Goal: Task Accomplishment & Management: Use online tool/utility

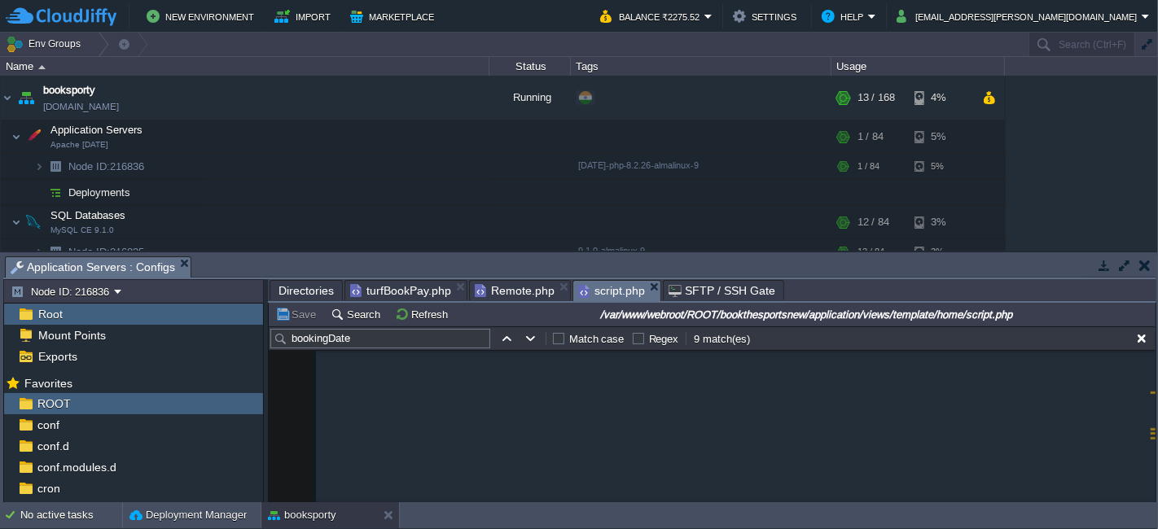
scroll to position [10239, 0]
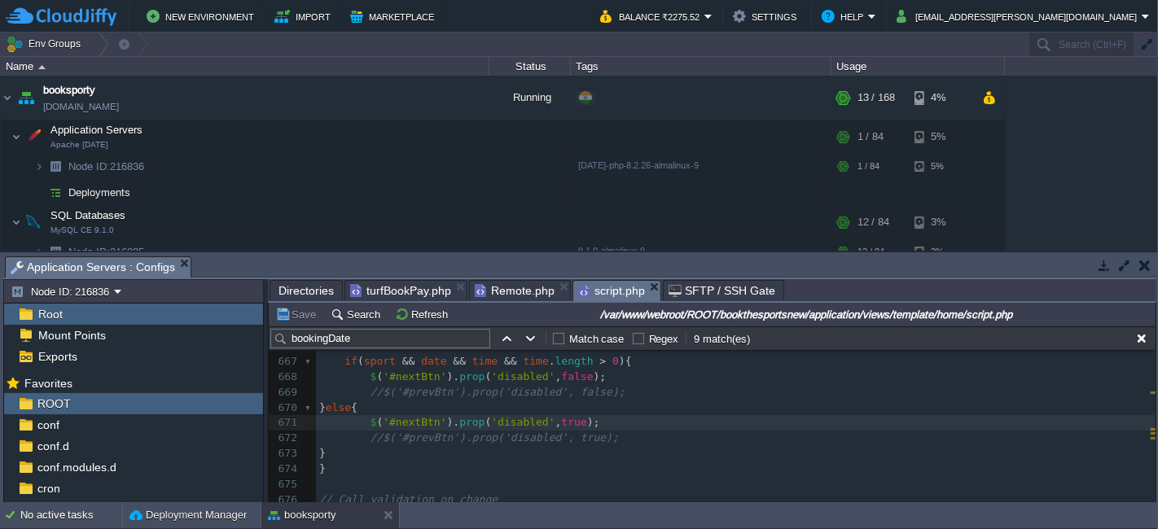
click at [379, 385] on div "x var dataString = 'turfId=' + escape ( turfId ) + '&turfBookingSportId=' + esc…" at bounding box center [735, 400] width 839 height 675
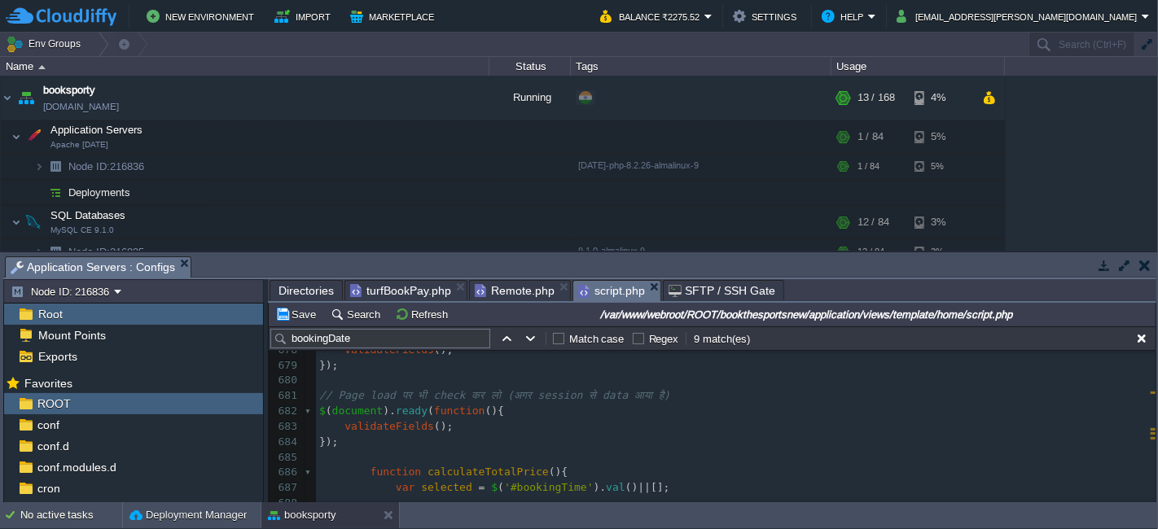
scroll to position [10420, 0]
click at [356, 443] on pre "});" at bounding box center [735, 442] width 839 height 15
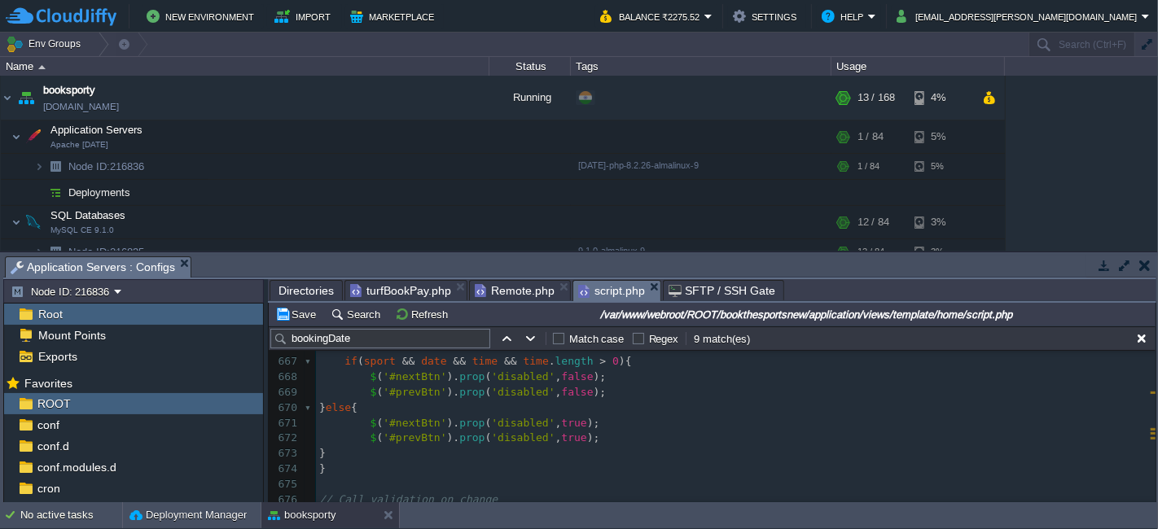
scroll to position [0, 0]
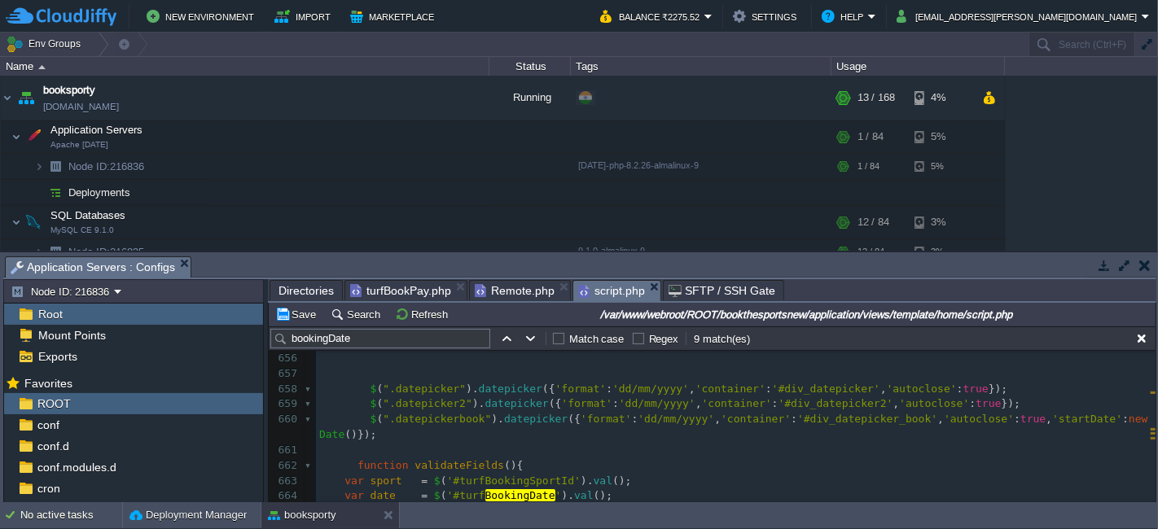
type textarea "function validateFields(){ var sport = $('#turfBookingSportId').val(); var date…"
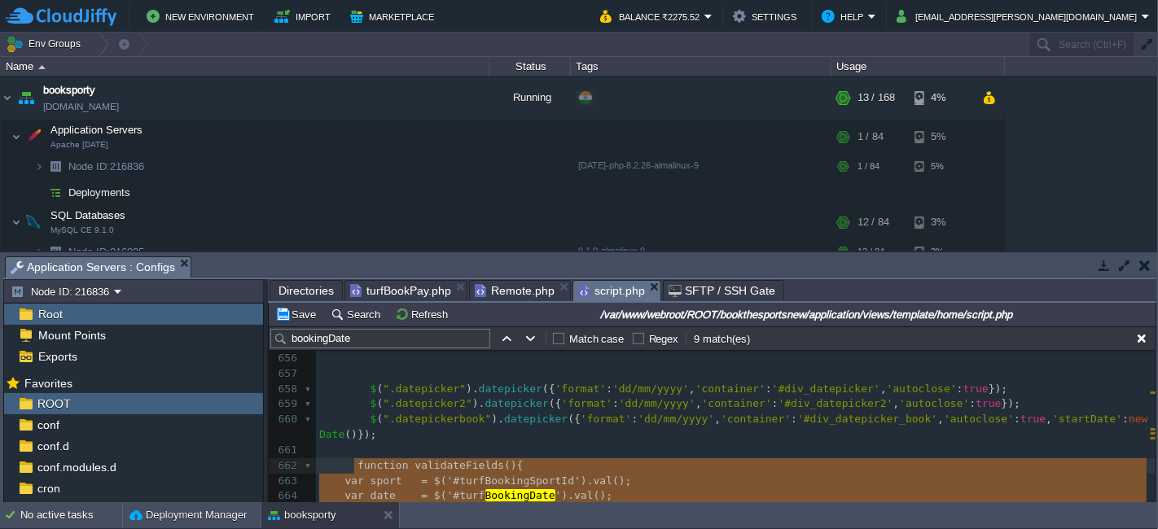
click at [394, 287] on span "turfBookPay.php" at bounding box center [400, 291] width 101 height 20
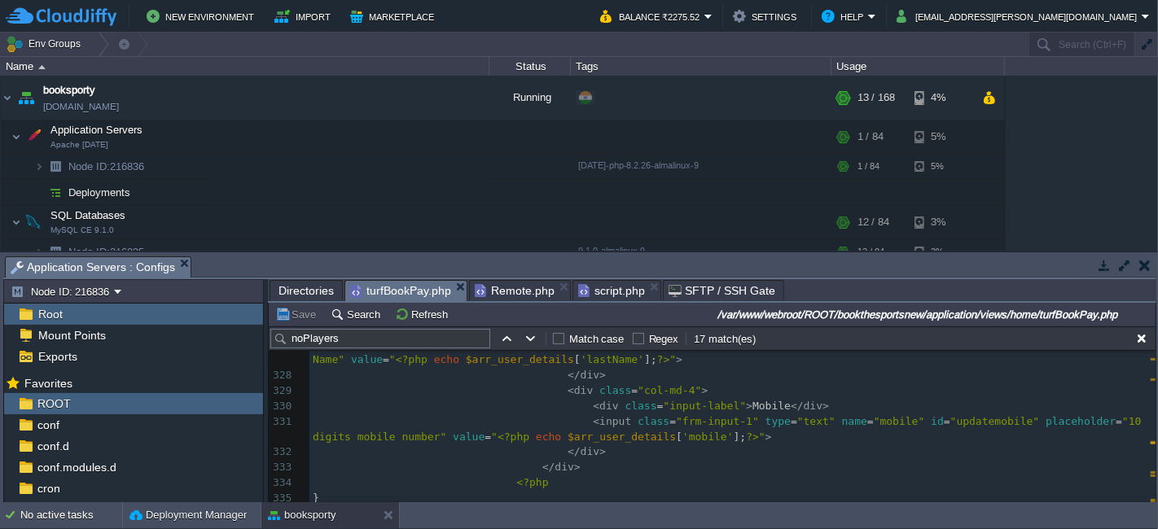
scroll to position [5117, 0]
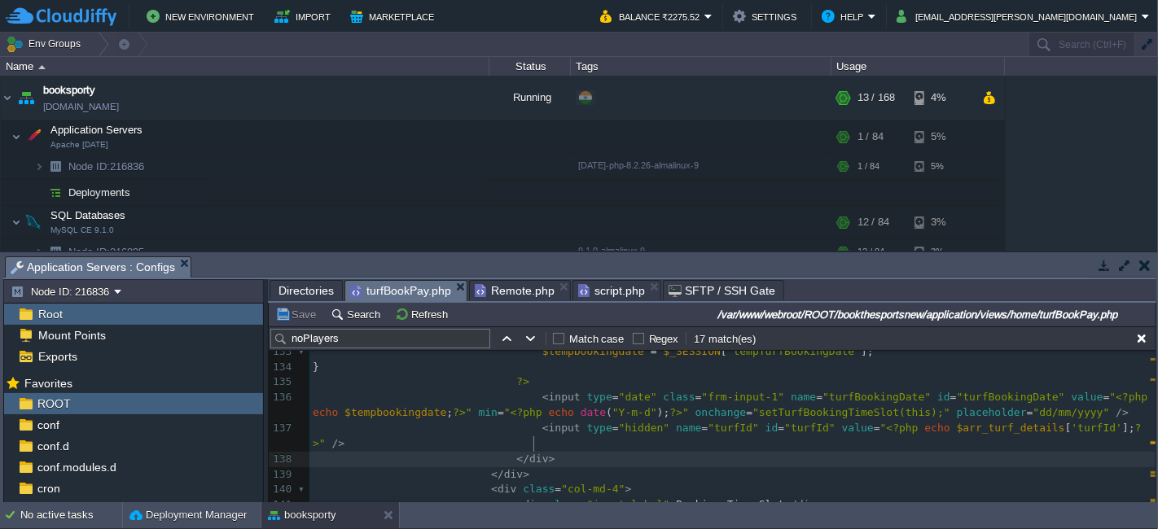
click at [1116, 424] on pre "< input type = "hidden" name = "turfId" id = "turfId" value = " <?php echo $arr…" at bounding box center [732, 436] width 846 height 31
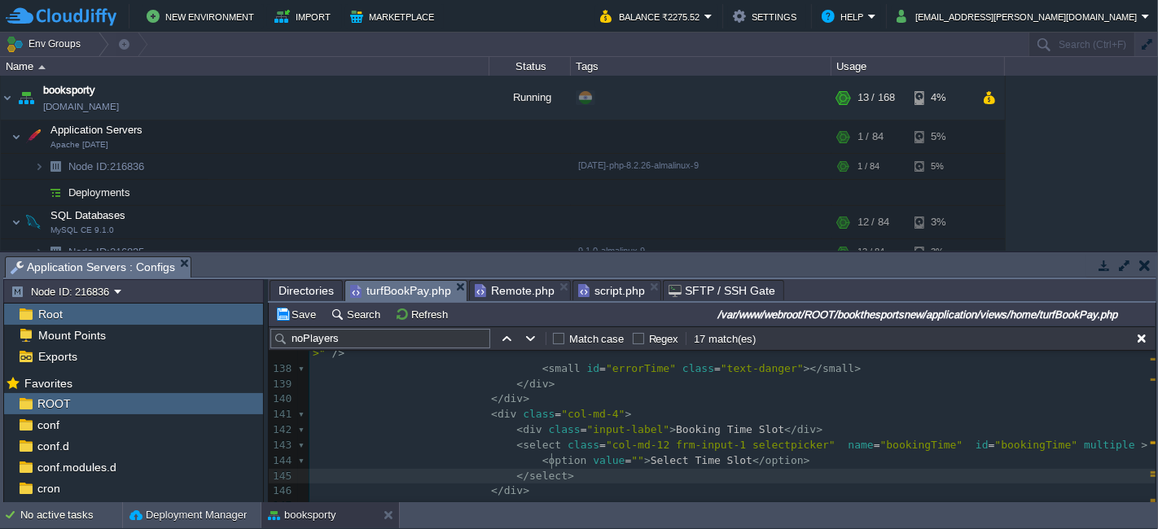
click at [573, 469] on pre "</ select >" at bounding box center [732, 476] width 846 height 15
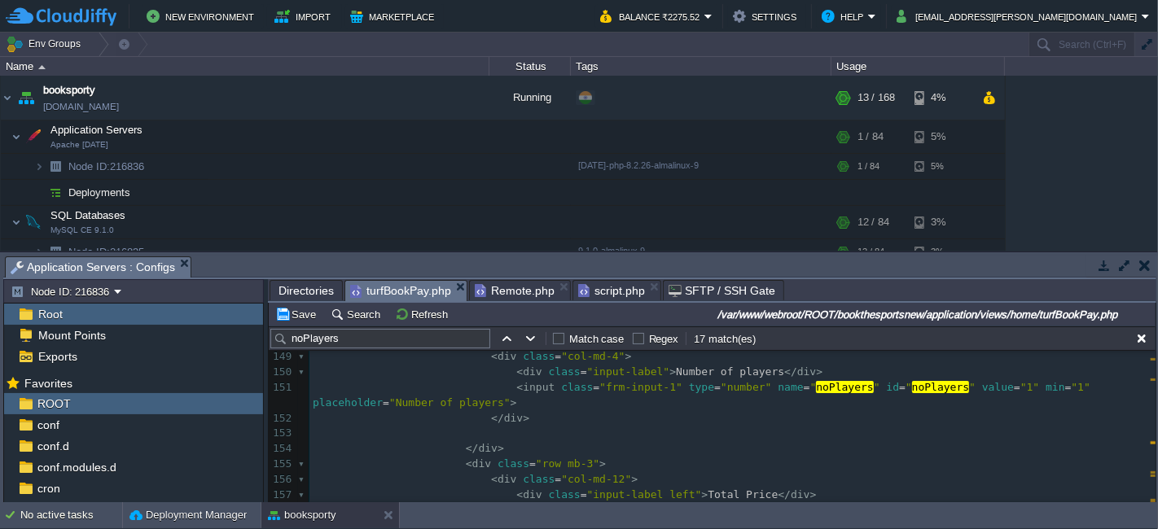
click at [427, 384] on pre "< input class = "frm-input-1" type = "number" name = " noPlayers " id = " noPla…" at bounding box center [732, 395] width 846 height 31
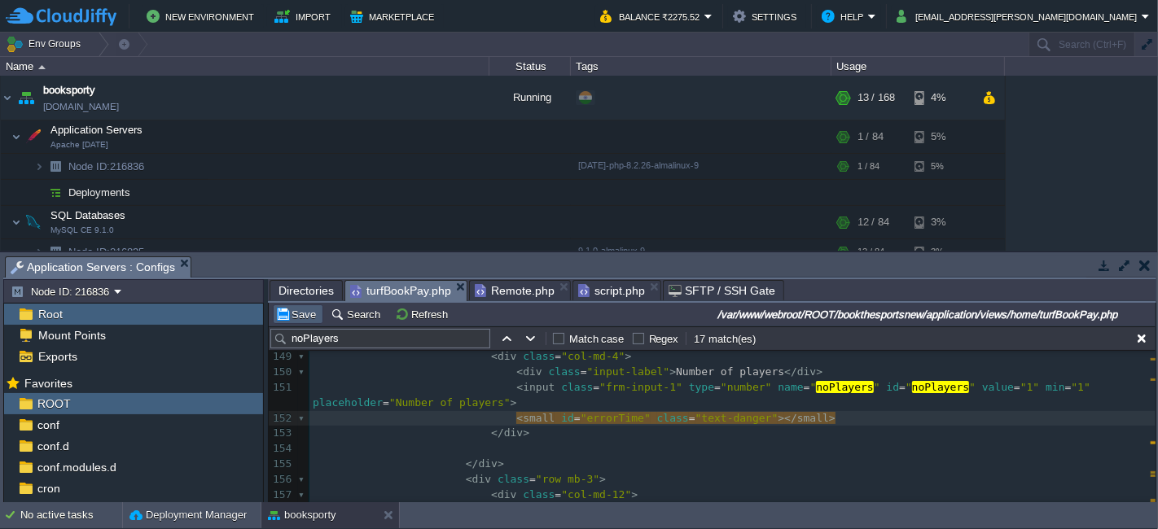
click at [302, 322] on td "Save" at bounding box center [298, 315] width 50 height 20
click at [521, 286] on span "Remote.php" at bounding box center [515, 291] width 80 height 20
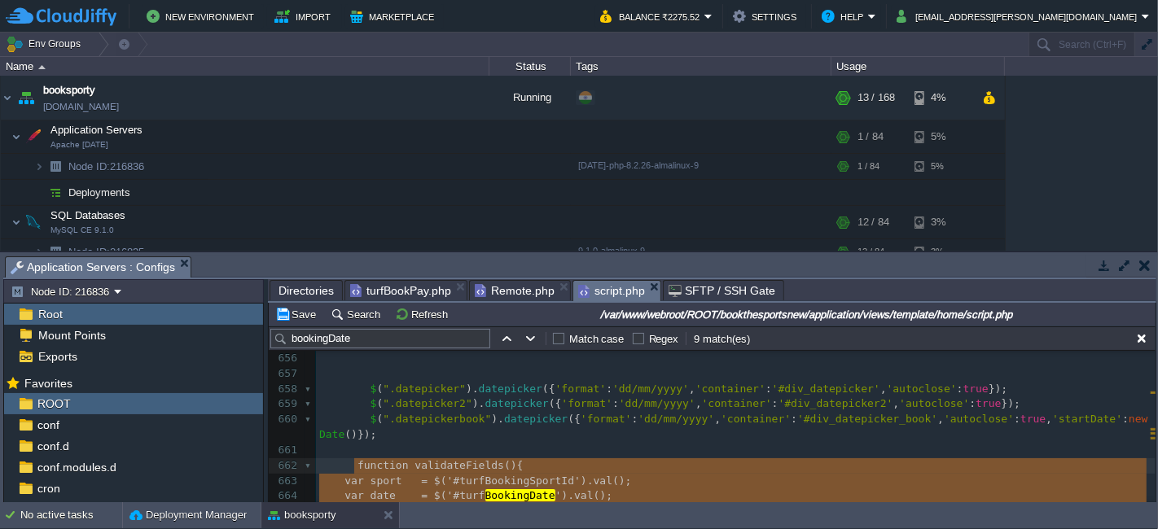
click at [609, 292] on span "script.php" at bounding box center [611, 291] width 67 height 20
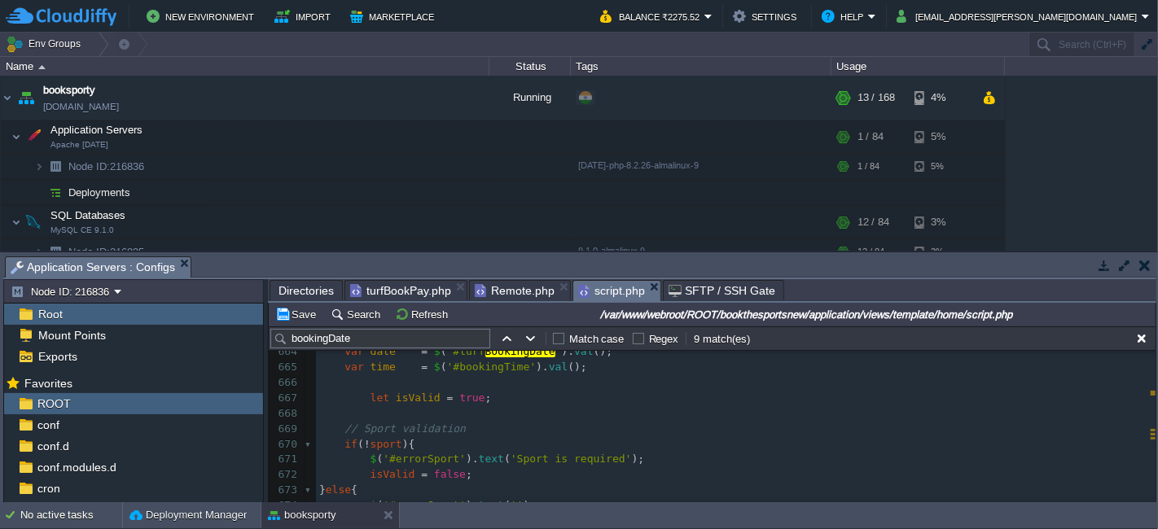
scroll to position [10202, 0]
click at [366, 401] on div "x } 647 648 649 650 $ ( 'ul.dropdown-menu [data-toggle=dropdown]' ). on ( 'clic…" at bounding box center [735, 359] width 839 height 583
click at [306, 313] on button "Save" at bounding box center [298, 314] width 46 height 15
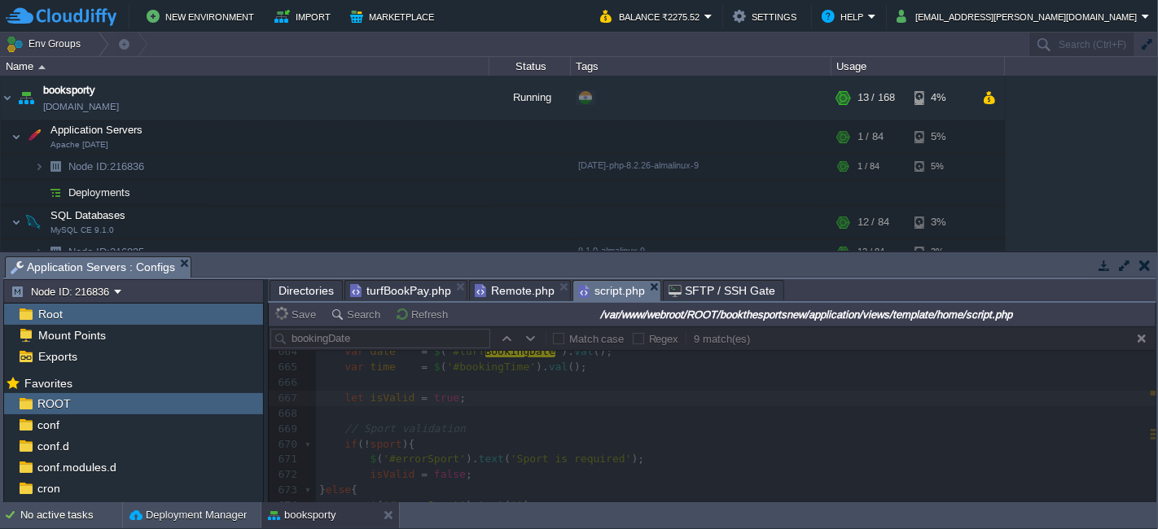
click at [394, 291] on span "turfBookPay.php" at bounding box center [400, 291] width 101 height 20
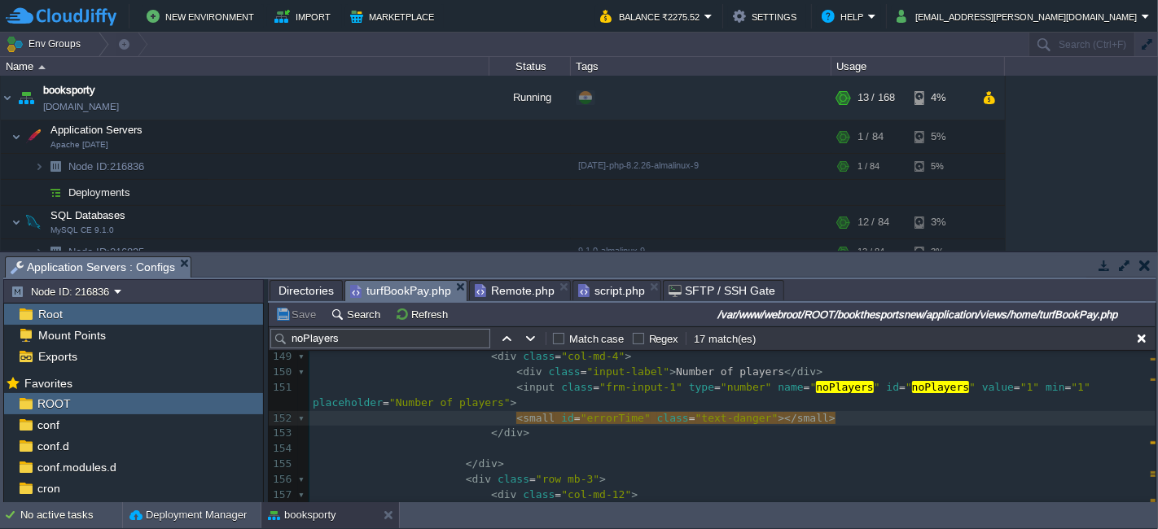
click at [298, 317] on button "Save" at bounding box center [298, 314] width 46 height 15
click at [580, 288] on span "script.php" at bounding box center [611, 291] width 67 height 20
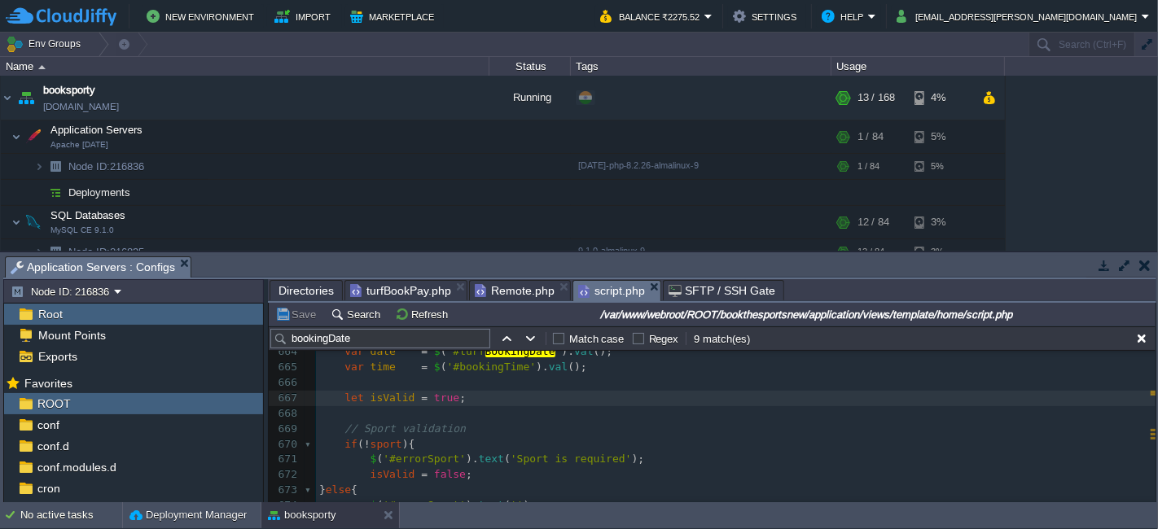
click at [396, 296] on span "turfBookPay.php" at bounding box center [400, 291] width 101 height 20
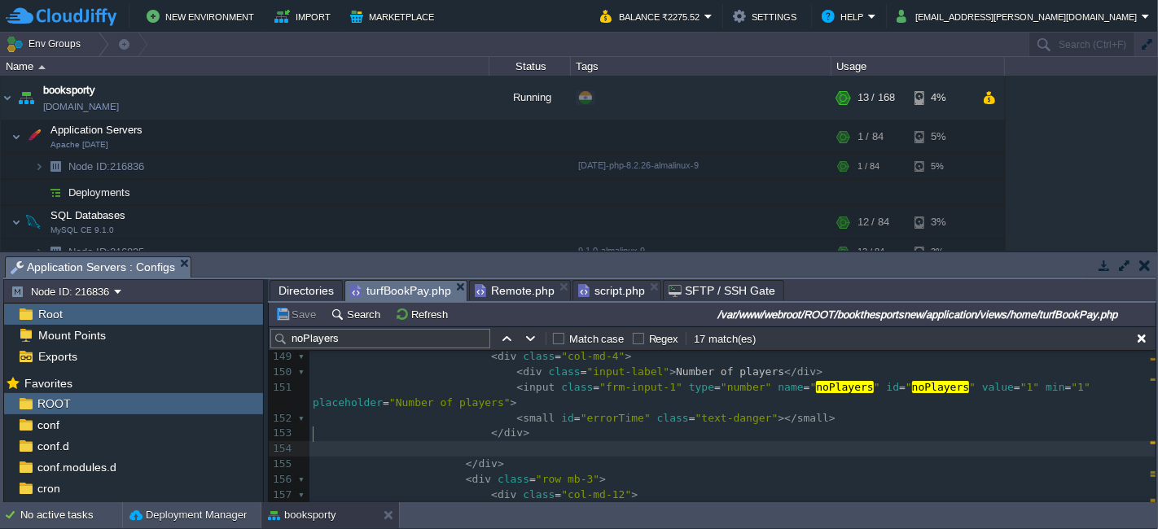
click at [677, 441] on pre "​" at bounding box center [732, 448] width 846 height 15
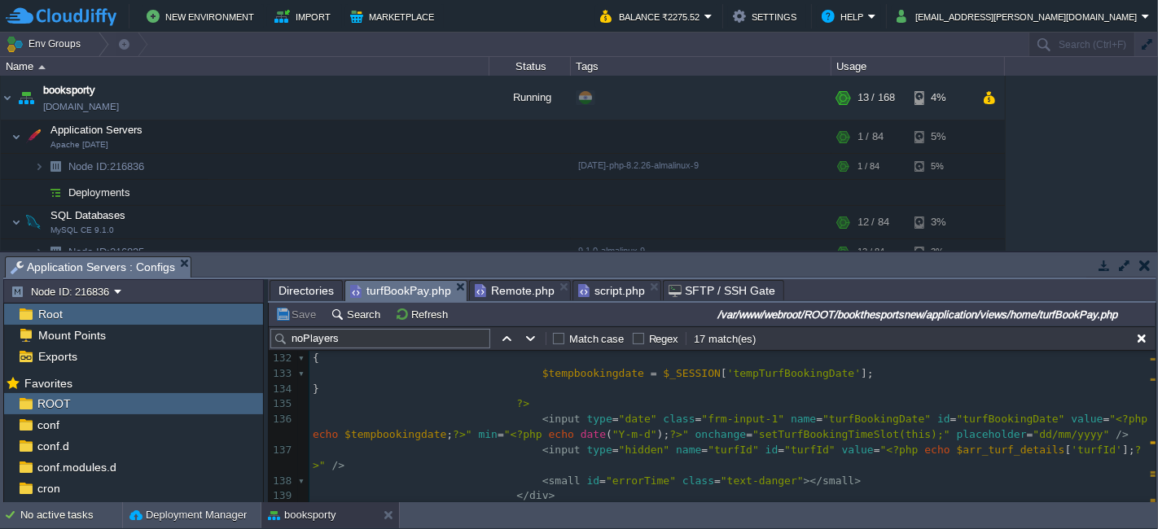
scroll to position [2112, 0]
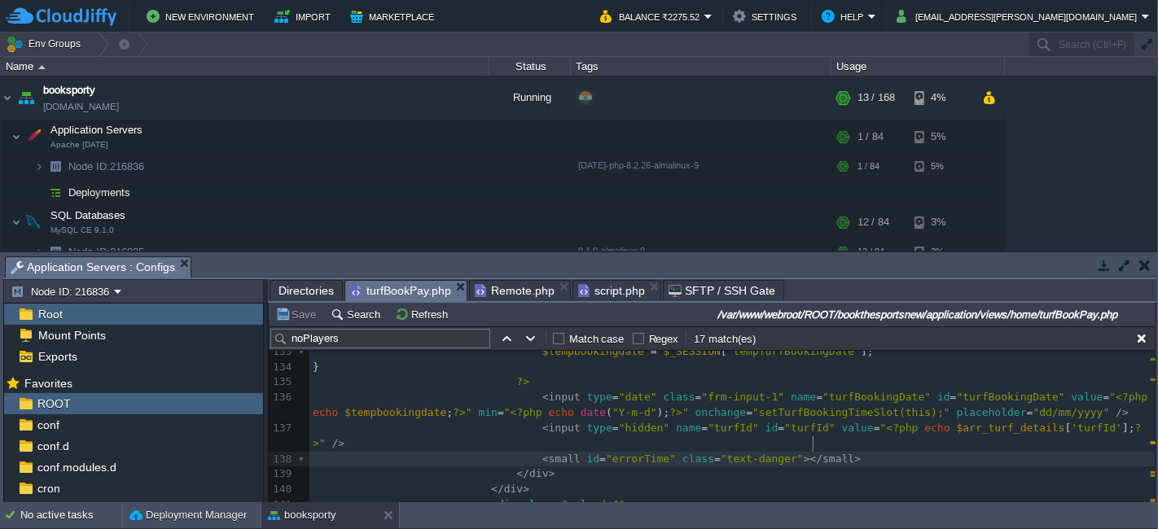
click at [819, 452] on pre "< small id = "errorTime" class = "text-danger" ></ small >" at bounding box center [732, 459] width 846 height 15
type textarea "<small id="errorTime" class="text-danger"></small>"
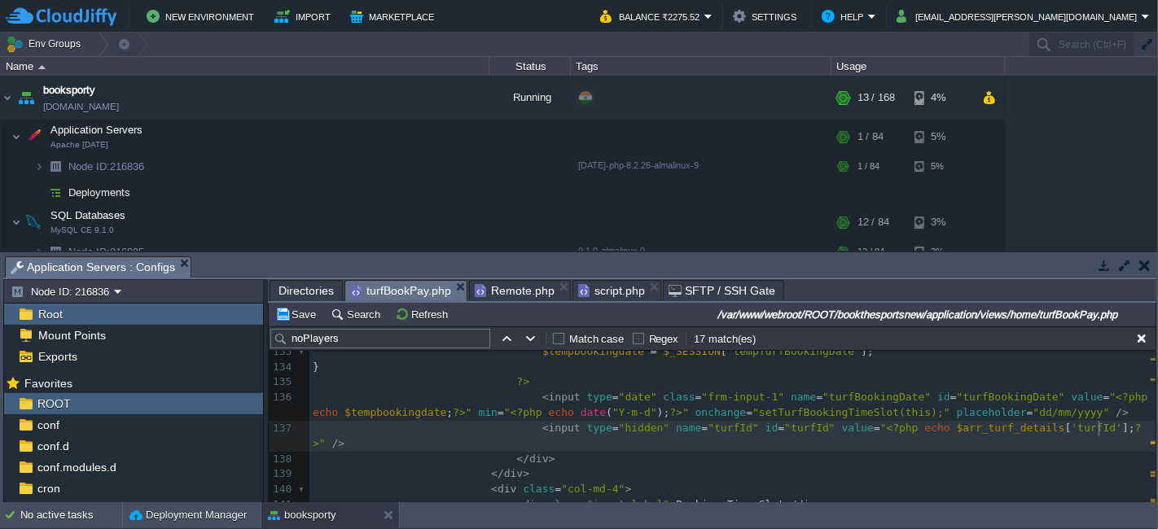
click at [1051, 407] on pre "< input type = "date" class = "frm-input-1" name = "turfBookingDate" id = "turf…" at bounding box center [732, 405] width 846 height 31
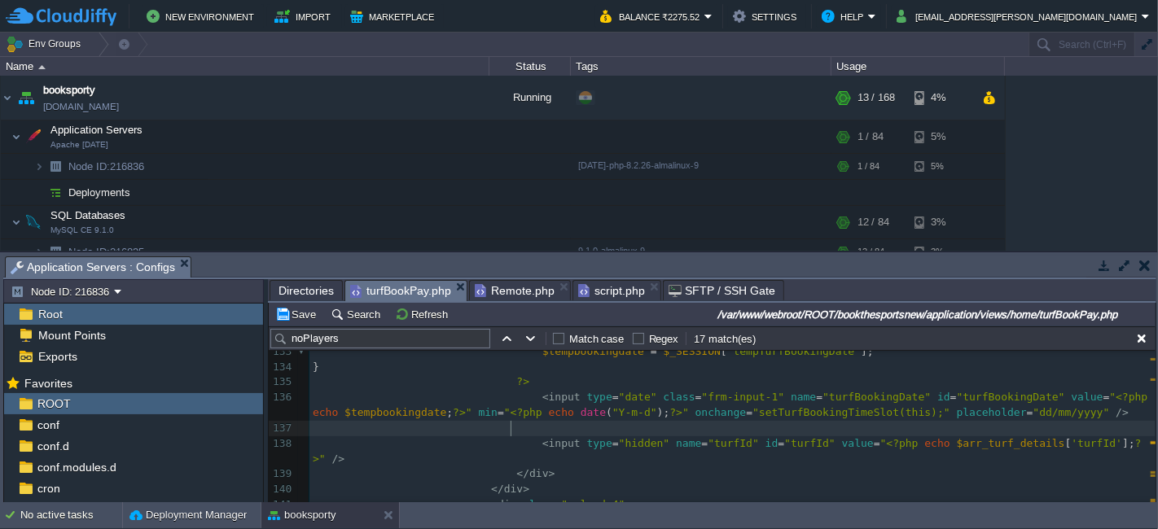
paste textarea "`"
type textarea "`"
click at [300, 309] on button "Save" at bounding box center [298, 314] width 46 height 15
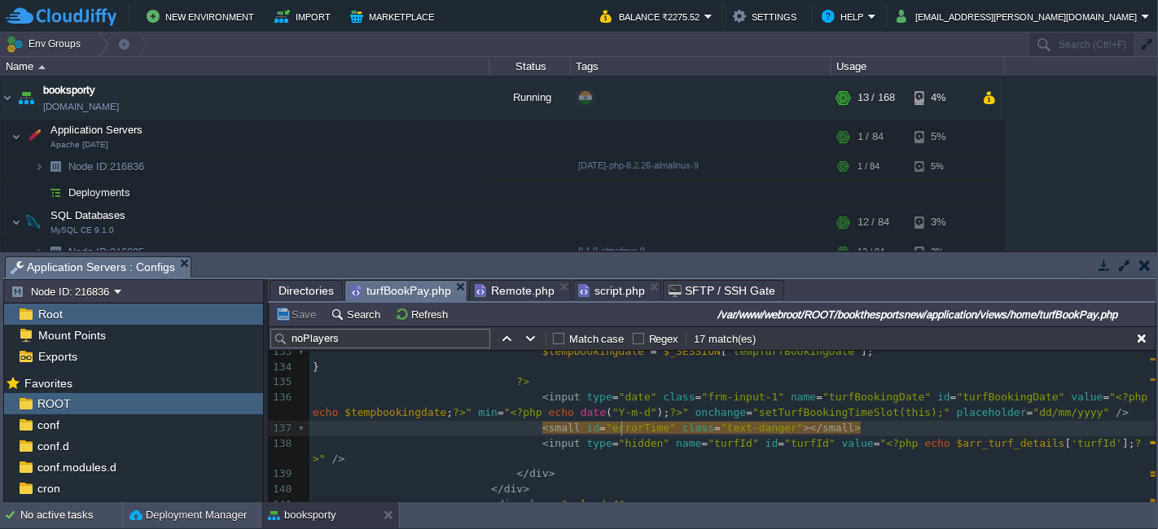
type textarea "errorTime"
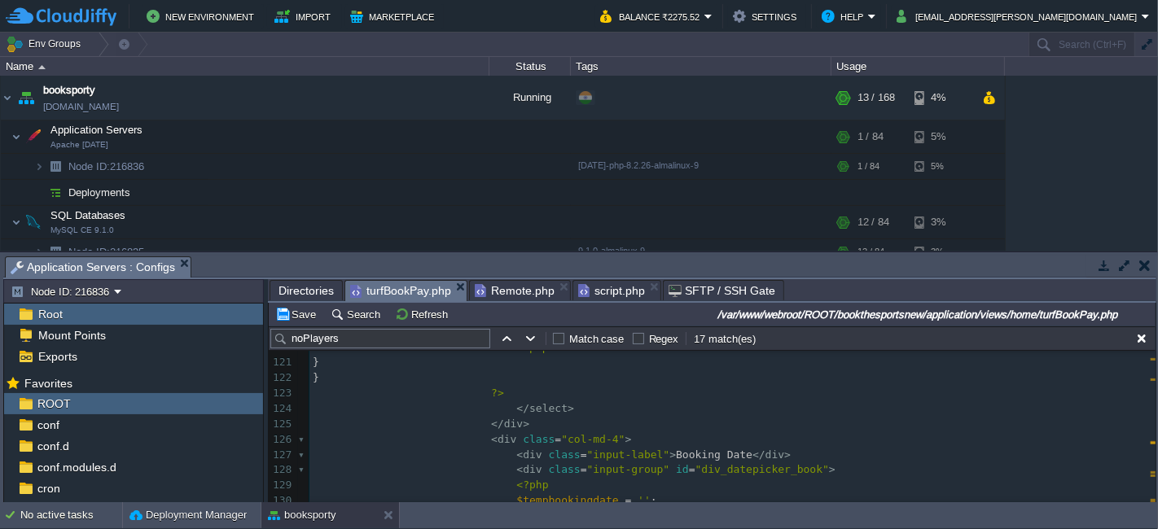
scroll to position [1931, 0]
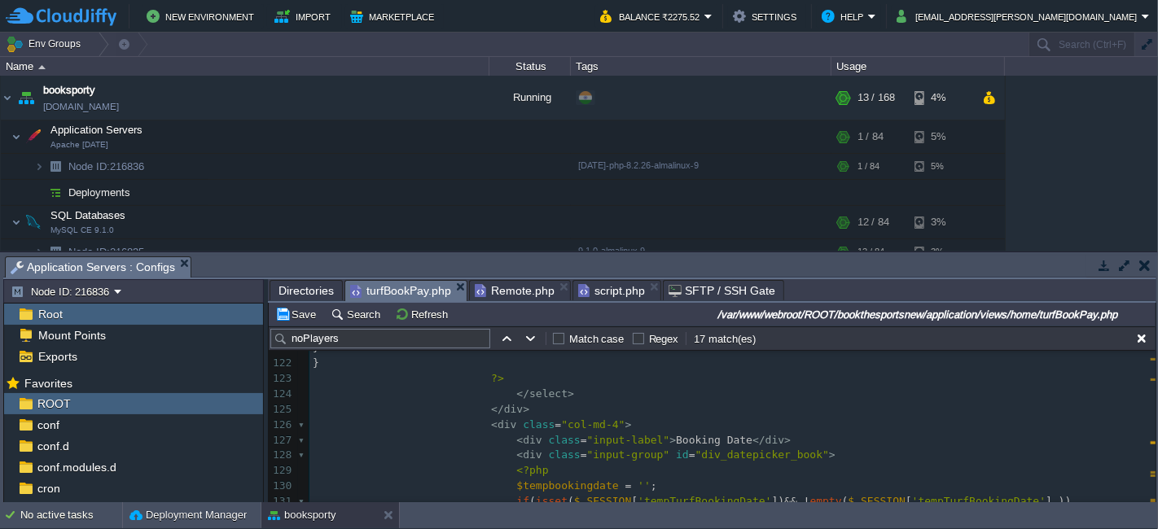
click at [567, 391] on pre "</ select >" at bounding box center [732, 394] width 846 height 15
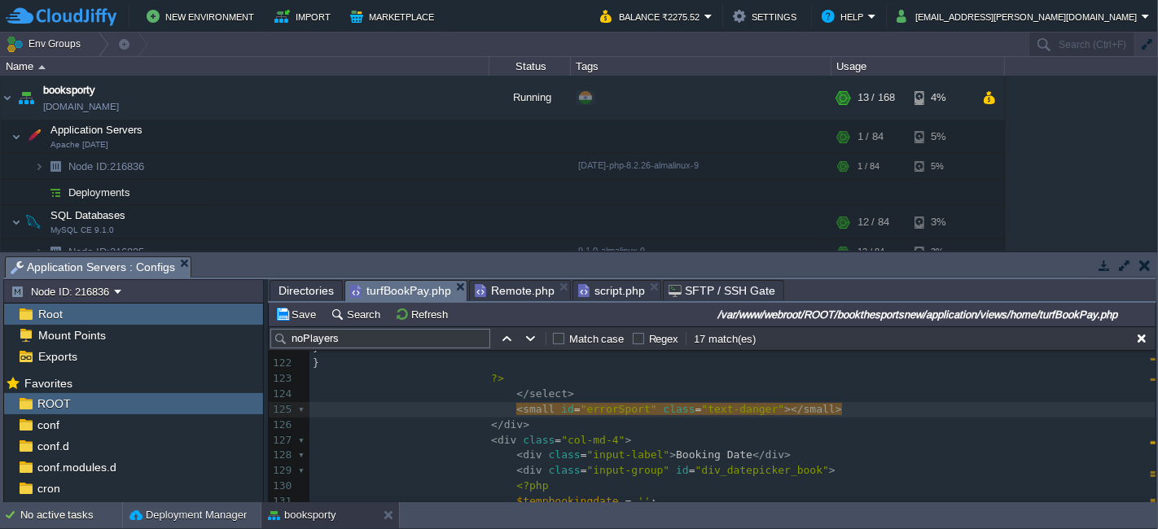
click at [619, 435] on pre "< div class = "col-md-4" >" at bounding box center [732, 440] width 846 height 15
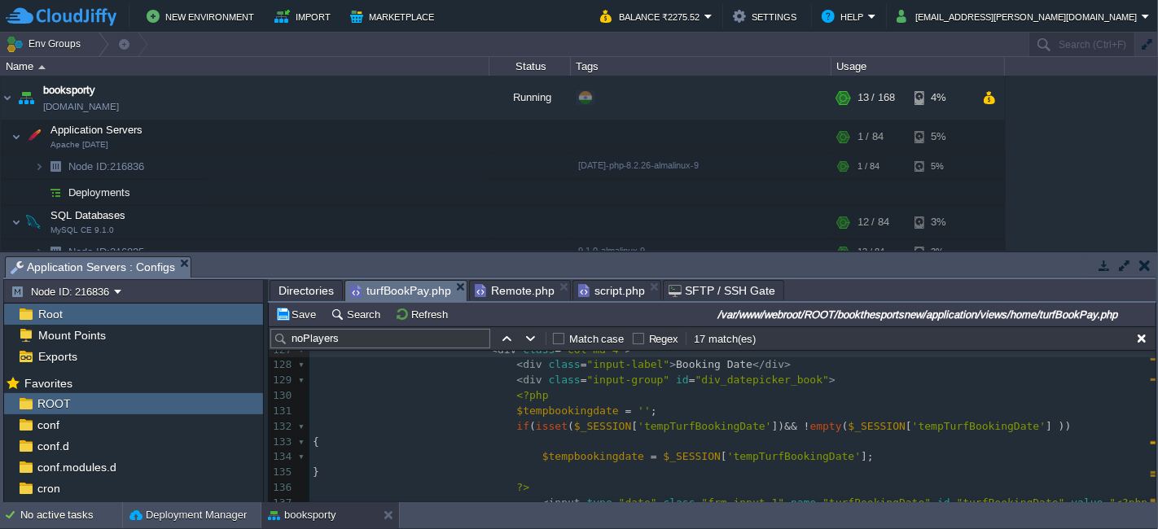
scroll to position [2078, 0]
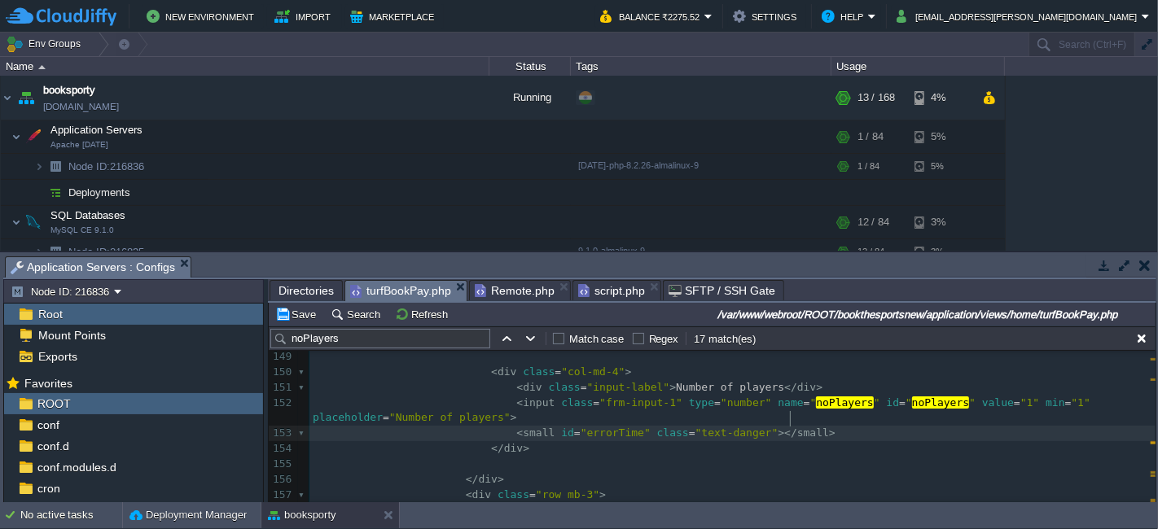
click at [798, 426] on pre "< small id = "errorTime" class = "text-danger" ></ small >" at bounding box center [732, 433] width 846 height 15
type textarea "<small id="errorTime" class="text-danger"></small>"
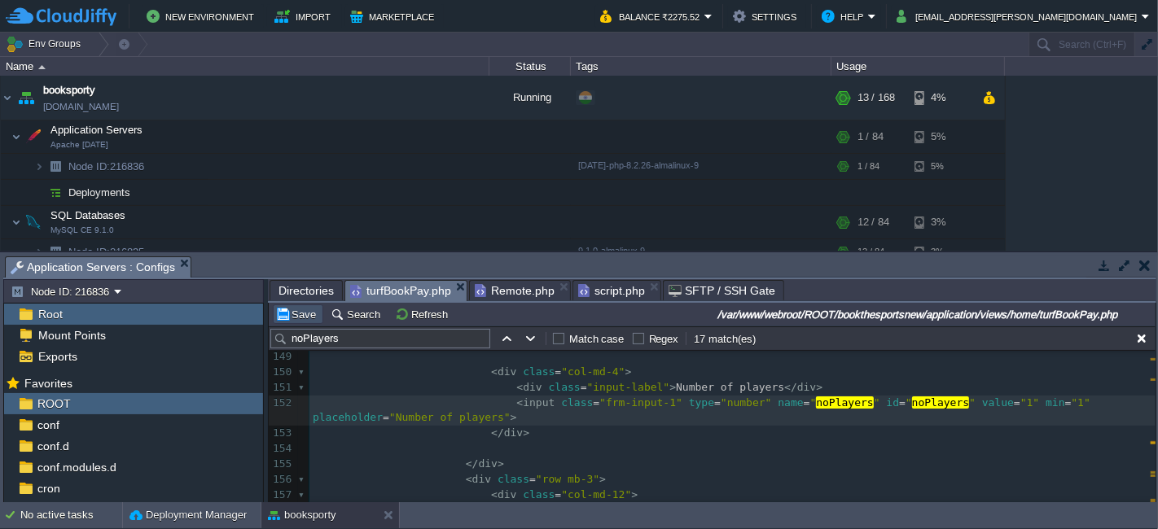
click at [297, 319] on button "Save" at bounding box center [298, 314] width 46 height 15
click at [609, 296] on span "script.php" at bounding box center [611, 291] width 67 height 20
click at [431, 291] on span "turfBookPay.php" at bounding box center [400, 291] width 101 height 20
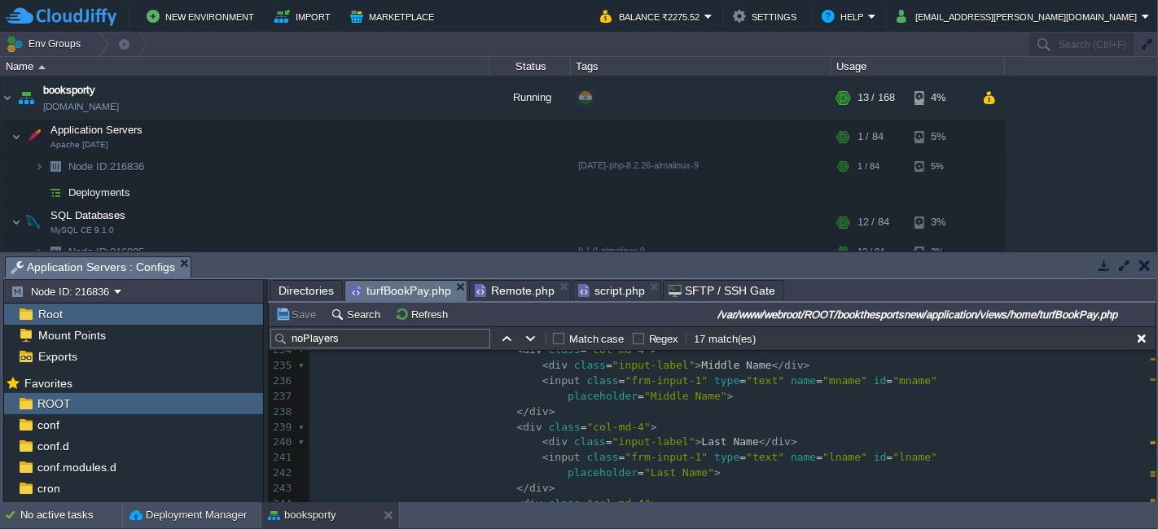
scroll to position [3741, 0]
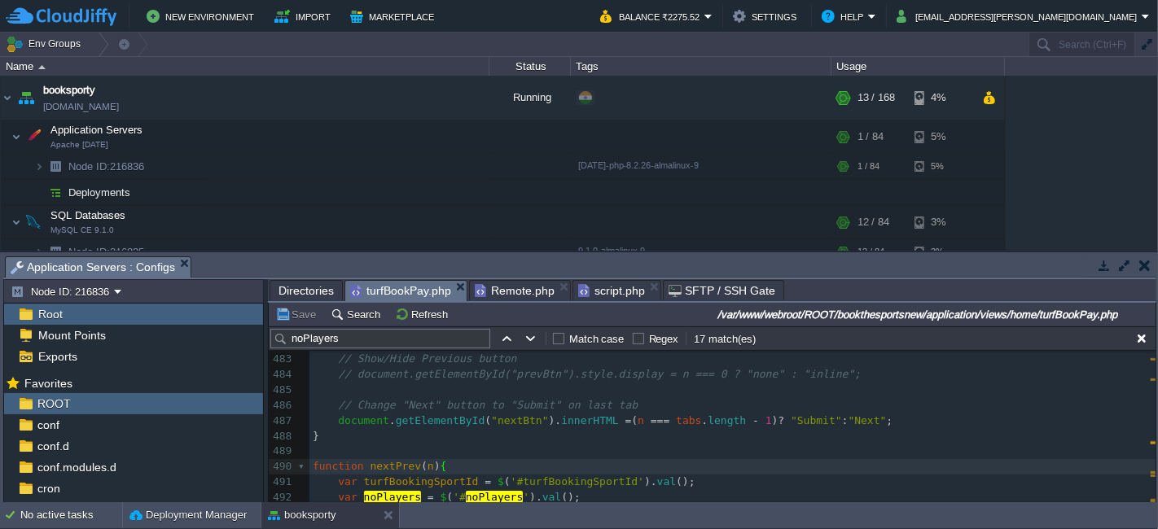
click at [355, 339] on input "noPlayers" at bounding box center [380, 339] width 220 height 20
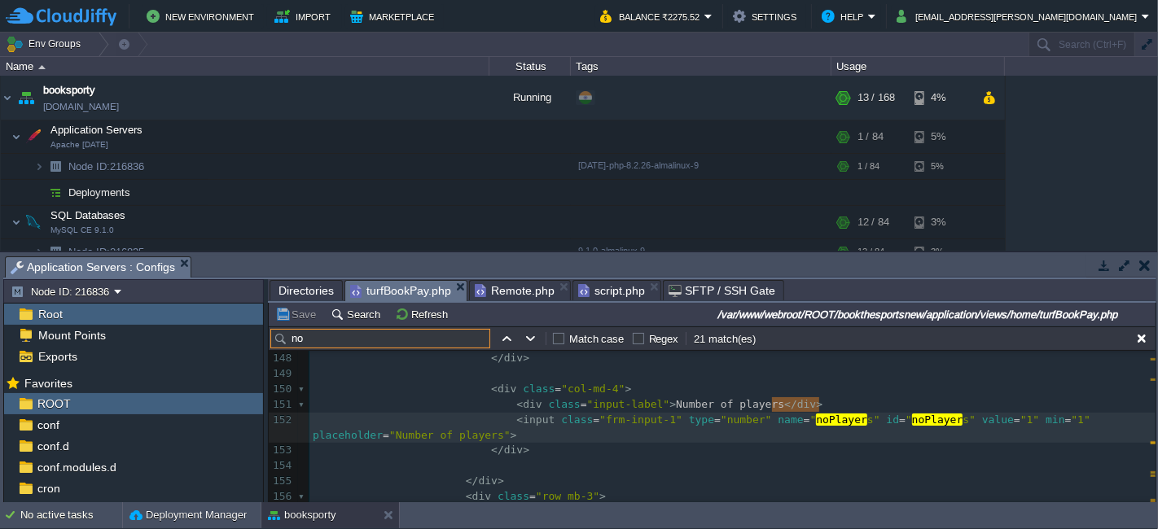
type input "n"
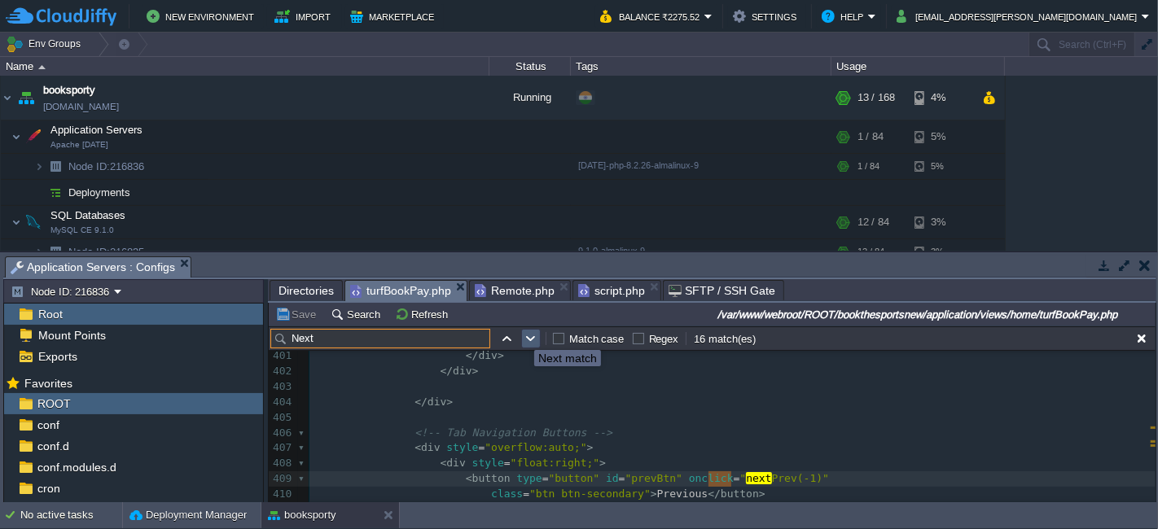
type input "Next"
click at [524, 335] on button "button" at bounding box center [531, 338] width 15 height 15
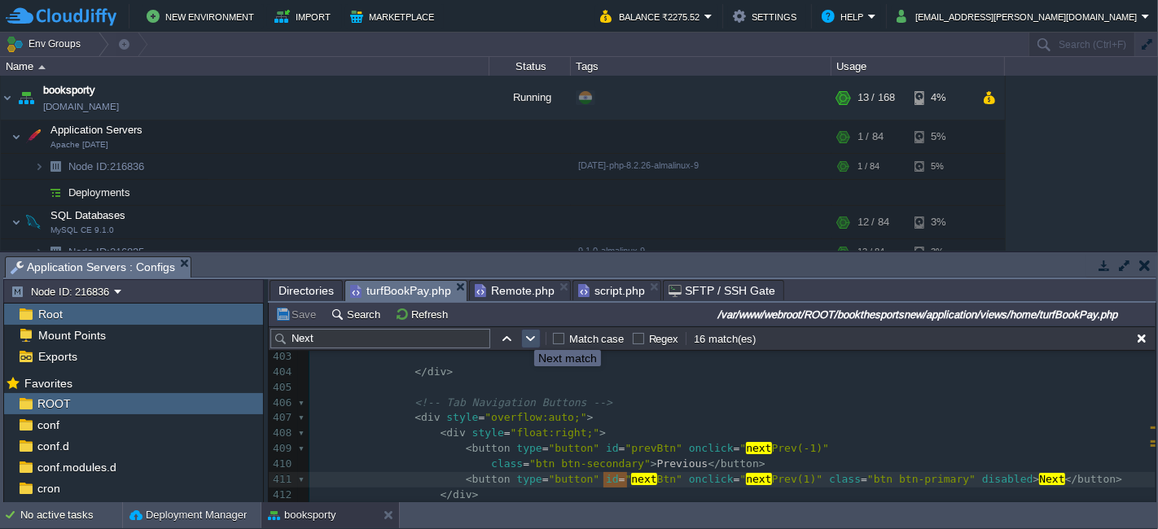
click at [524, 335] on button "button" at bounding box center [531, 338] width 15 height 15
click at [509, 334] on button "button" at bounding box center [506, 338] width 15 height 15
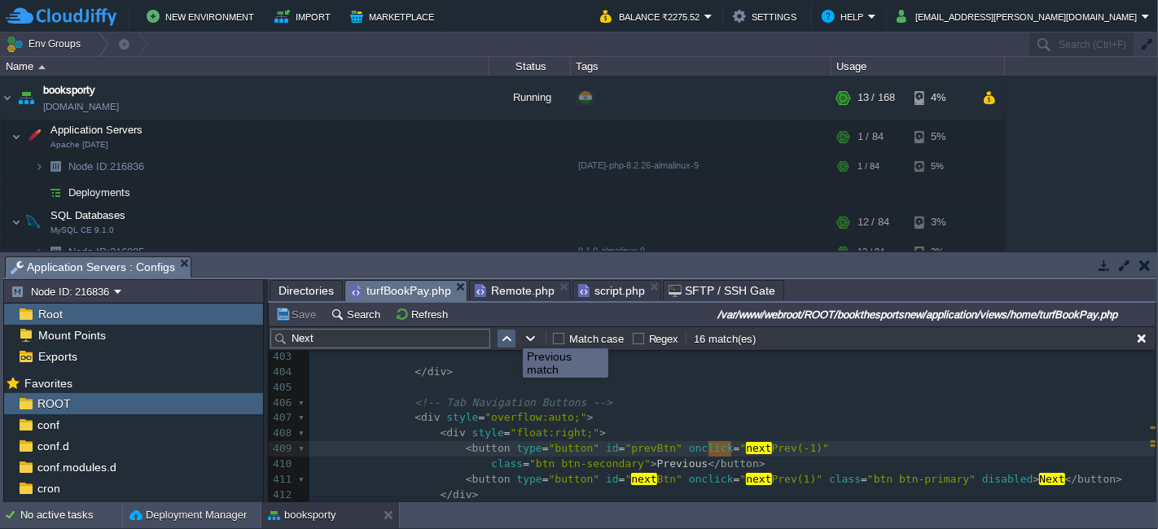
click at [509, 334] on button "button" at bounding box center [506, 338] width 15 height 15
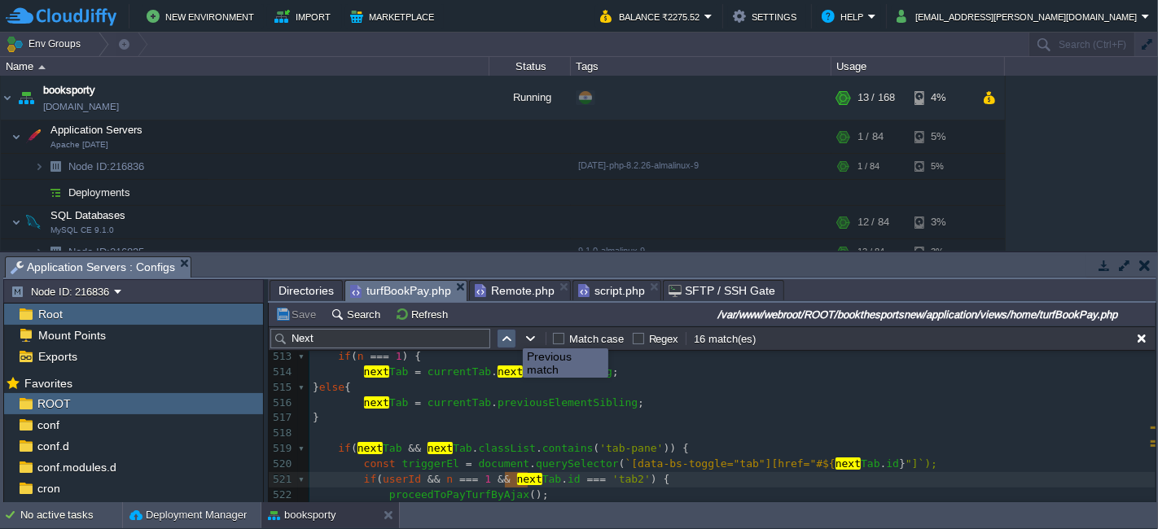
click at [509, 334] on button "button" at bounding box center [506, 338] width 15 height 15
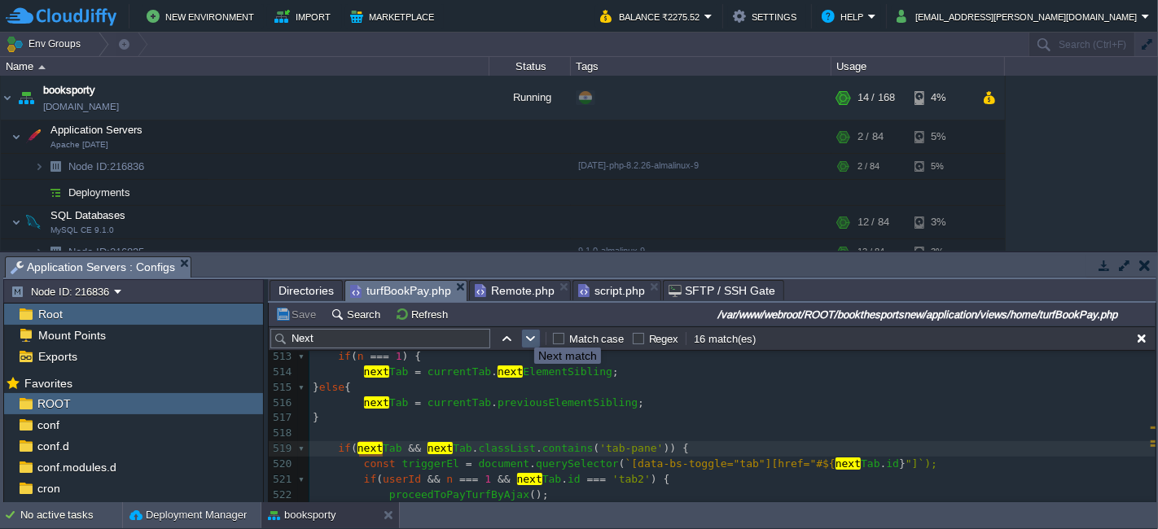
click at [532, 333] on button "button" at bounding box center [531, 338] width 15 height 15
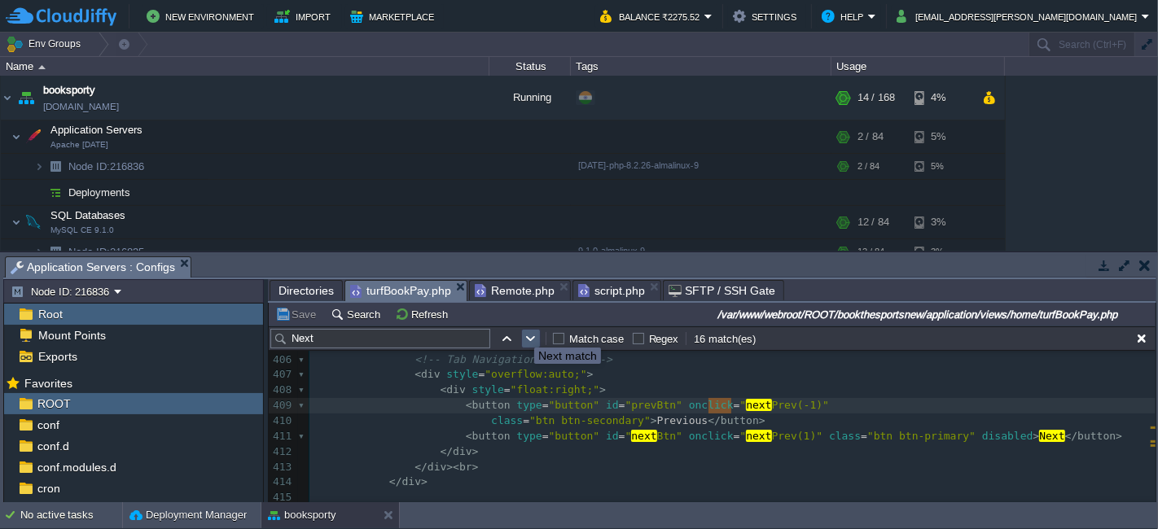
click at [532, 333] on button "button" at bounding box center [531, 338] width 15 height 15
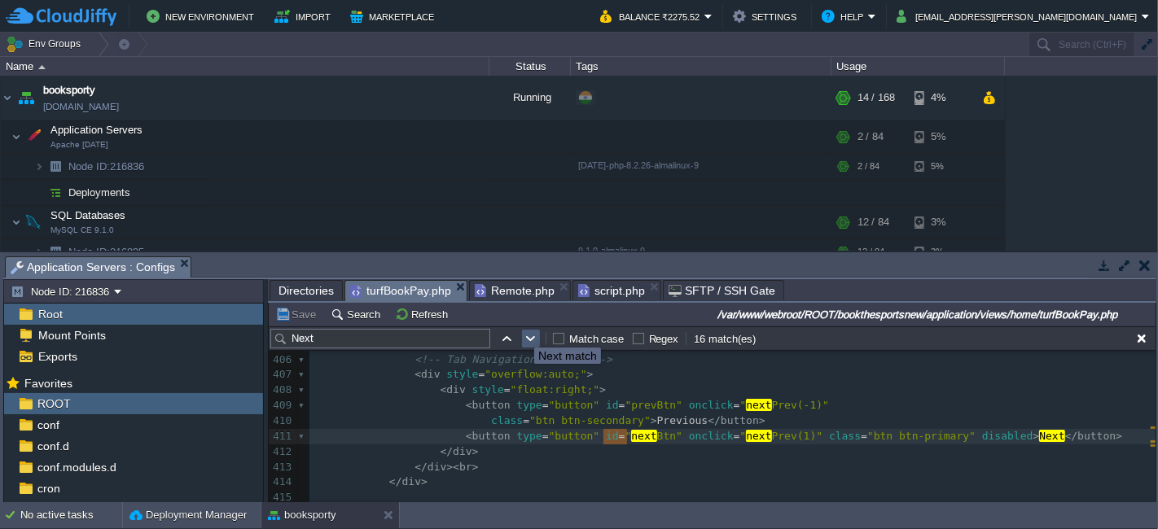
click at [532, 333] on button "button" at bounding box center [531, 338] width 15 height 15
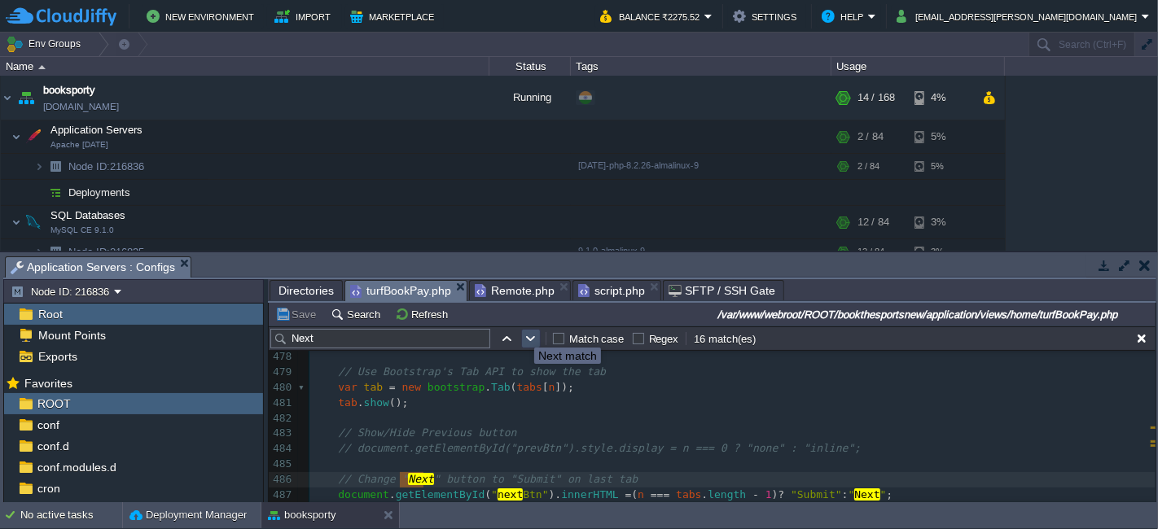
click at [532, 333] on button "button" at bounding box center [531, 338] width 15 height 15
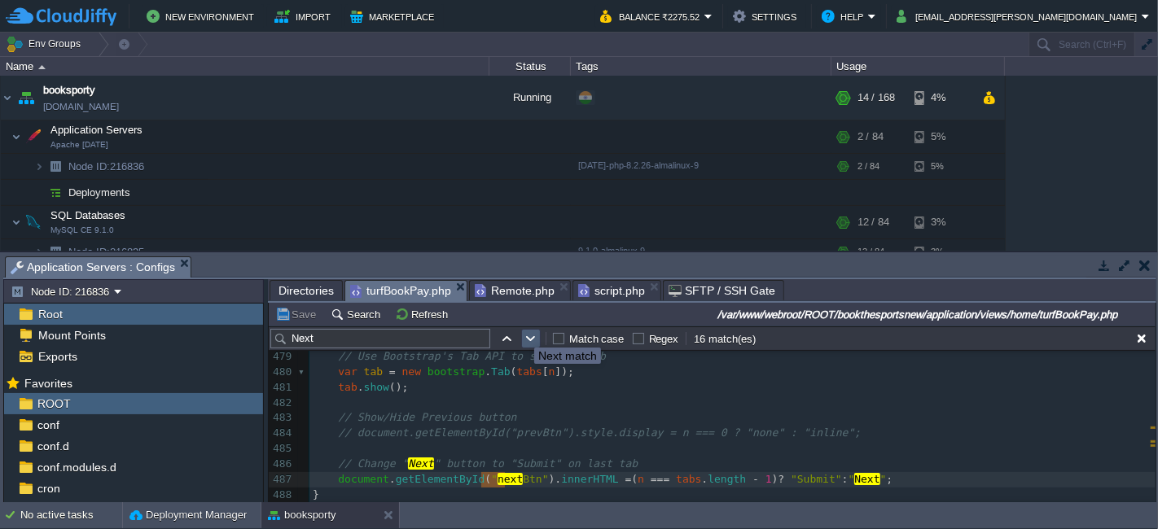
click at [532, 333] on button "button" at bounding box center [531, 338] width 15 height 15
type textarea "next"
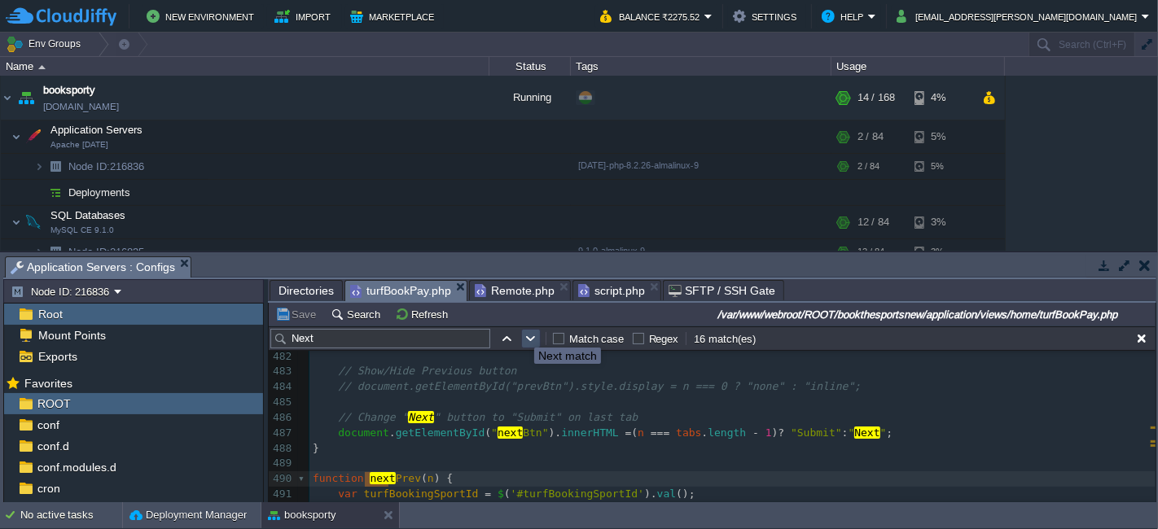
click at [532, 333] on button "button" at bounding box center [531, 338] width 15 height 15
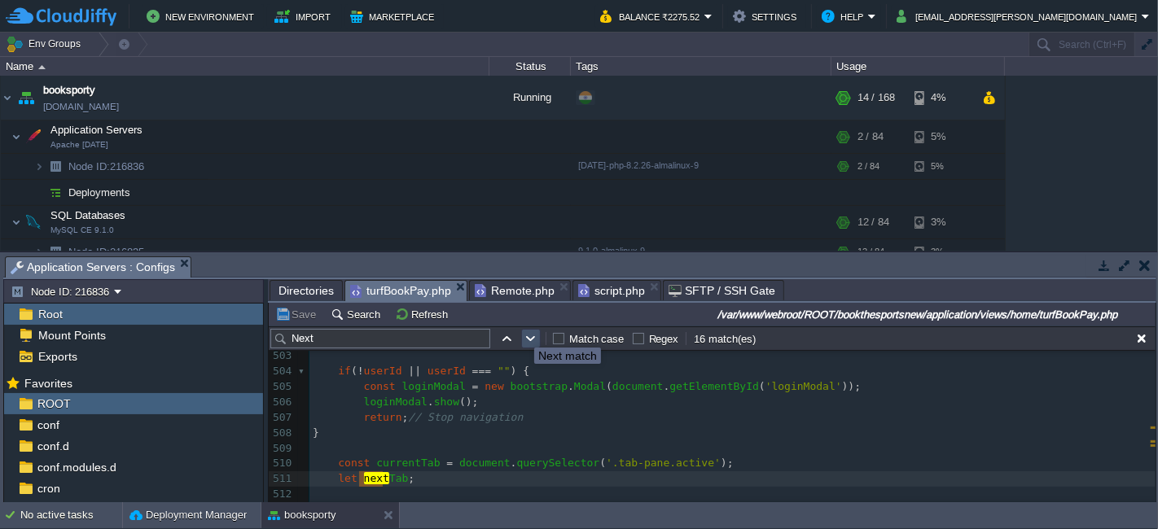
click at [532, 333] on button "button" at bounding box center [531, 338] width 15 height 15
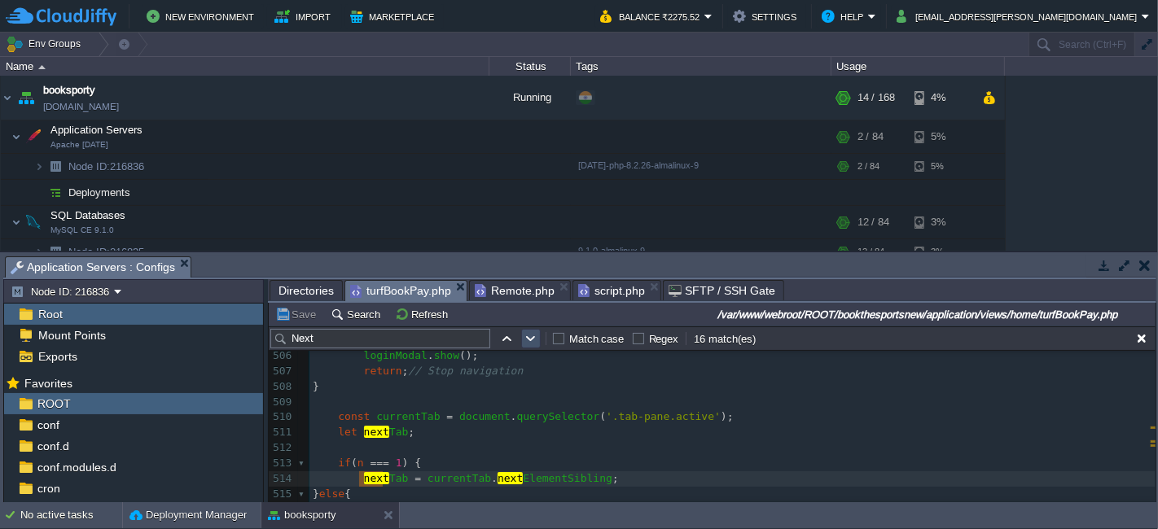
click at [532, 333] on button "button" at bounding box center [531, 338] width 15 height 15
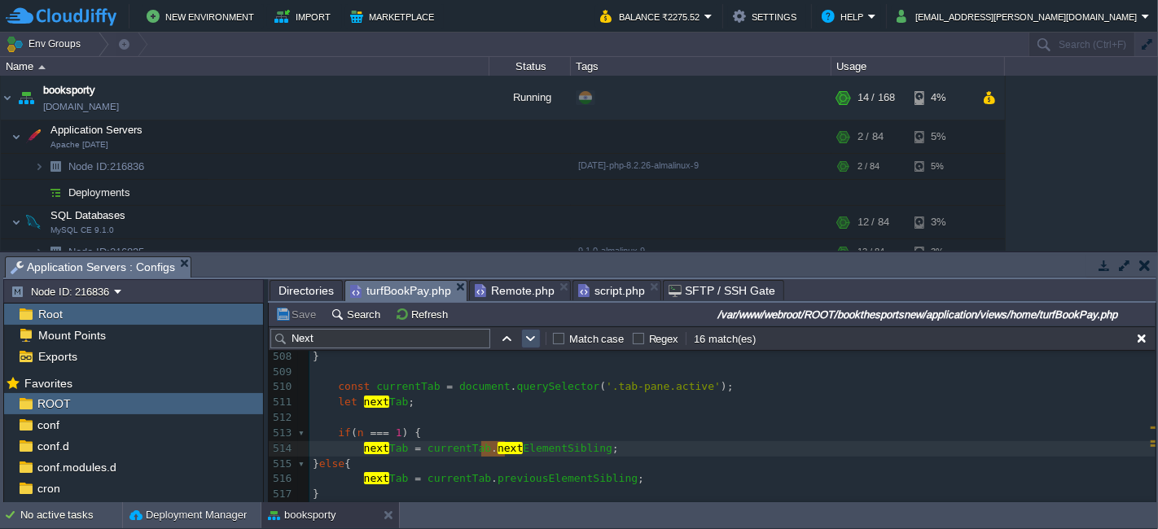
click at [532, 333] on button "button" at bounding box center [531, 338] width 15 height 15
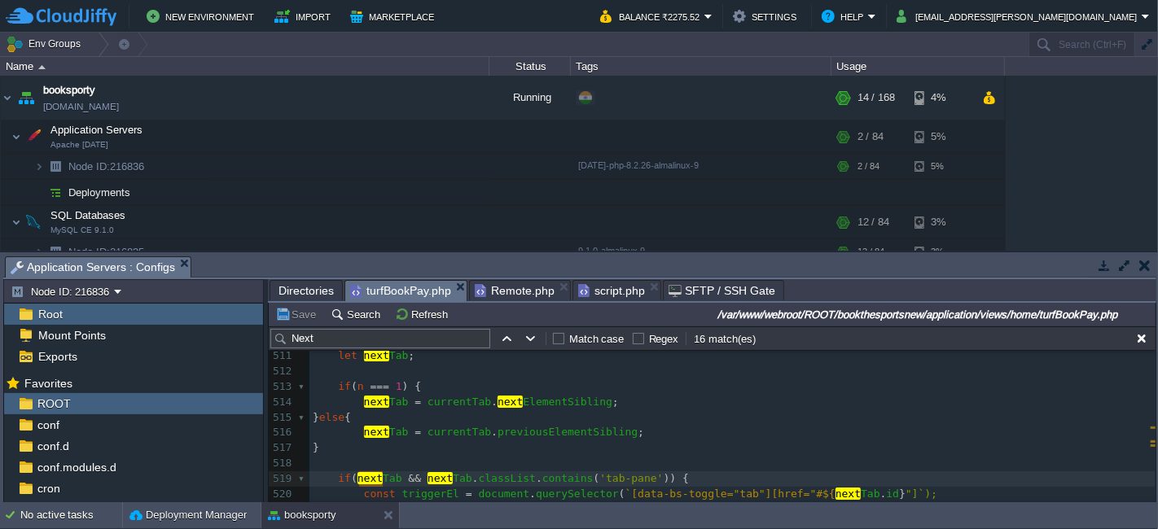
click at [351, 331] on input "Next" at bounding box center [380, 339] width 220 height 20
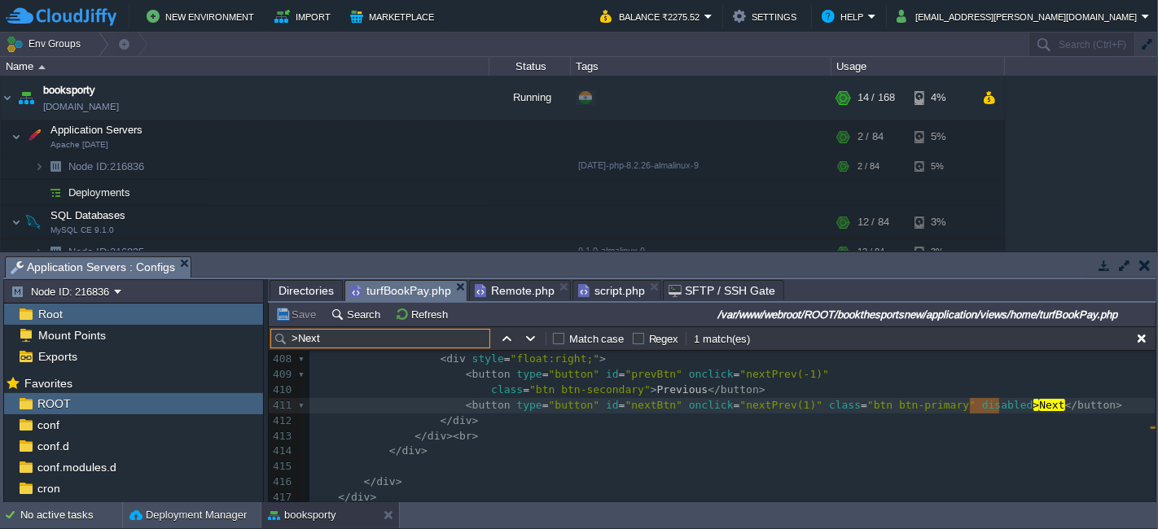
type input ">Next"
type textarea "disabled"
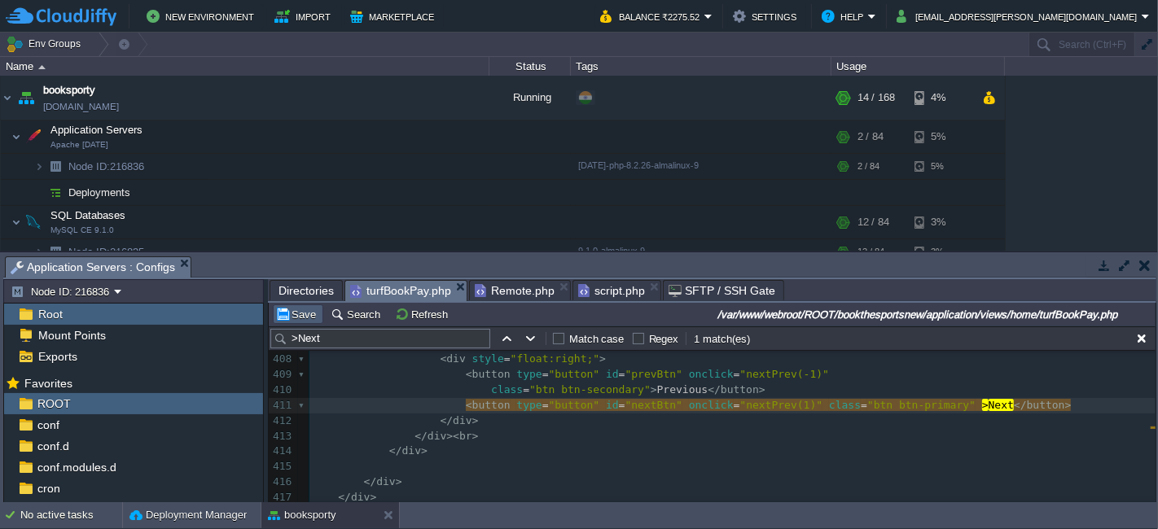
click at [305, 313] on button "Save" at bounding box center [298, 314] width 46 height 15
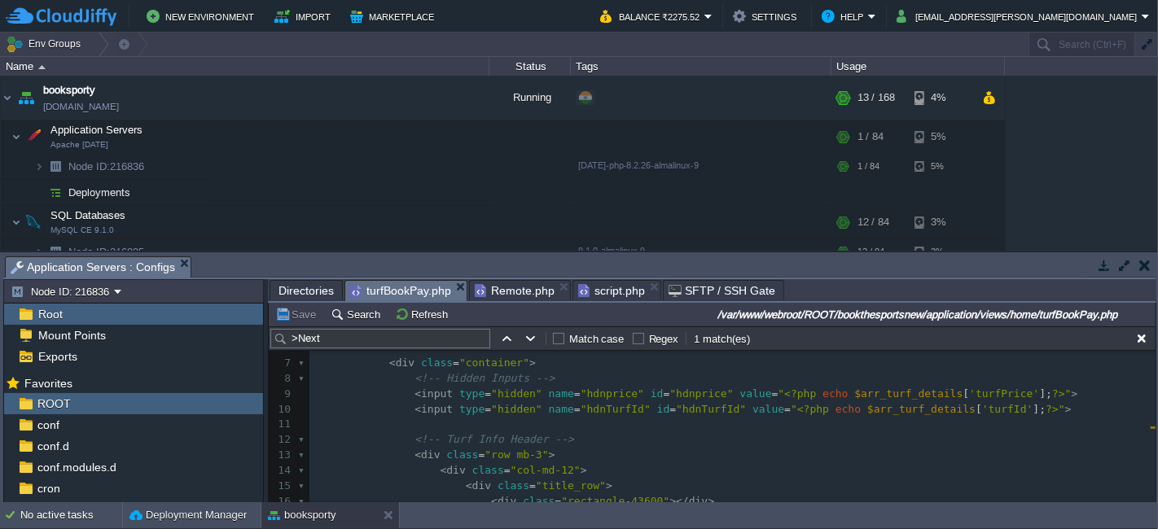
scroll to position [173, 0]
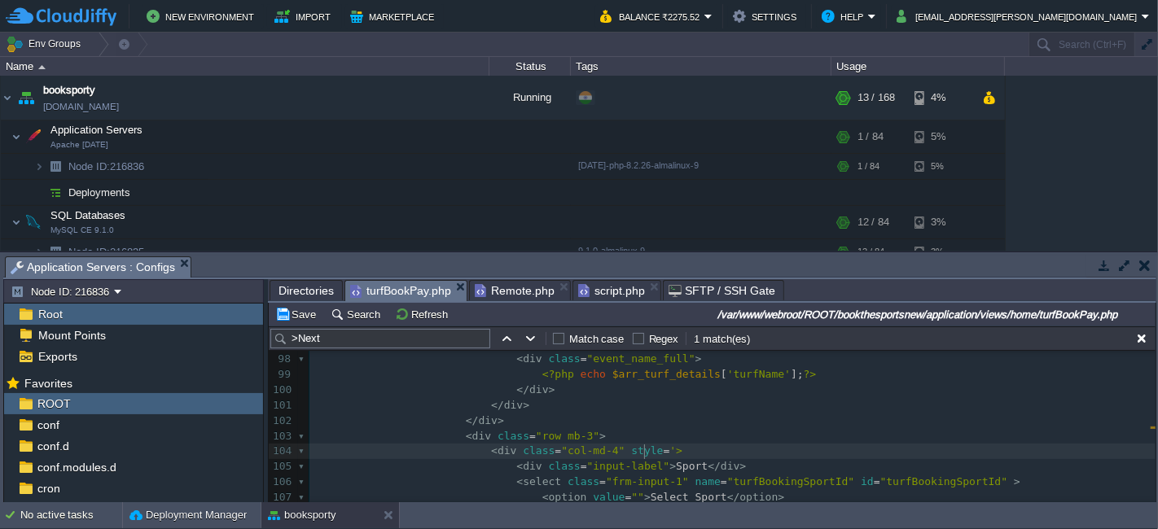
type textarea "style='""
type textarea """"
paste textarea ";""
type textarea "style="margin-bottom: 20px;""
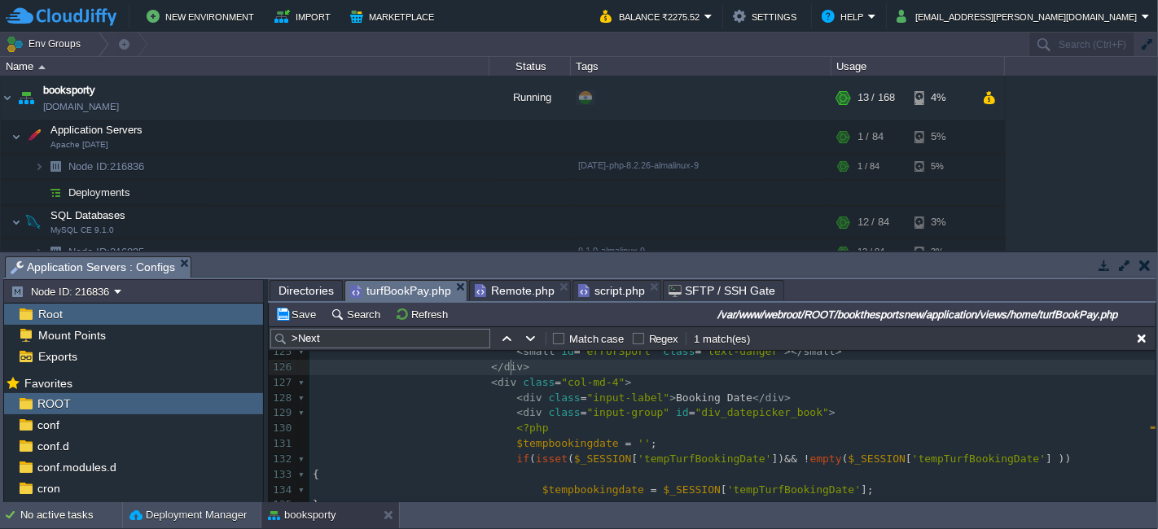
click at [621, 370] on pre "</ div >" at bounding box center [732, 367] width 846 height 15
click at [621, 378] on pre "< div class = "col-md-4" >" at bounding box center [732, 382] width 846 height 15
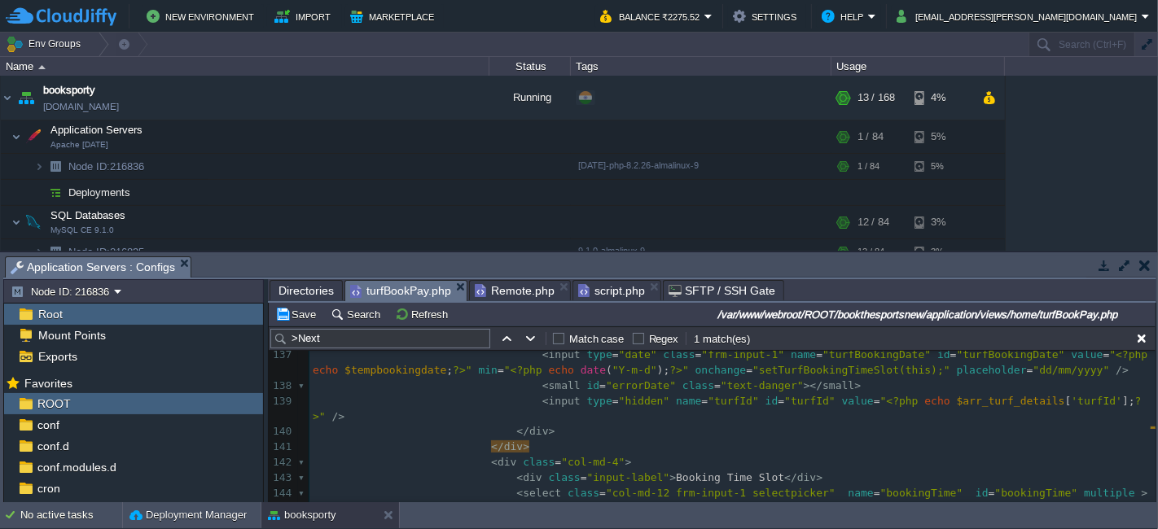
click at [628, 455] on pre "< div class = "col-md-4" >" at bounding box center [732, 462] width 846 height 15
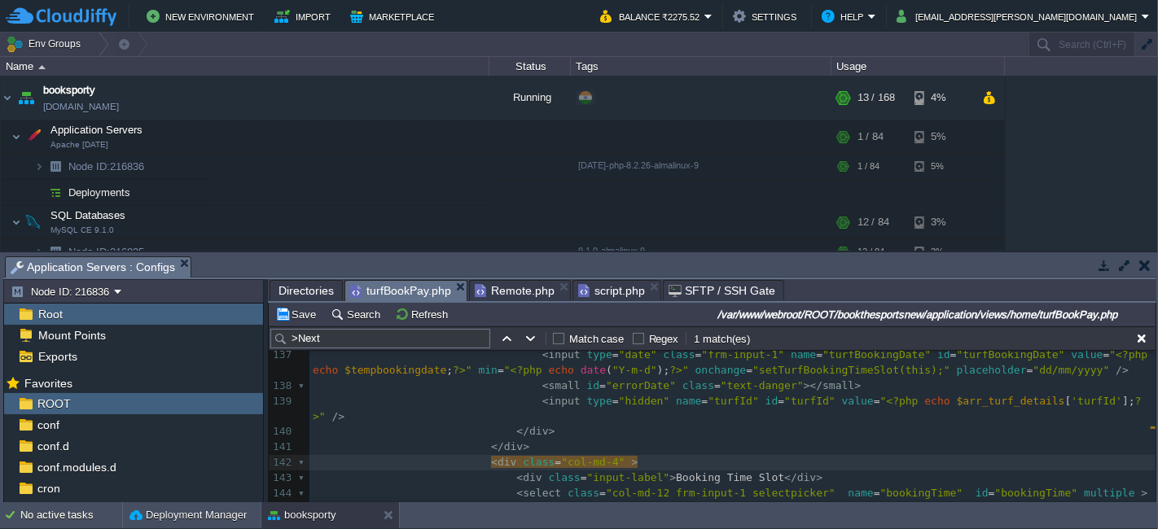
paste textarea
click at [301, 313] on button "Save" at bounding box center [298, 314] width 46 height 15
click at [767, 451] on div "xxxxxxxxxx 121 } 122 } 123 ?> 124 </ select > 125 < small id = "errorSport" cla…" at bounding box center [732, 432] width 846 height 659
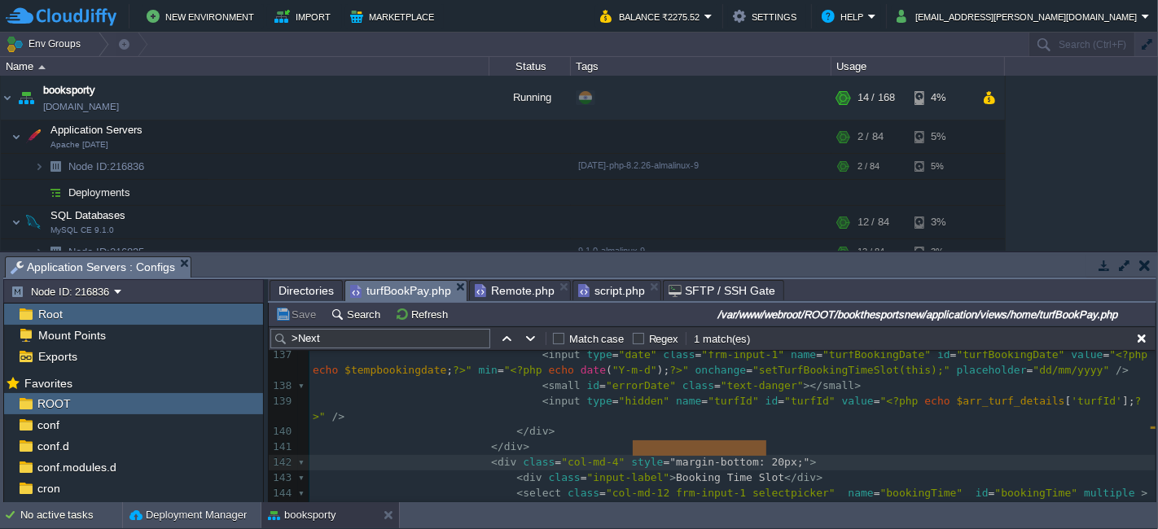
type textarea "style="margin-bottom: 20px;""
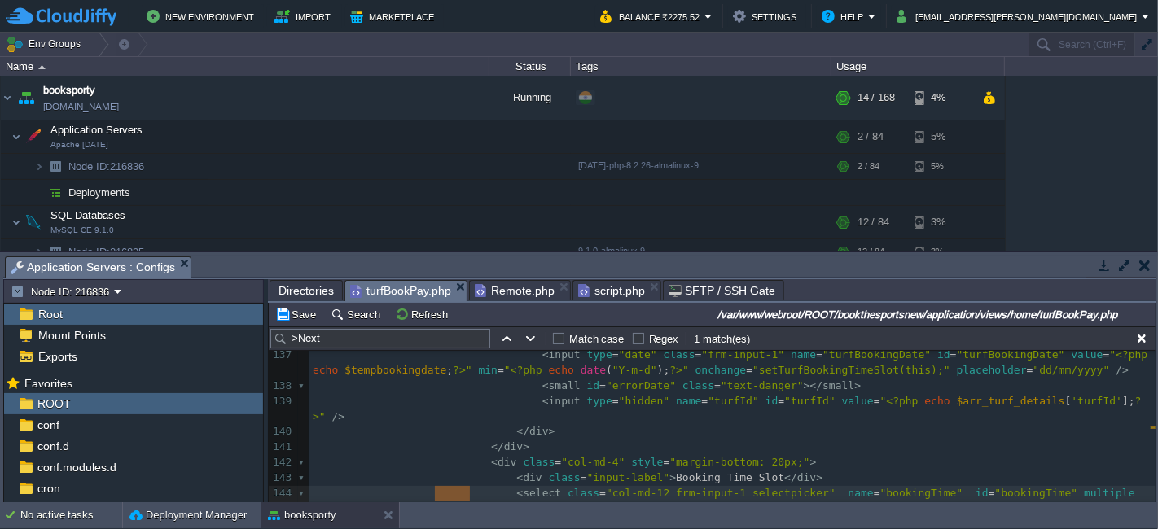
type textarea "20px;"
type textarea "style="margin-bottom: 0px;""
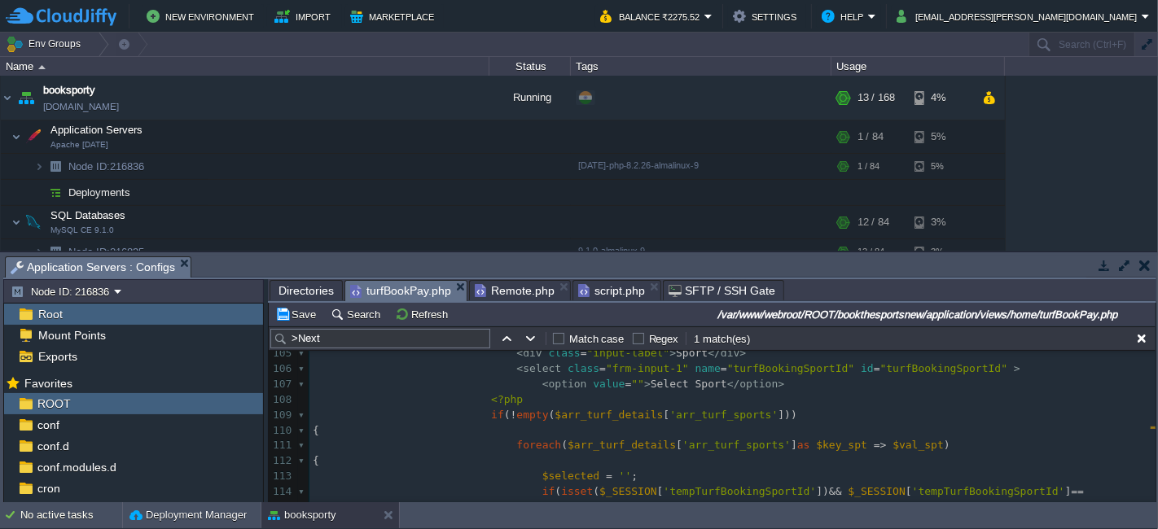
scroll to position [1628, 0]
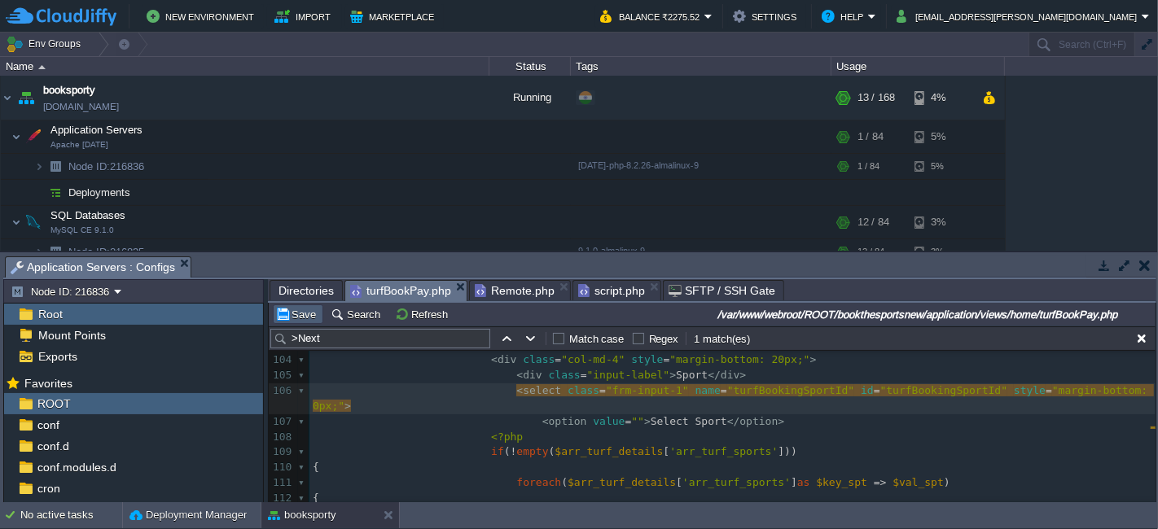
click at [308, 310] on button "Save" at bounding box center [298, 314] width 46 height 15
click at [456, 431] on span at bounding box center [402, 437] width 178 height 12
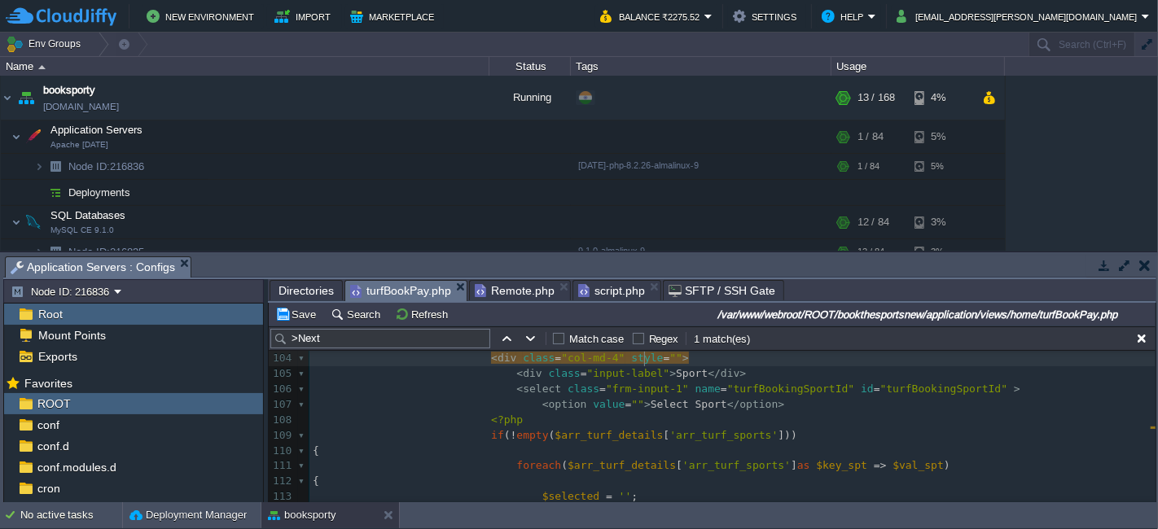
scroll to position [1630, 0]
click at [288, 309] on button "Save" at bounding box center [298, 314] width 46 height 15
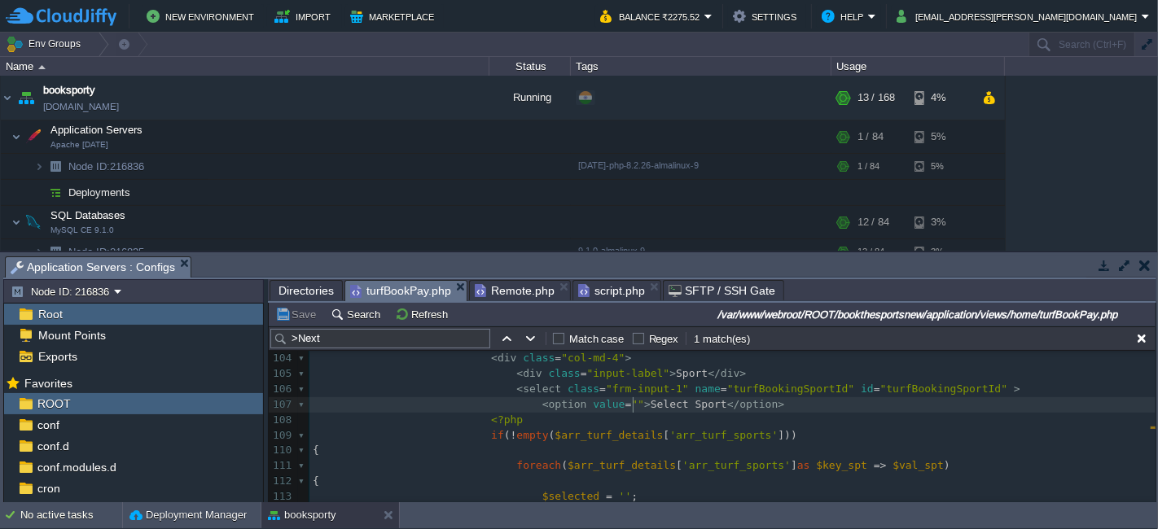
click at [633, 410] on div "xxxxxxxxxx < input type = "date" class = "frm-input-1" name = "turfBookingDate"…" at bounding box center [732, 427] width 846 height 491
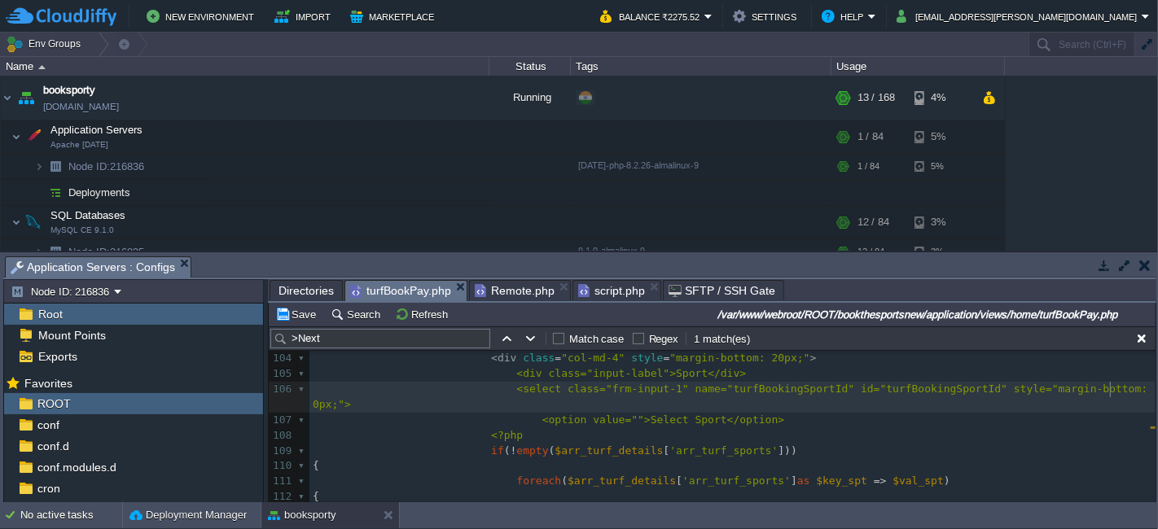
scroll to position [1661, 0]
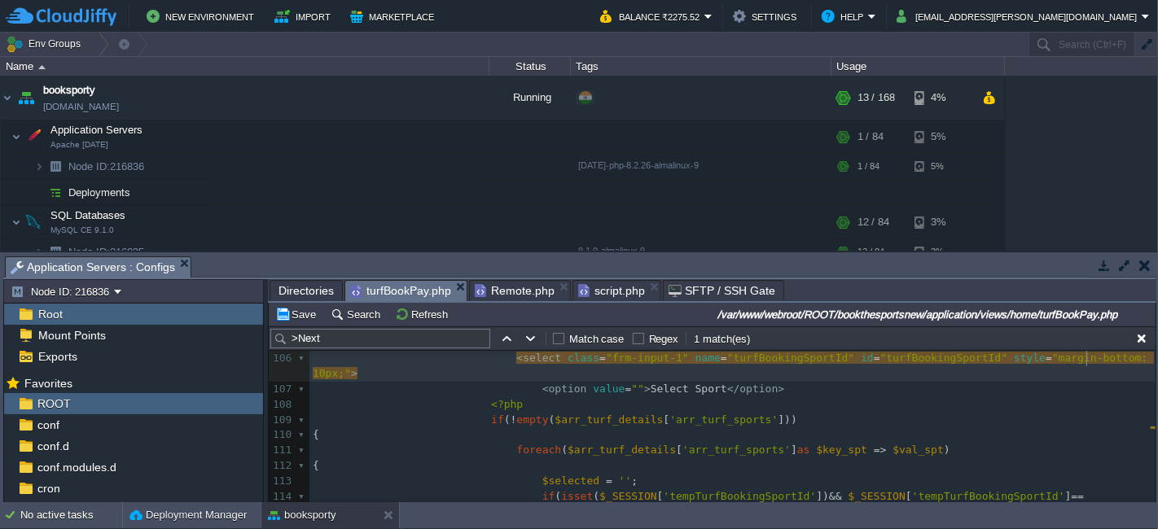
type textarea "1"
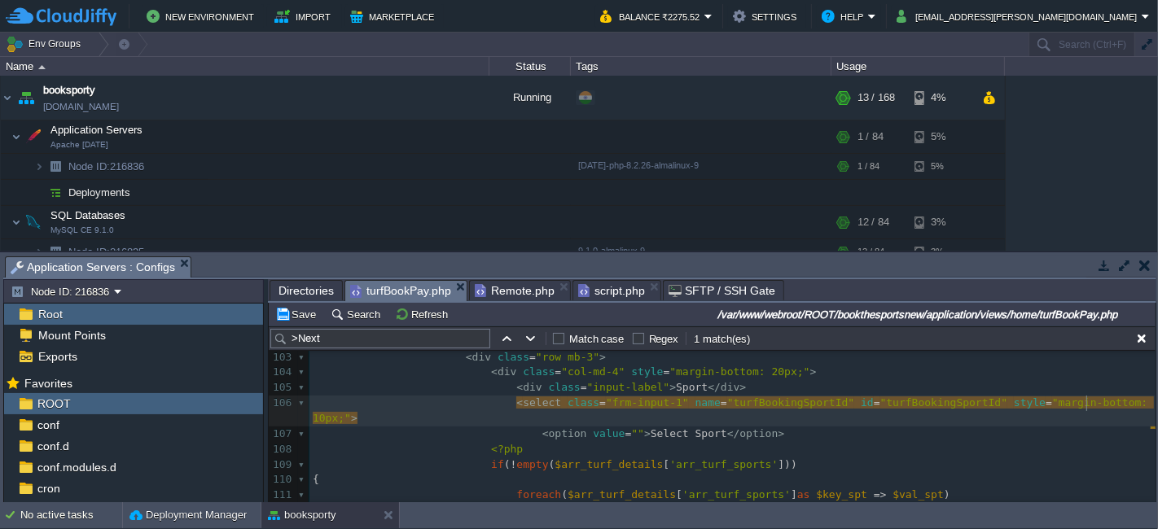
scroll to position [1615, 0]
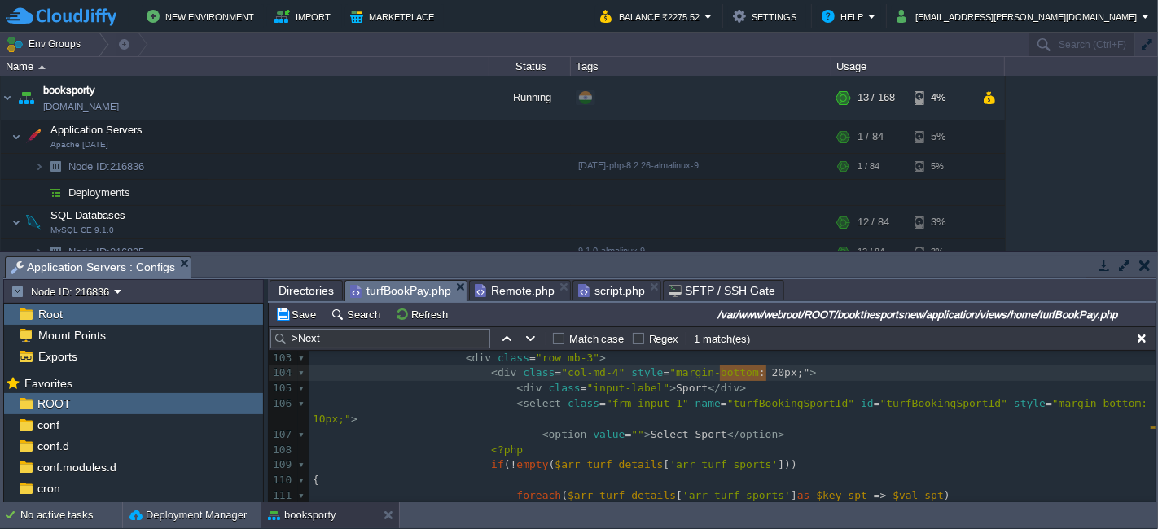
type textarea "-bottom: 20px;""
type textarea "mobile_"
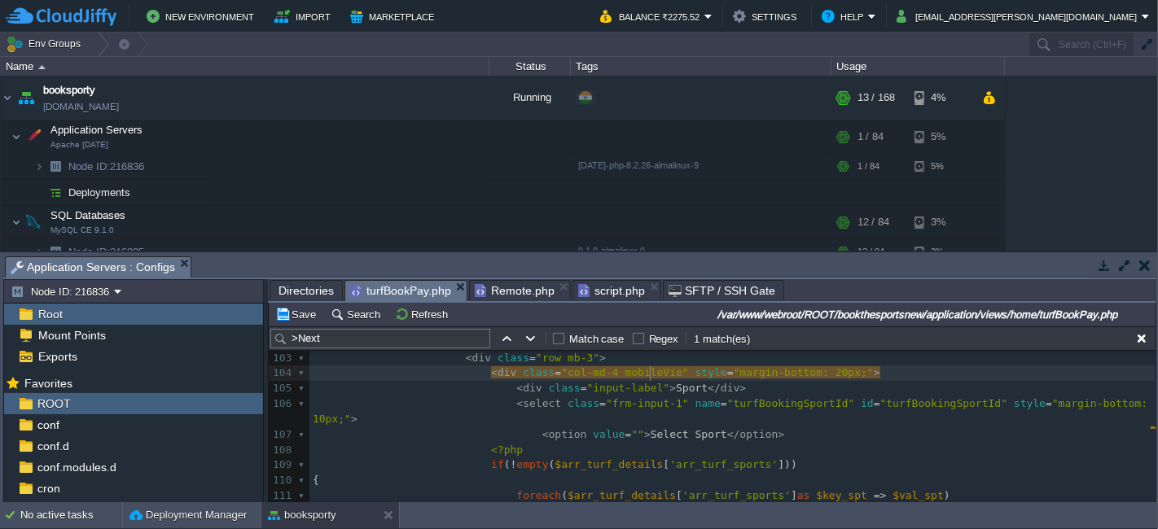
scroll to position [6, 23]
type textarea "mobileView"
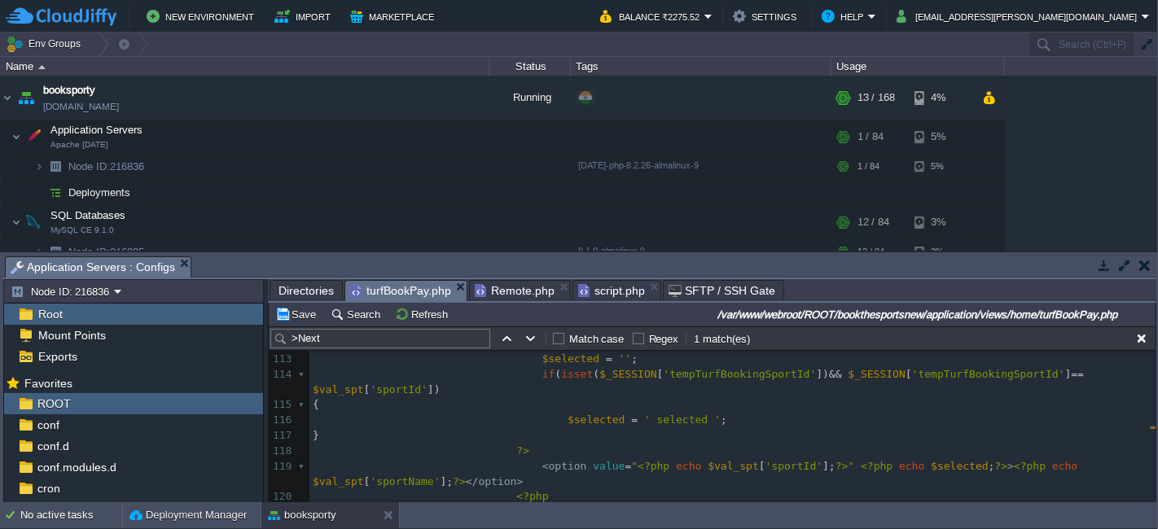
scroll to position [1805, 0]
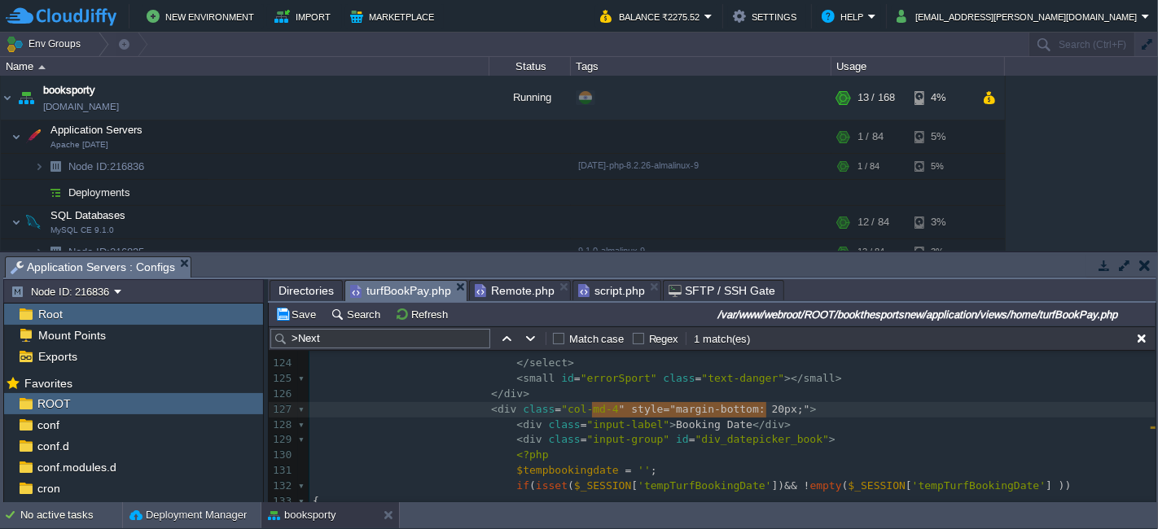
type textarea "style="margin-bottom: 20px;""
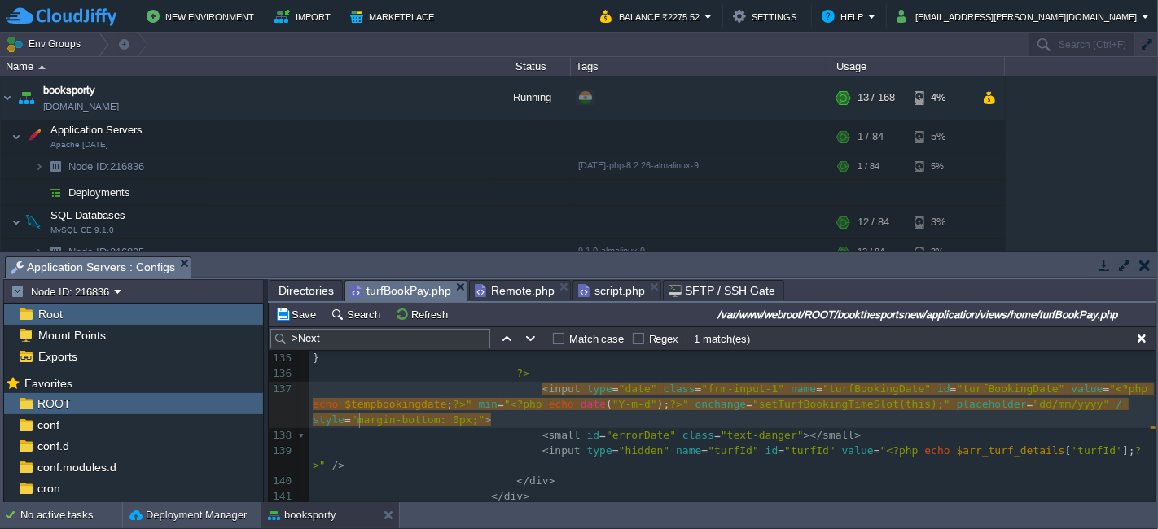
type textarea "1"
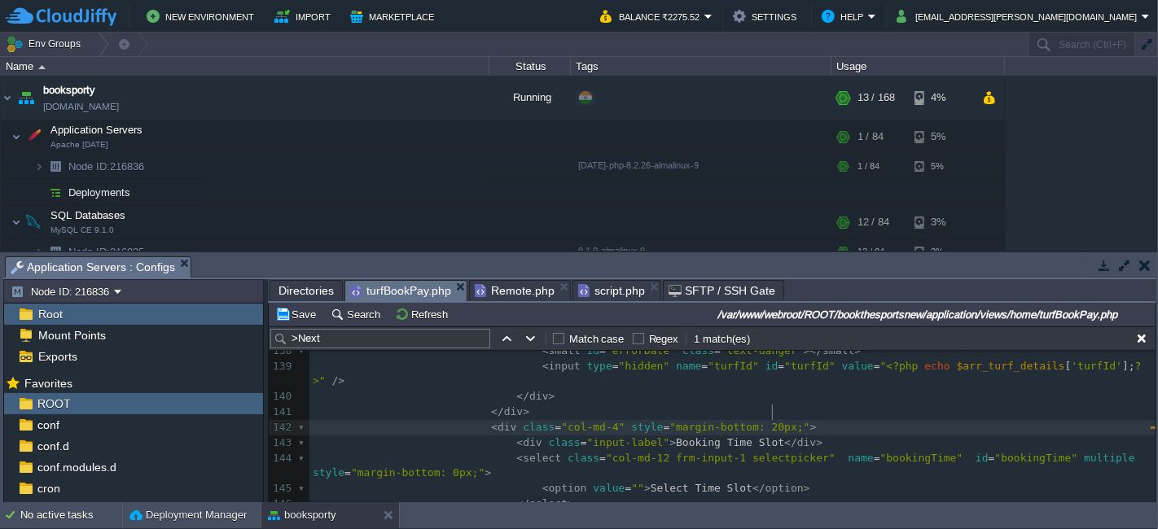
click at [778, 420] on pre "< div class = "col-md-4" style = "margin-bottom: 20px;" >" at bounding box center [732, 427] width 846 height 15
type textarea "style="margin-bottom: 20px;""
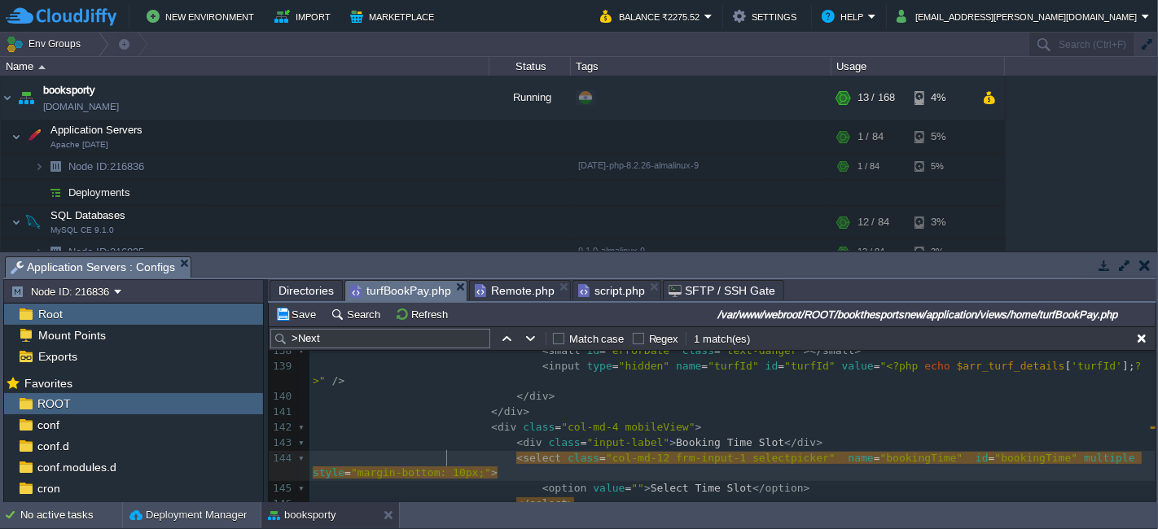
type textarea "1"
click at [312, 303] on div "Save Search Refresh /var/www/webroot/ROOT/bookthesportsnew/application/views/ho…" at bounding box center [712, 315] width 887 height 24
click at [302, 310] on button "Save" at bounding box center [298, 314] width 46 height 15
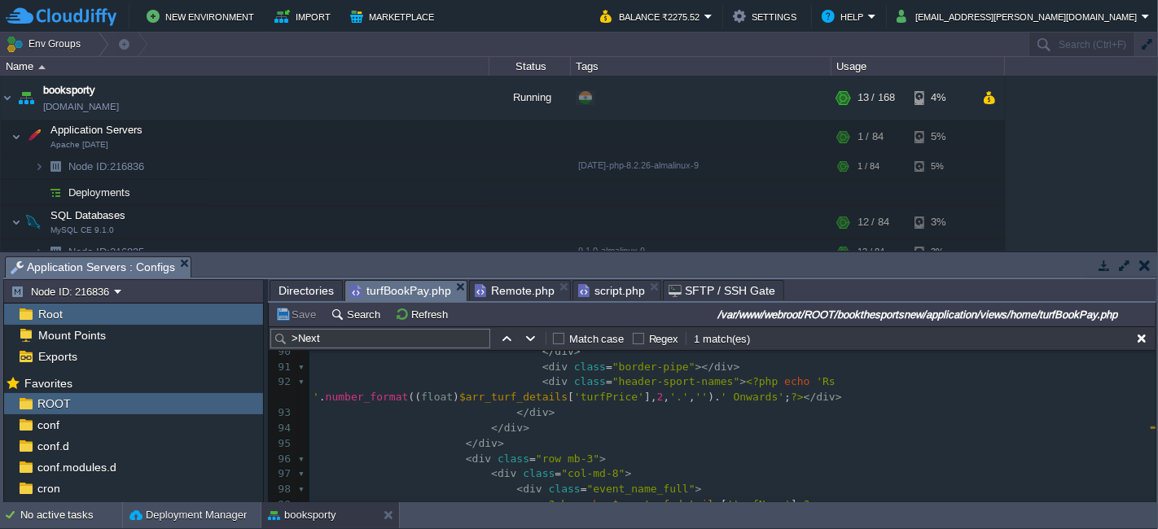
scroll to position [1588, 0]
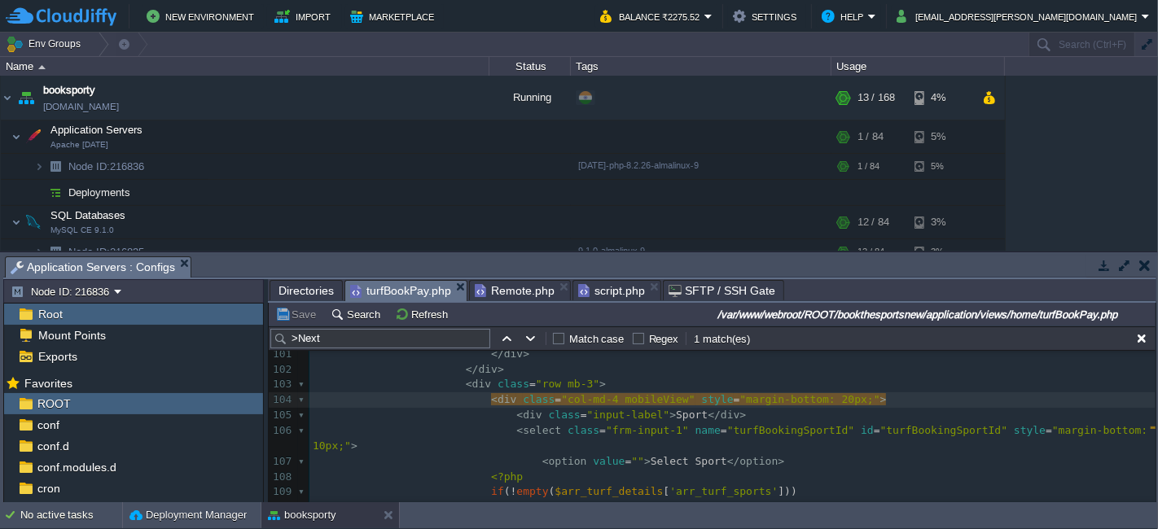
click at [519, 373] on pre "</ div >" at bounding box center [732, 369] width 846 height 15
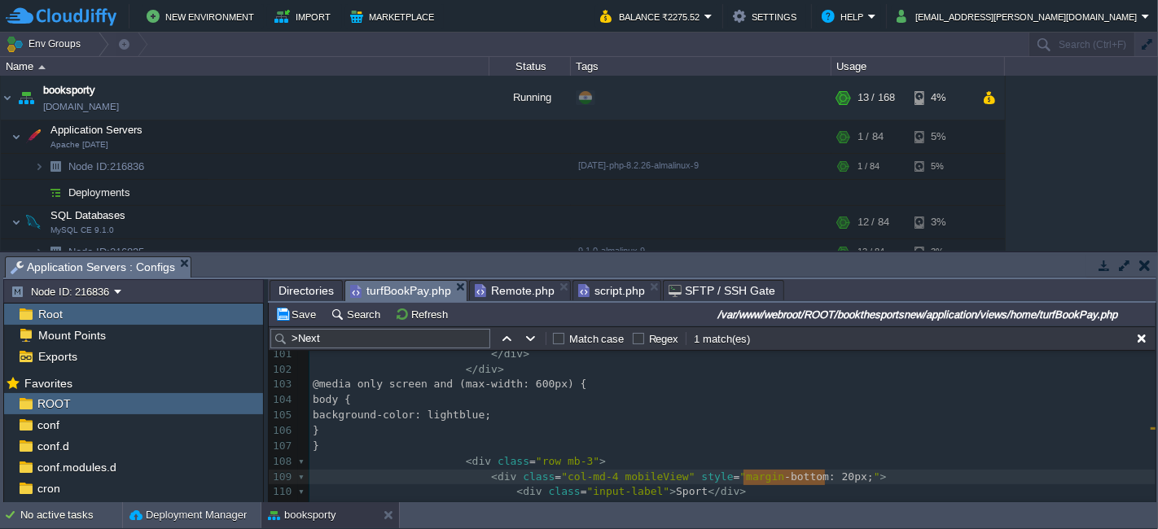
type textarea "margin-bottom: 20px;"
type textarea "style="""
click at [497, 414] on div "xxxxxxxxxx < select class = "col-md-12 frm-input-1 selectpicker" name = "bookin…" at bounding box center [732, 415] width 846 height 721
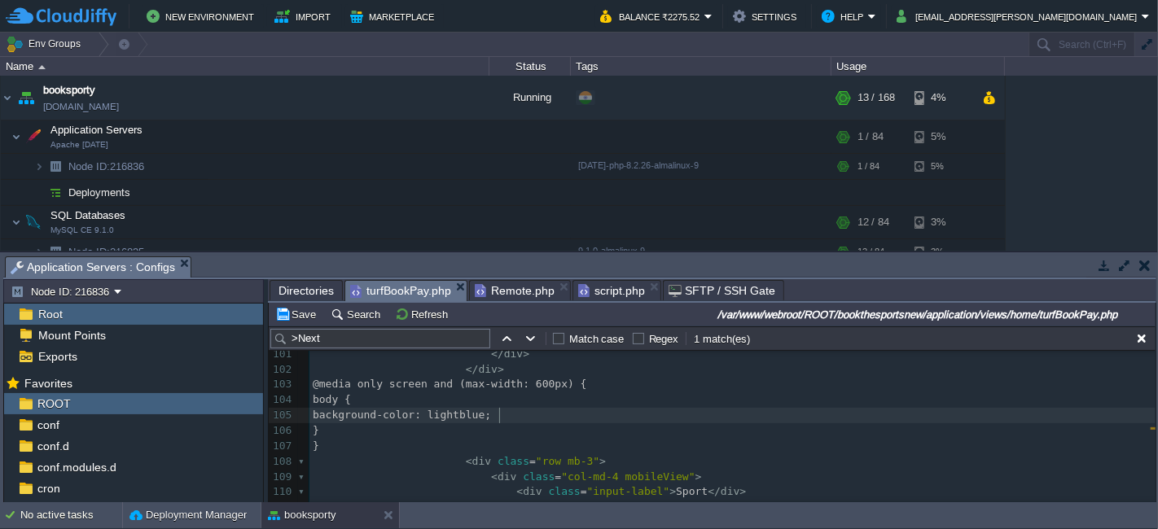
type textarea "background-color: lightblue;"
paste textarea
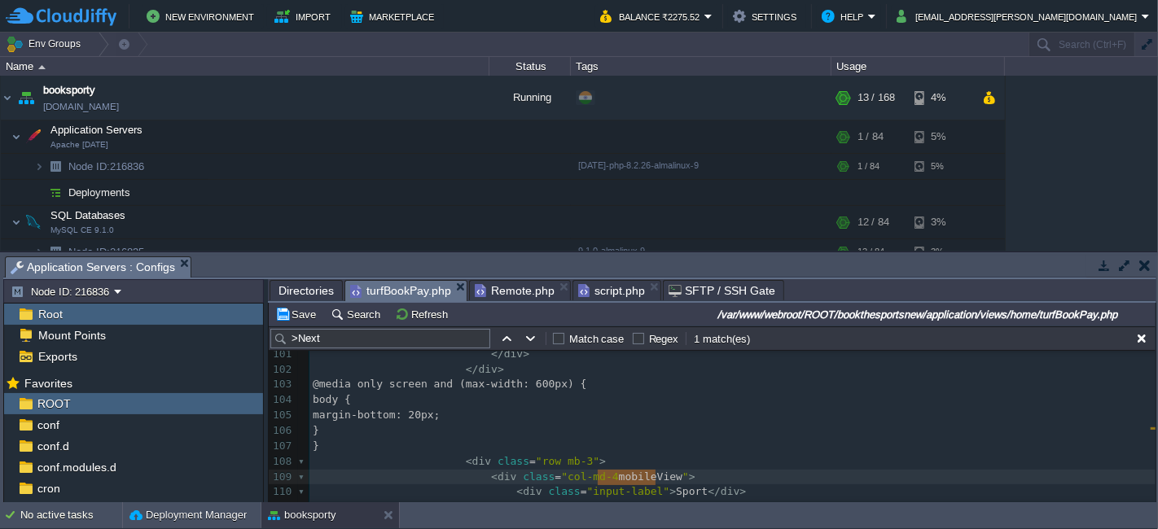
type textarea "mobileView"
click at [337, 401] on div "xxxxxxxxxx < select class = "col-md-12 frm-input-1 selectpicker" name = "bookin…" at bounding box center [732, 415] width 846 height 721
type textarea "body"
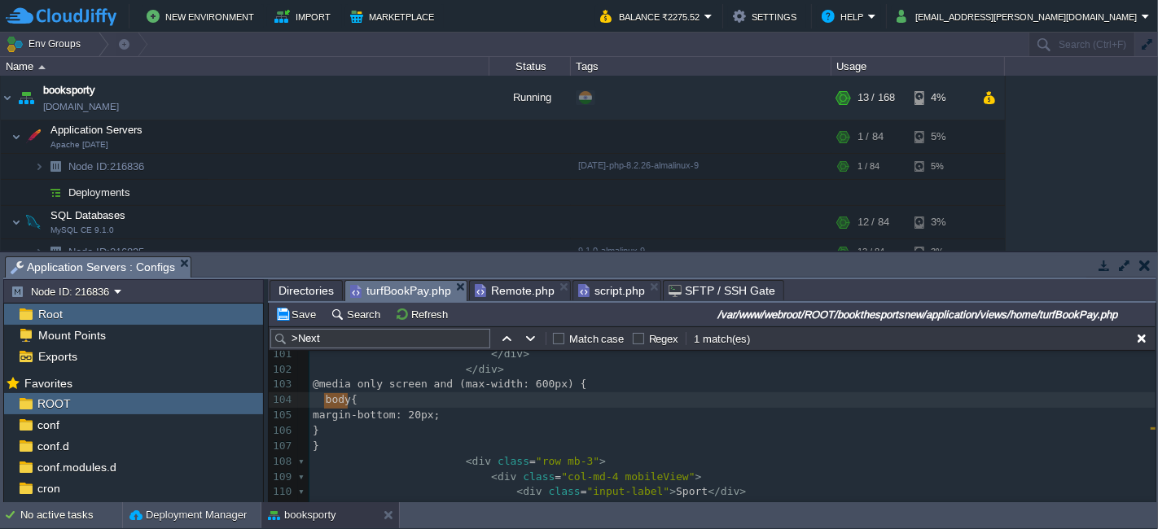
paste textarea
click at [322, 401] on span "mobileView {" at bounding box center [351, 399] width 77 height 12
type textarea "."
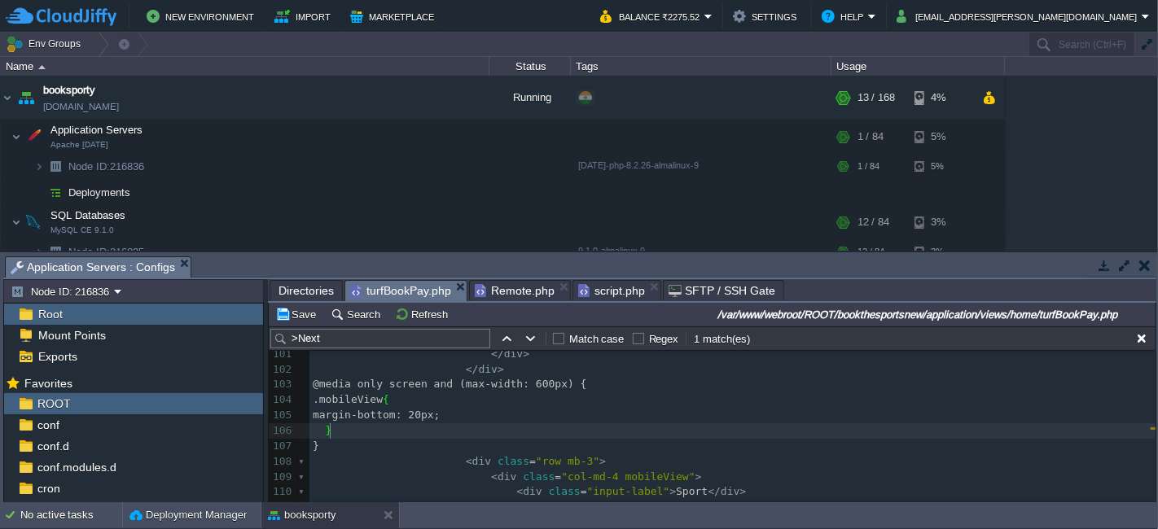
click at [342, 439] on pre "}" at bounding box center [732, 446] width 846 height 15
type textarea "@media only screen and (max-width: 600px) { .mobileView { margin-bottom: 20px; …"
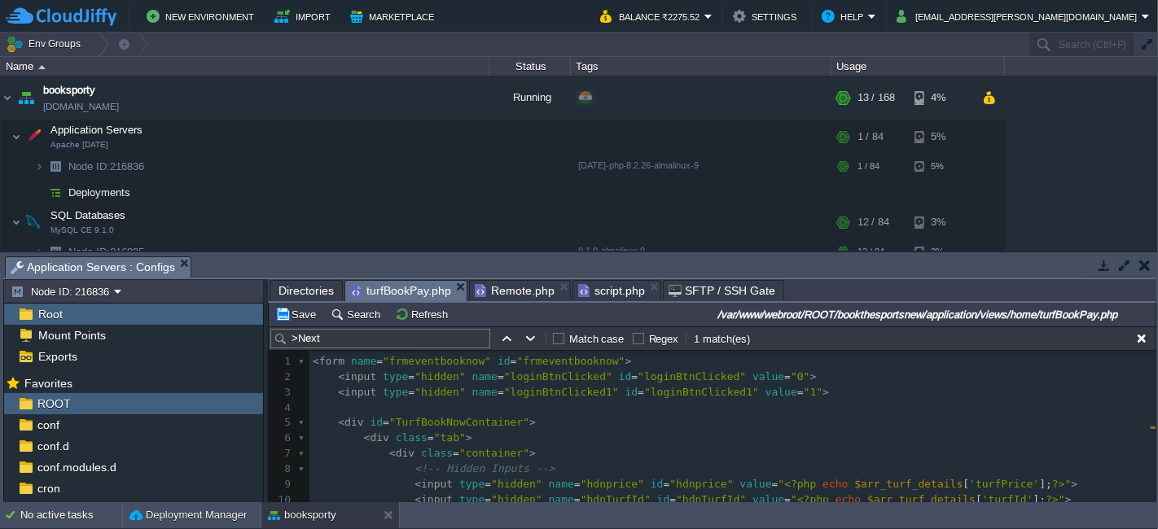
scroll to position [0, 0]
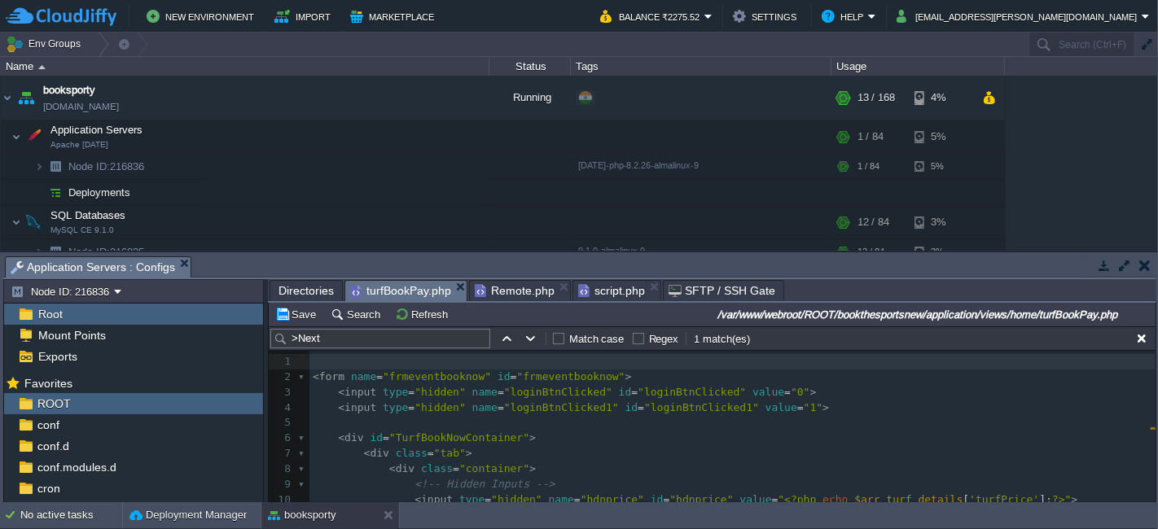
type textarea "<>"
type textarea "style"
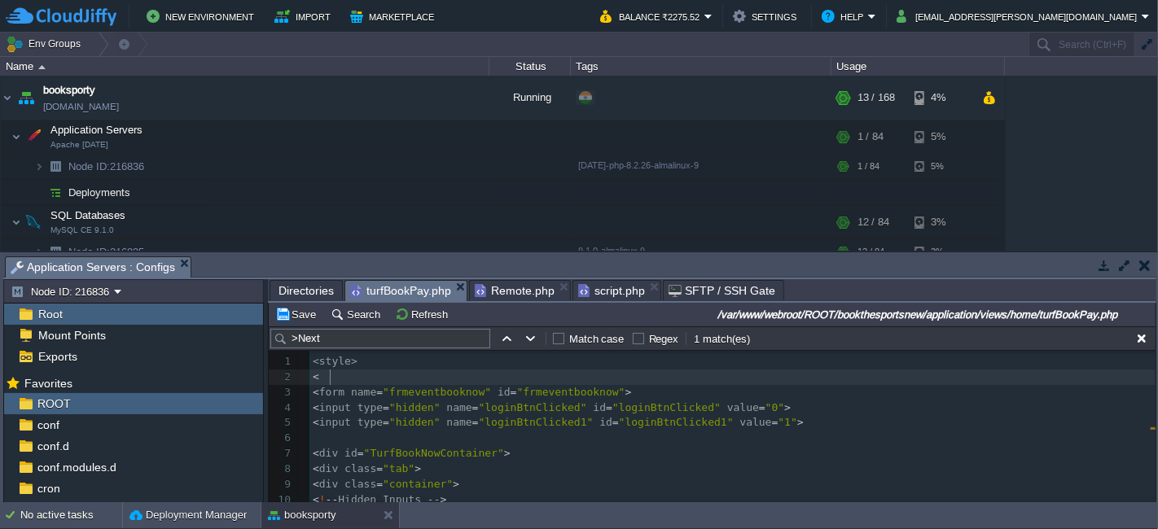
type textarea "<>"
type textarea "style"
click at [397, 363] on pre "< style >" at bounding box center [732, 361] width 846 height 15
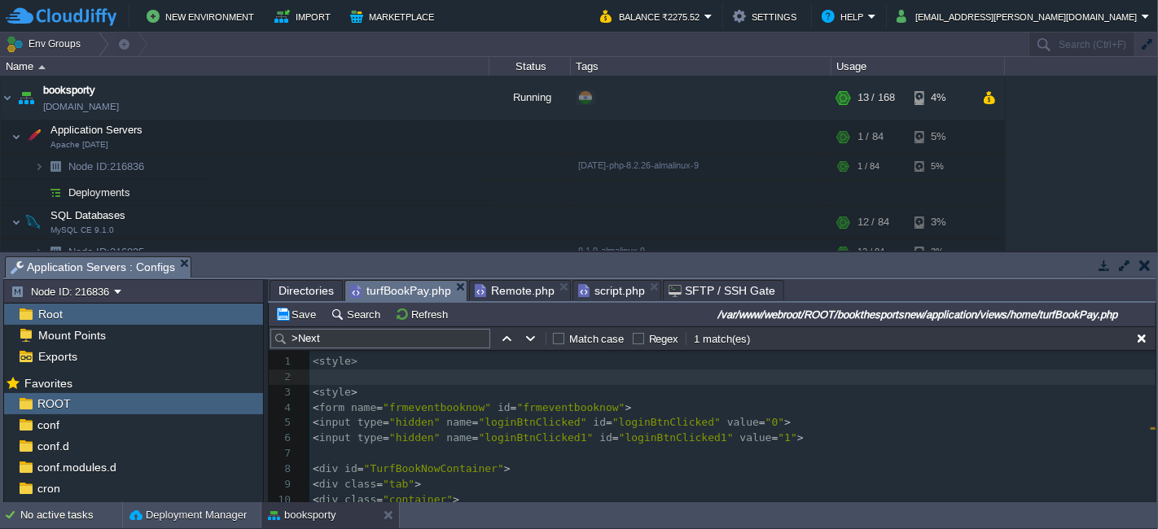
paste textarea "leView { margin-bottom: 20px; } }"
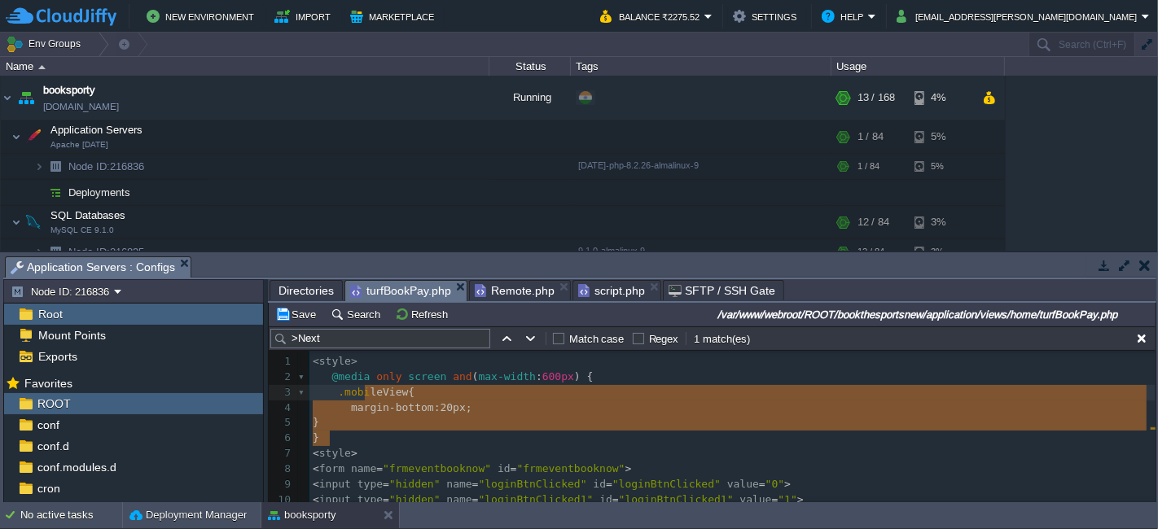
type textarea "leView { margin-bottom: 20px; } }"
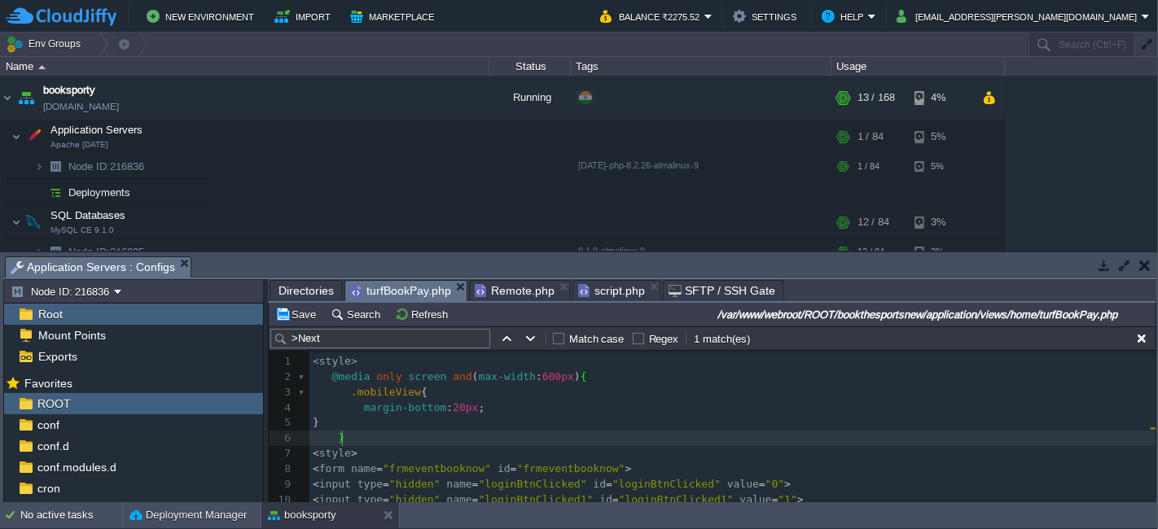
click at [453, 409] on span "20px" at bounding box center [465, 407] width 25 height 12
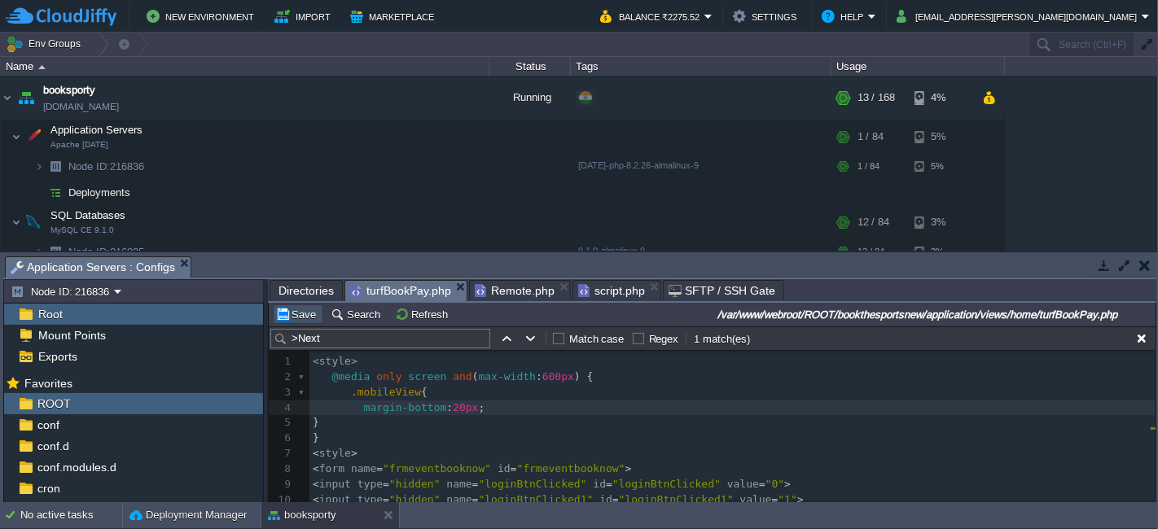
click at [295, 319] on button "Save" at bounding box center [298, 314] width 46 height 15
type textarea "<style> @media only screen and (max-width: 600px) { .mobileView { margin-bottom…"
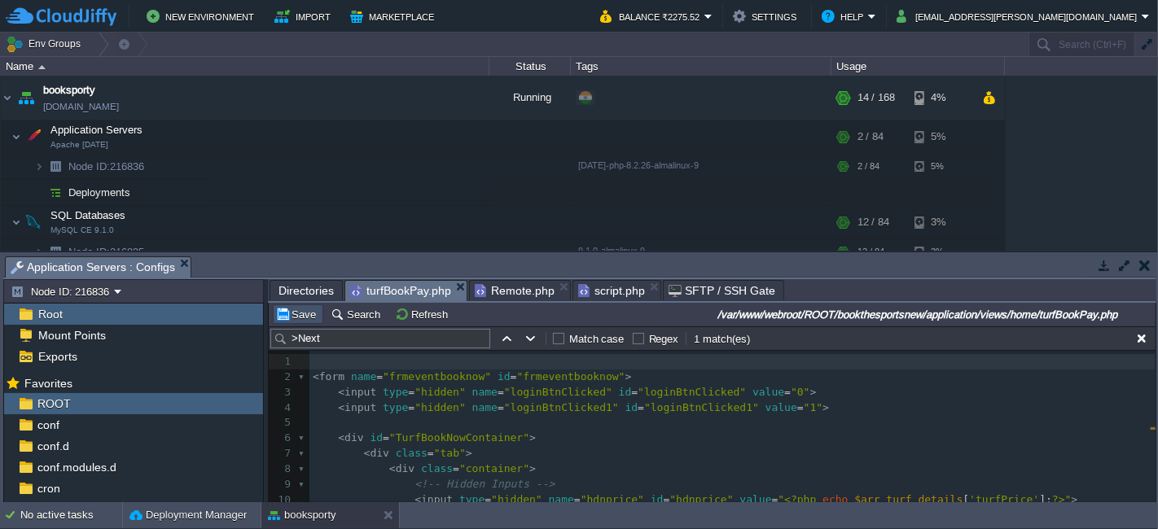
click at [291, 307] on button "Save" at bounding box center [298, 314] width 46 height 15
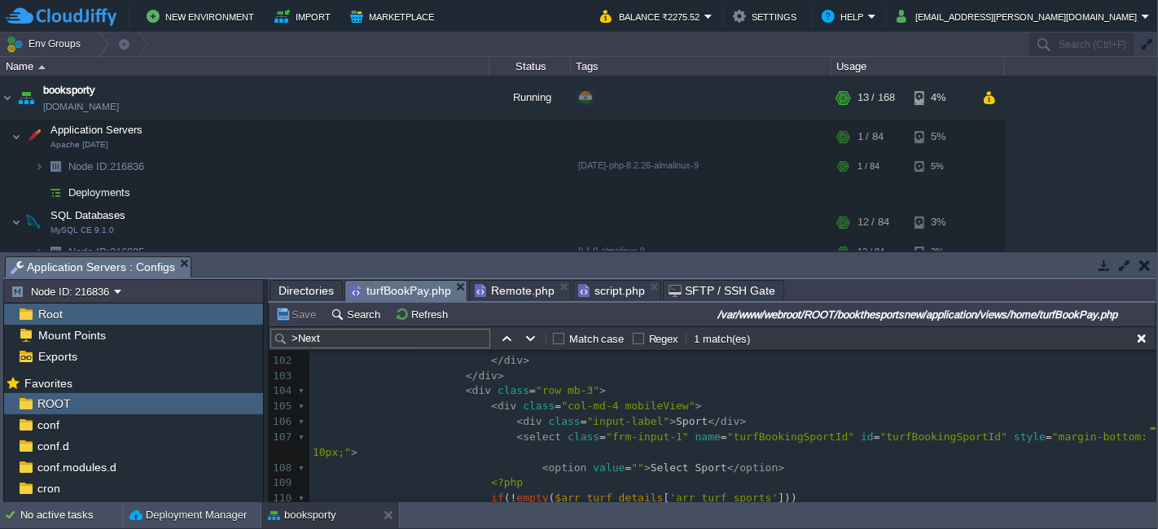
scroll to position [1537, 0]
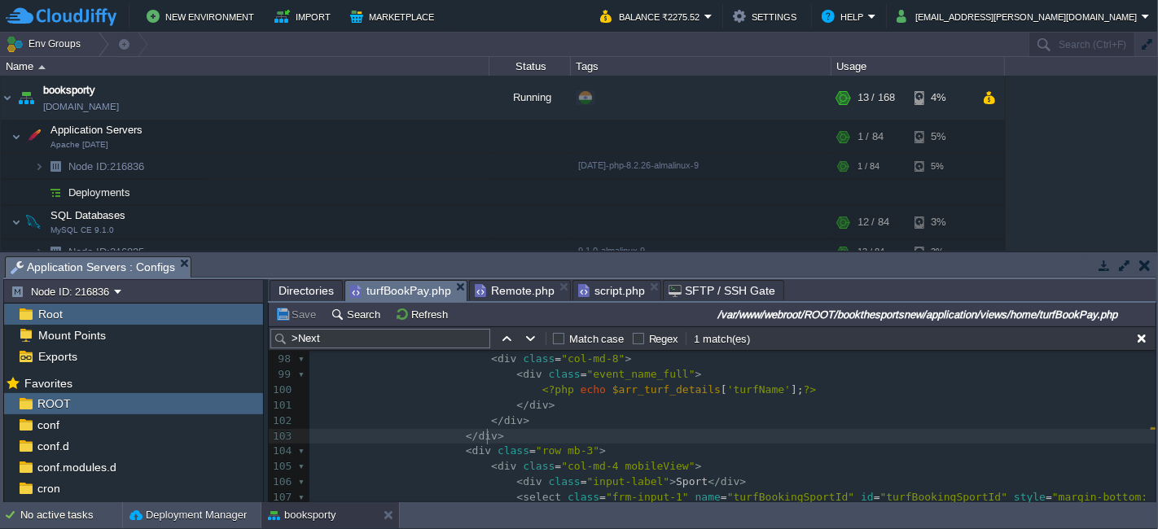
click at [535, 435] on pre "</ div >" at bounding box center [732, 436] width 846 height 15
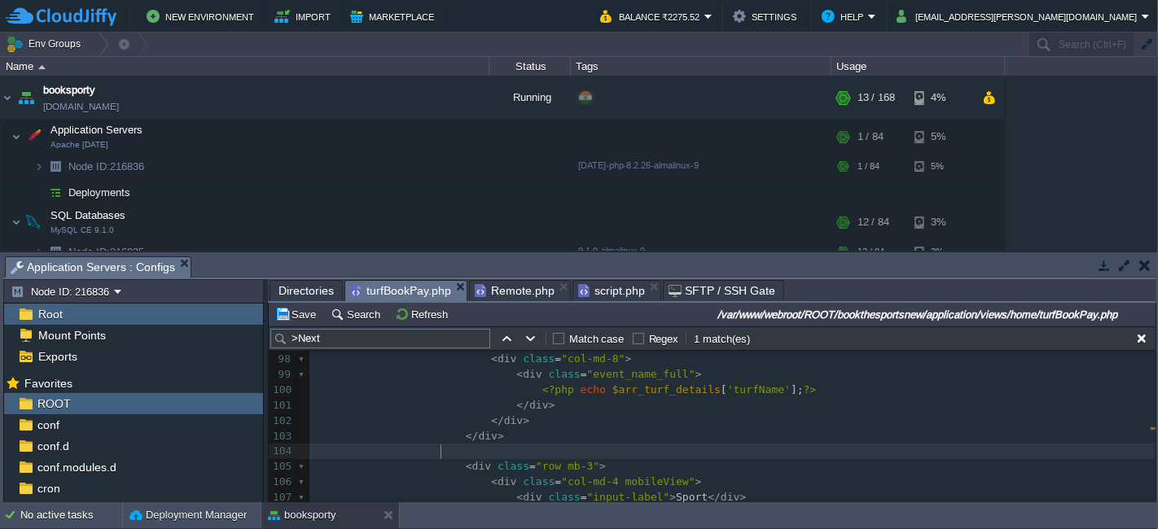
paste textarea "a only screen and (max-width: 600px) { .mobileView { margin-bottom: 20px; } } <…"
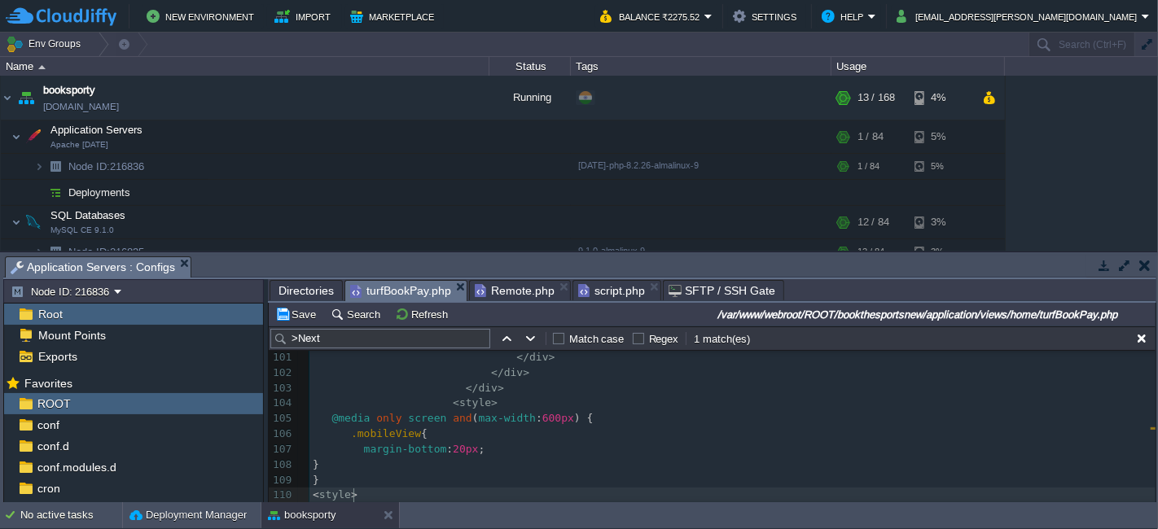
scroll to position [1585, 0]
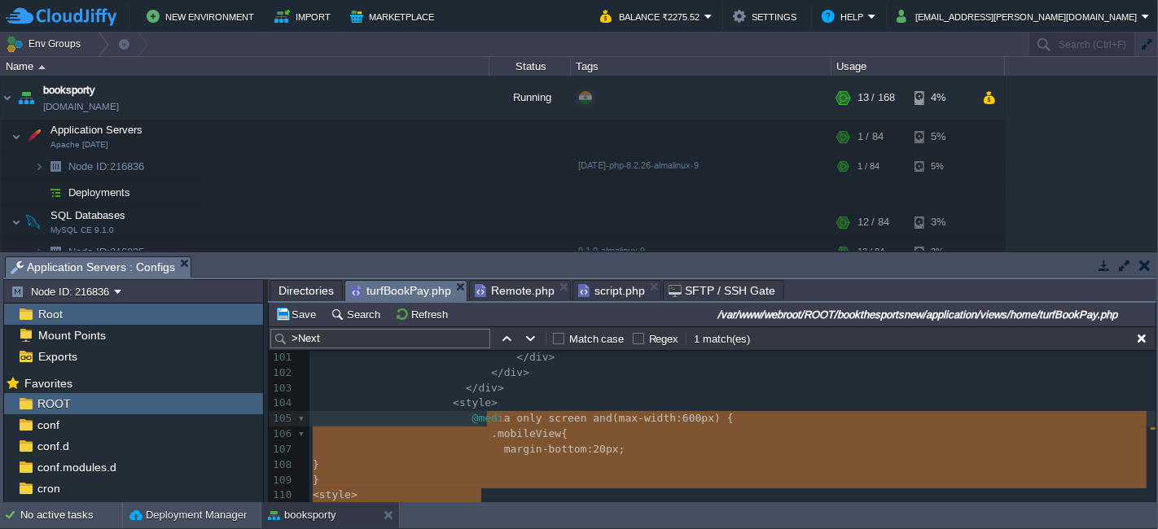
type textarea "a only screen and (max-width: 600px) { .mobileView { margin-bottom: 20px; } } <…"
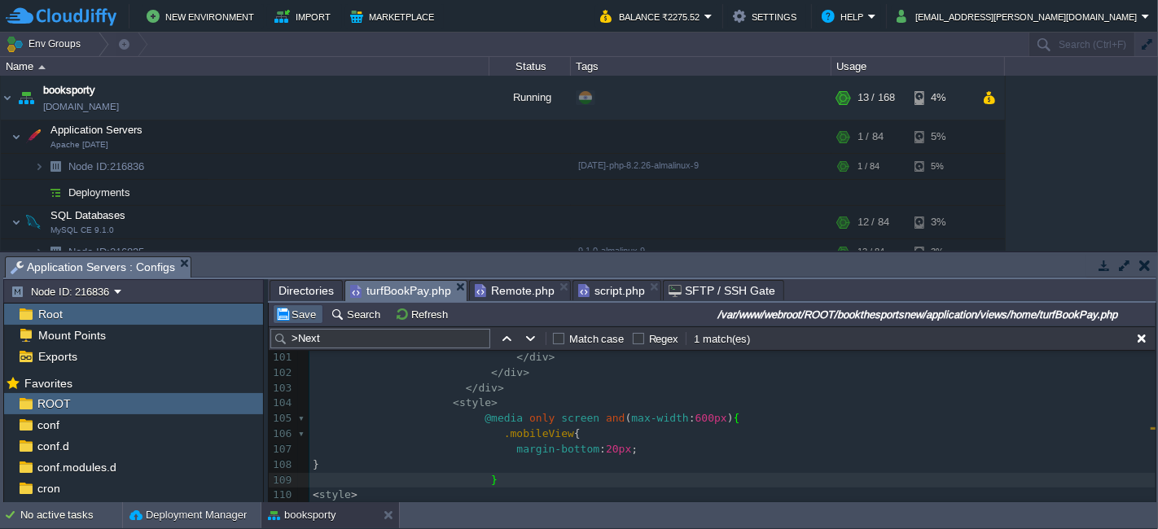
click at [300, 319] on button "Save" at bounding box center [298, 314] width 46 height 15
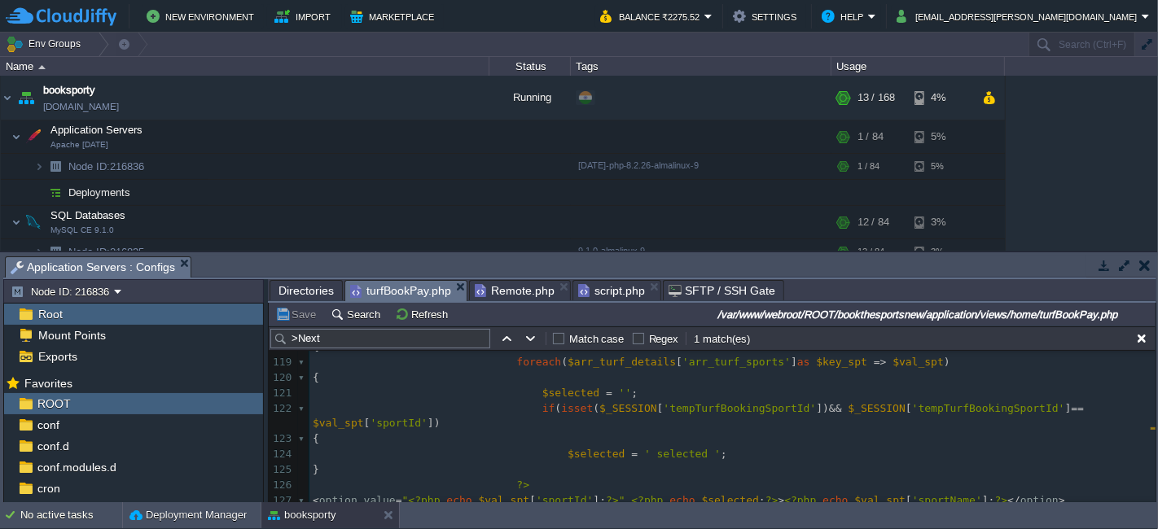
scroll to position [1968, 0]
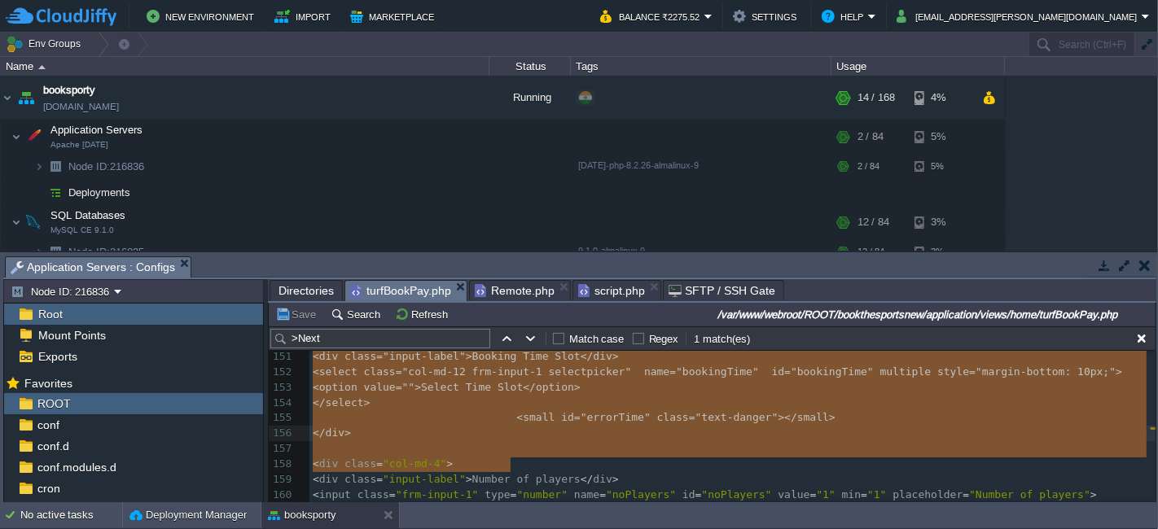
type textarea "a only screen and (max-width: 600px) { .mobileView { margin-bottom: 20px; } } <…"
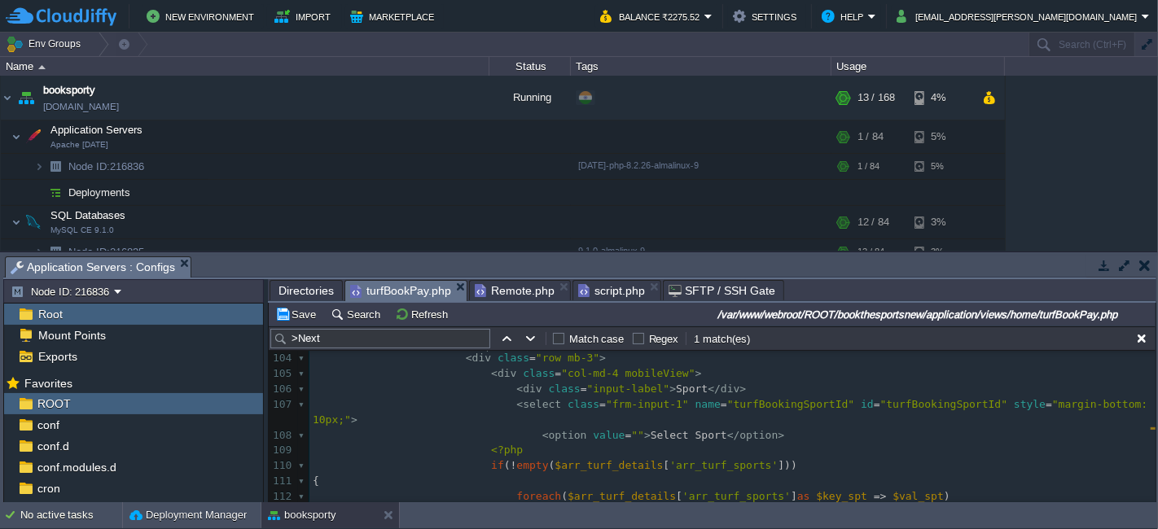
scroll to position [1615, 0]
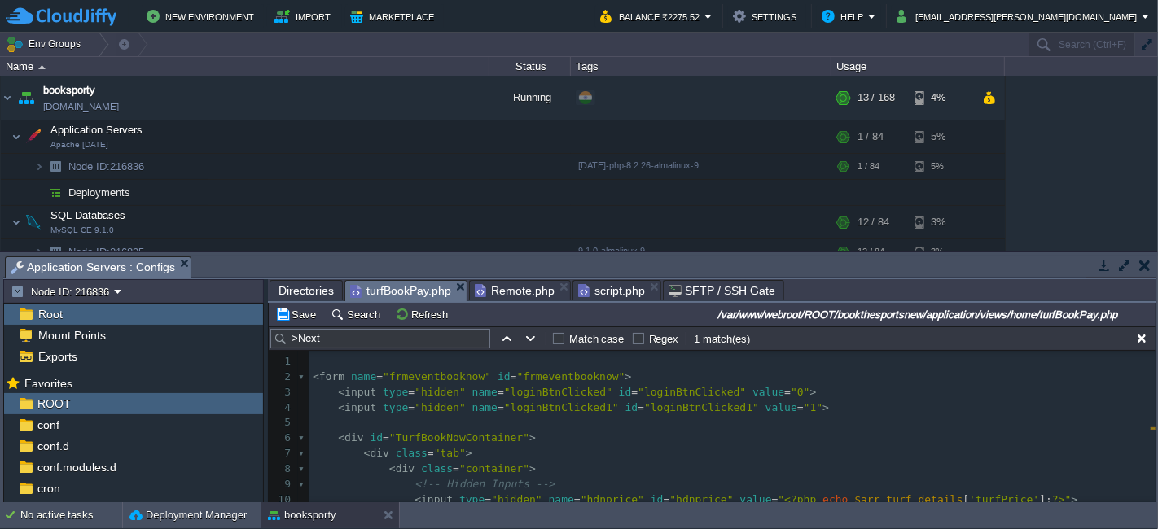
click at [348, 360] on pre "​" at bounding box center [732, 361] width 846 height 15
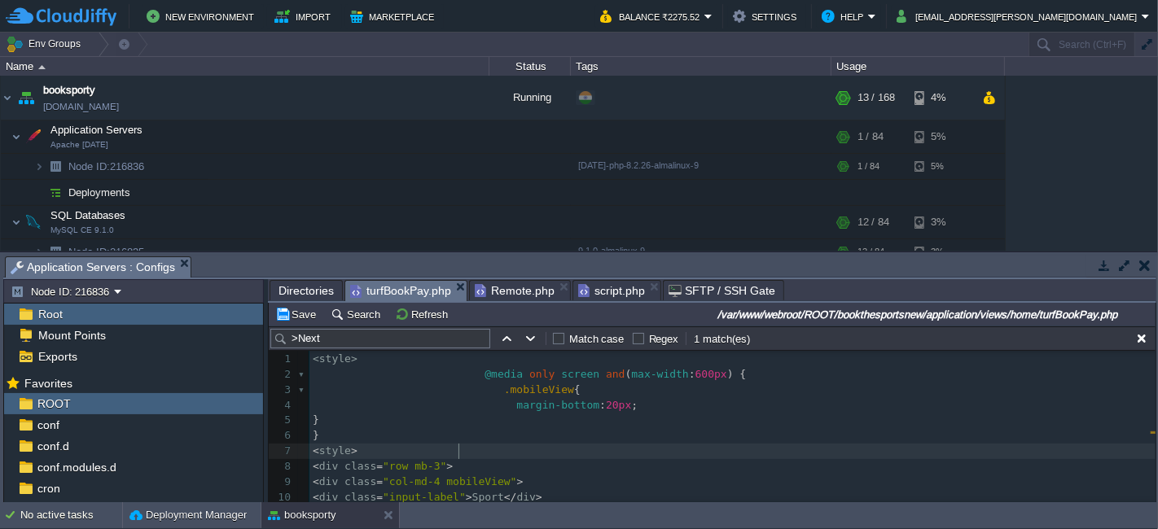
click at [460, 450] on div "xxxxxxxxxx </ div > 1 < style > 2 @media only screen and ( max-width : 600px ) …" at bounding box center [732, 505] width 846 height 307
type textarea "/"
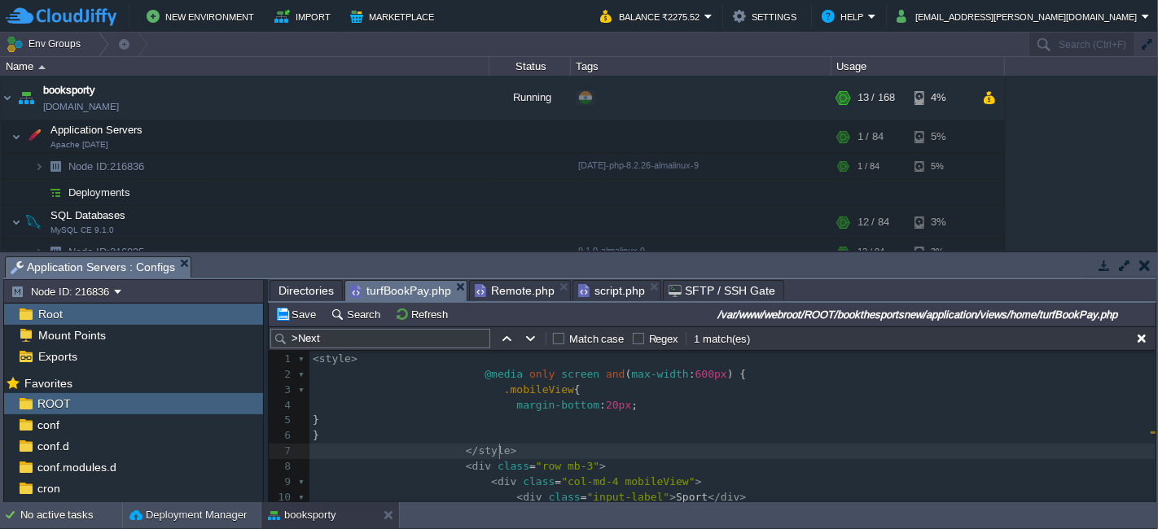
type textarea "<style> @media only screen and (max-width: 600px) { .mobileView { margin-bottom…"
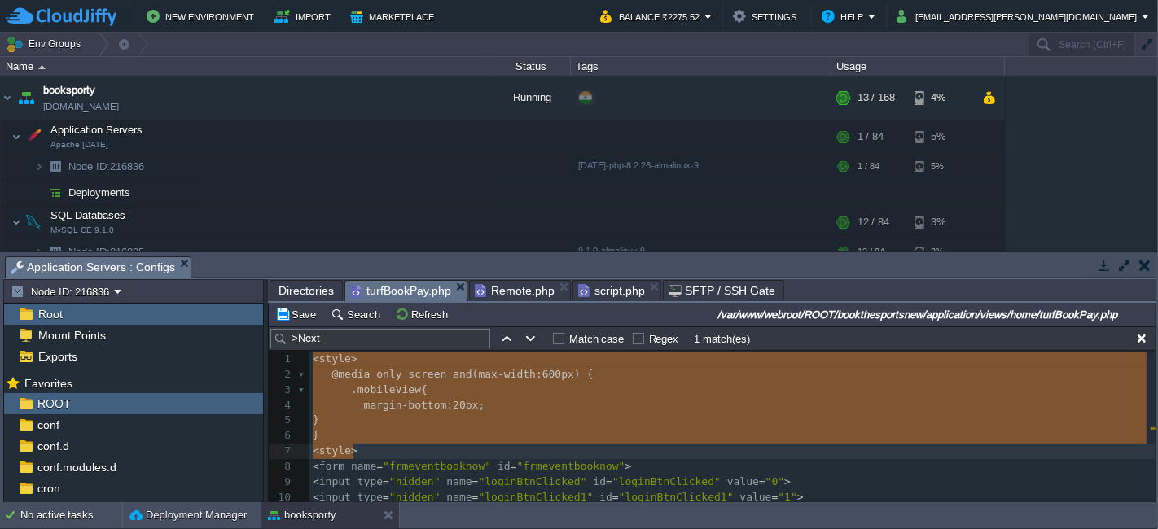
type textarea "<style> @media only screen and (max-width: 600px) { .mobileView { margin-bottom…"
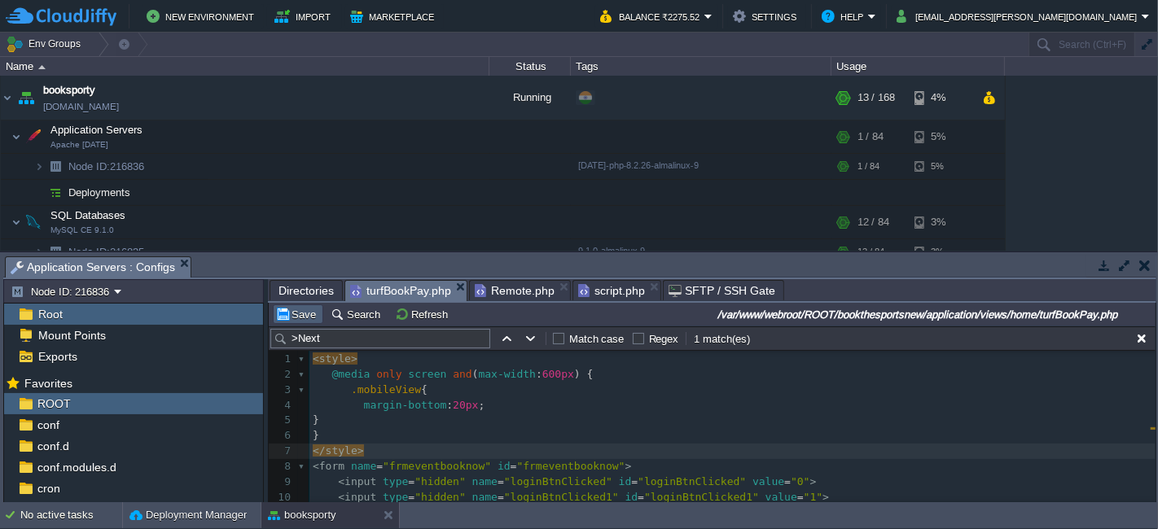
type textarea "/"
click at [296, 307] on button "Save" at bounding box center [298, 314] width 46 height 15
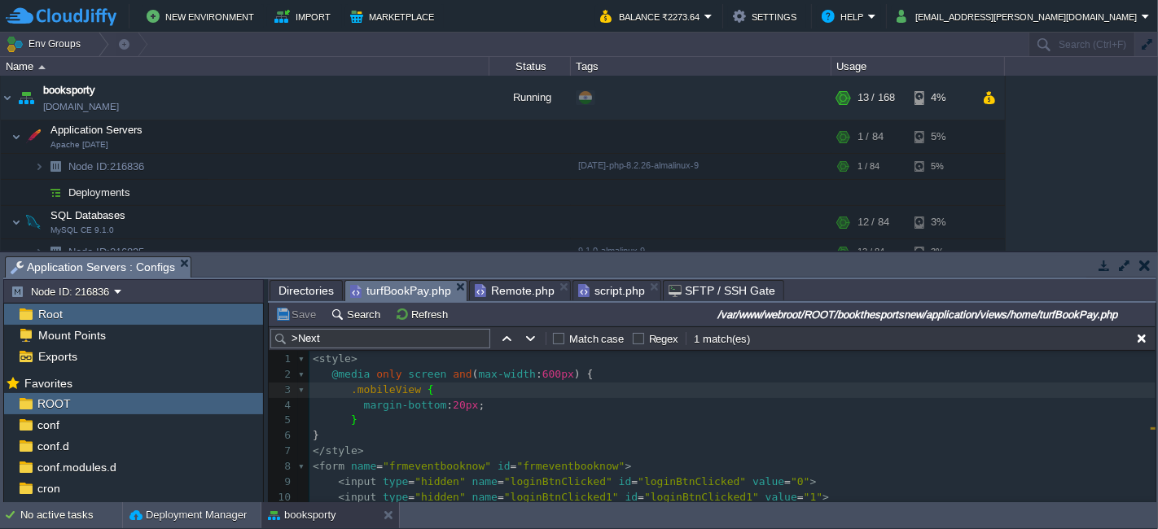
click at [491, 410] on pre "margin-bottom : 20px ;" at bounding box center [732, 405] width 846 height 15
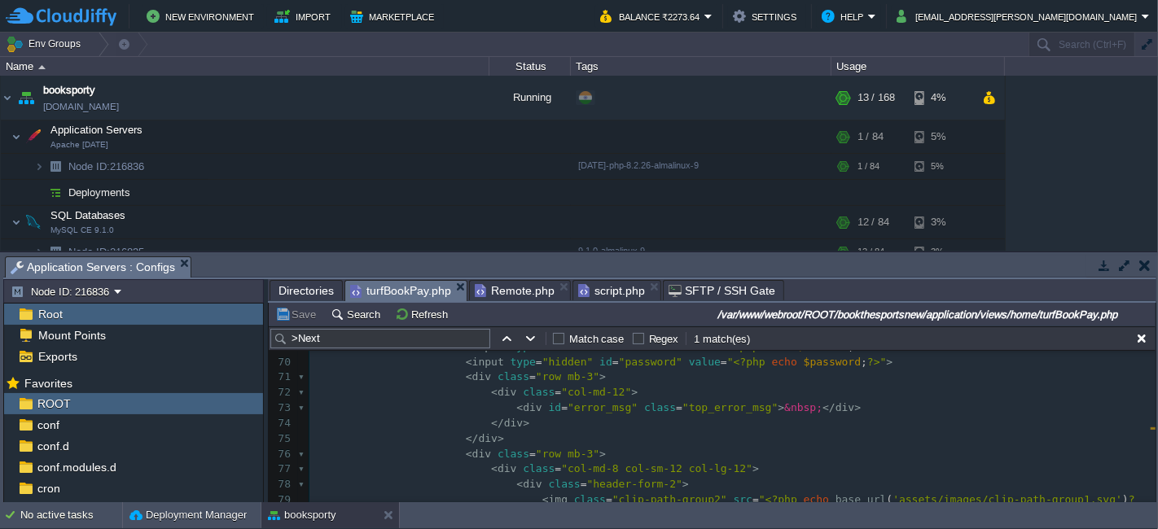
scroll to position [1089, 0]
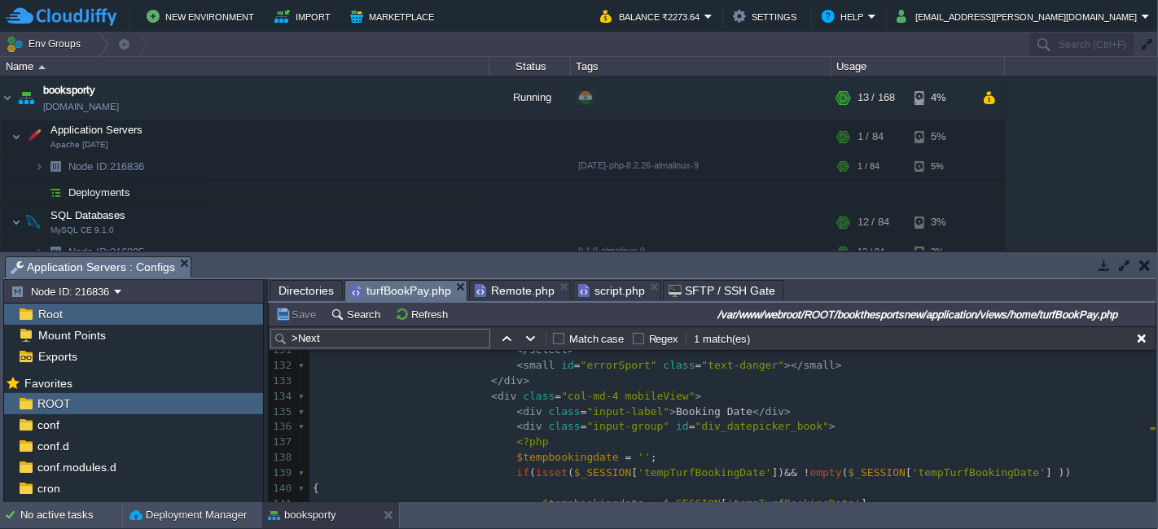
click at [760, 436] on pre "<?php" at bounding box center [732, 442] width 846 height 15
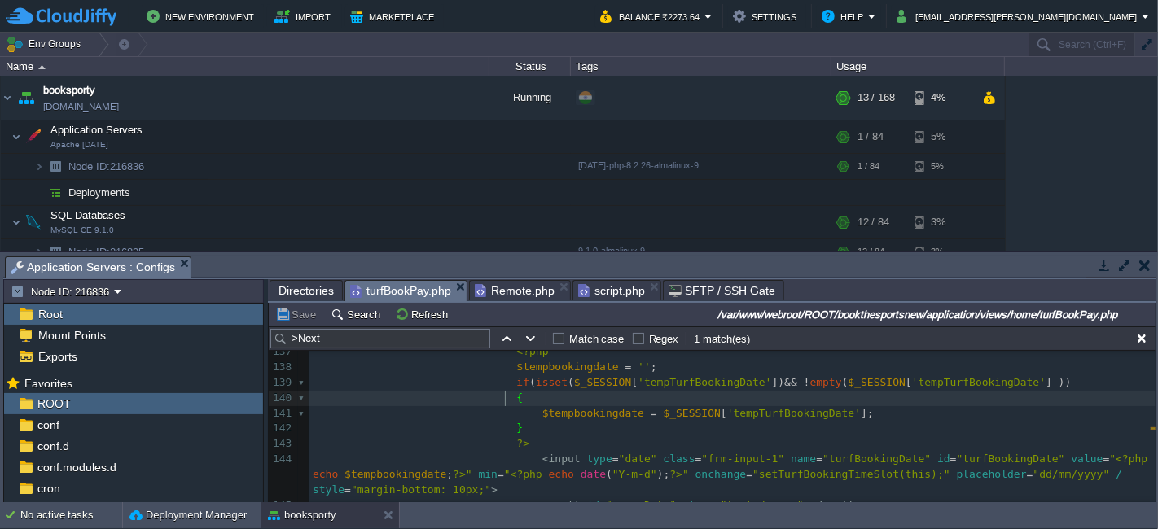
type textarea "{"
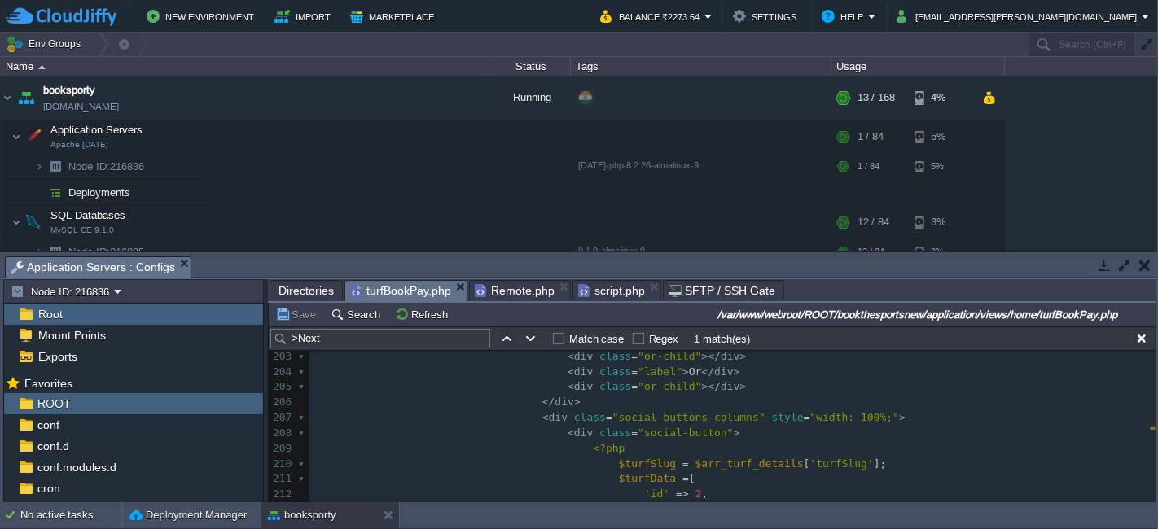
scroll to position [3335, 0]
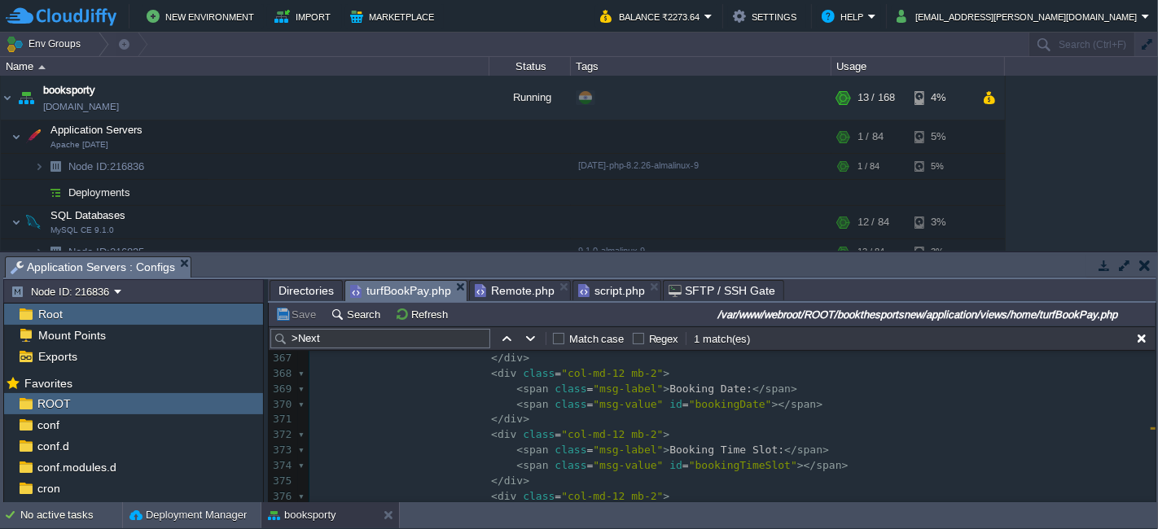
click at [837, 464] on pre "< span class = "msg-value" id = "bookingTimeSlot" ></ span >" at bounding box center [732, 465] width 846 height 15
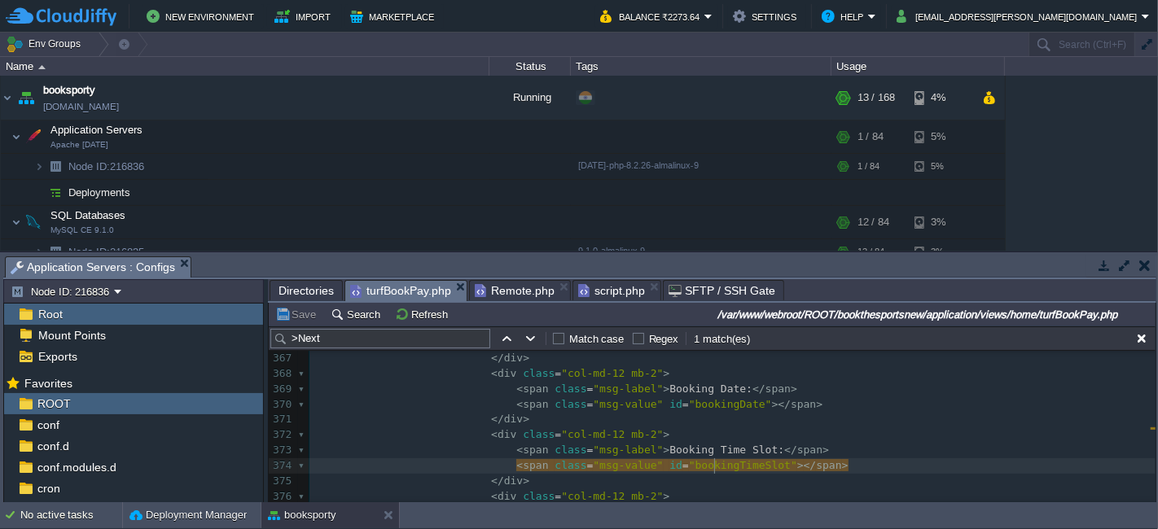
type textarea "bookingTimeSlot"
type input "bookingTimeSlot"
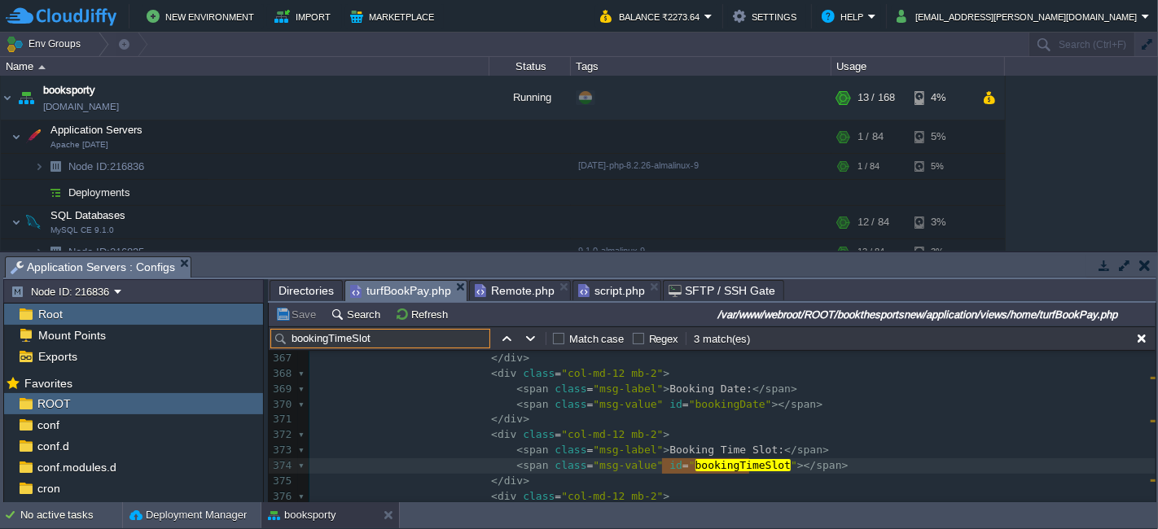
click at [835, 413] on pre "</ div >" at bounding box center [732, 419] width 846 height 15
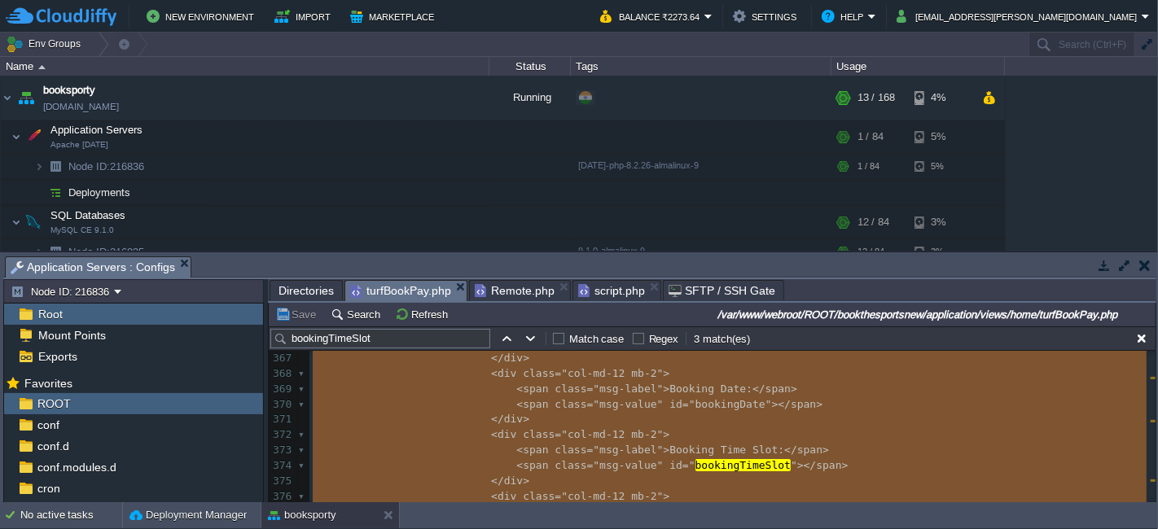
type textarea "-"
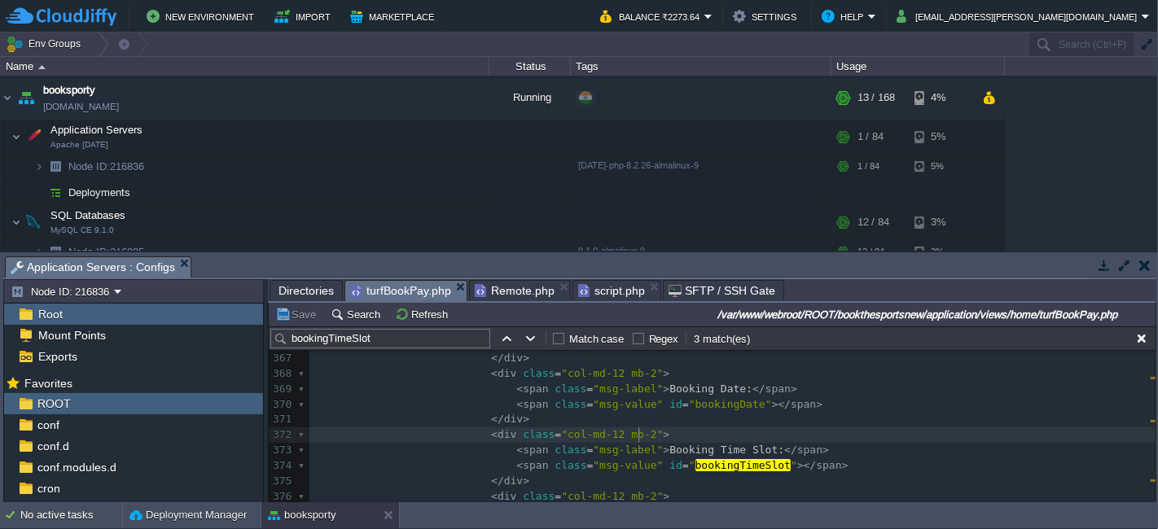
type textarea "-"
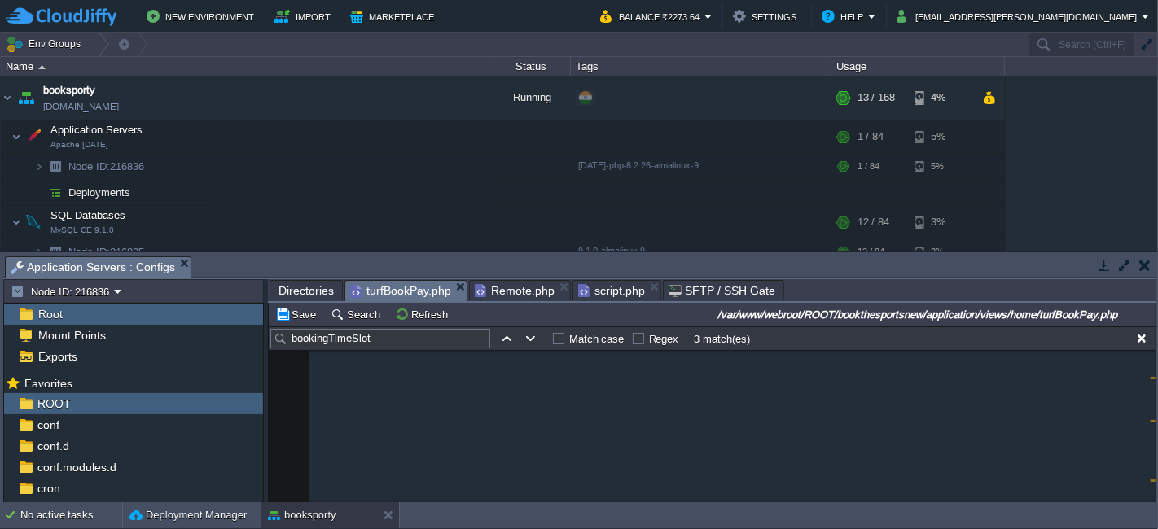
scroll to position [13044, 0]
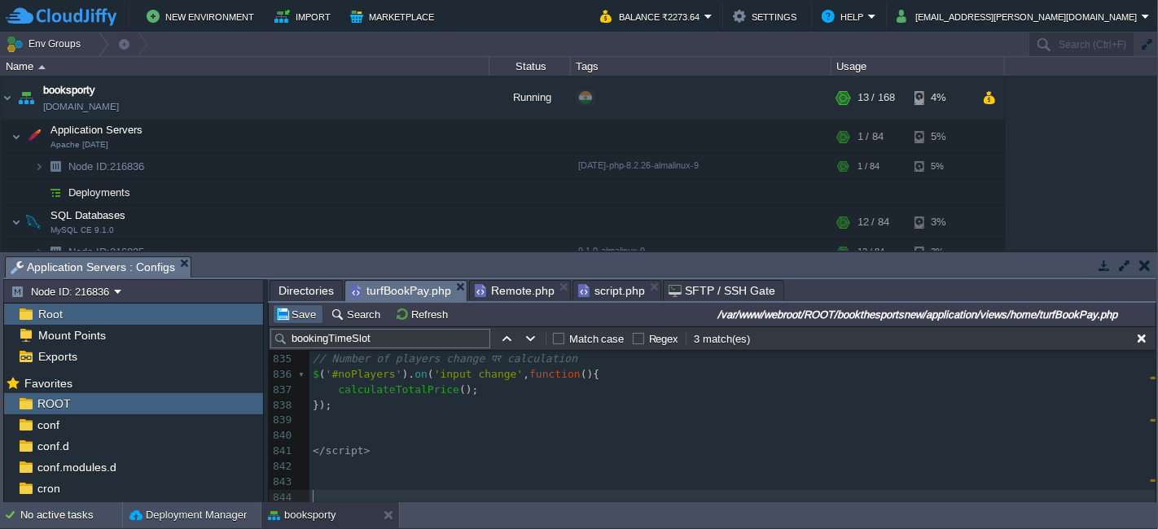
click at [303, 308] on button "Save" at bounding box center [298, 314] width 46 height 15
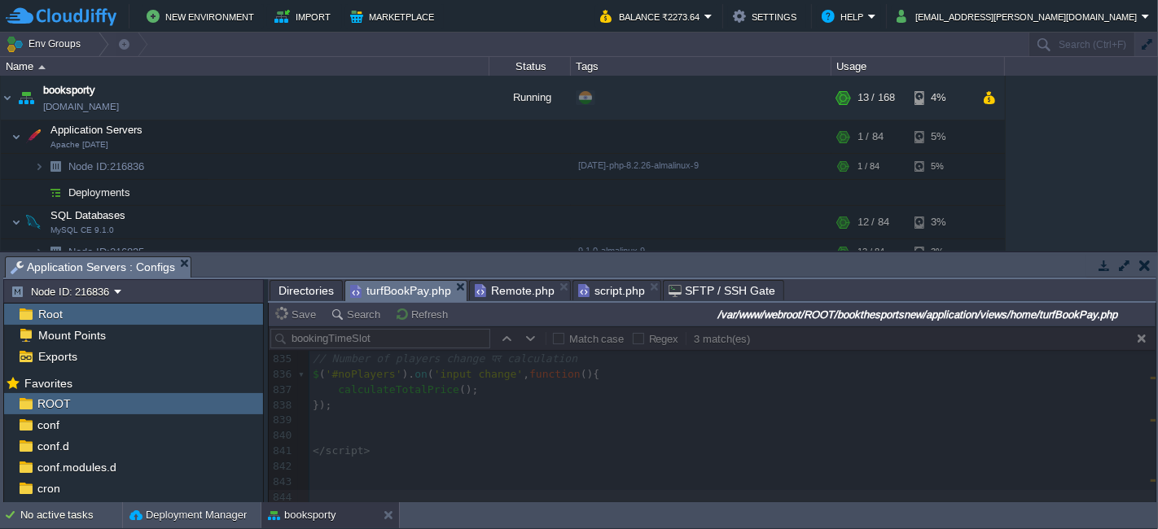
click at [532, 293] on span "Remote.php" at bounding box center [515, 291] width 80 height 20
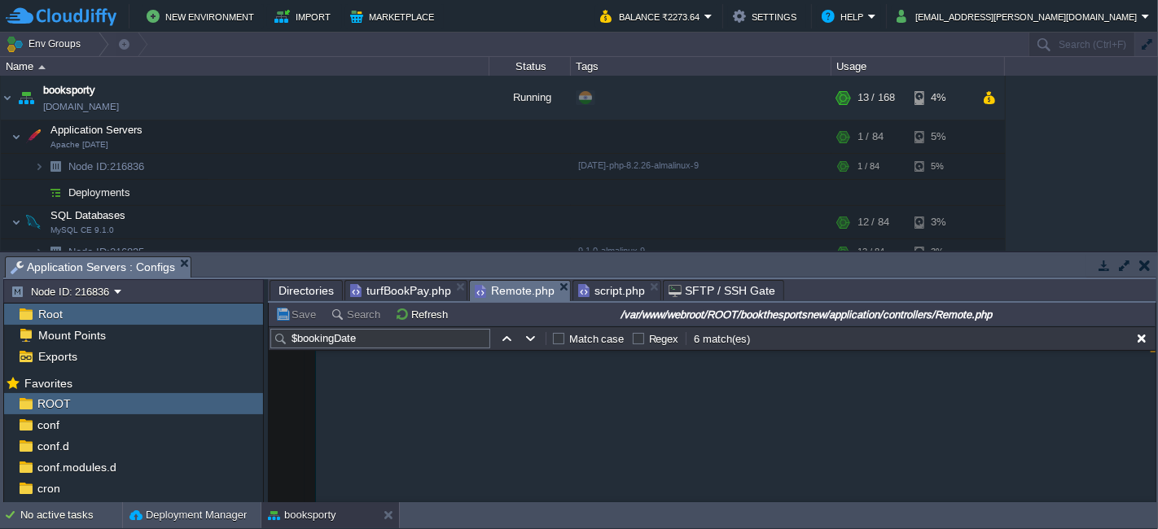
scroll to position [7508, 0]
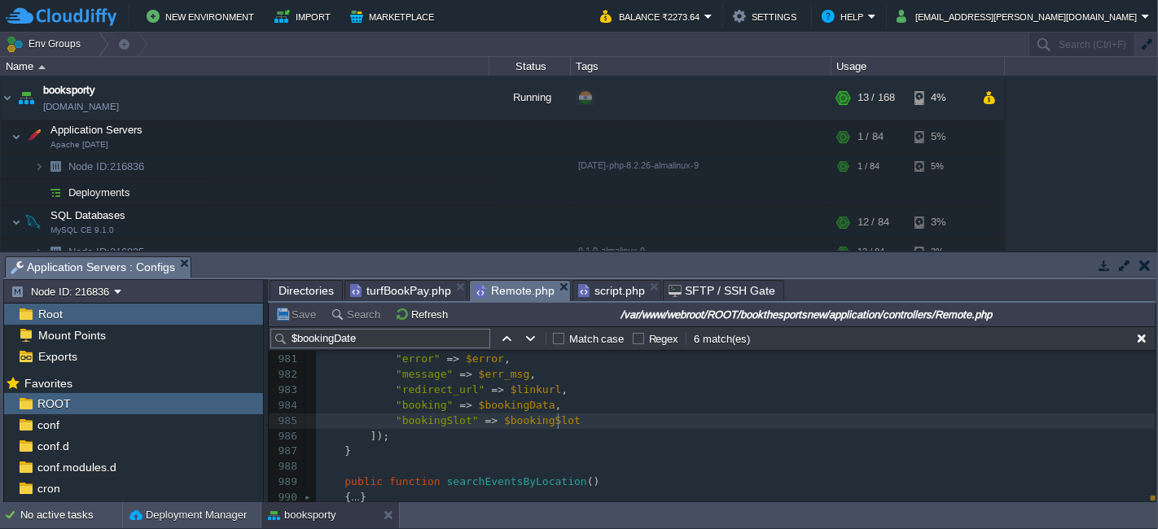
click at [585, 418] on pre ""bookingSlot" => $bookingSlot" at bounding box center [735, 421] width 839 height 15
click at [291, 322] on button "Save" at bounding box center [298, 314] width 46 height 15
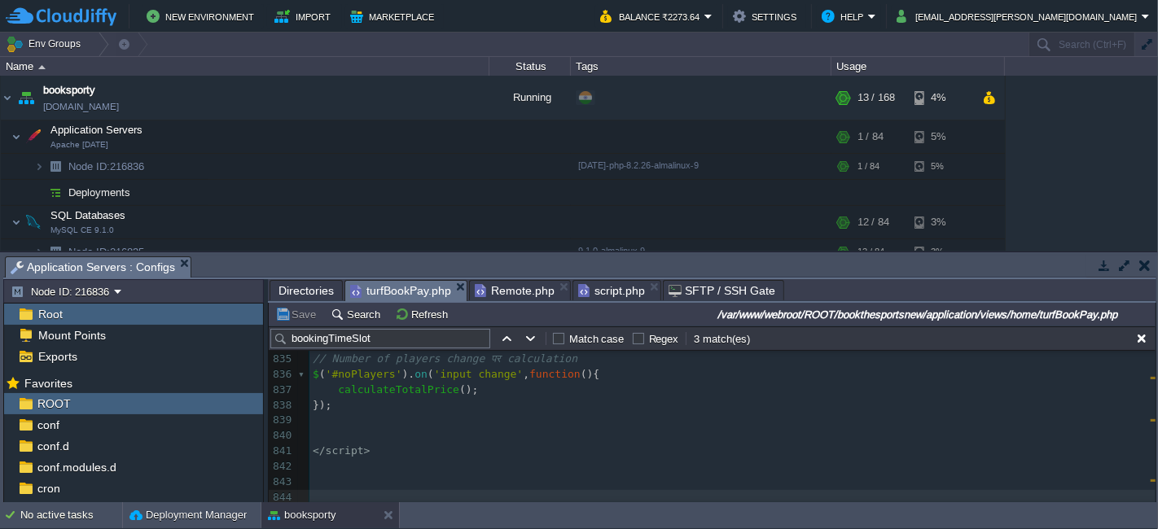
click at [409, 289] on span "turfBookPay.php" at bounding box center [400, 291] width 101 height 20
click at [293, 317] on button "Save" at bounding box center [298, 314] width 46 height 15
click at [497, 288] on span "Remote.php" at bounding box center [515, 291] width 80 height 20
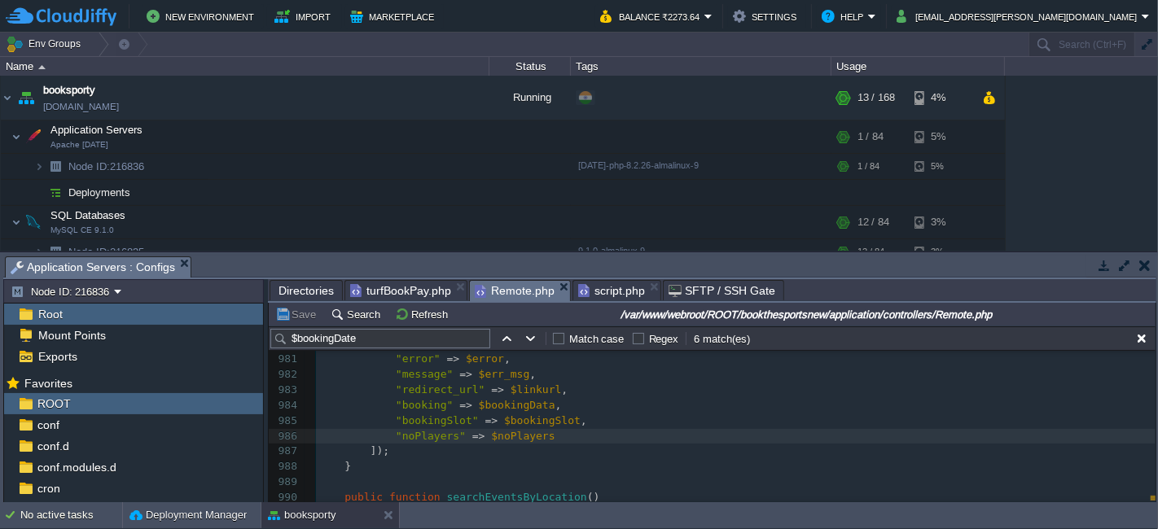
click at [314, 285] on span "Directories" at bounding box center [305, 291] width 55 height 20
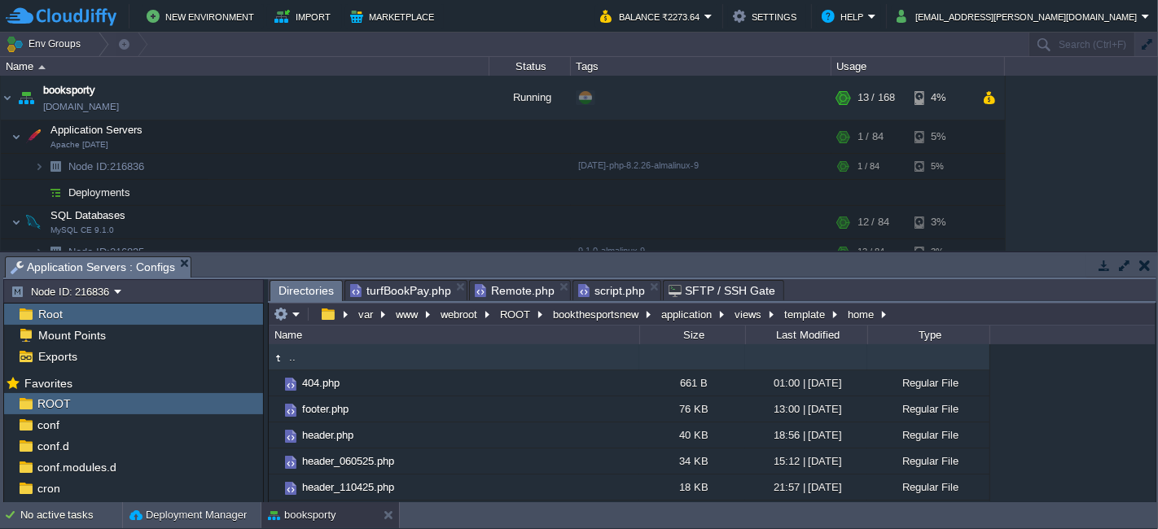
scroll to position [0, 0]
click at [376, 357] on td ".." at bounding box center [454, 357] width 370 height 26
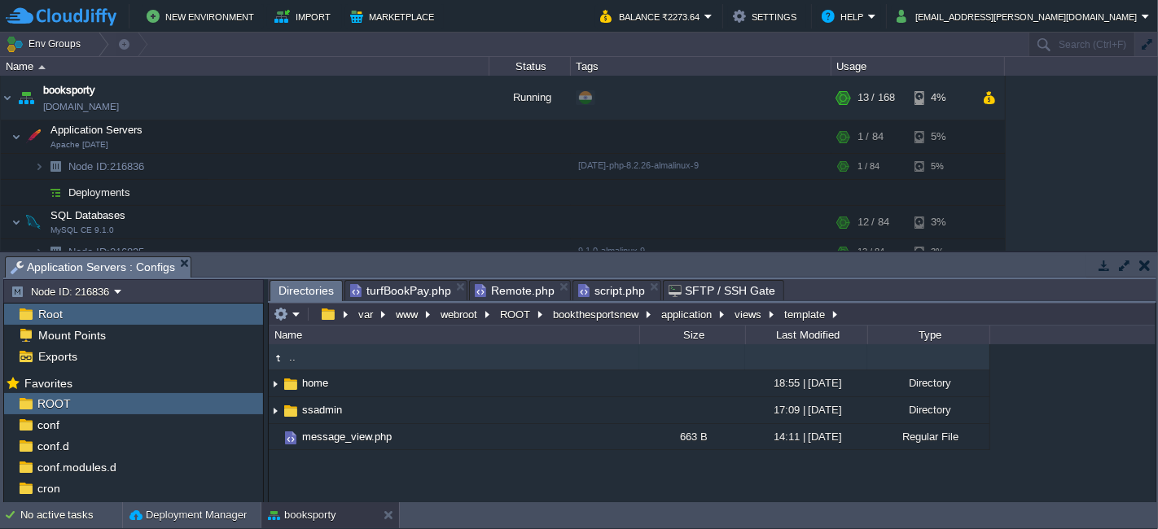
click at [351, 365] on td ".." at bounding box center [454, 357] width 370 height 26
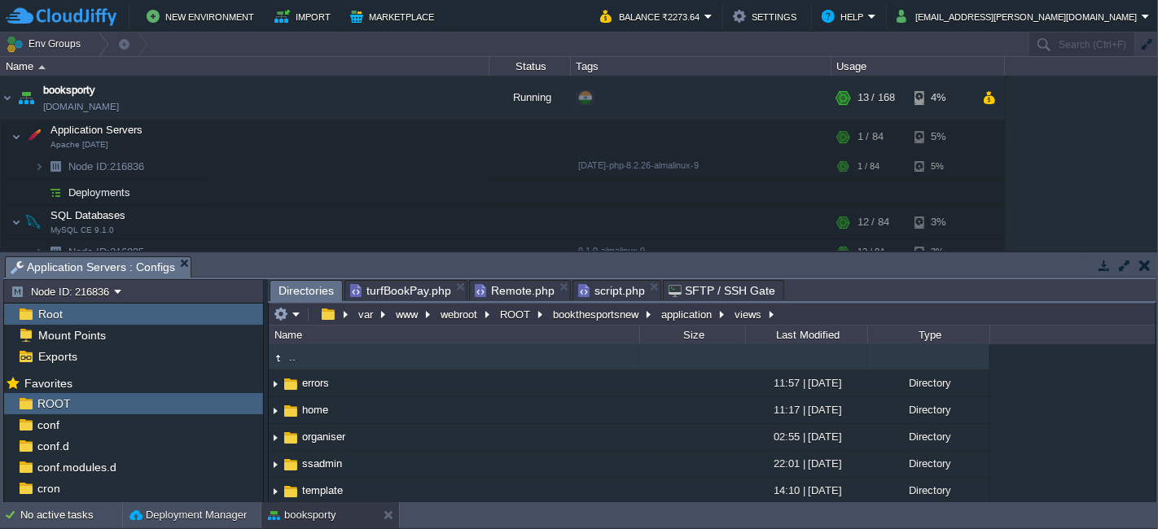
click at [351, 365] on td ".." at bounding box center [454, 357] width 370 height 26
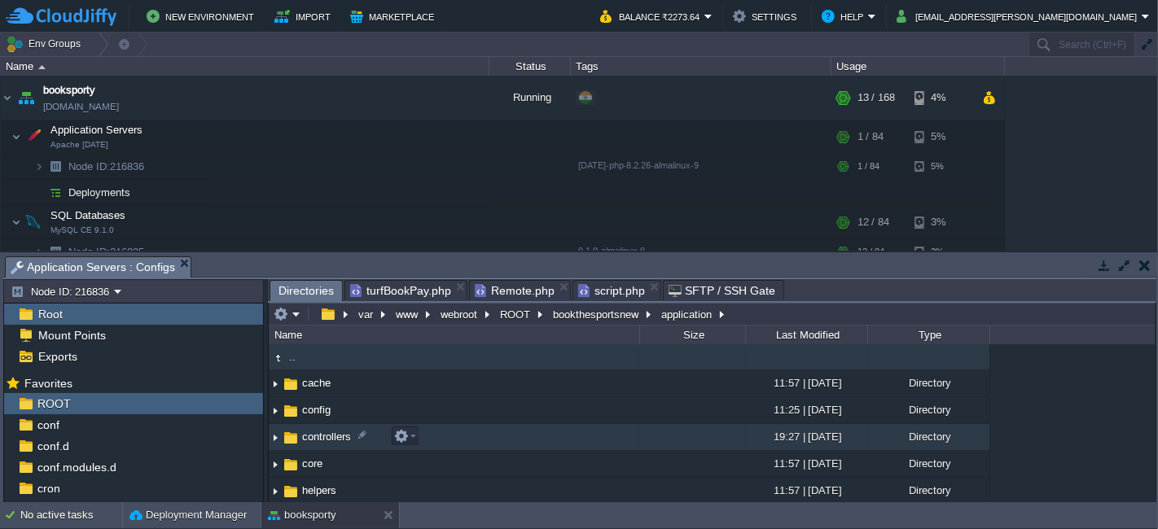
click at [449, 443] on td "controllers" at bounding box center [454, 437] width 370 height 27
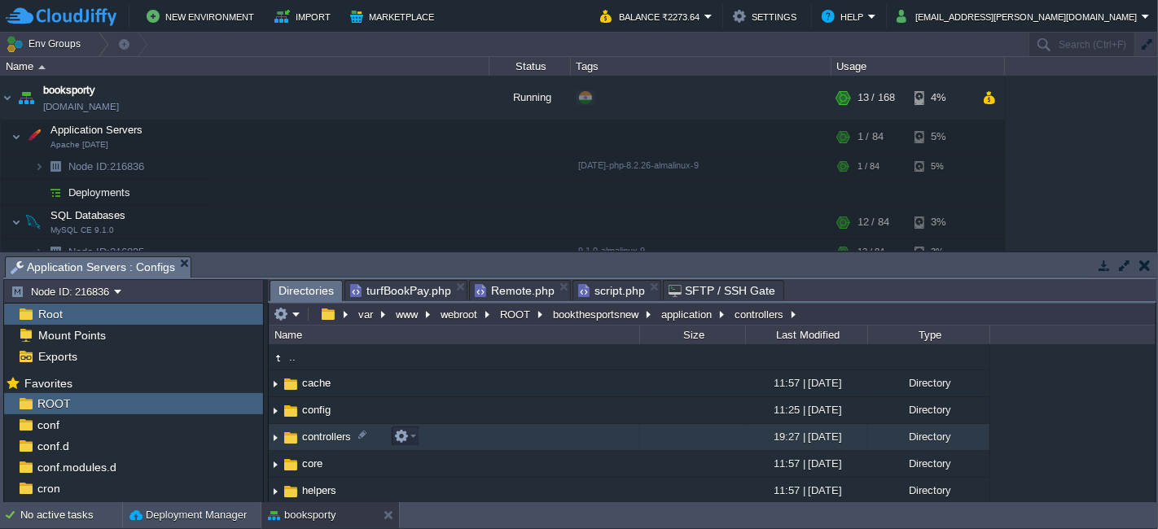
click at [450, 440] on td "controllers" at bounding box center [454, 437] width 370 height 27
click at [474, 442] on td "controllers" at bounding box center [454, 437] width 370 height 27
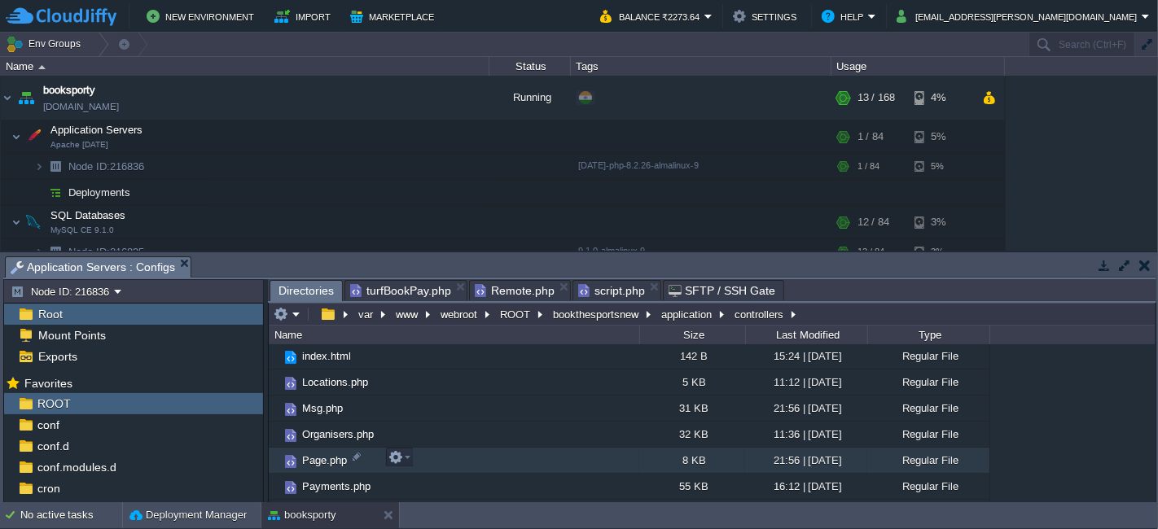
scroll to position [271, 0]
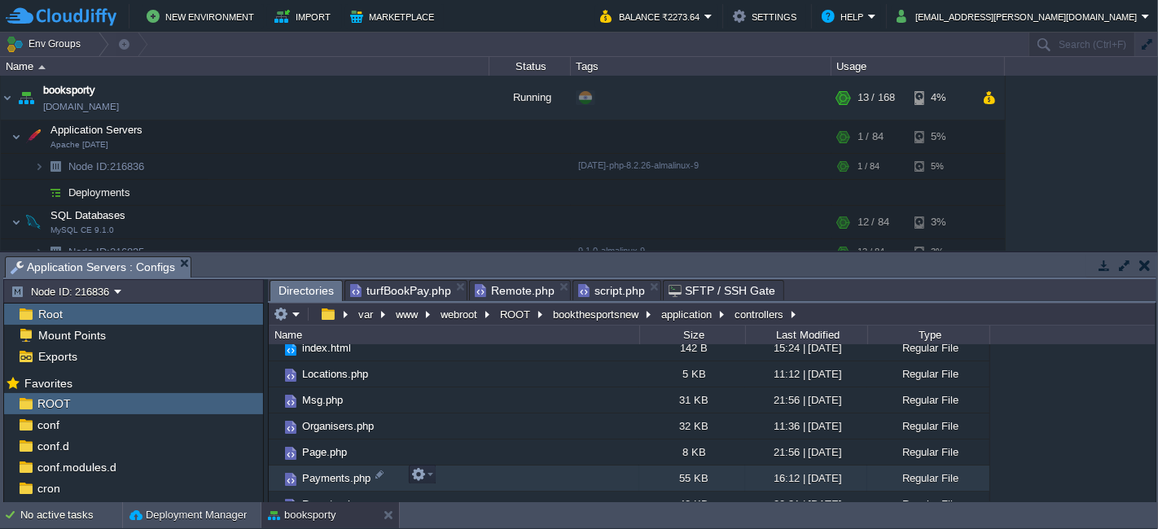
click at [435, 471] on td "Payments.php" at bounding box center [454, 479] width 370 height 26
click at [427, 475] on em at bounding box center [422, 474] width 22 height 15
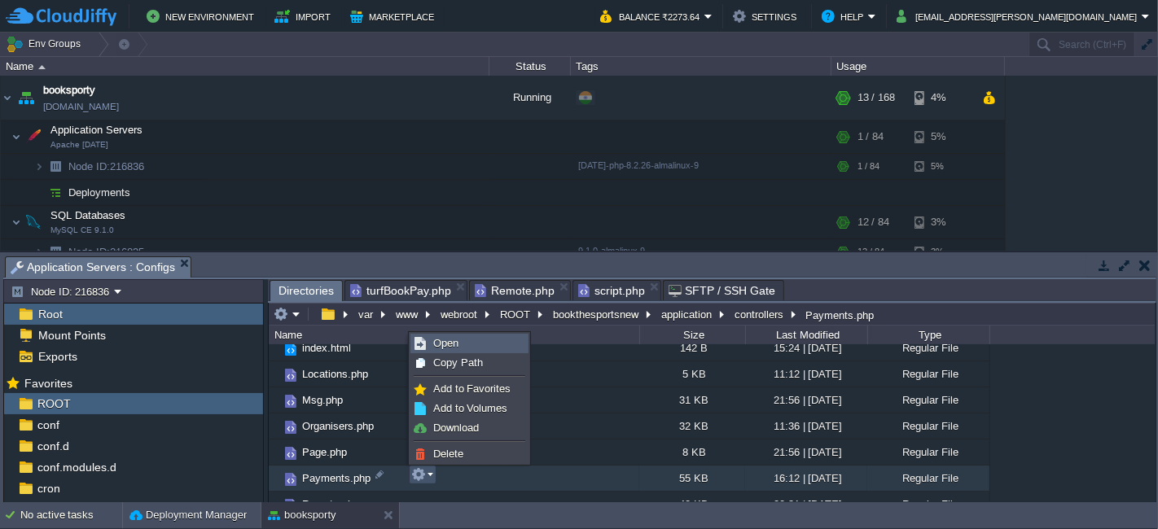
click at [464, 345] on link "Open" at bounding box center [469, 344] width 116 height 18
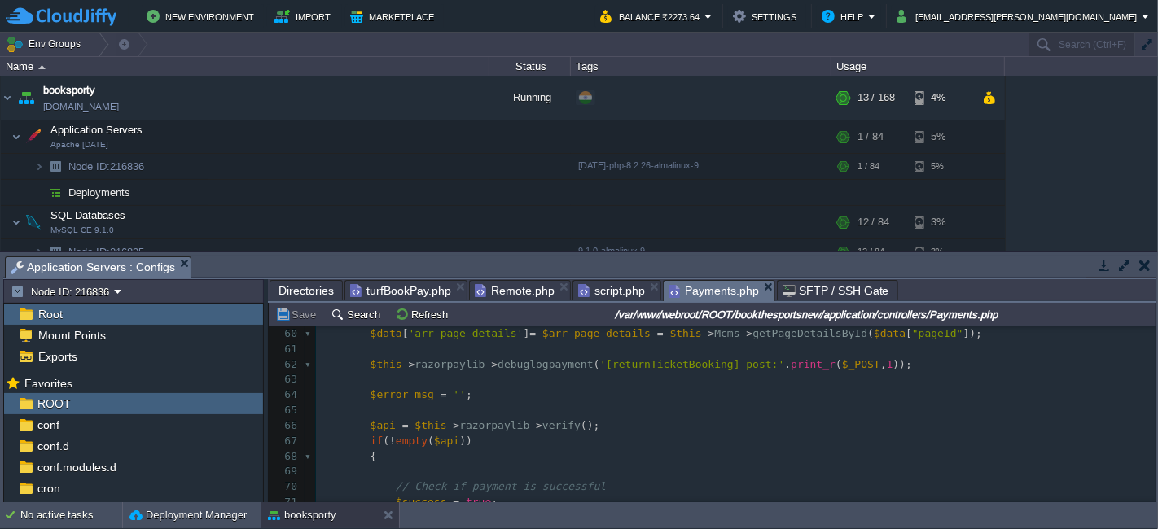
scroll to position [542, 0]
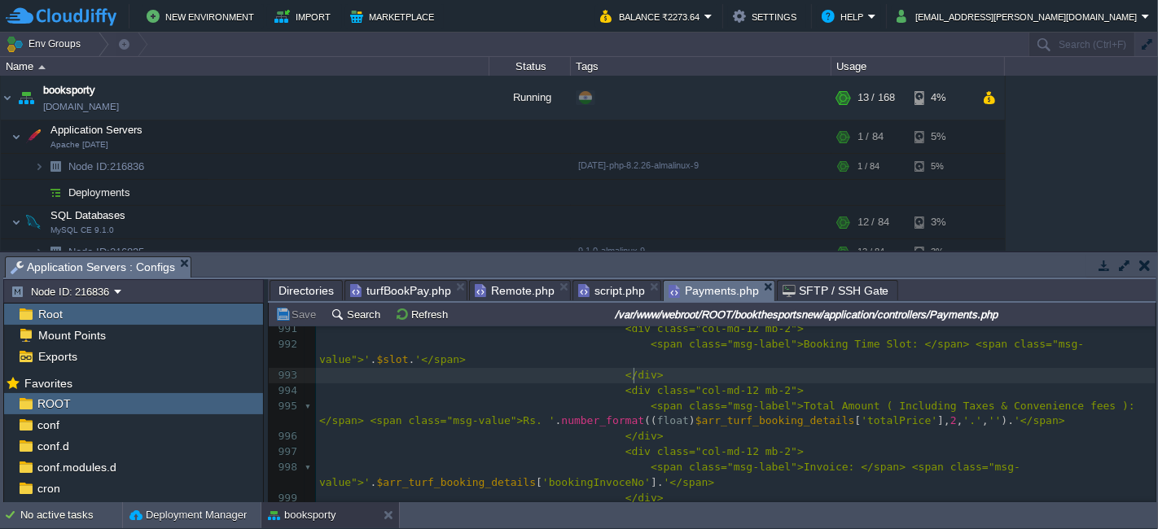
click at [665, 375] on pre "</div>" at bounding box center [735, 375] width 839 height 15
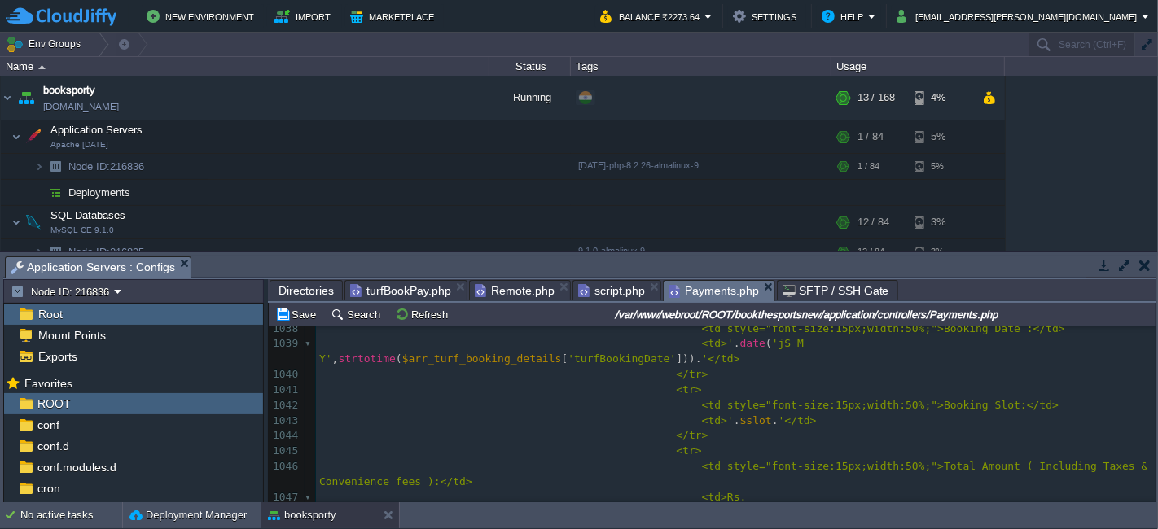
click at [686, 452] on pre "<tr>" at bounding box center [735, 451] width 839 height 15
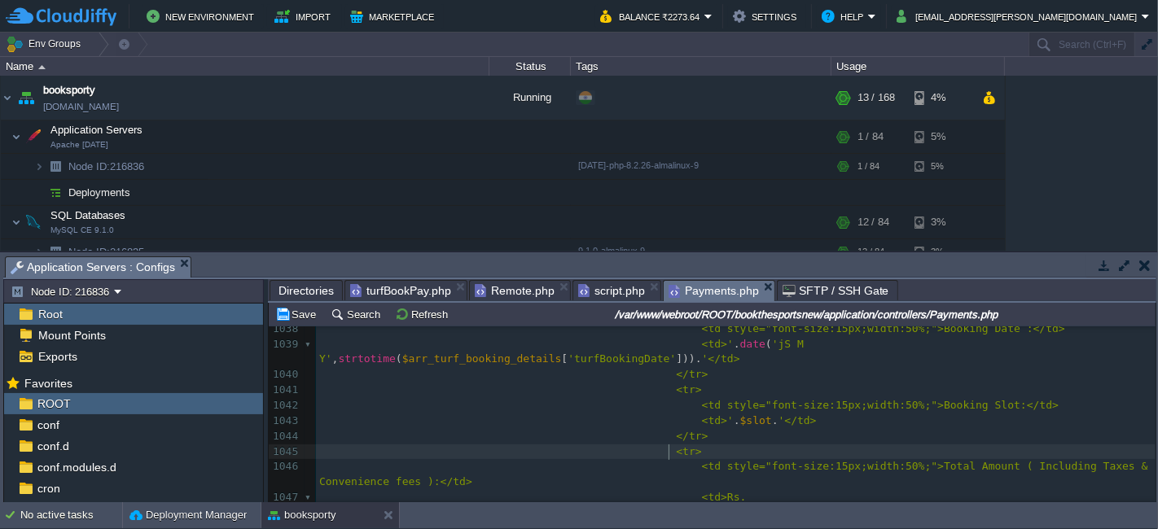
click at [684, 443] on pre "</tr>" at bounding box center [735, 436] width 839 height 15
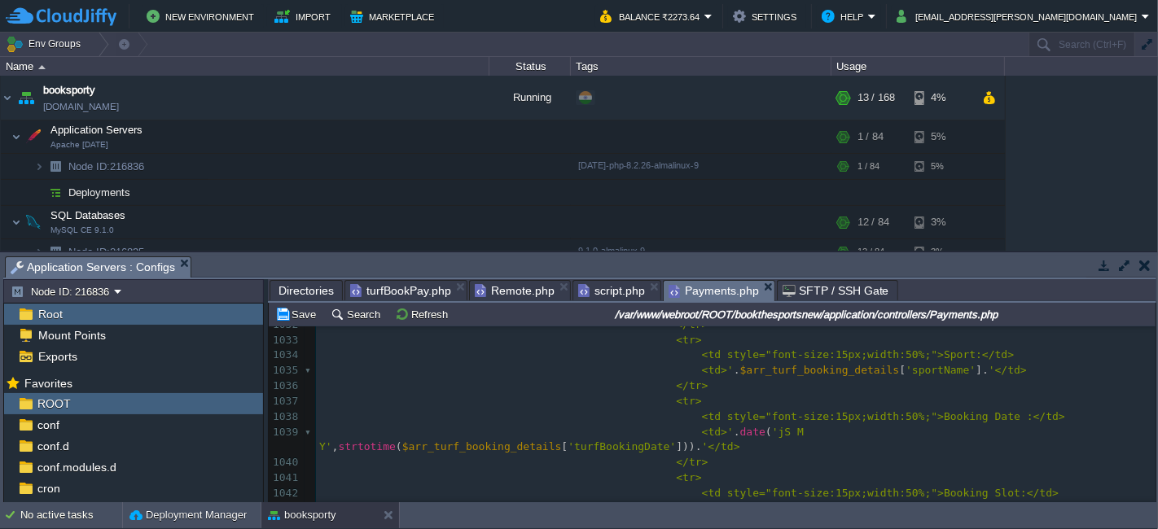
click at [775, 375] on div "xxxxxxxxxx </div> 1027 <strong> New Booking Of Turf</strong></h1> 1028 <table b…" at bounding box center [735, 524] width 839 height 567
type textarea "$arr_turf_booking_details"
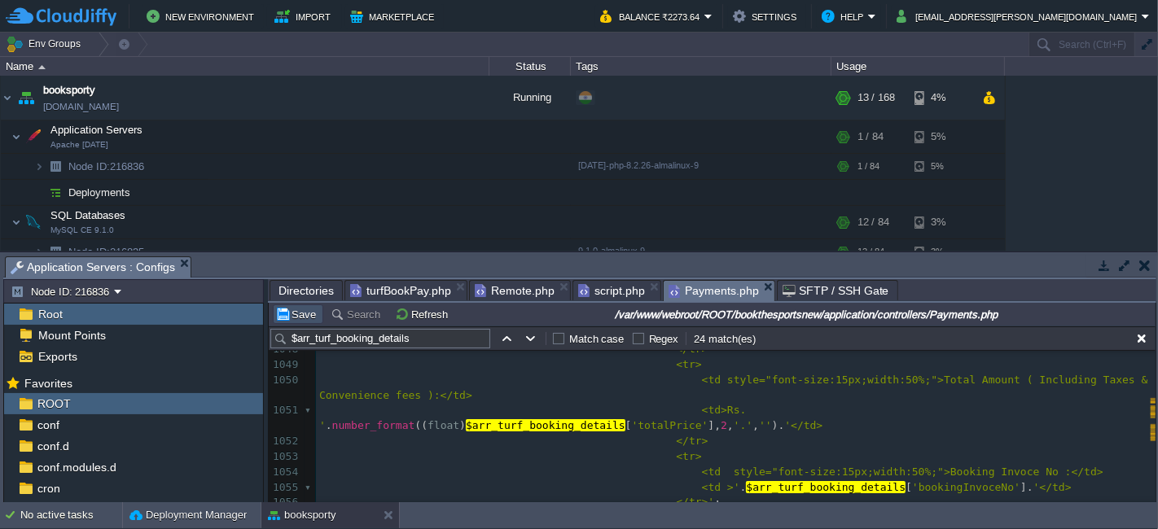
click at [300, 308] on button "Save" at bounding box center [298, 314] width 46 height 15
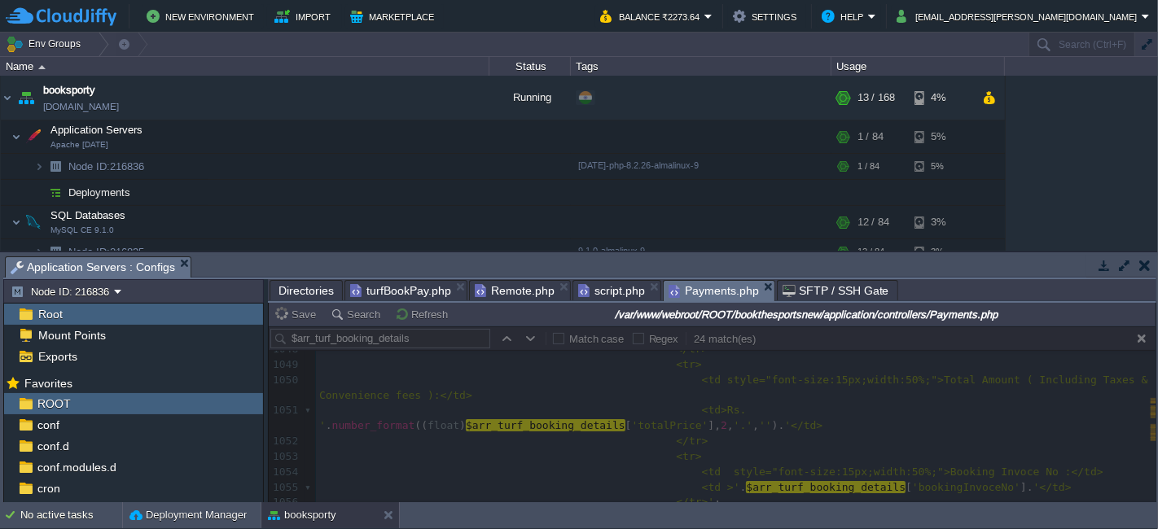
click at [409, 284] on span "turfBookPay.php" at bounding box center [400, 291] width 101 height 20
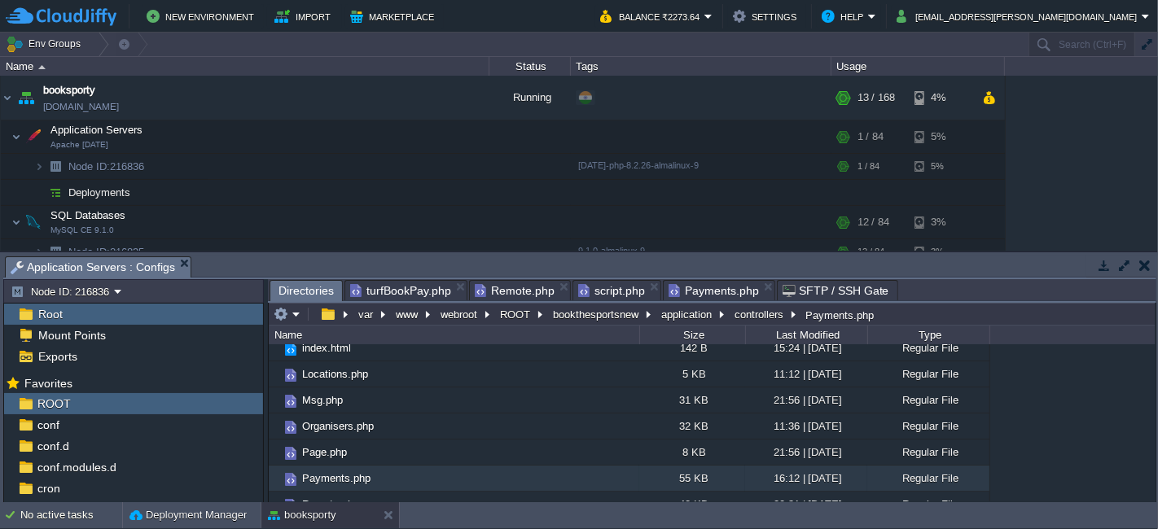
click at [312, 288] on span "Directories" at bounding box center [305, 291] width 55 height 20
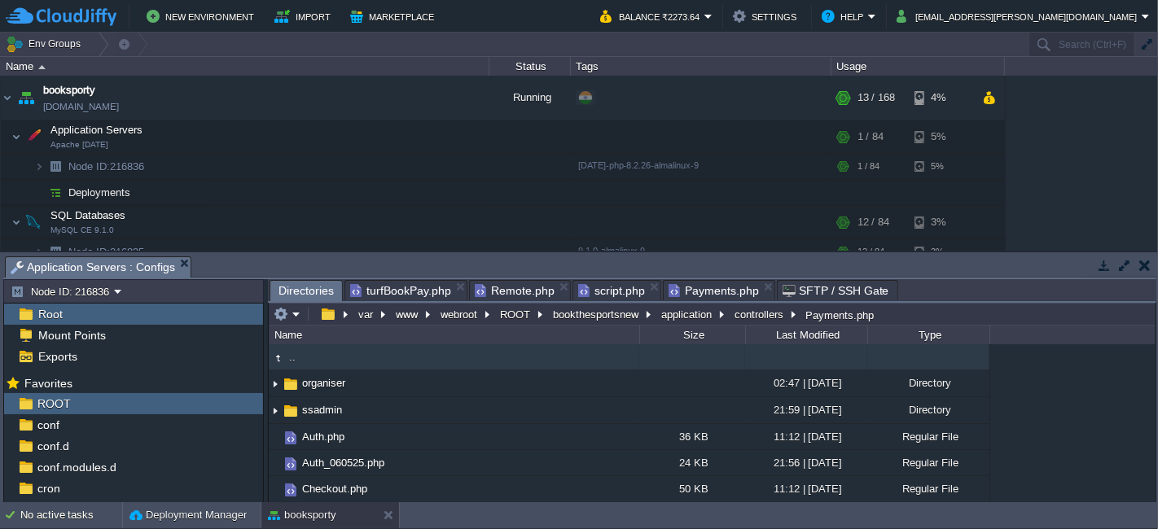
click at [346, 361] on td ".." at bounding box center [454, 357] width 370 height 26
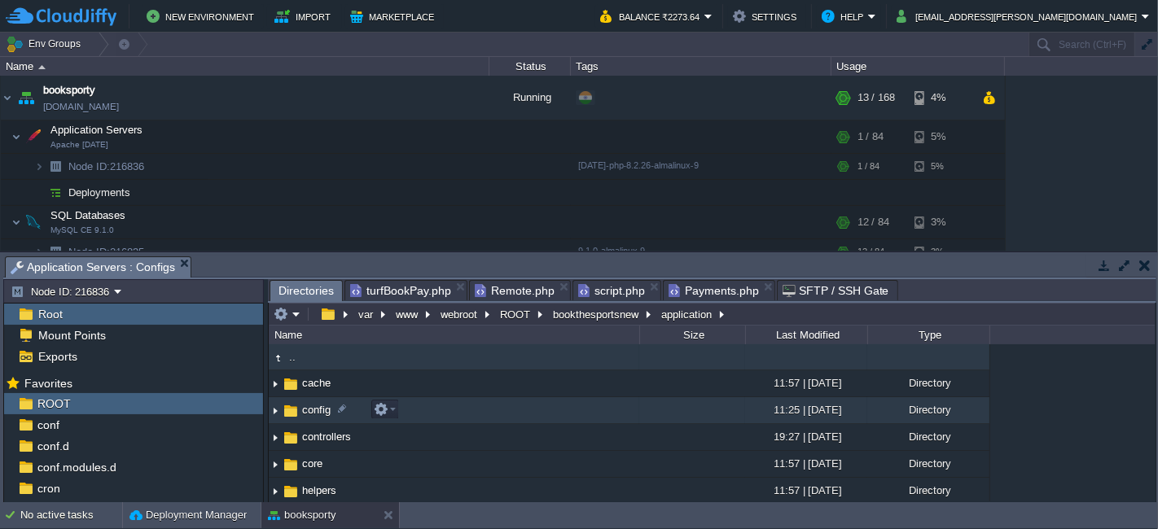
click at [425, 415] on td "config" at bounding box center [454, 410] width 370 height 27
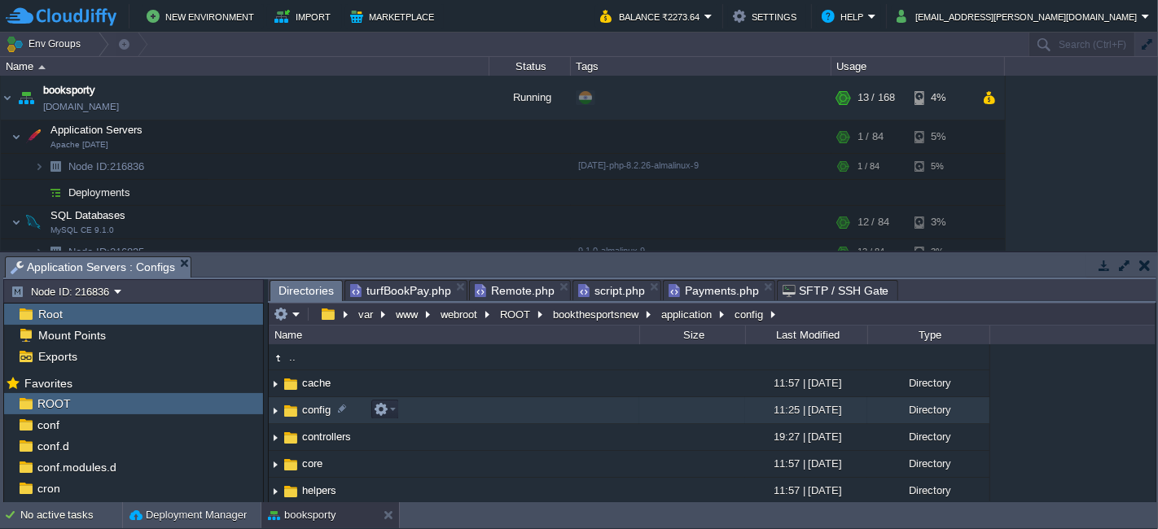
click at [425, 415] on td "config" at bounding box center [454, 410] width 370 height 27
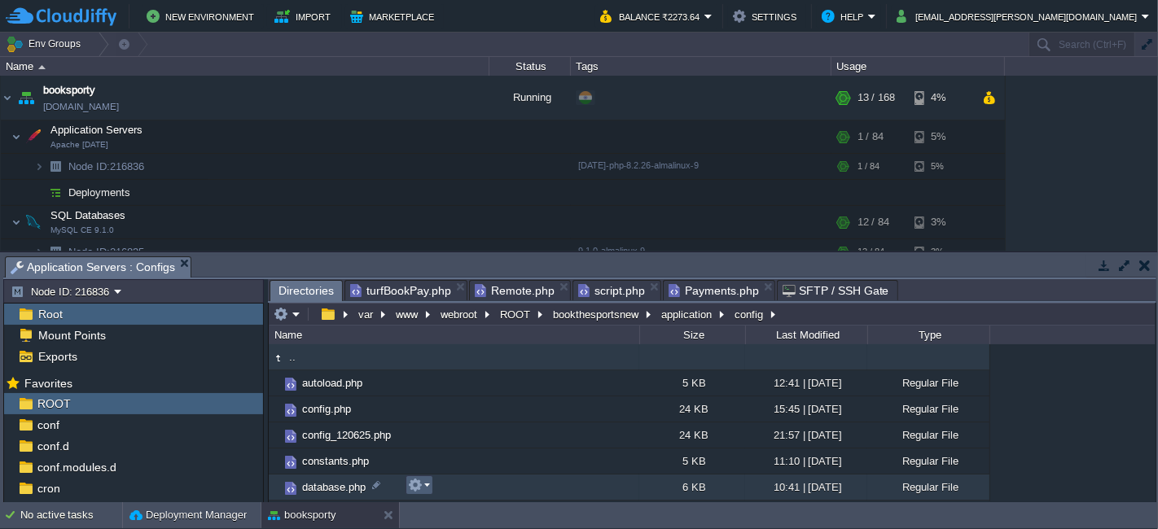
click at [426, 483] on em at bounding box center [419, 485] width 22 height 15
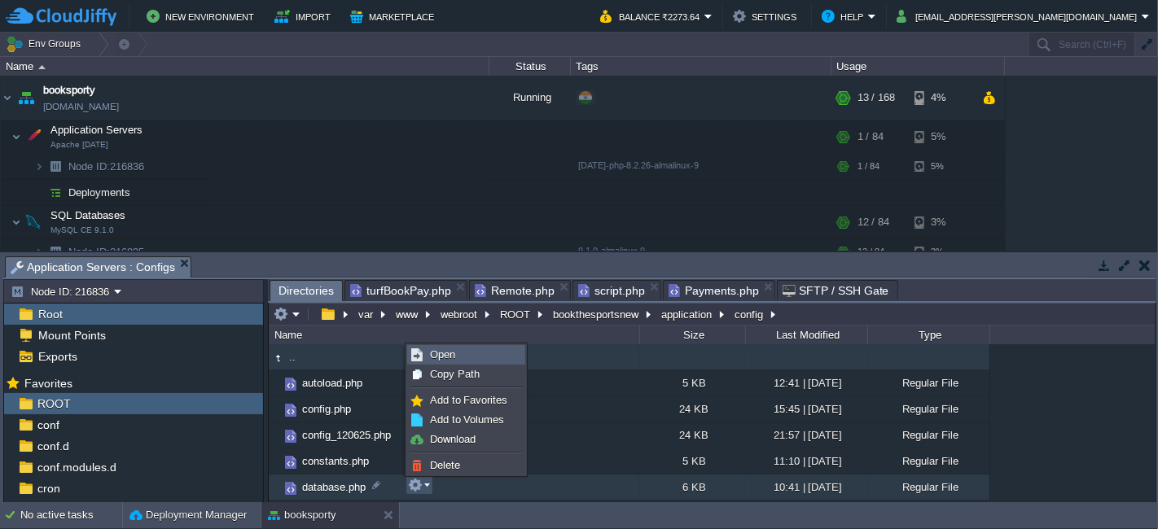
click at [445, 351] on span "Open" at bounding box center [442, 354] width 25 height 12
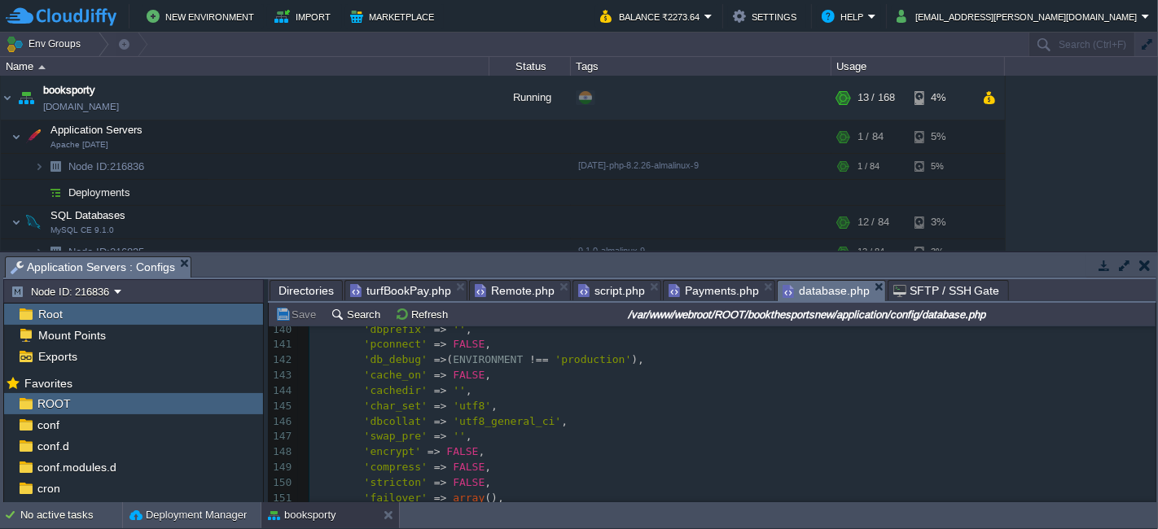
scroll to position [2171, 0]
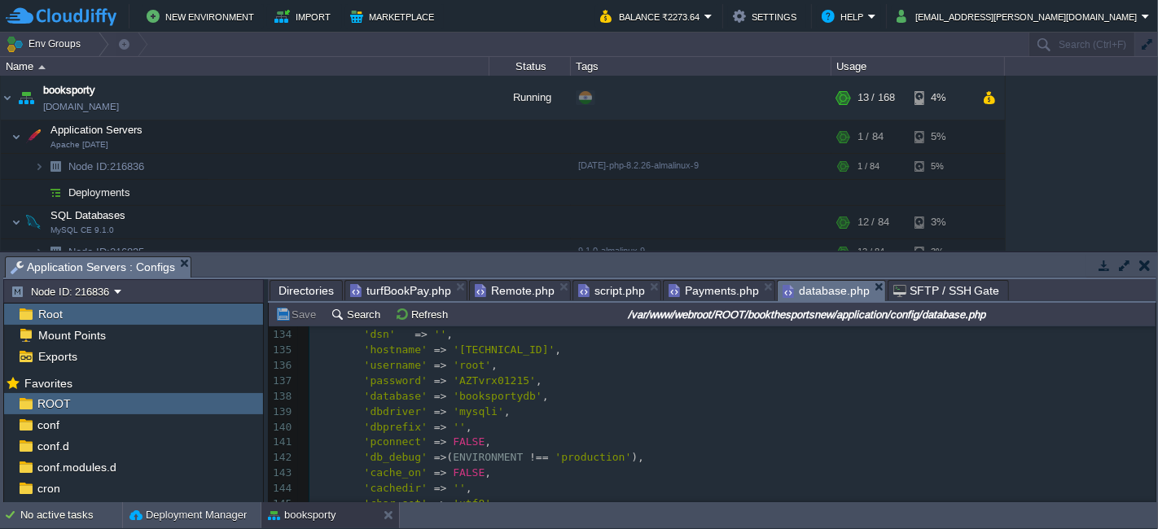
click at [487, 383] on div "156 <?php 120 'swap_pre' => '' , 121 'encrypt' => FALSE , 122 'compress' => FAL…" at bounding box center [732, 396] width 846 height 567
type textarea "AZTvrx01215"
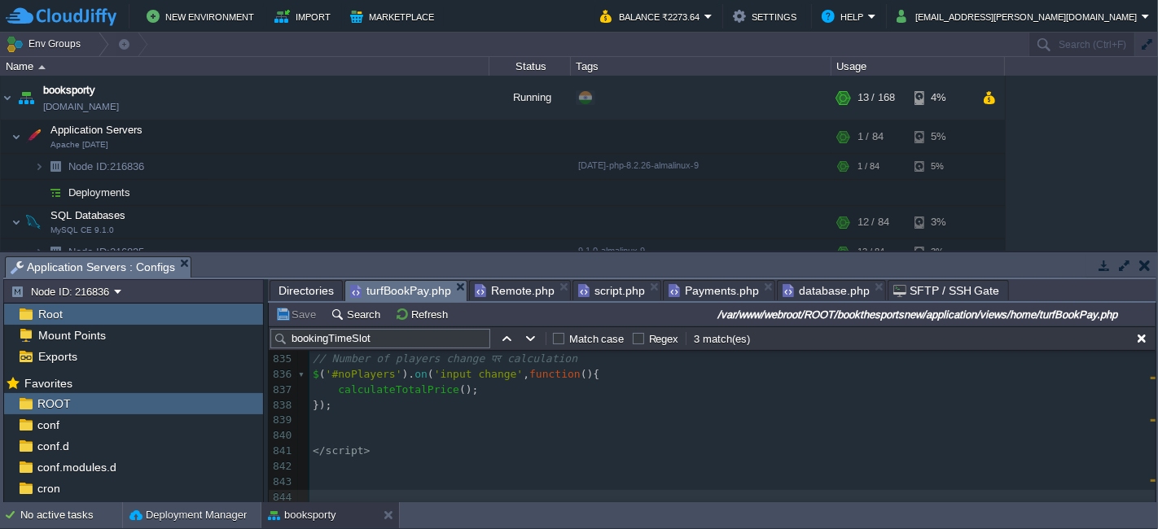
click at [406, 293] on span "turfBookPay.php" at bounding box center [400, 291] width 101 height 20
click at [295, 315] on button "Save" at bounding box center [298, 314] width 46 height 15
click at [497, 294] on span "Remote.php" at bounding box center [515, 291] width 80 height 20
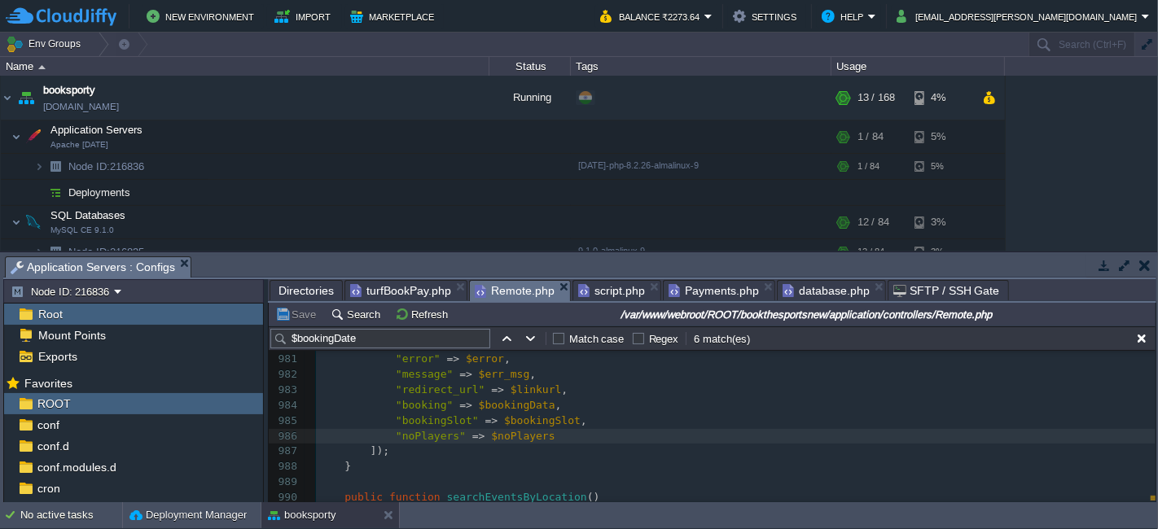
click at [600, 285] on span "script.php" at bounding box center [611, 291] width 67 height 20
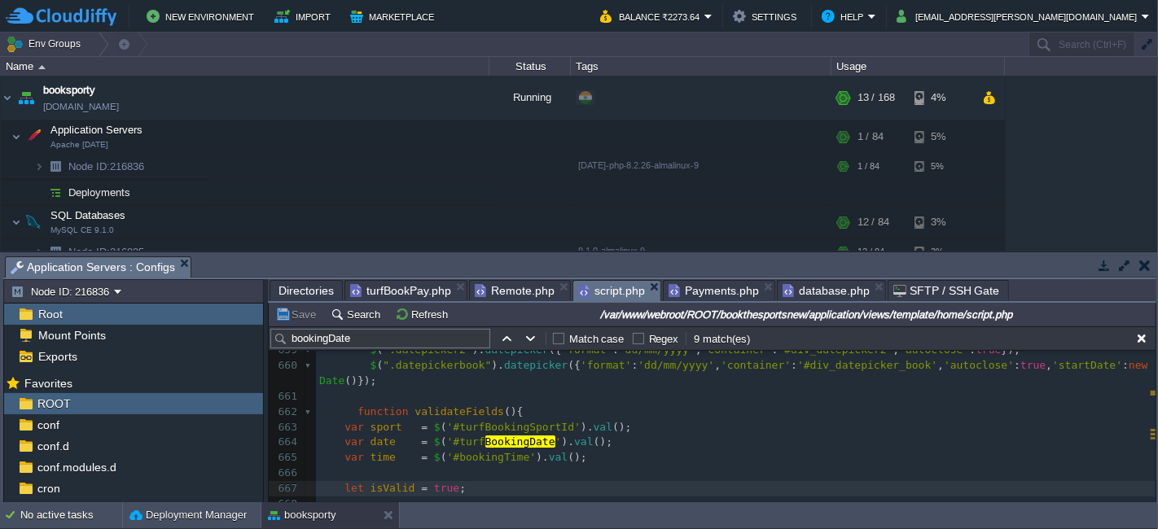
click at [726, 280] on div "Payments.php" at bounding box center [719, 290] width 112 height 20
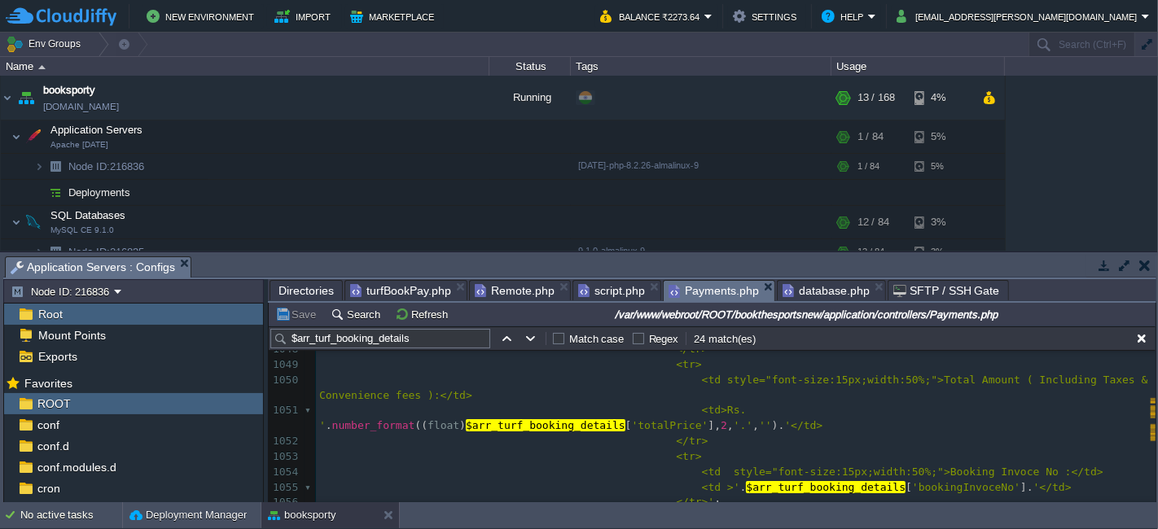
click at [506, 291] on span "Remote.php" at bounding box center [515, 291] width 80 height 20
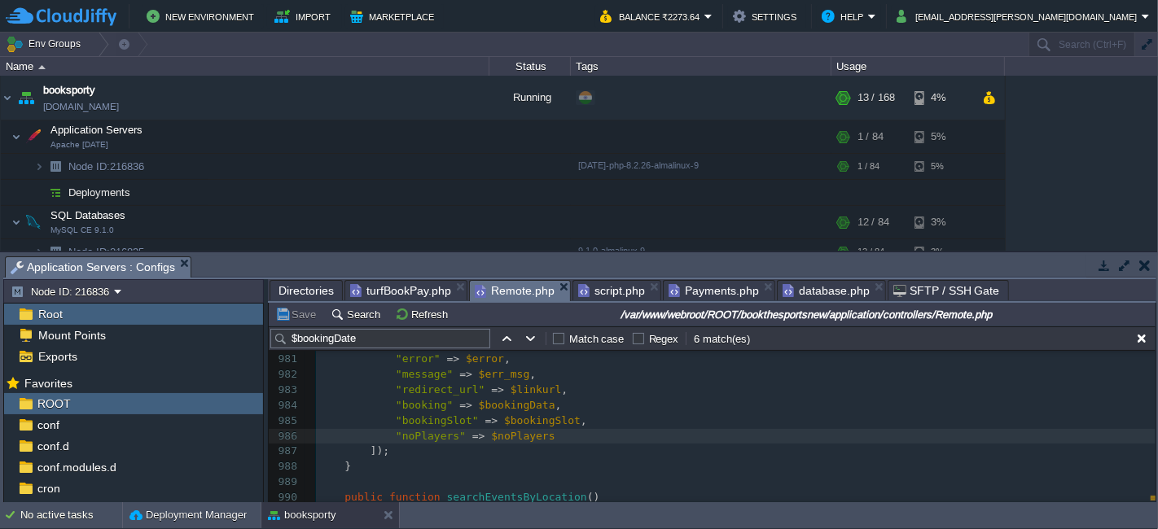
click at [641, 424] on pre ""bookingSlot" => $bookingSlot ," at bounding box center [735, 421] width 839 height 15
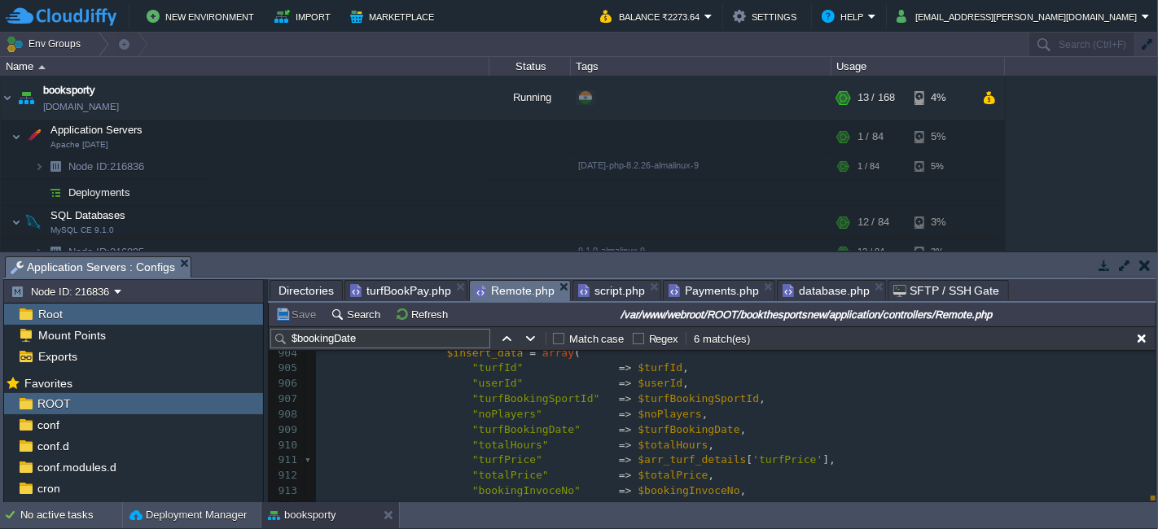
scroll to position [13751, 0]
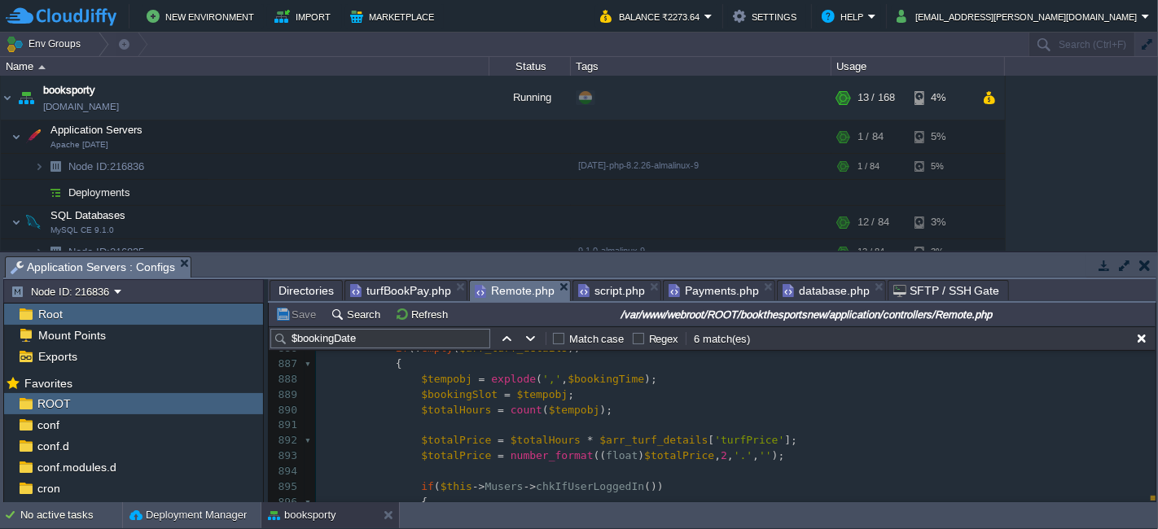
click at [760, 436] on div "xxxxxxxxxx "bookingSlot" => $bookingSlot , 874 { 875 $error = '1' ; 876 $err_ms…" at bounding box center [735, 402] width 839 height 491
paste textarea
type textarea "* $"
click at [302, 313] on button "Save" at bounding box center [298, 314] width 46 height 15
click at [713, 291] on span "Payments.php" at bounding box center [713, 291] width 90 height 20
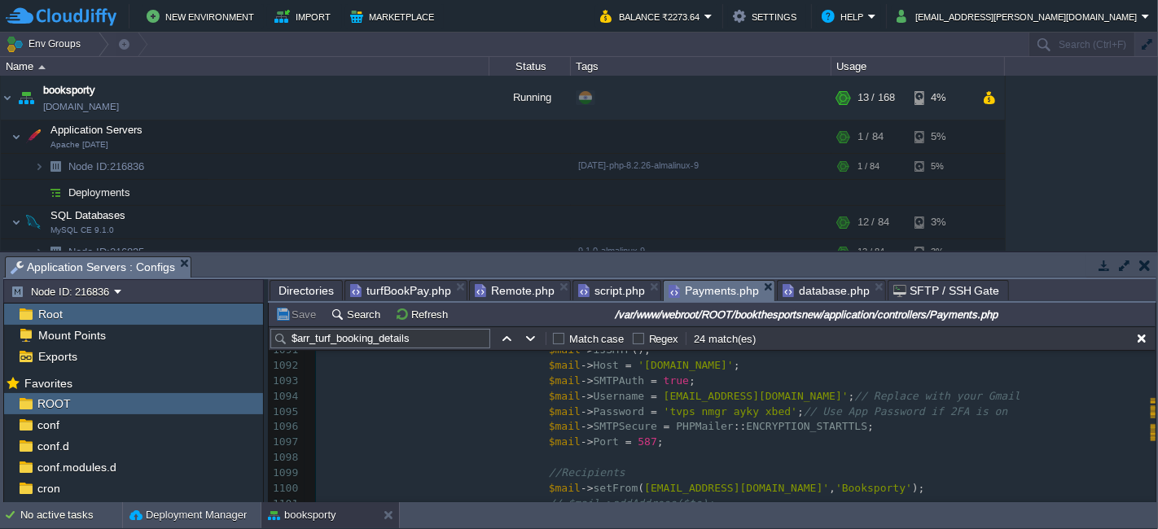
scroll to position [4474, 0]
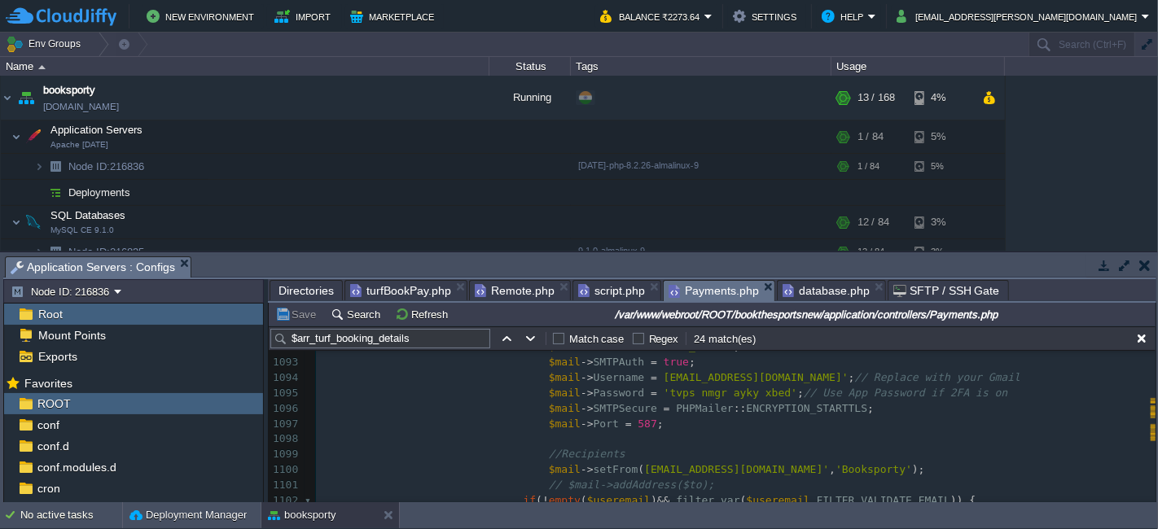
click at [743, 402] on div "x <td>' . $arr_turf_booking_details [ 'sportName' ]. '</td> 1086 ​ 1087 ​ 1088 …" at bounding box center [735, 539] width 839 height 583
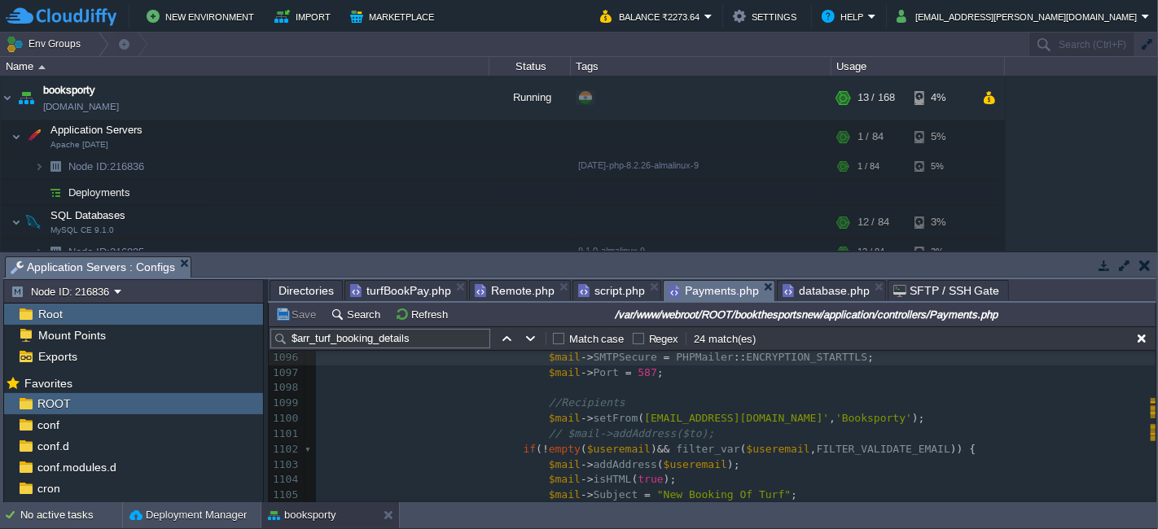
scroll to position [4480, 0]
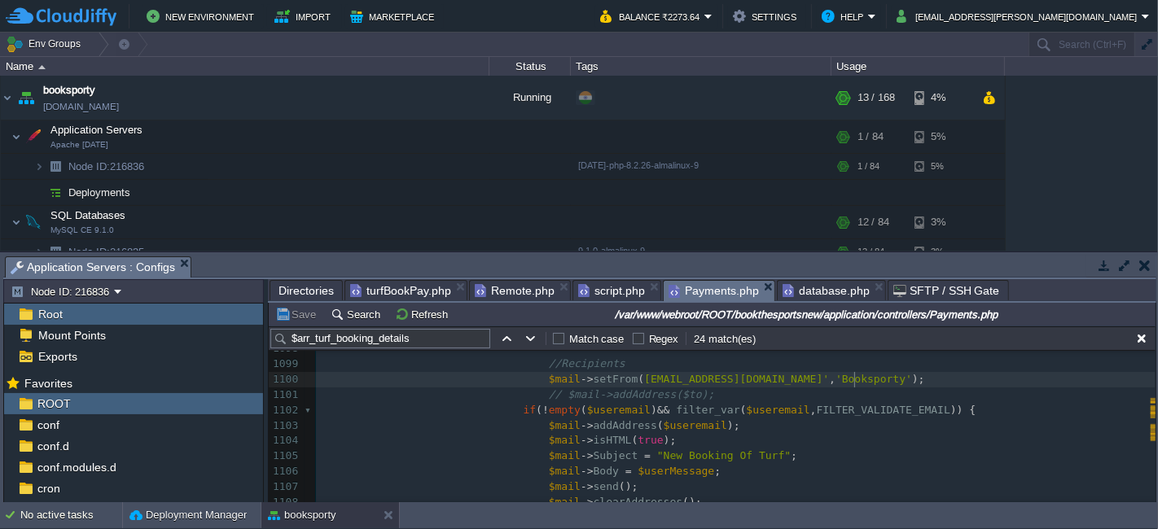
click at [867, 378] on pre "$mail -> setFrom ( [EMAIL_ADDRESS][DOMAIN_NAME]' , 'Booksporty' );" at bounding box center [735, 379] width 839 height 15
click at [525, 378] on span at bounding box center [536, 379] width 25 height 15
type textarea "$mail->setFrom([EMAIL_ADDRESS][DOMAIN_NAME]', 'Booksporty');"
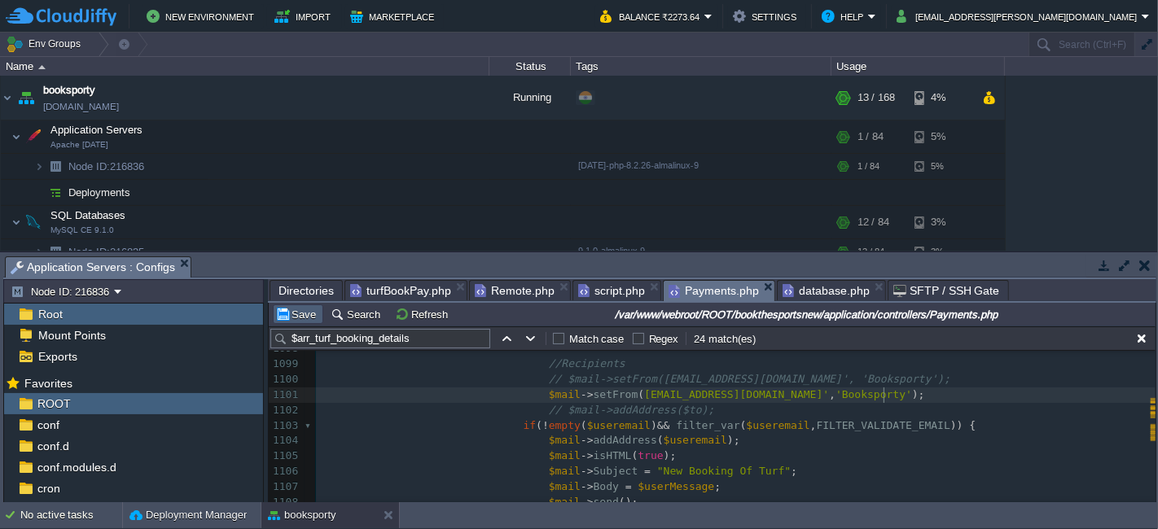
click at [291, 313] on button "Save" at bounding box center [298, 314] width 46 height 15
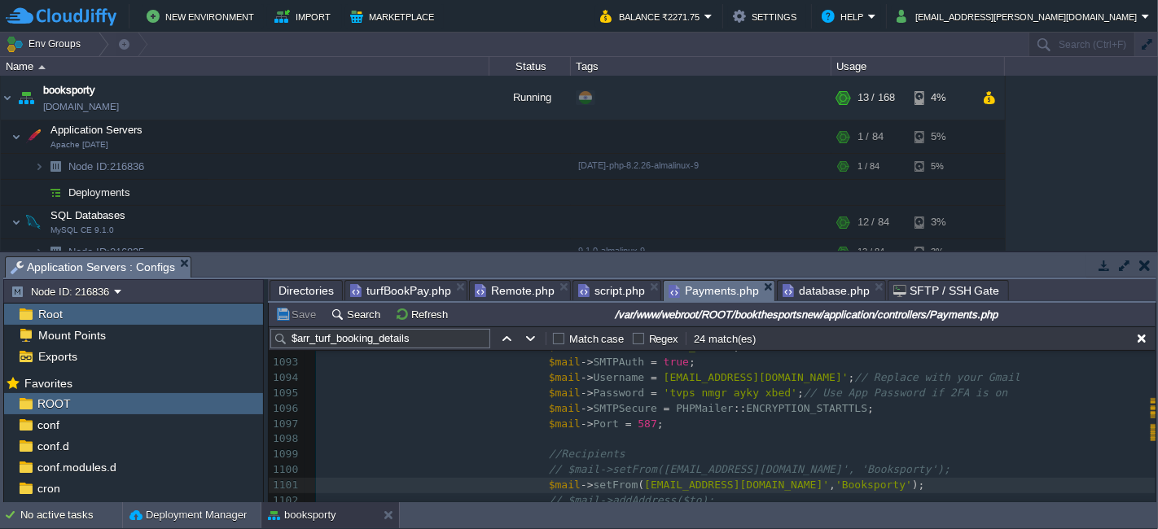
click at [786, 480] on div "x 1083 </body> 1084 </html>' ; 1085 ​ 1086 ​ 1087 ​ 1088 // Load PHPMailer 1089…" at bounding box center [735, 432] width 839 height 460
type textarea "[EMAIL_ADDRESS][DOMAIN_NAME]"
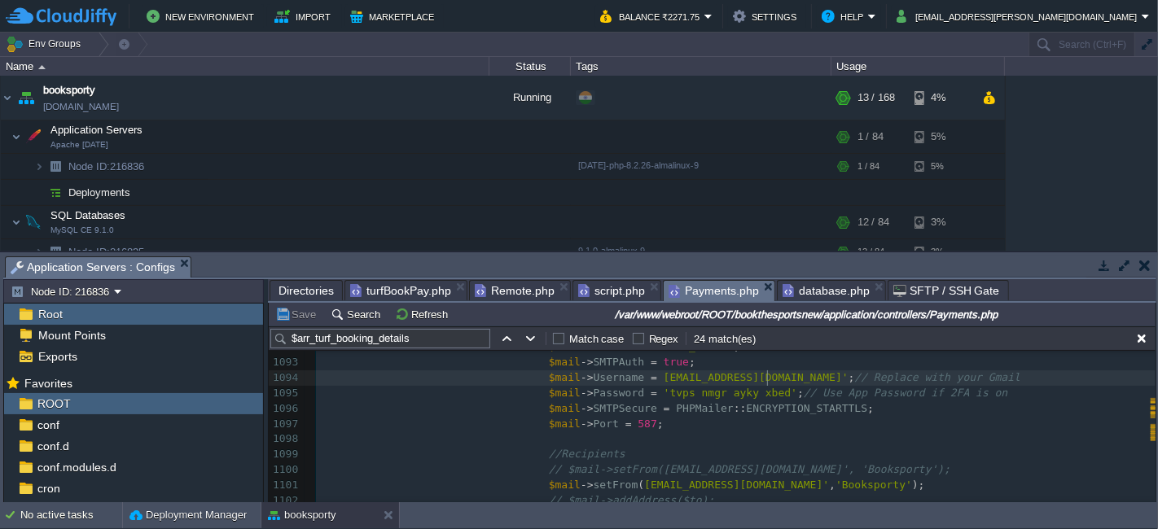
click at [769, 374] on div "x 1082 </div> 1083 </body> 1084 </html>' ; 1085 ​ 1086 ​ 1087 ​ 1088 // Load PH…" at bounding box center [735, 423] width 839 height 475
type textarea "[EMAIL_ADDRESS][DOMAIN_NAME]"
click at [524, 378] on span at bounding box center [536, 377] width 25 height 15
type textarea "$mail->Username = [EMAIL_ADDRESS][DOMAIN_NAME]'; // Replace with your Gmail $ma…"
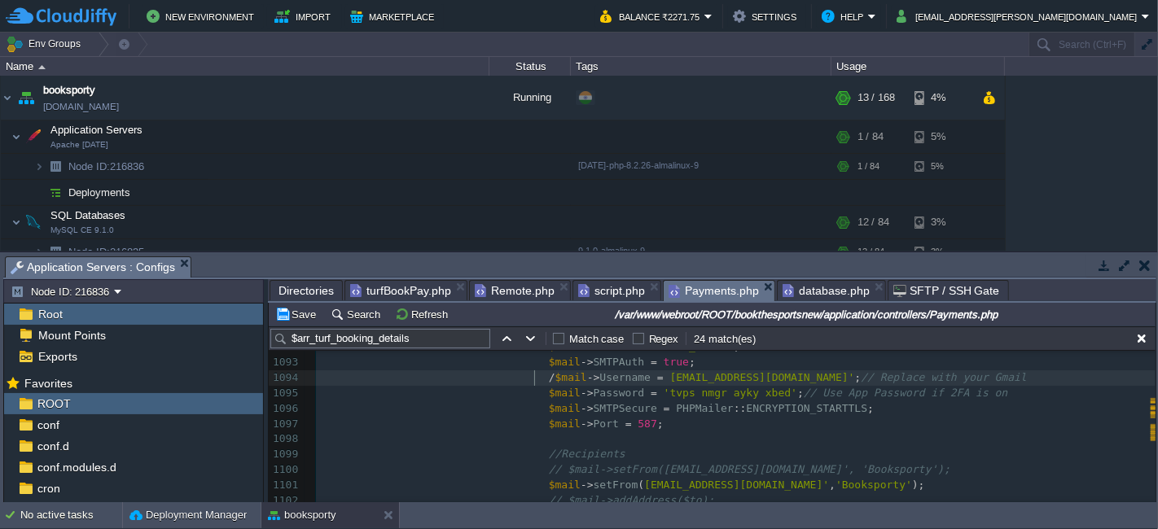
type textarea "//"
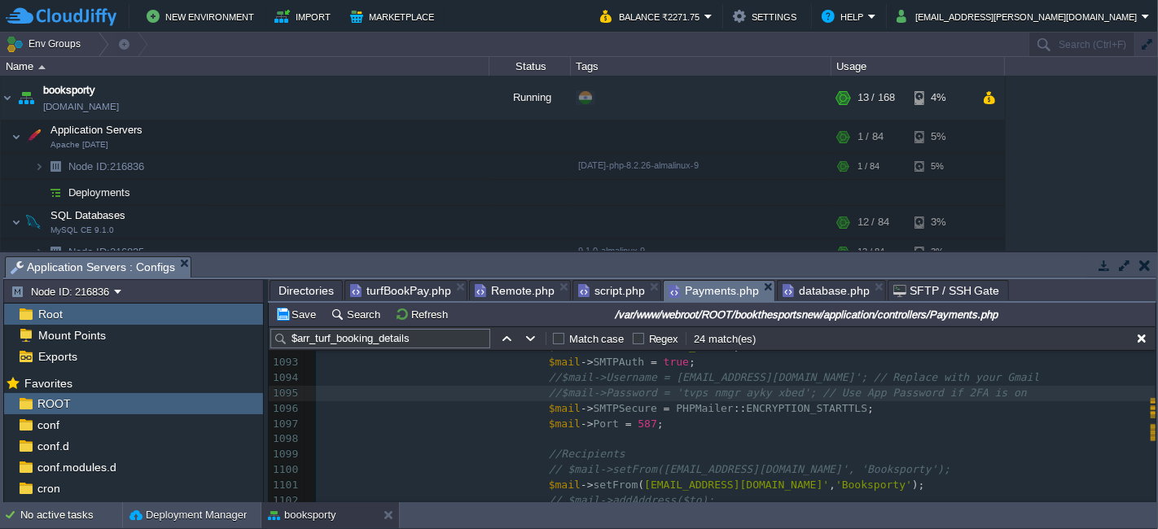
click at [986, 388] on pre "//$mail->Password = 'tvps nmgr ayky xbed'; // Use App Password if 2FA is on" at bounding box center [735, 393] width 839 height 15
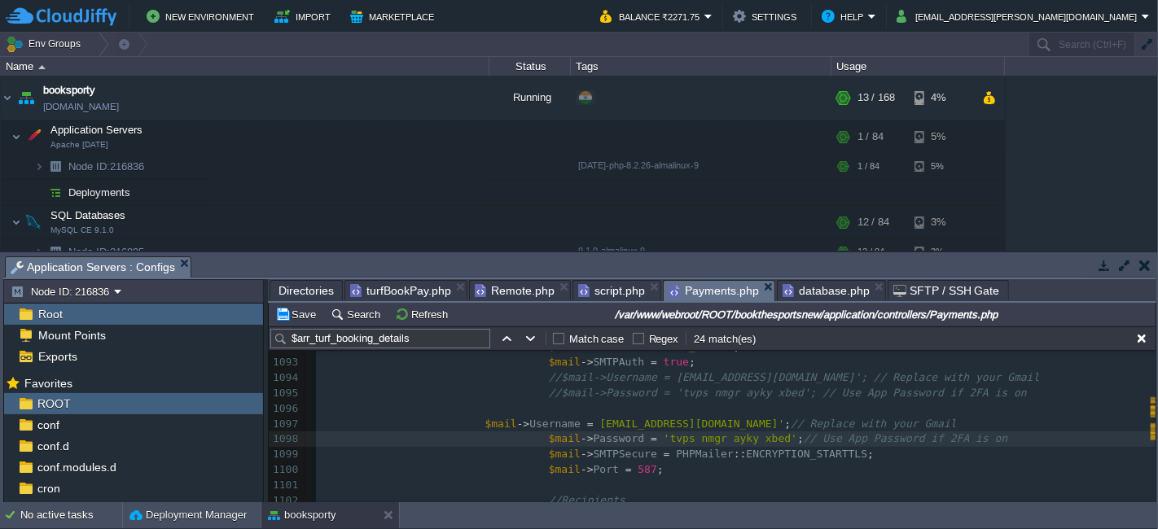
click at [472, 424] on div "x <td>' . $arr_turf_booking_details [ 'userFirstName' ]. ' ' . $arr_turf_bookin…" at bounding box center [735, 447] width 839 height 522
click at [756, 440] on div "x <td>' . $arr_turf_booking_details [ 'userFirstName' ]. ' ' . $arr_turf_bookin…" at bounding box center [735, 447] width 839 height 522
type textarea "tvps nmgr ayky xbed"
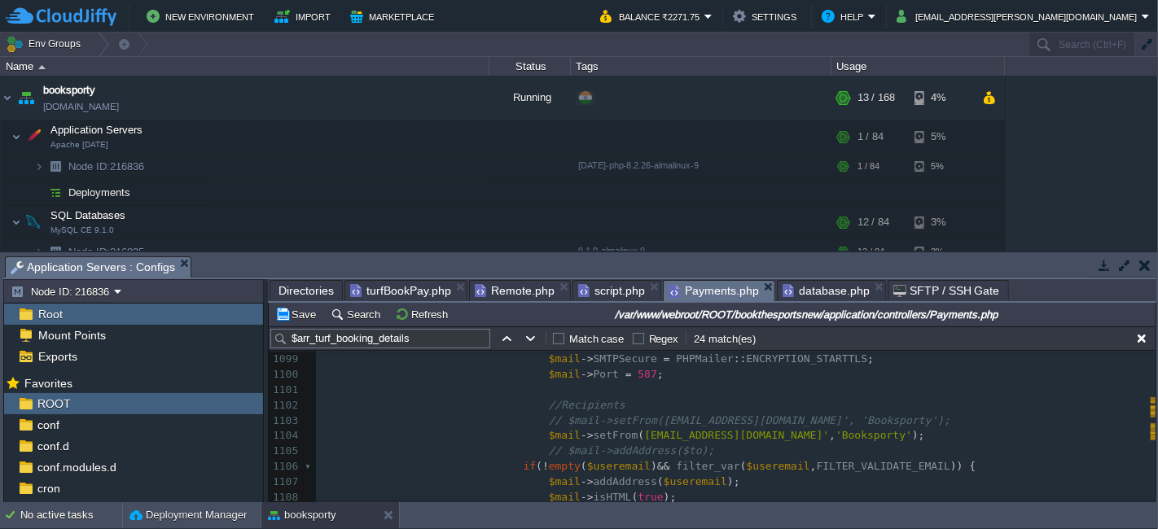
scroll to position [4661, 0]
click at [783, 445] on div "x <td>' . $arr_turf_booking_details [ 'userFirstName' ]. ' ' . $arr_turf_bookin…" at bounding box center [735, 464] width 839 height 737
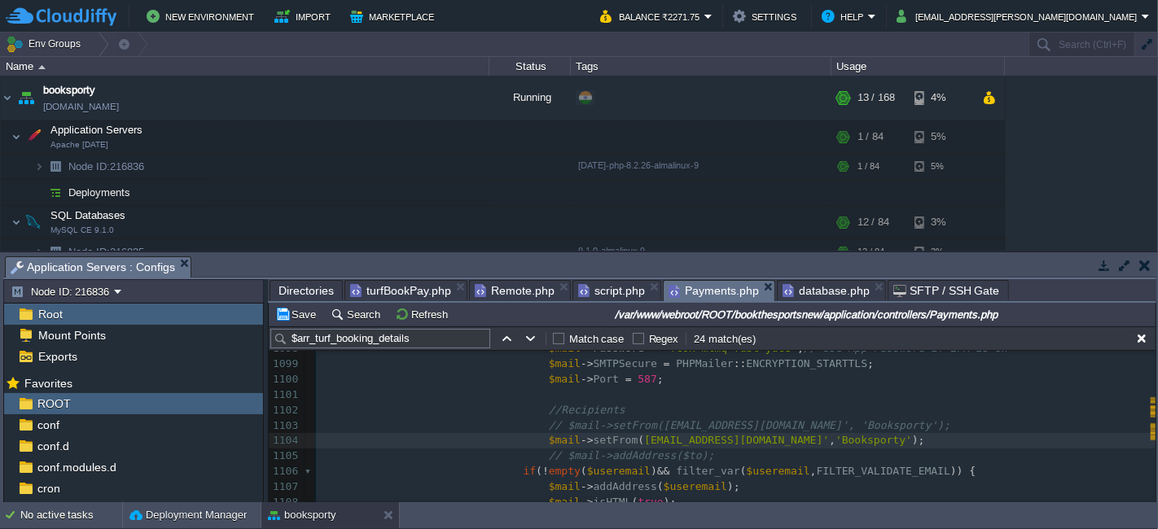
type textarea "[EMAIL_ADDRESS][DOMAIN_NAME]"
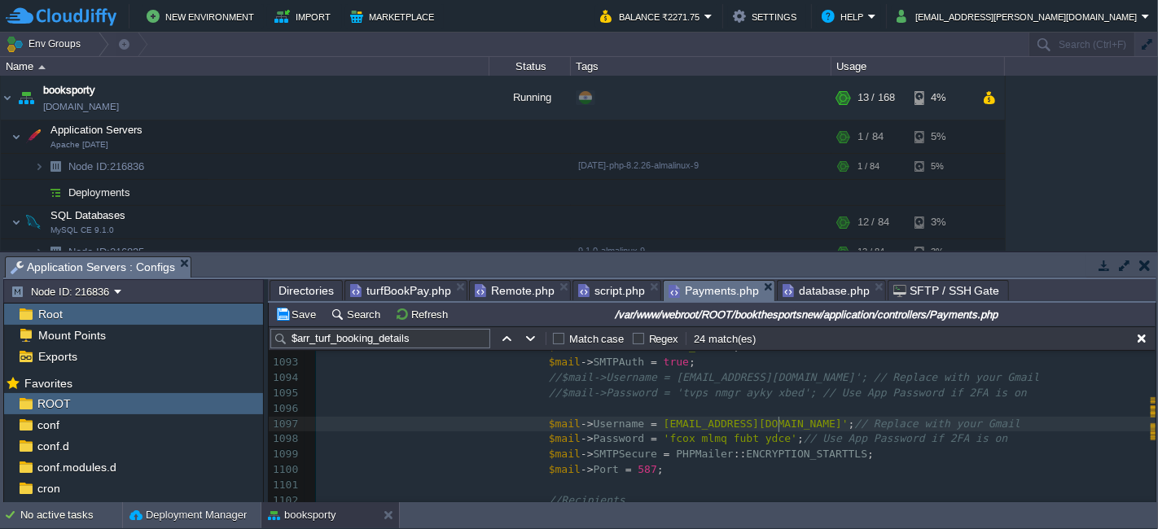
type textarea "[EMAIL_ADDRESS][DOMAIN_NAME]"
click at [305, 316] on button "Save" at bounding box center [298, 314] width 46 height 15
click at [288, 312] on button "Save" at bounding box center [298, 314] width 46 height 15
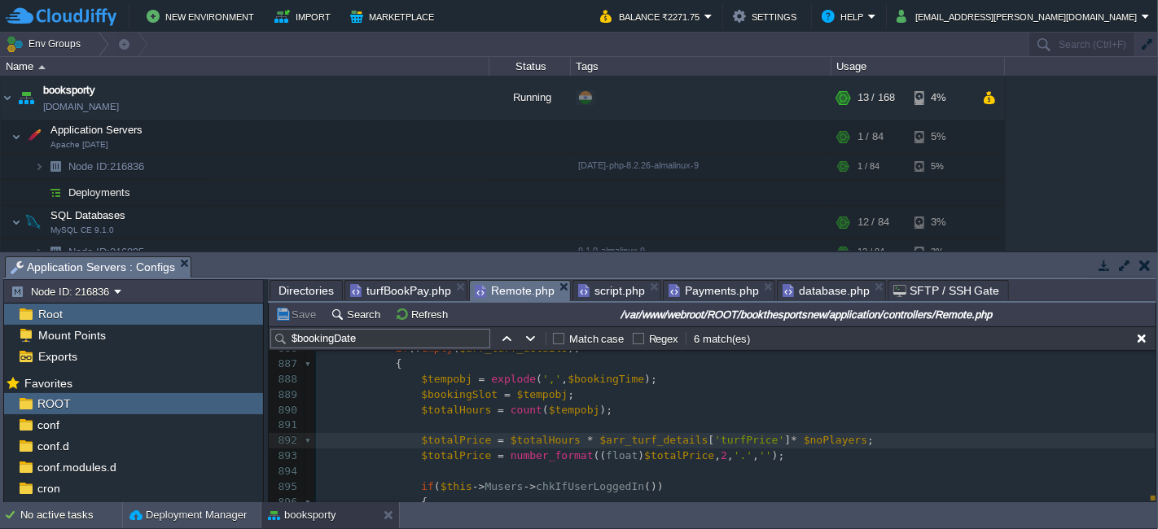
click at [524, 285] on span "Remote.php" at bounding box center [515, 291] width 80 height 20
click at [537, 429] on pre at bounding box center [735, 425] width 839 height 15
click at [613, 290] on span "script.php" at bounding box center [611, 291] width 67 height 20
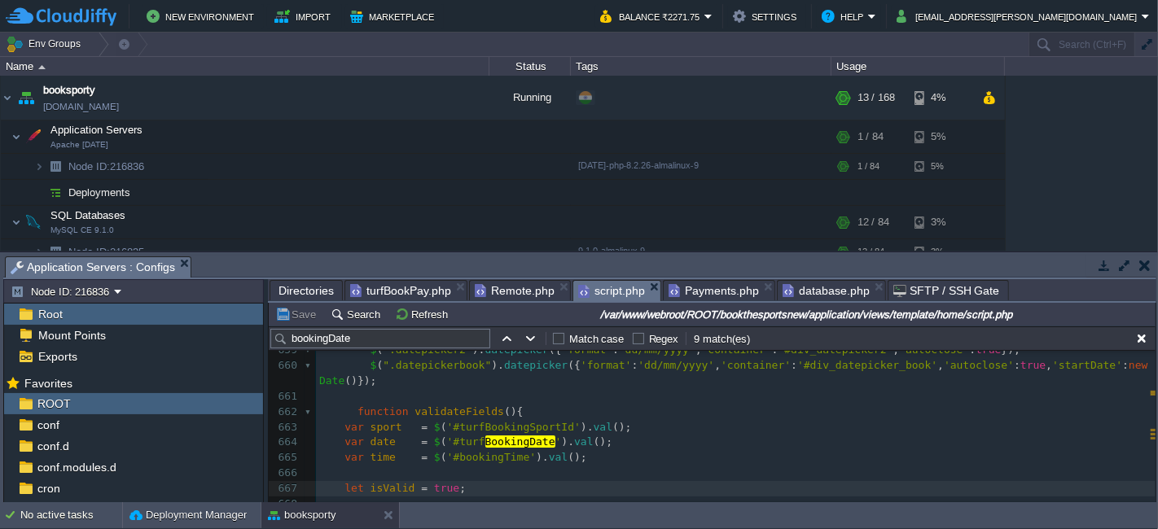
click at [605, 442] on pre "var date = $ ( '#turf BookingDate ' ). val ();" at bounding box center [735, 442] width 839 height 15
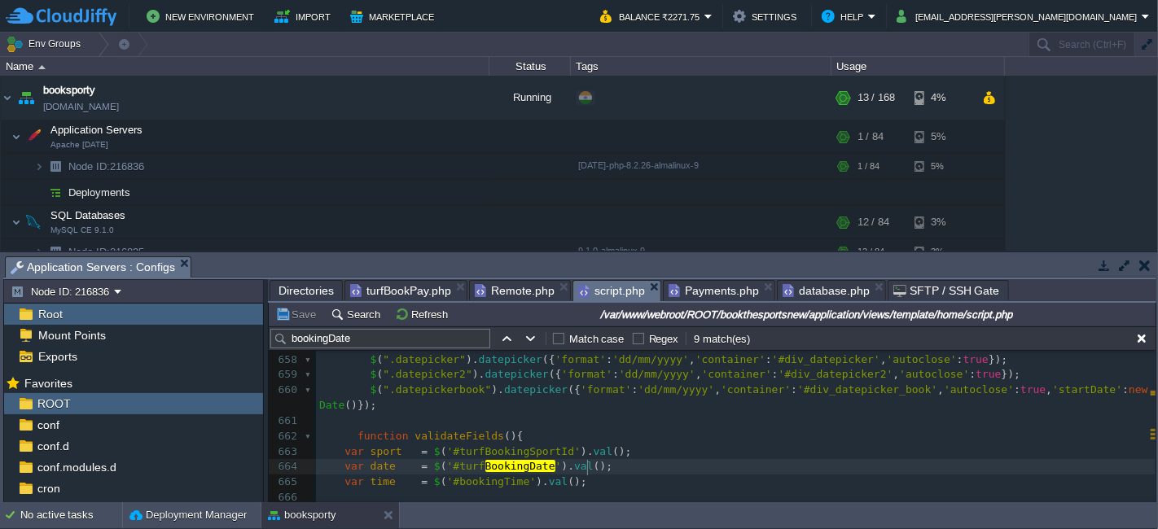
scroll to position [10110, 0]
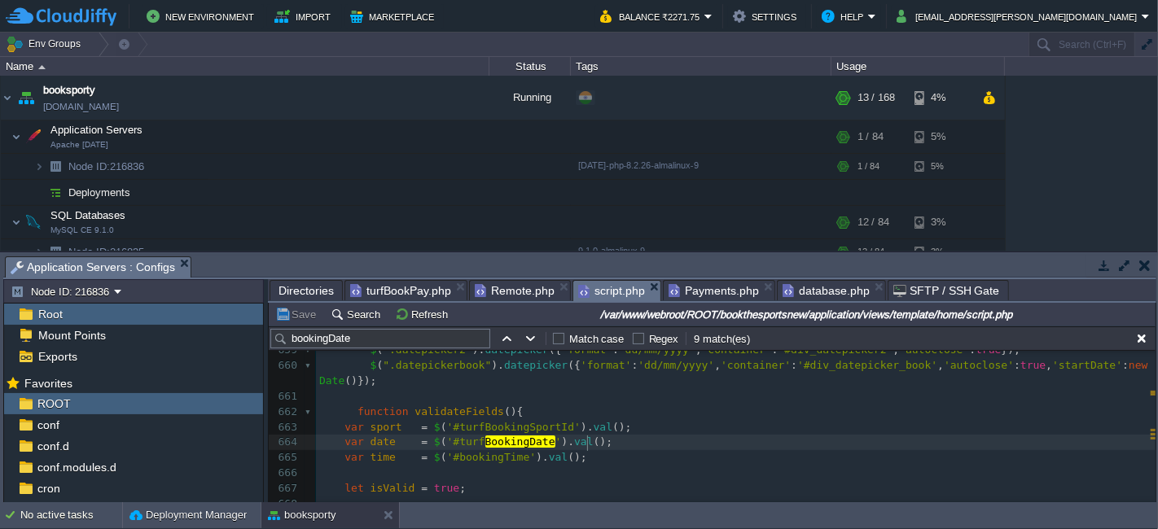
click at [352, 410] on span at bounding box center [338, 411] width 38 height 12
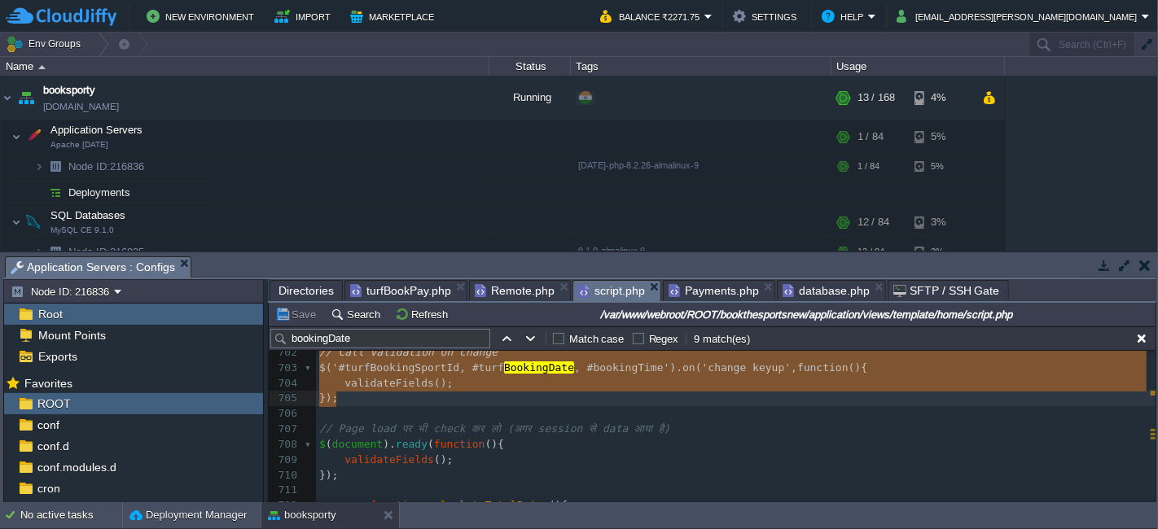
scroll to position [10864, 0]
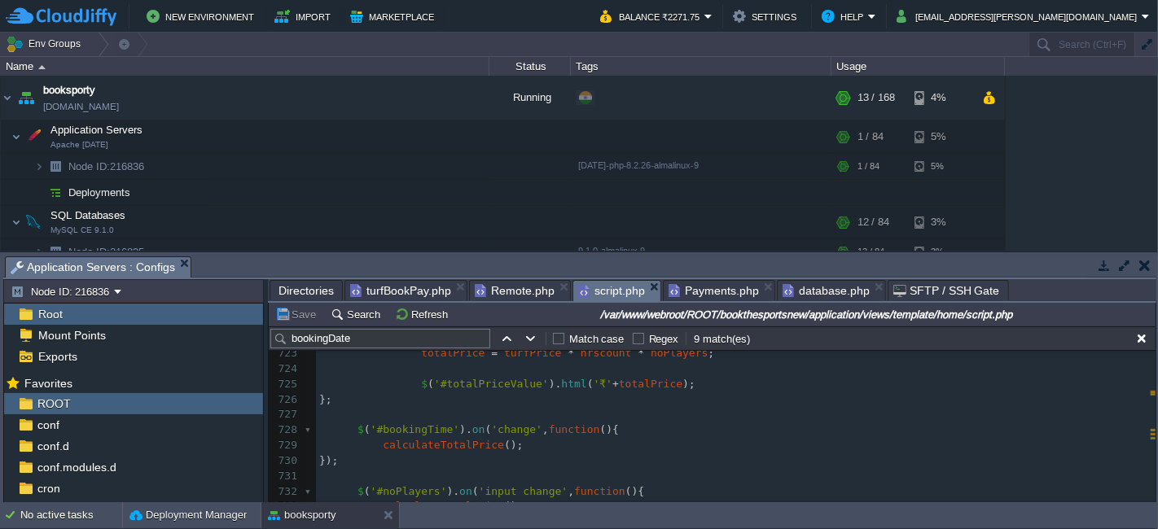
type textarea "-"
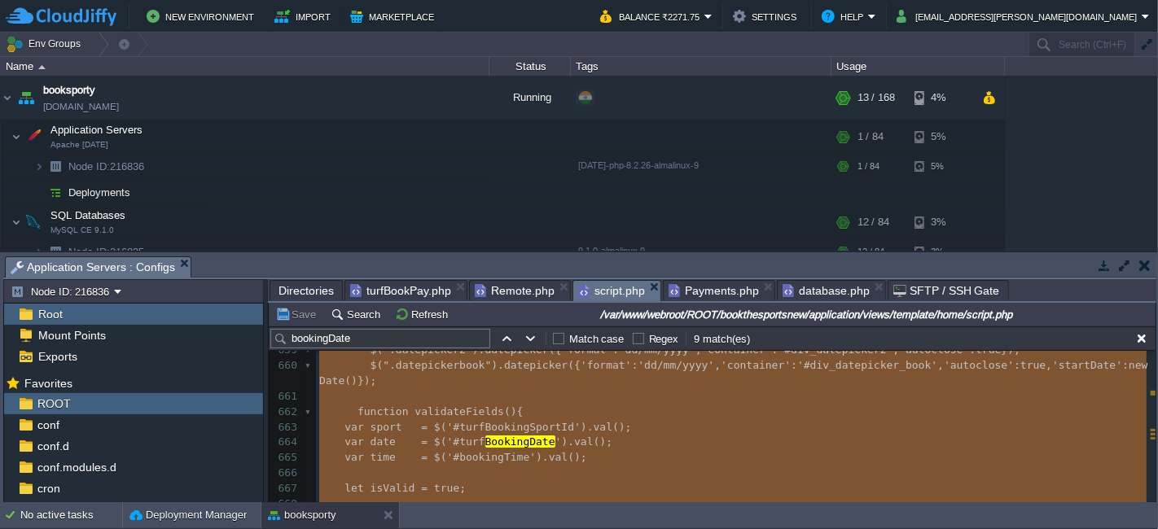
type textarea "-"
click at [381, 343] on input "bookingDate" at bounding box center [380, 339] width 220 height 20
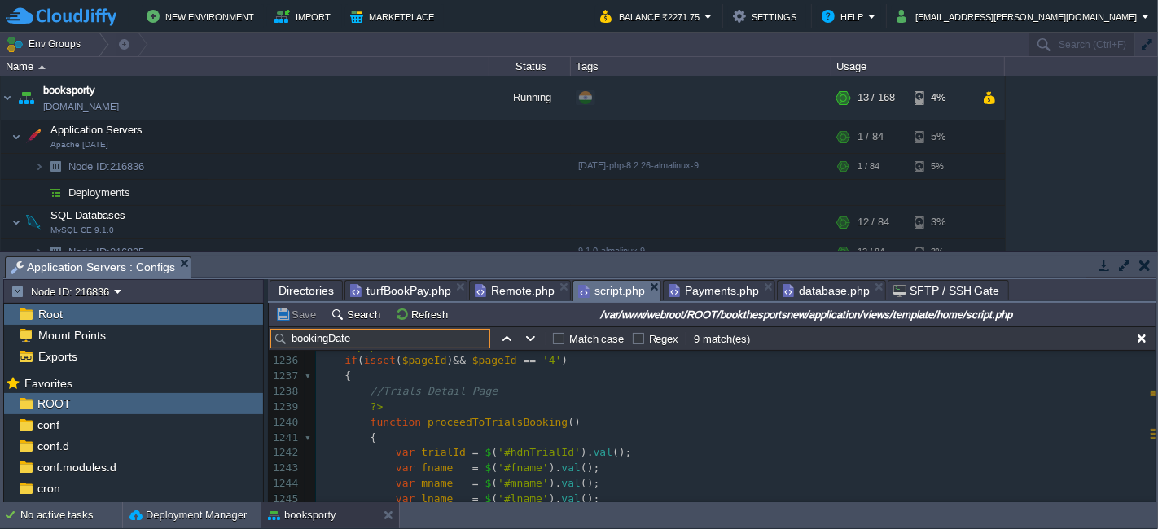
scroll to position [19055, 0]
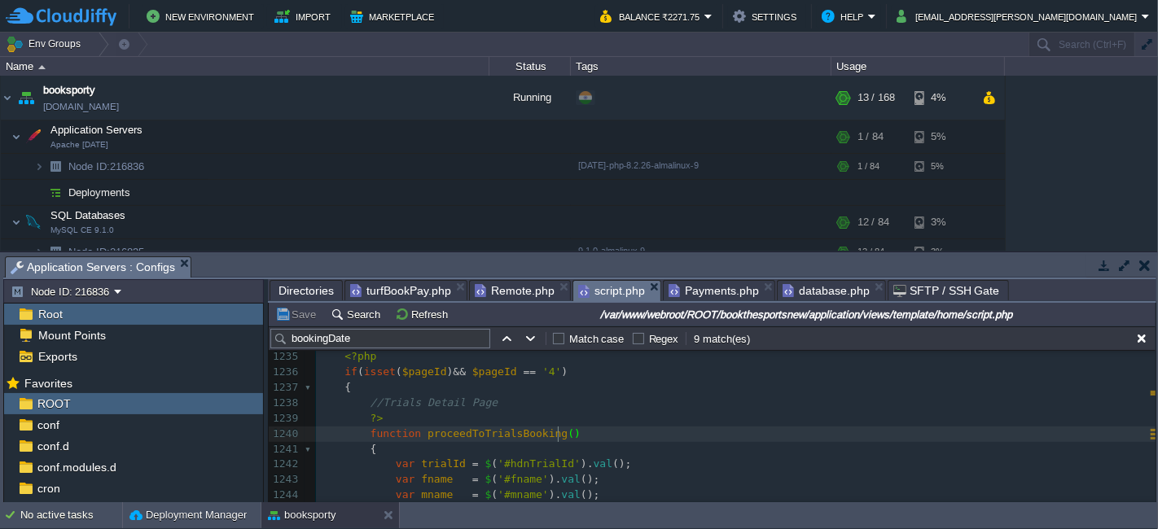
click at [576, 439] on pre "function proceedToTrialsBooking ( )" at bounding box center [735, 434] width 839 height 15
click at [688, 296] on span "Payments.php" at bounding box center [713, 291] width 90 height 20
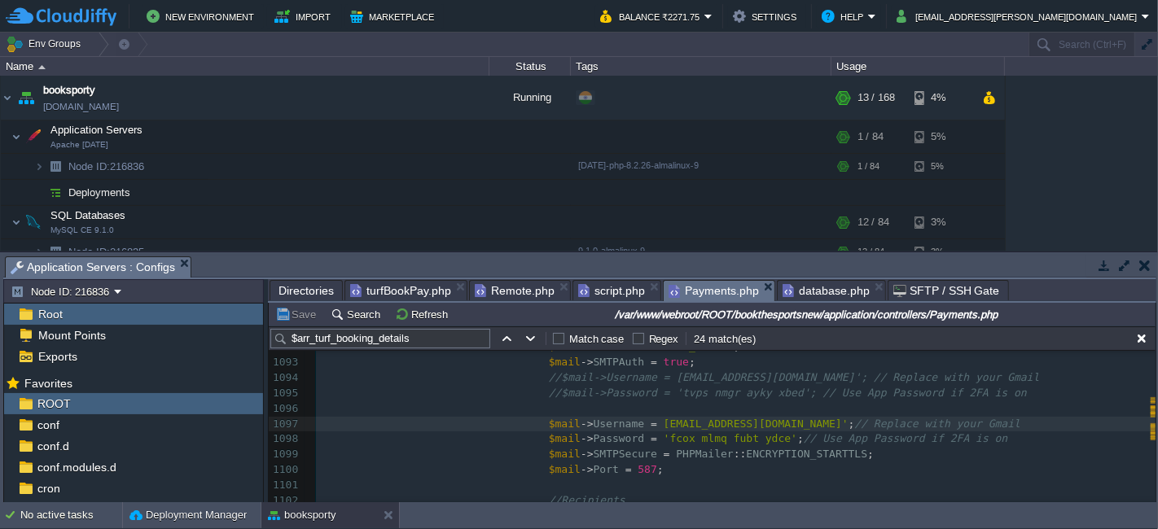
click at [643, 447] on pre "$mail -> SMTPSecure = PHPMailer :: ENCRYPTION_STARTTLS ;" at bounding box center [735, 454] width 839 height 15
type textarea "tvps nmgr ayky xbed"
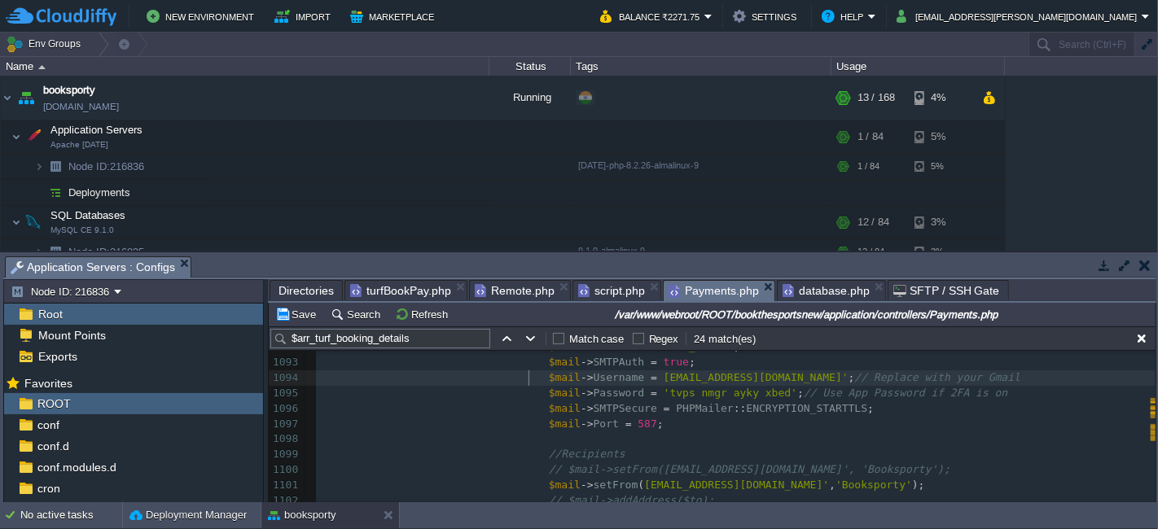
type textarea "$mail->setFrom([EMAIL_ADDRESS][DOMAIN_NAME]', 'Booksporty');"
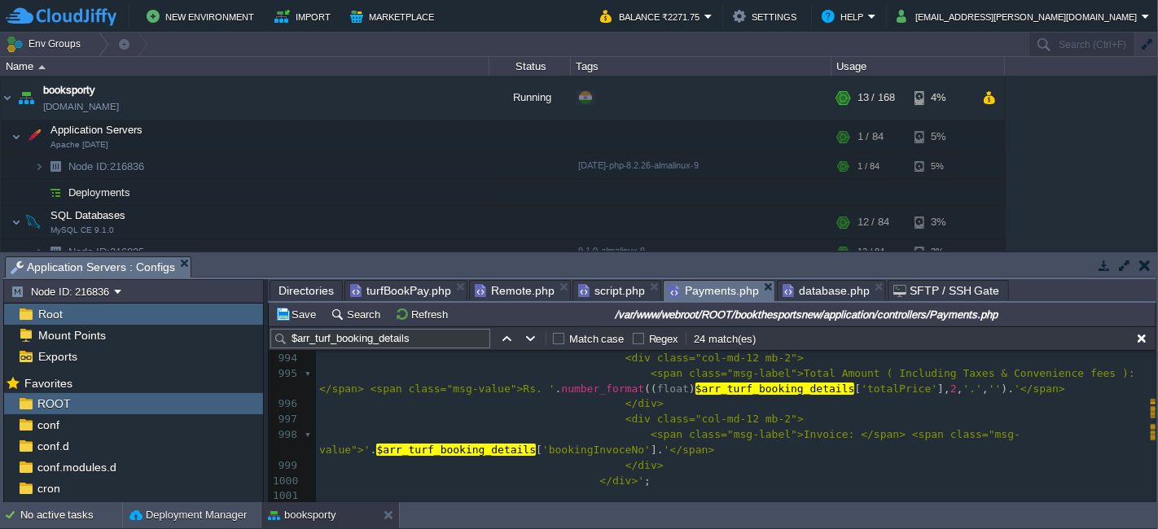
scroll to position [2720, 0]
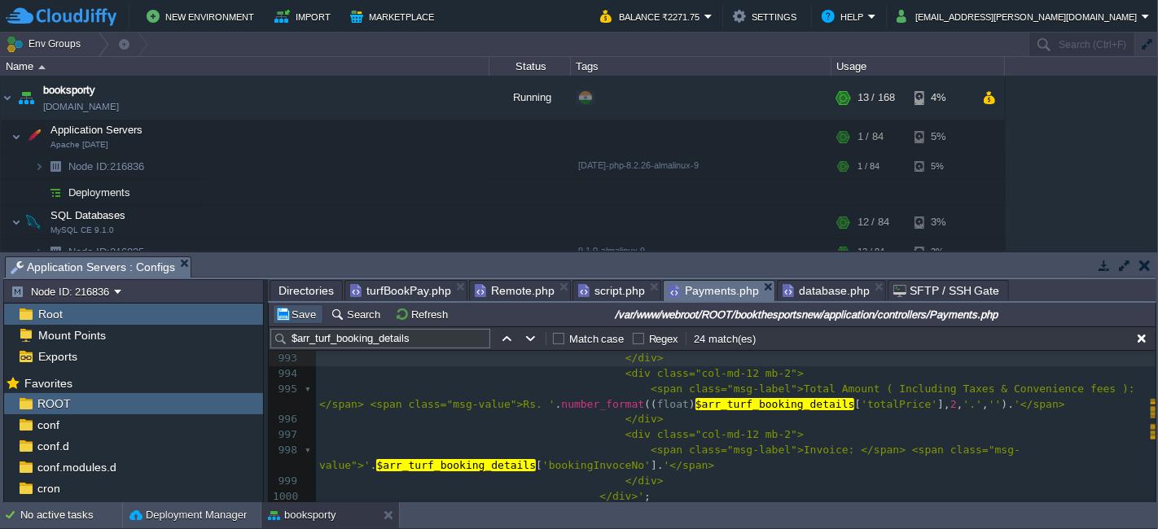
click at [291, 310] on button "Save" at bounding box center [298, 314] width 46 height 15
click at [611, 438] on div "x <td>' . $arr_turf_booking_details [ 'userFirstName' ]. ' ' . $arr_turf_bookin…" at bounding box center [735, 388] width 839 height 537
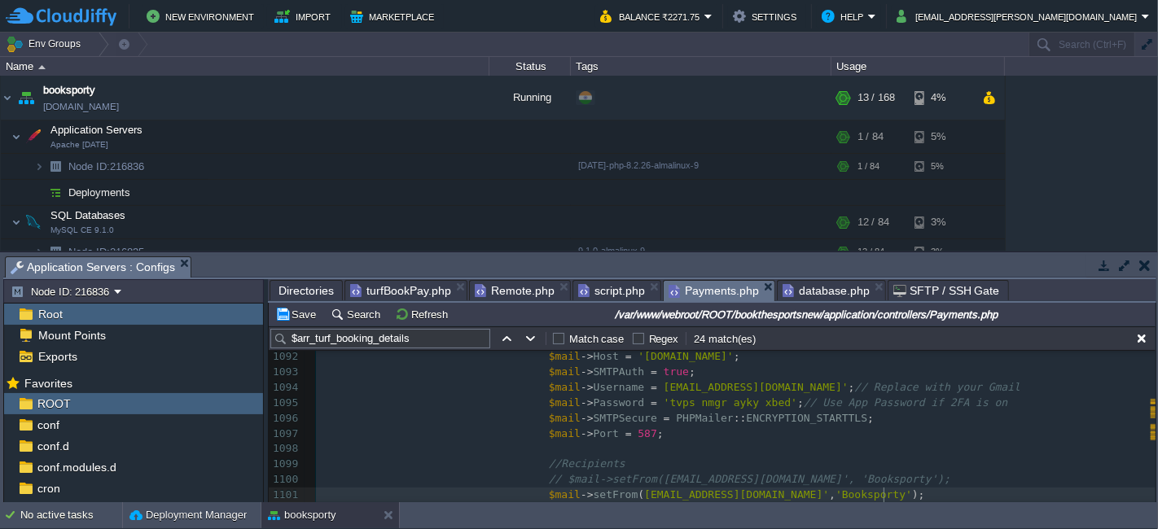
scroll to position [4379, 0]
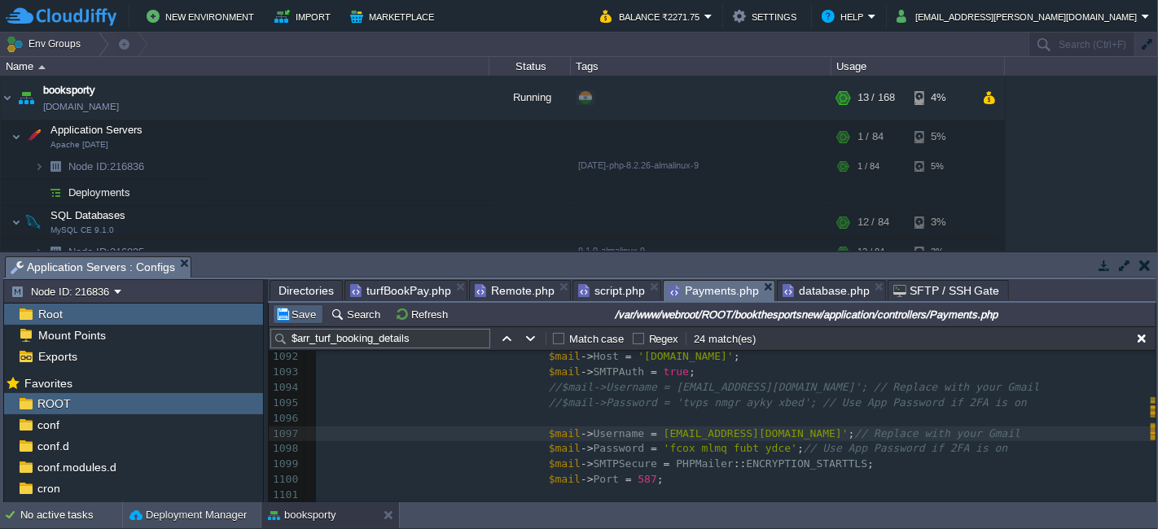
click at [286, 308] on button "Save" at bounding box center [298, 314] width 46 height 15
click at [588, 285] on span "script.php" at bounding box center [611, 291] width 67 height 20
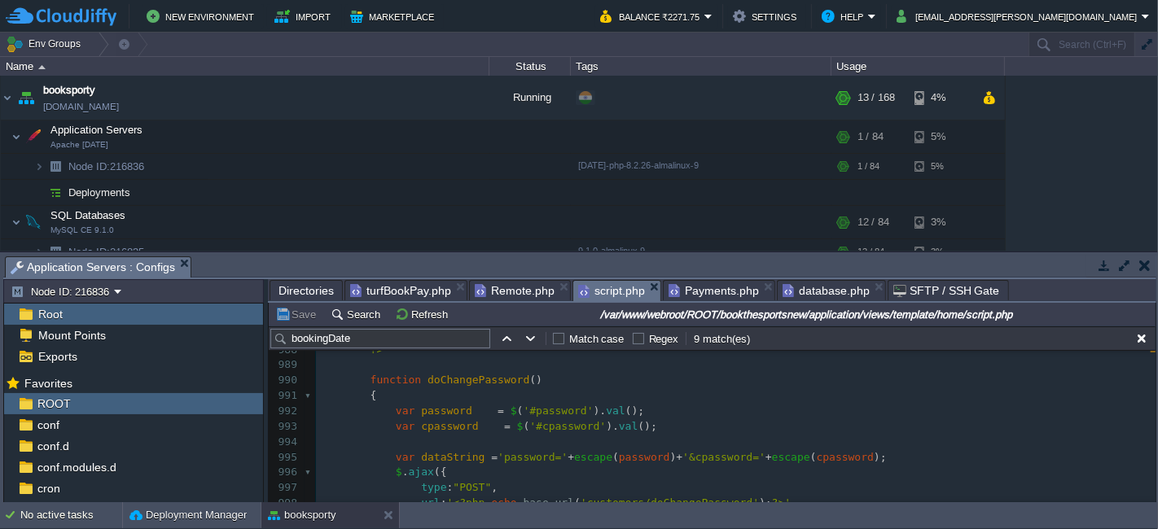
scroll to position [14901, 0]
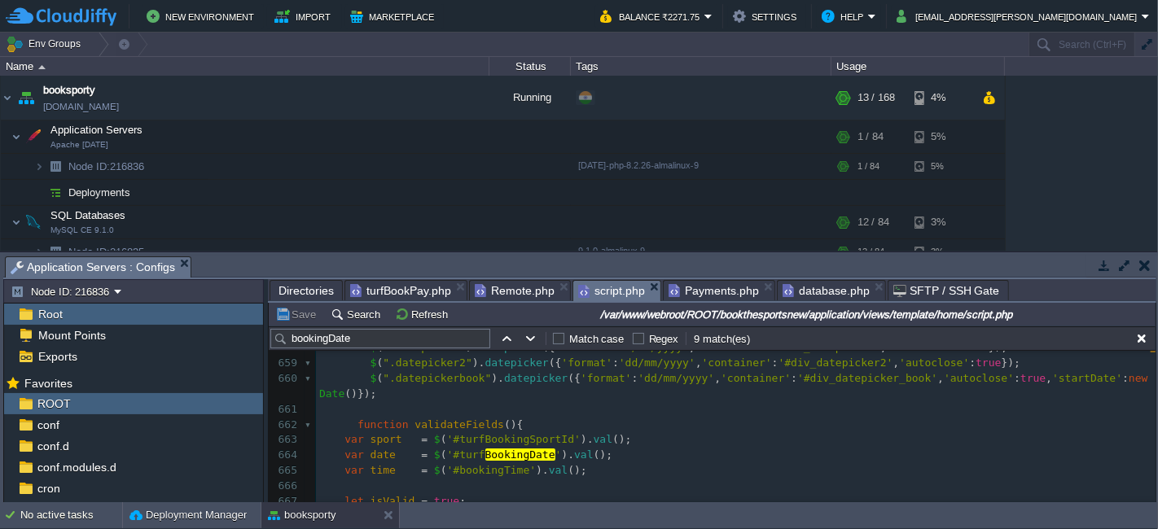
click at [401, 397] on pre "$ ( ".datepickerbook" ). datepicker ({ 'format' : 'dd/mm/yyyy' , 'container' : …" at bounding box center [735, 386] width 839 height 31
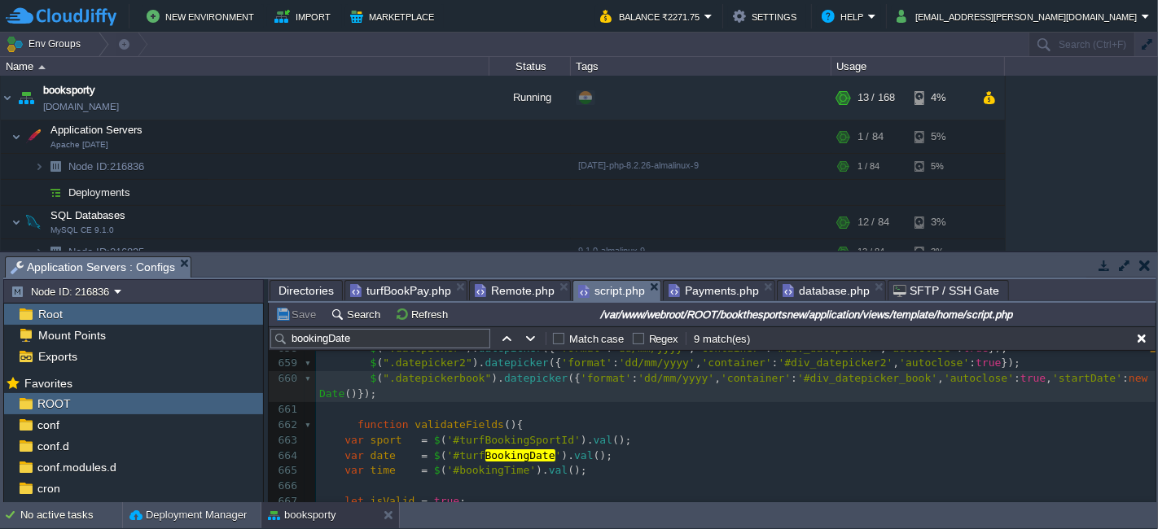
click at [370, 418] on pre "function validateFields (){" at bounding box center [735, 425] width 839 height 15
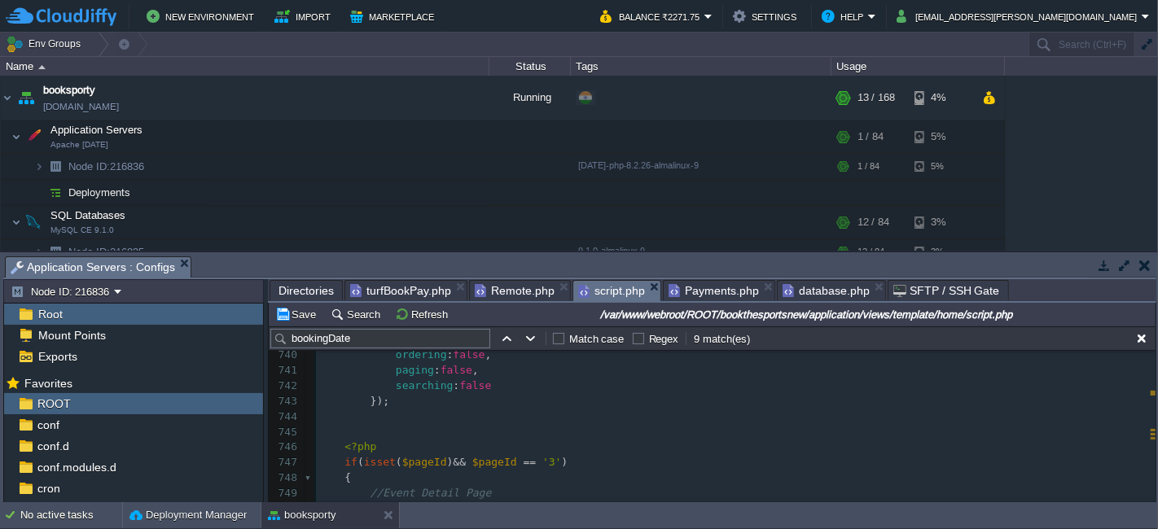
click at [393, 413] on pre at bounding box center [735, 417] width 839 height 15
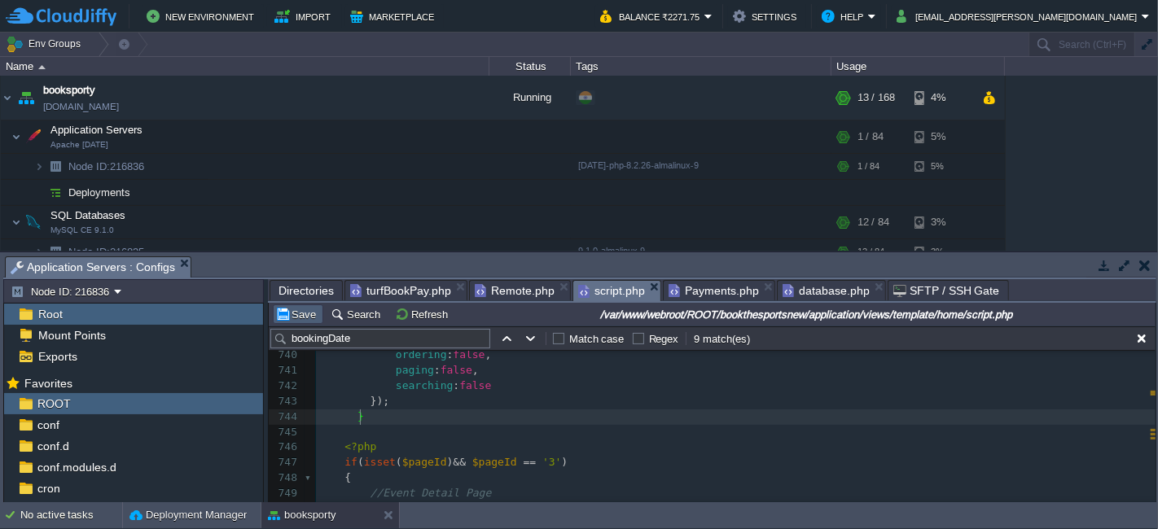
type textarea "}"
click at [296, 309] on button "Save" at bounding box center [298, 314] width 46 height 15
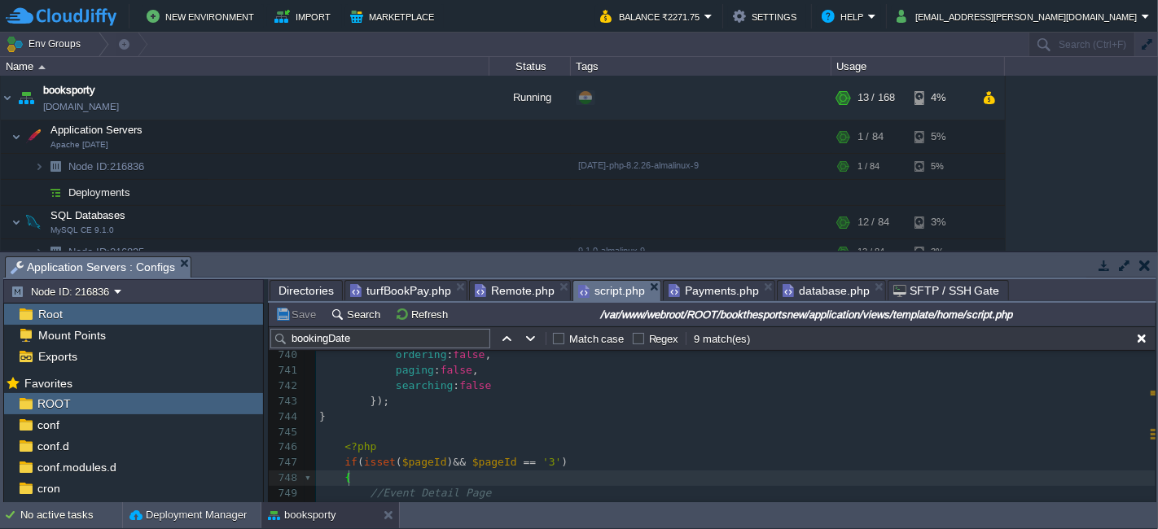
click at [541, 455] on pre "if ( isset ( $pageId ) && $pageId == '3' )" at bounding box center [735, 462] width 839 height 15
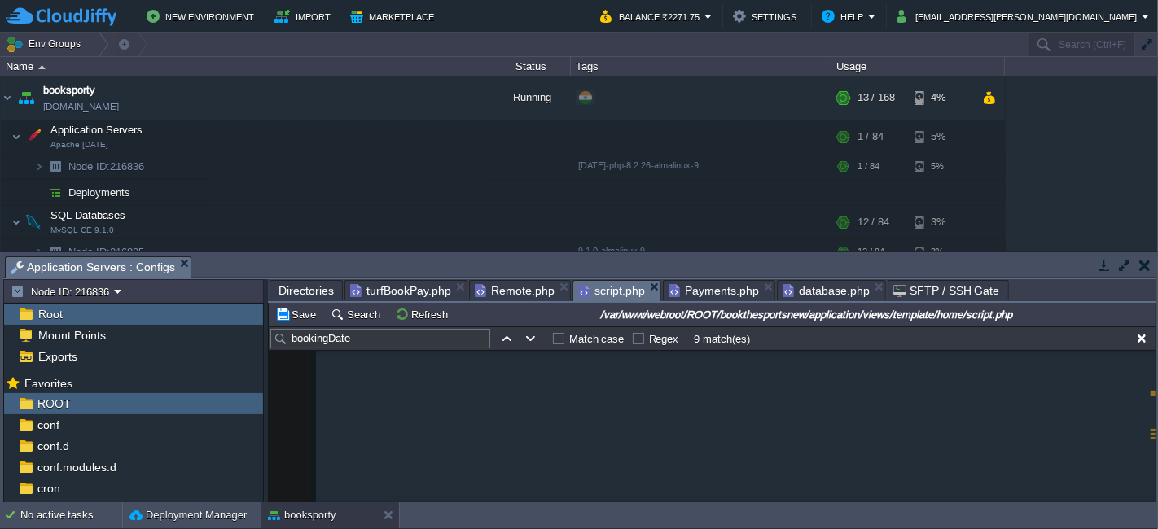
scroll to position [10165, 0]
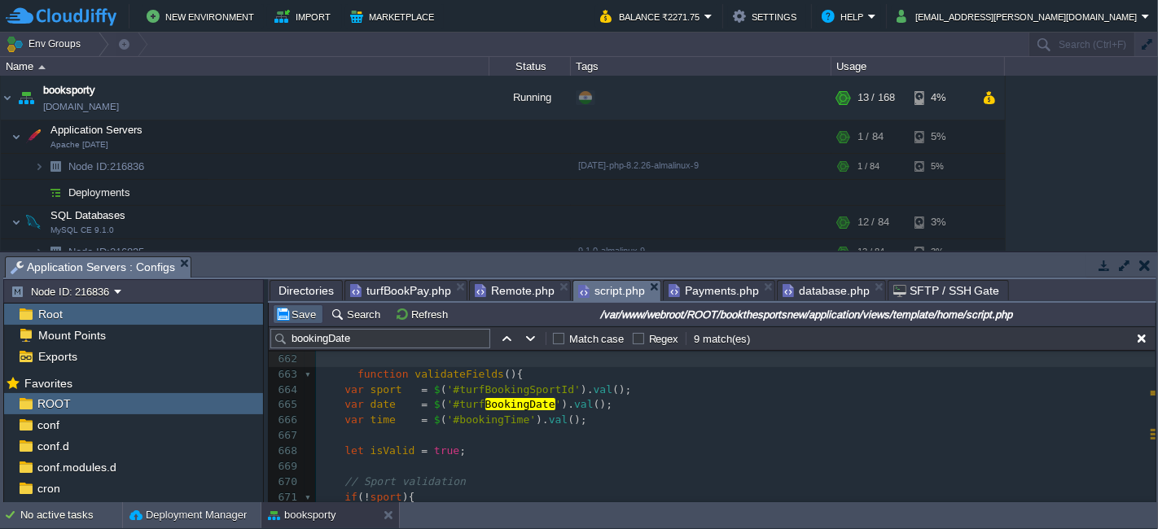
click at [288, 316] on button "Save" at bounding box center [298, 314] width 46 height 15
click at [528, 457] on pre "let isValid = true ;" at bounding box center [735, 451] width 839 height 15
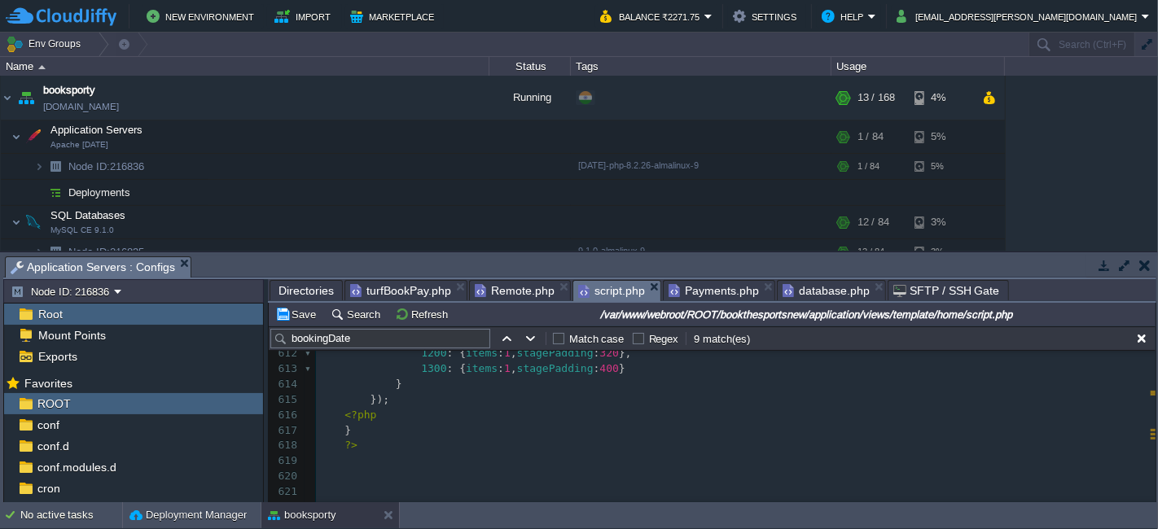
scroll to position [9453, 0]
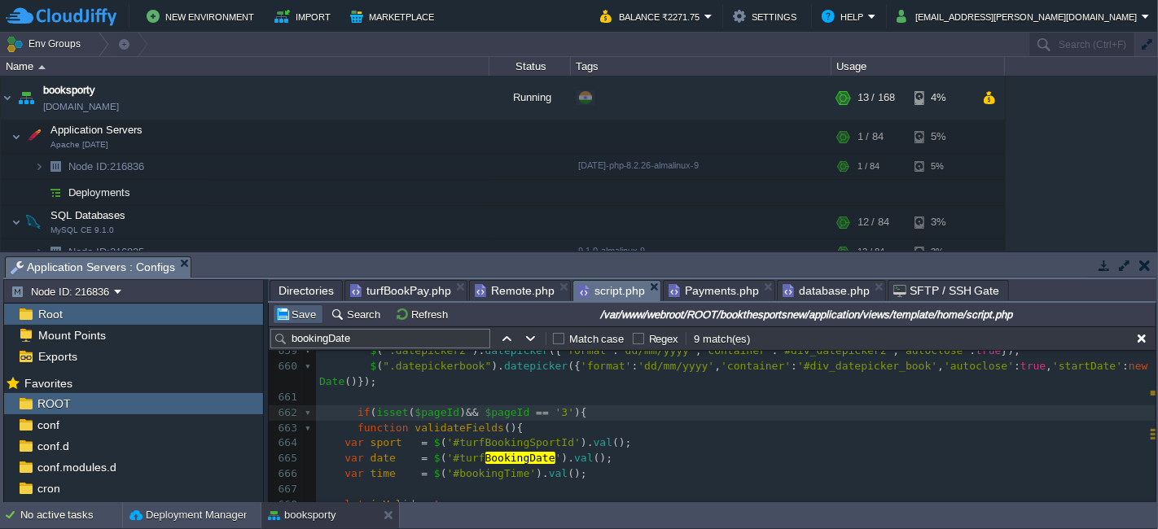
type textarea "3"
click at [299, 319] on button "Save" at bounding box center [298, 314] width 46 height 15
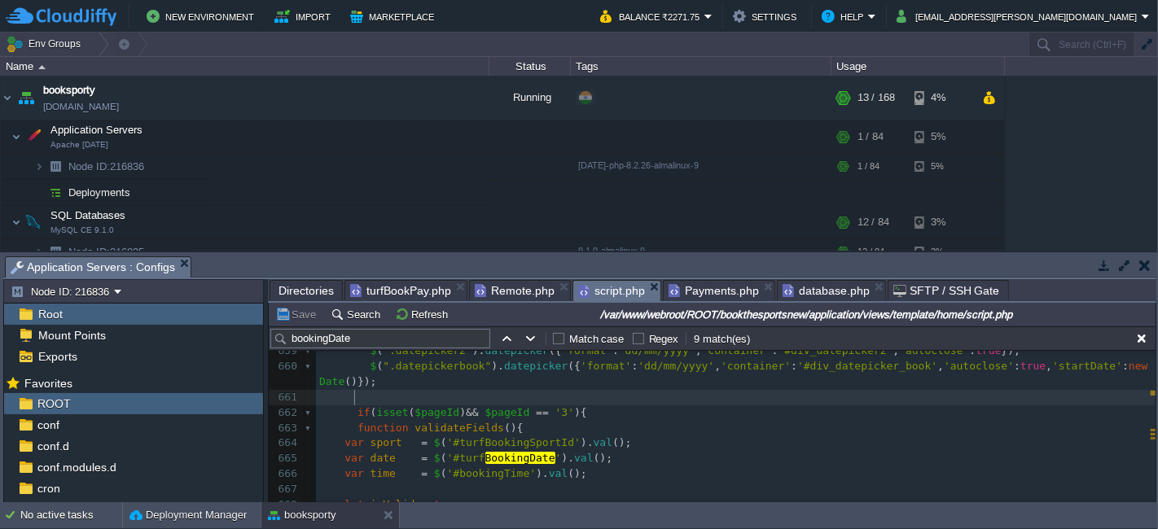
click at [382, 396] on pre at bounding box center [735, 397] width 839 height 15
type textarea "<?php"
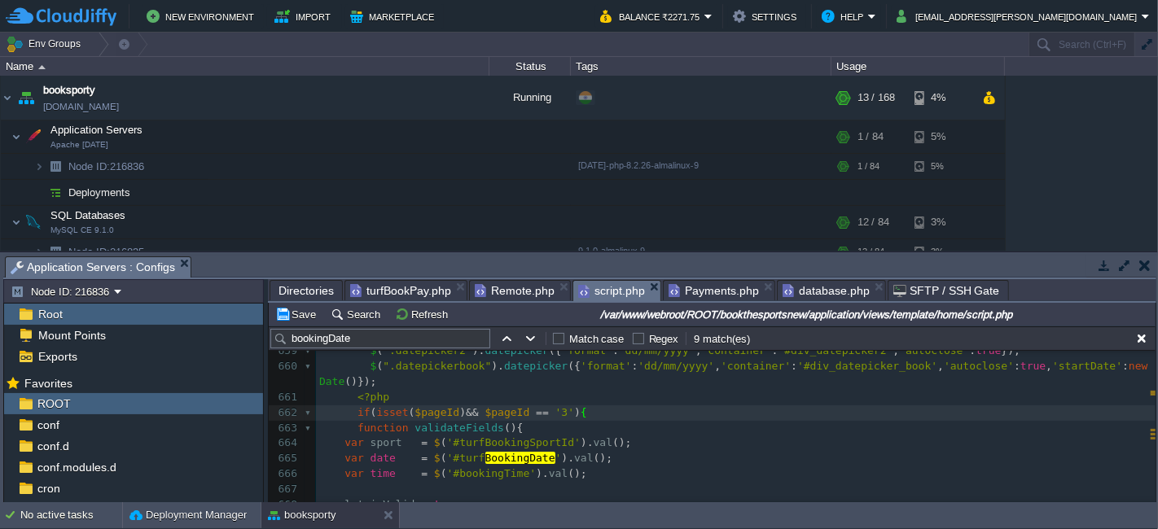
scroll to position [5, 0]
type textarea "?>"
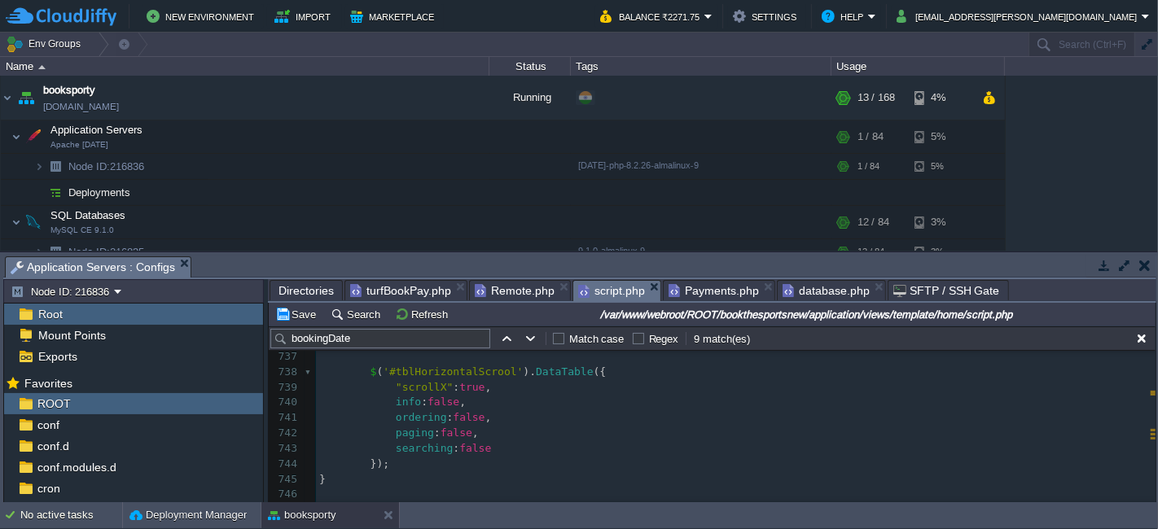
scroll to position [11377, 0]
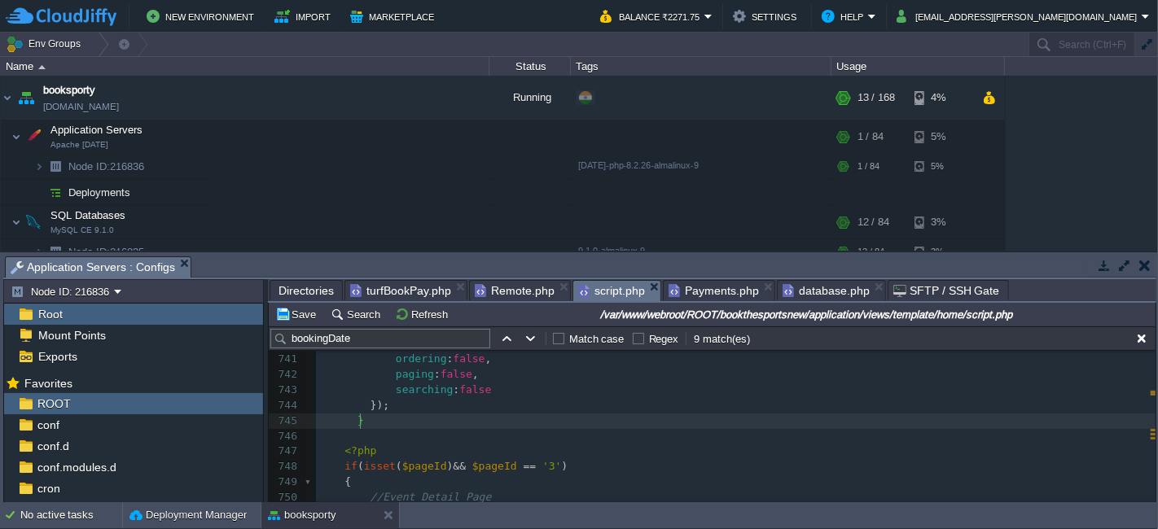
click at [380, 429] on pre at bounding box center [735, 436] width 839 height 15
type textarea "?>"
click at [400, 407] on pre "});" at bounding box center [735, 405] width 839 height 15
type textarea "<?php"
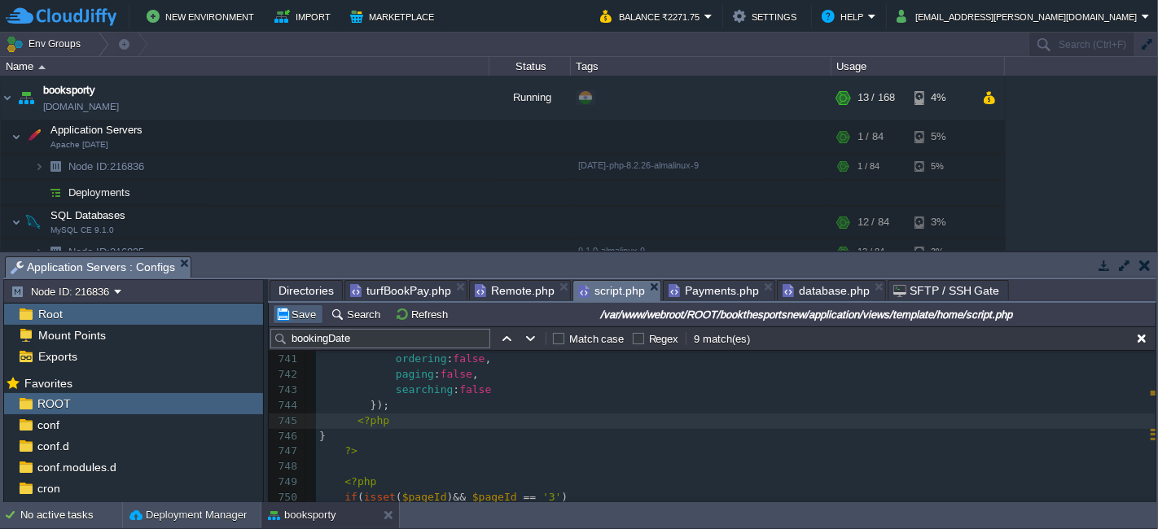
click at [290, 310] on button "Save" at bounding box center [298, 314] width 46 height 15
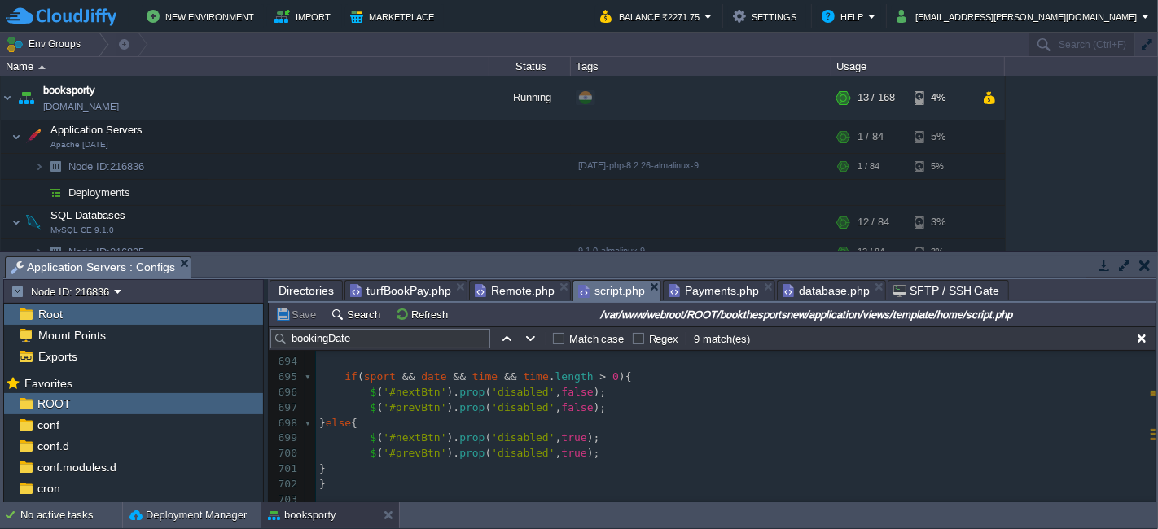
scroll to position [10565, 0]
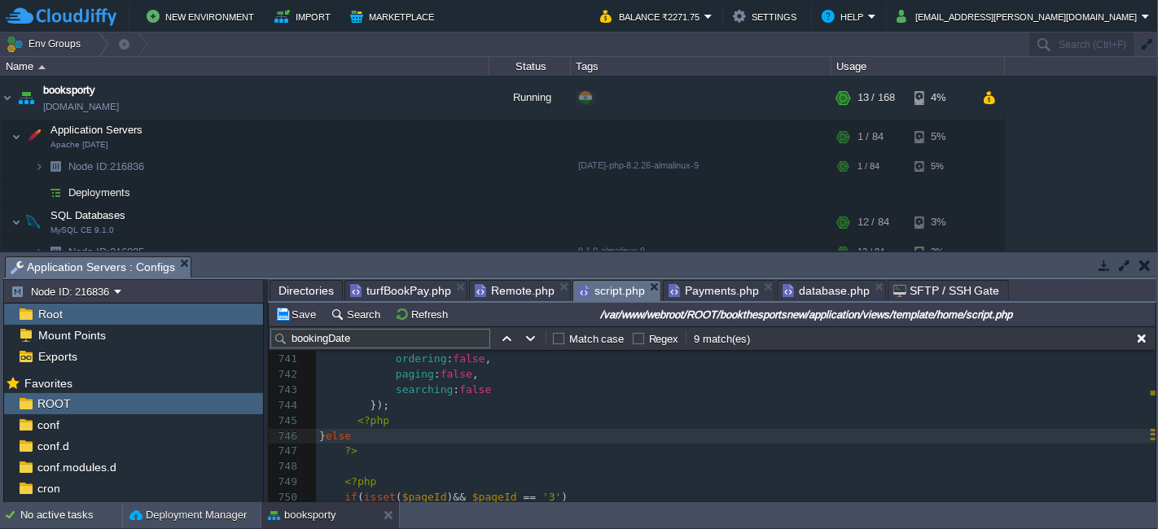
type textarea "else("
type textarea "{"
click at [505, 462] on pre at bounding box center [735, 466] width 839 height 15
type textarea "}"
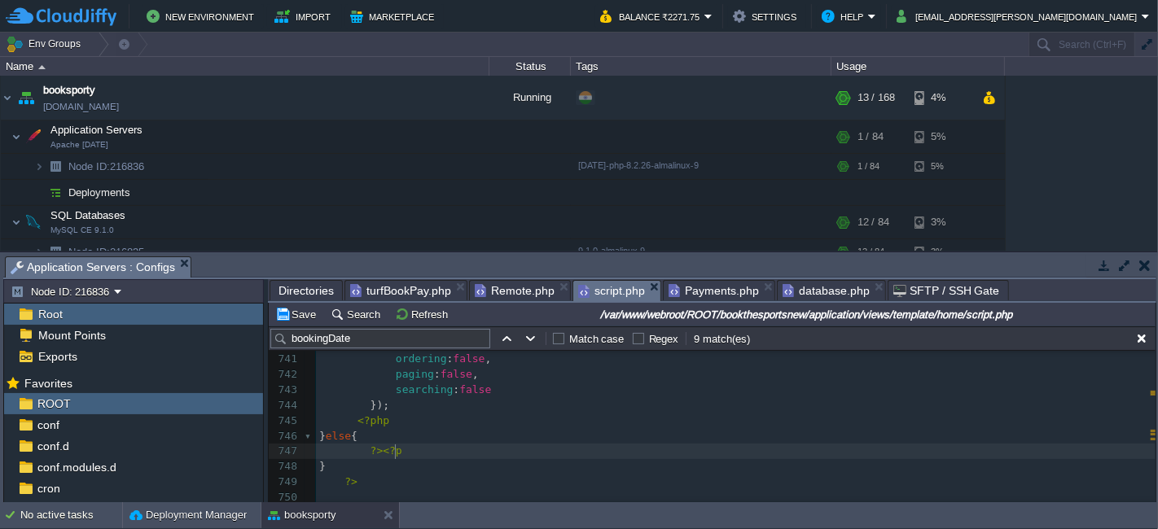
type textarea "?><?php"
click at [378, 473] on pre at bounding box center [735, 466] width 839 height 15
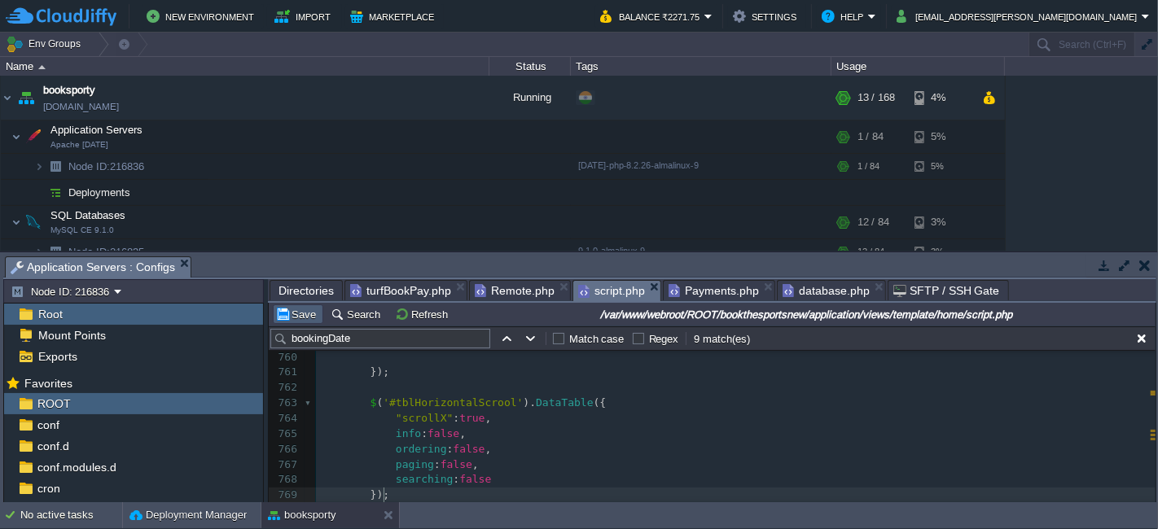
click at [308, 321] on button "Save" at bounding box center [298, 314] width 46 height 15
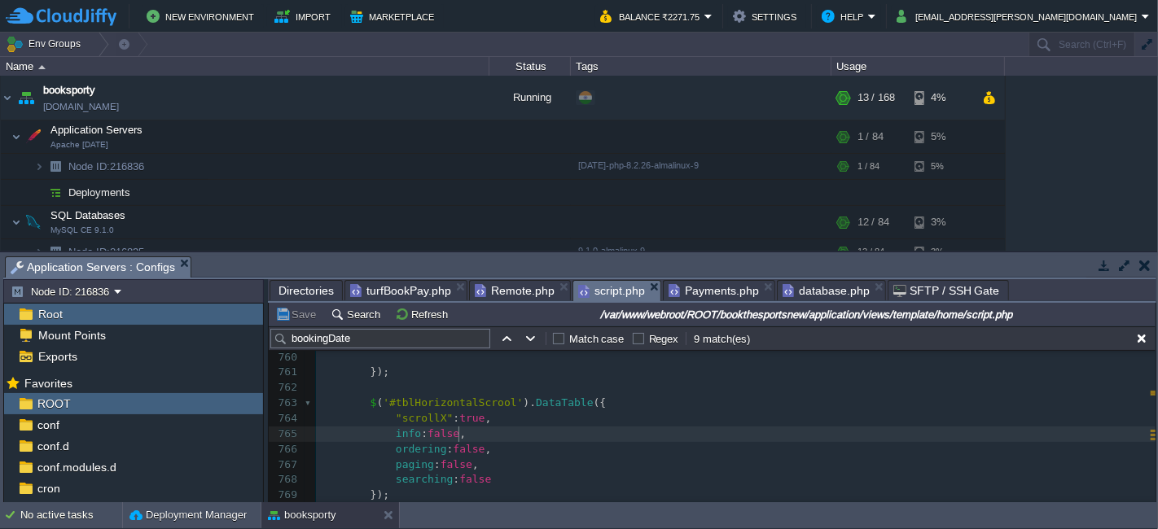
scroll to position [5, 0]
click at [667, 429] on pre "info : false ," at bounding box center [735, 434] width 839 height 15
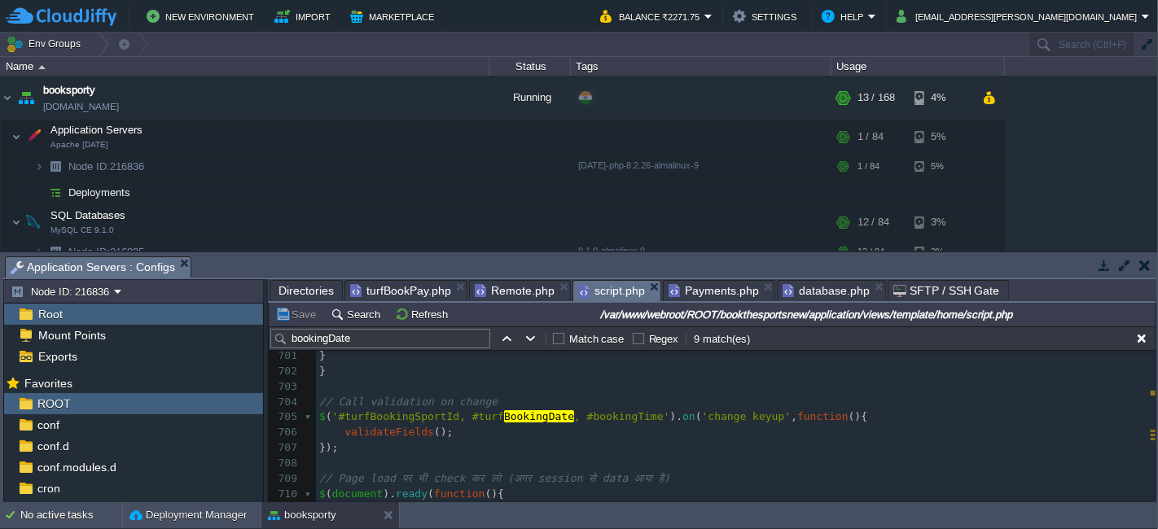
scroll to position [10712, 0]
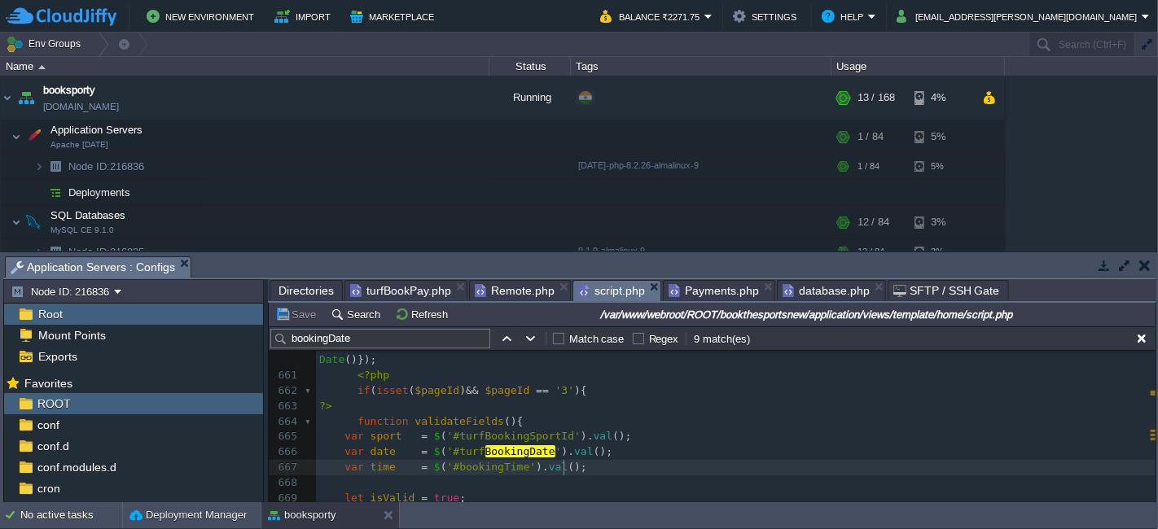
click at [589, 470] on pre "var time = $ ( '#bookingTime' ). val ();" at bounding box center [735, 467] width 839 height 15
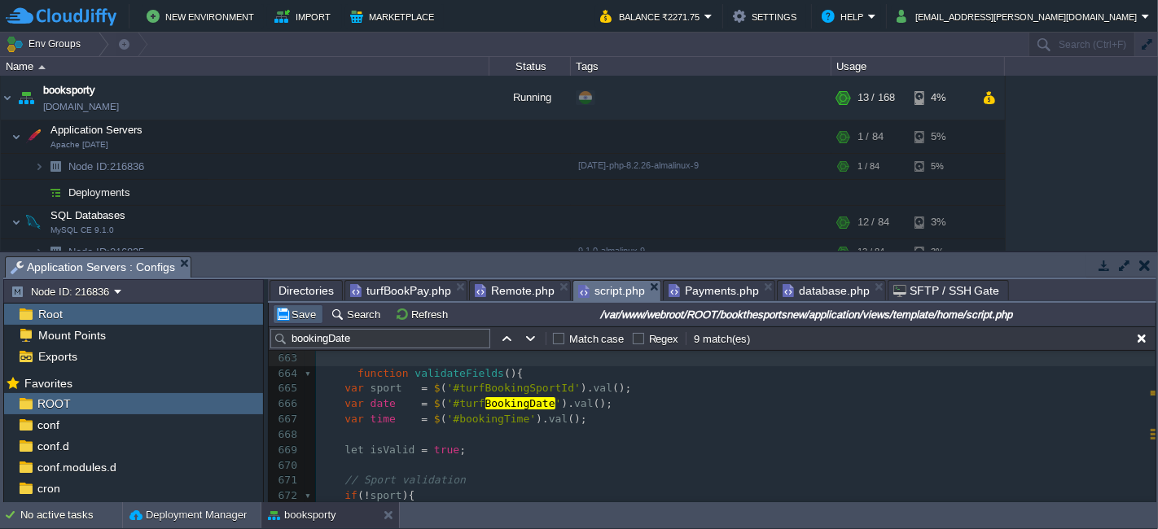
click at [301, 314] on button "Save" at bounding box center [298, 314] width 46 height 15
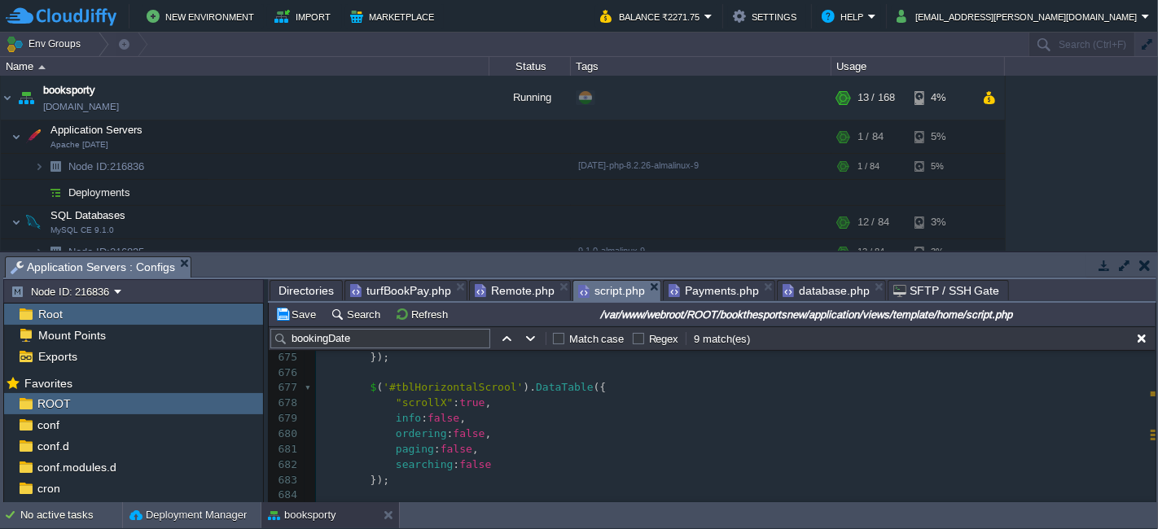
scroll to position [10382, 0]
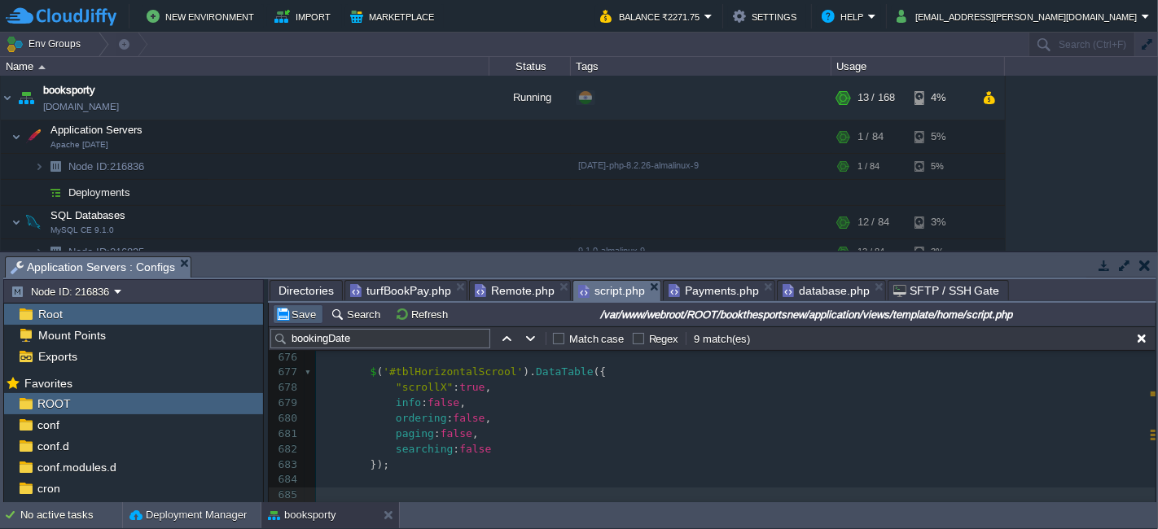
click at [288, 319] on button "Save" at bounding box center [298, 314] width 46 height 15
click at [623, 433] on pre "paging : false ," at bounding box center [735, 434] width 839 height 15
click at [351, 480] on span at bounding box center [338, 479] width 38 height 12
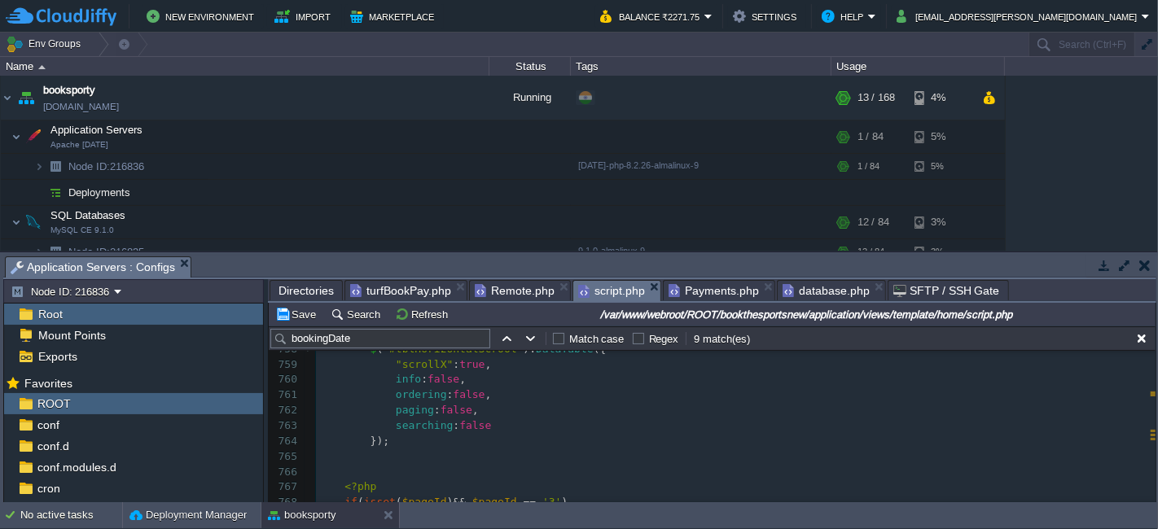
scroll to position [11739, 0]
type textarea "-"
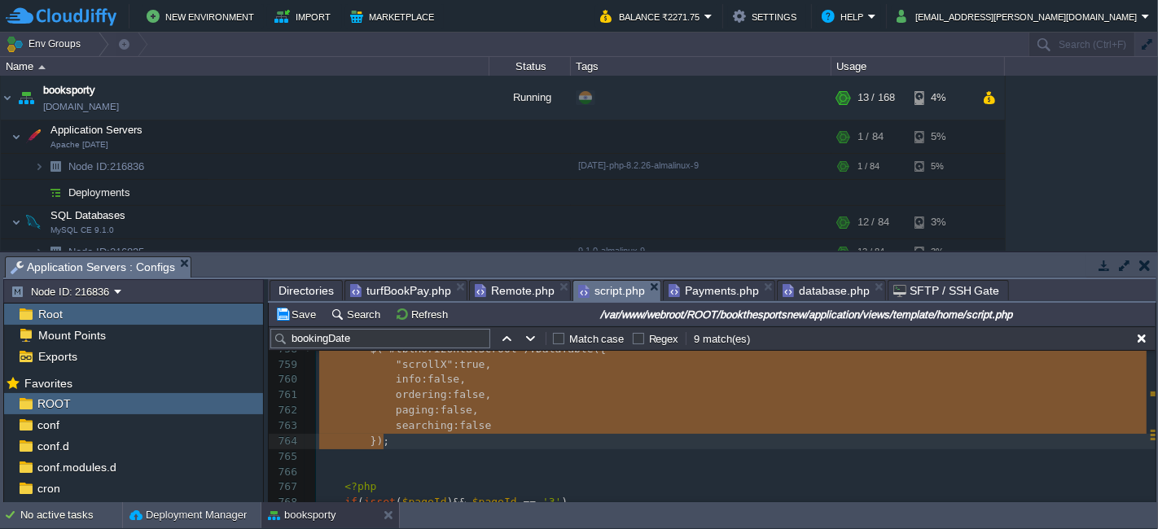
scroll to position [10503, 0]
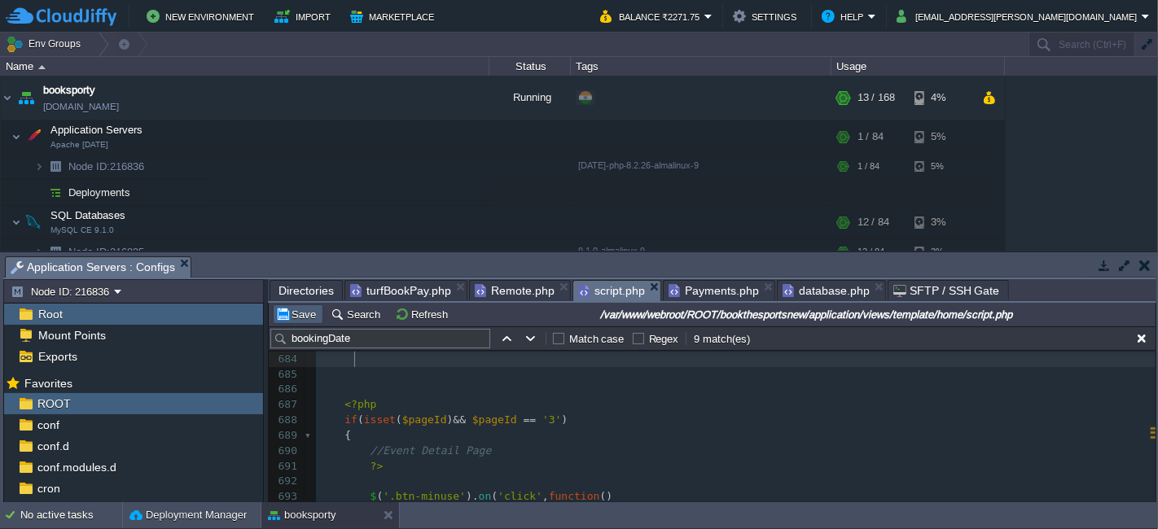
click at [295, 318] on button "Save" at bounding box center [298, 314] width 46 height 15
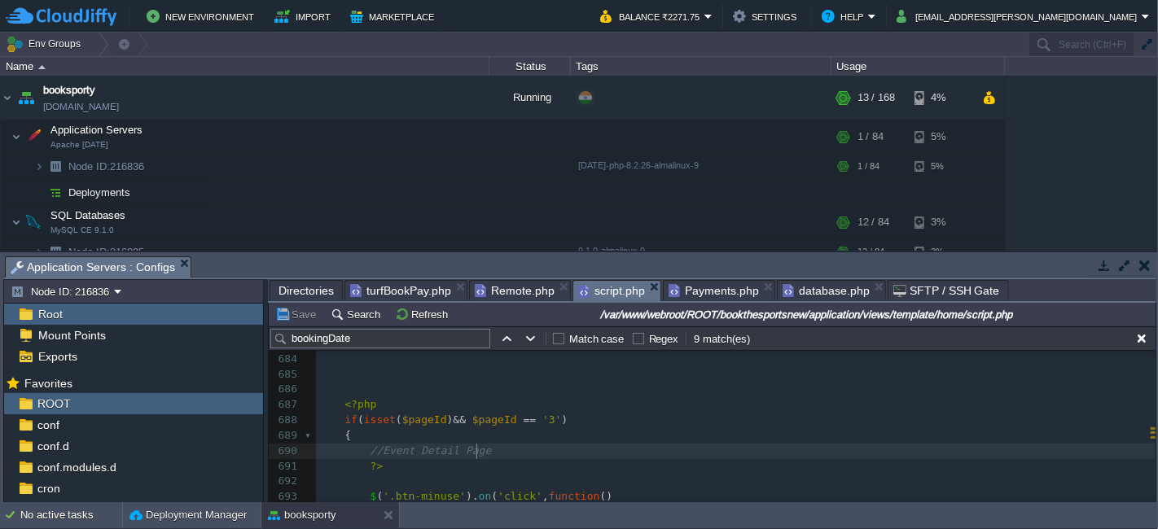
click at [621, 445] on pre "//Event Detail Page" at bounding box center [735, 451] width 839 height 15
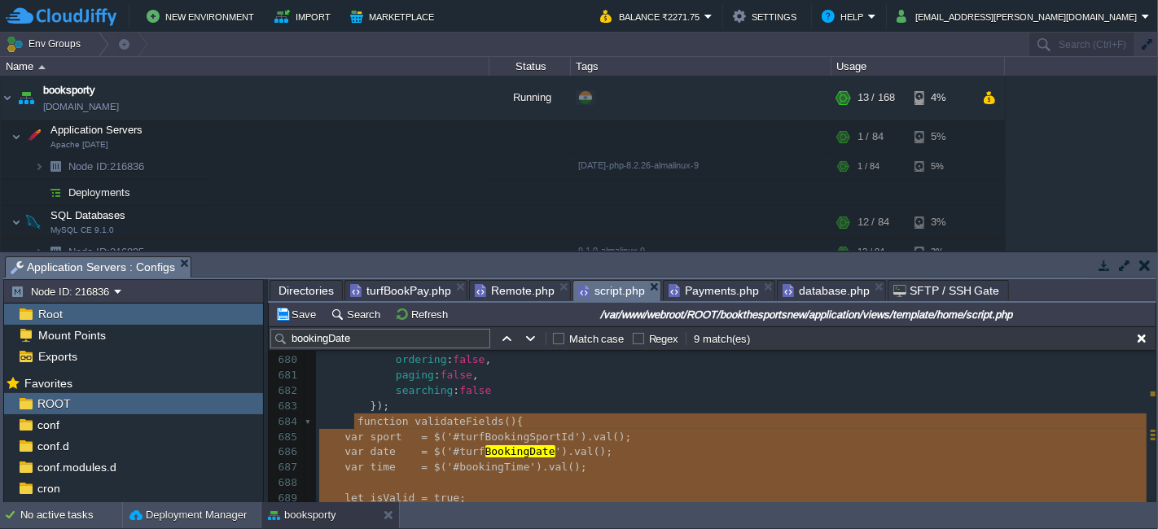
scroll to position [10413, 0]
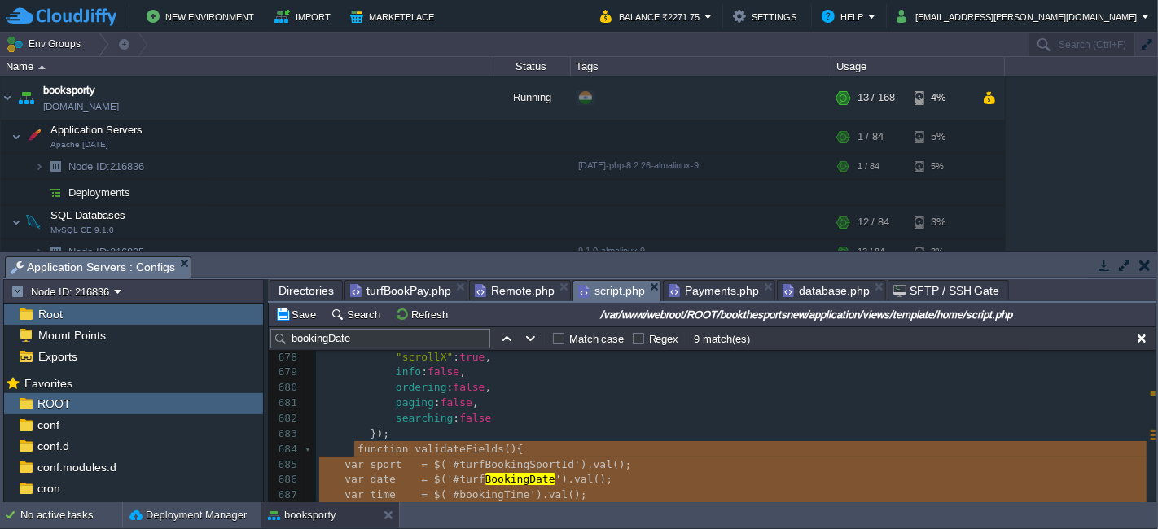
click at [568, 433] on pre "});" at bounding box center [735, 434] width 839 height 15
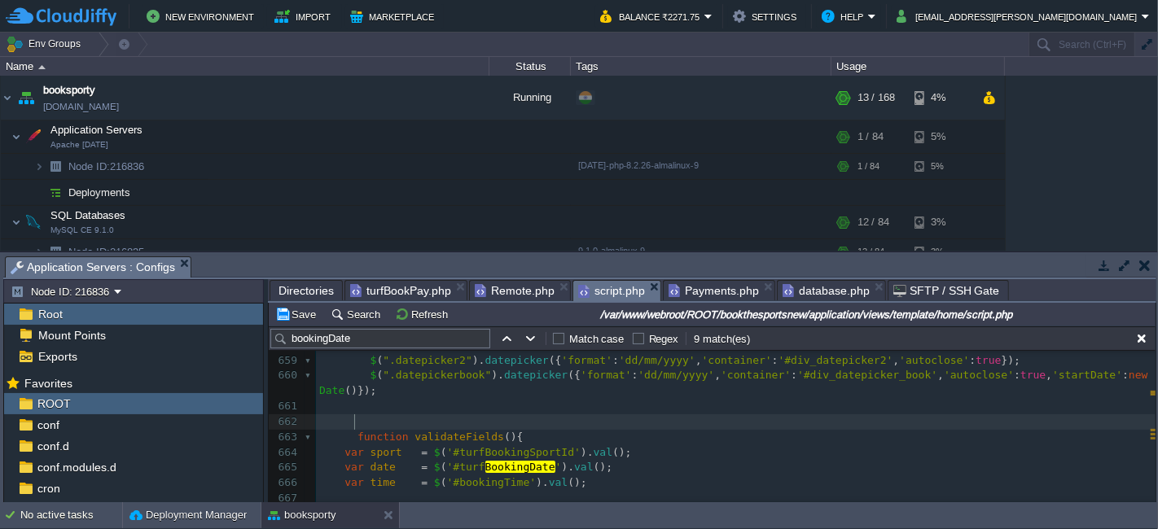
scroll to position [10075, 0]
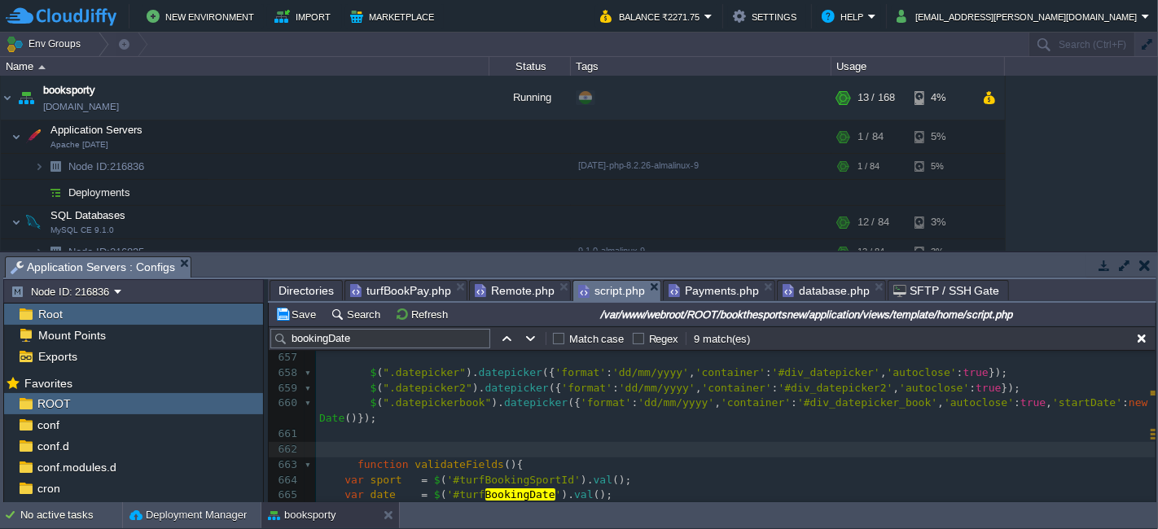
click at [355, 462] on div "x var dataString = 'turfId=' + escape ( turfId ) + '&turfBookingSportId=' + esc…" at bounding box center [735, 503] width 839 height 491
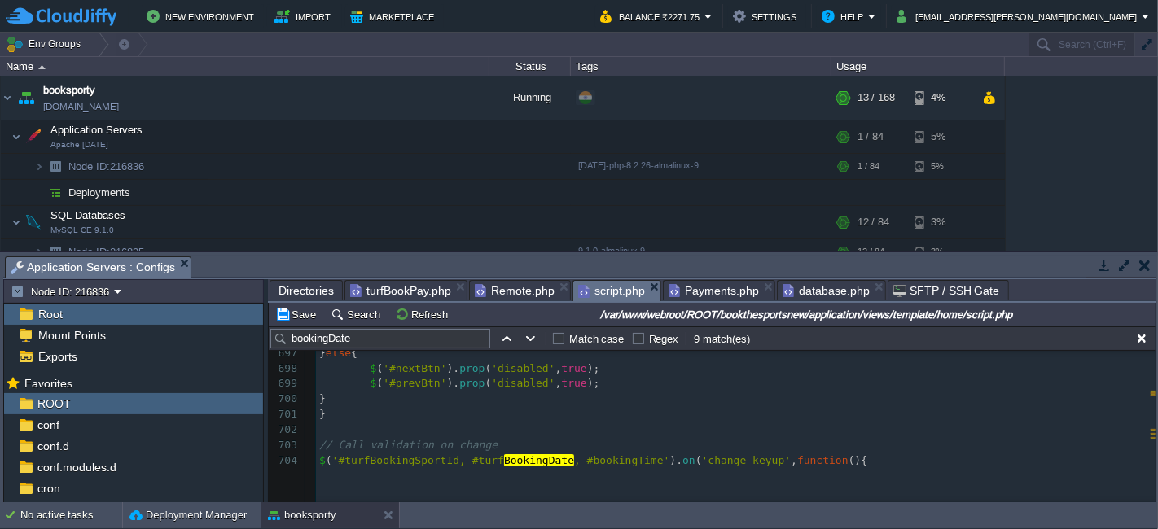
scroll to position [0, 0]
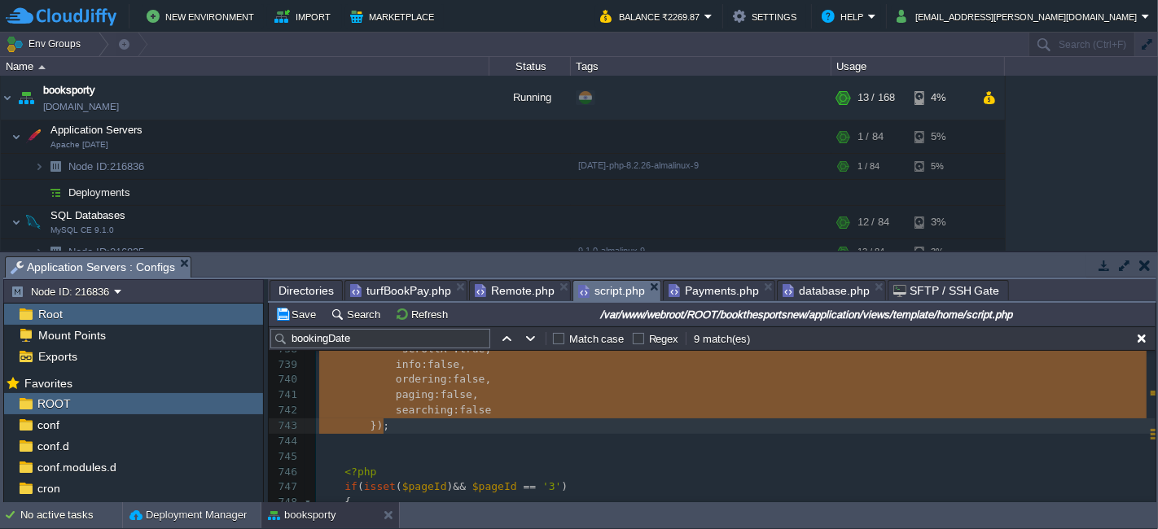
type textarea "-"
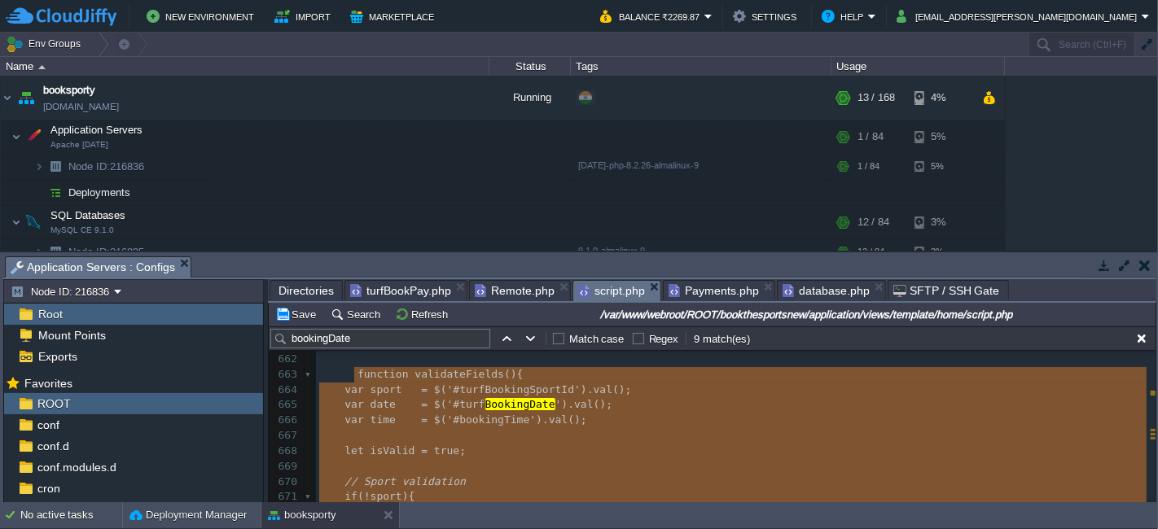
scroll to position [10113, 0]
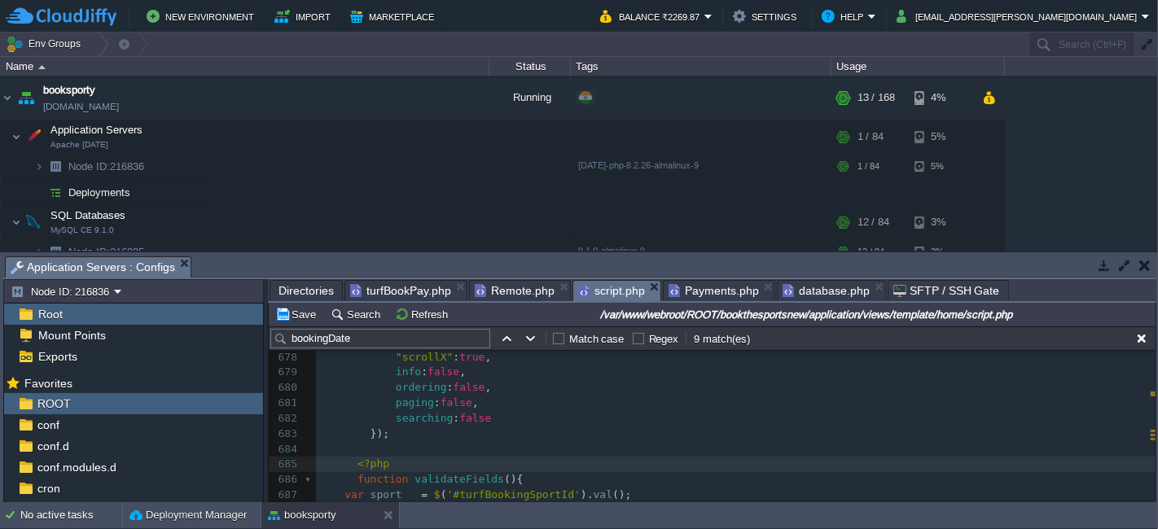
type textarea "<?php"
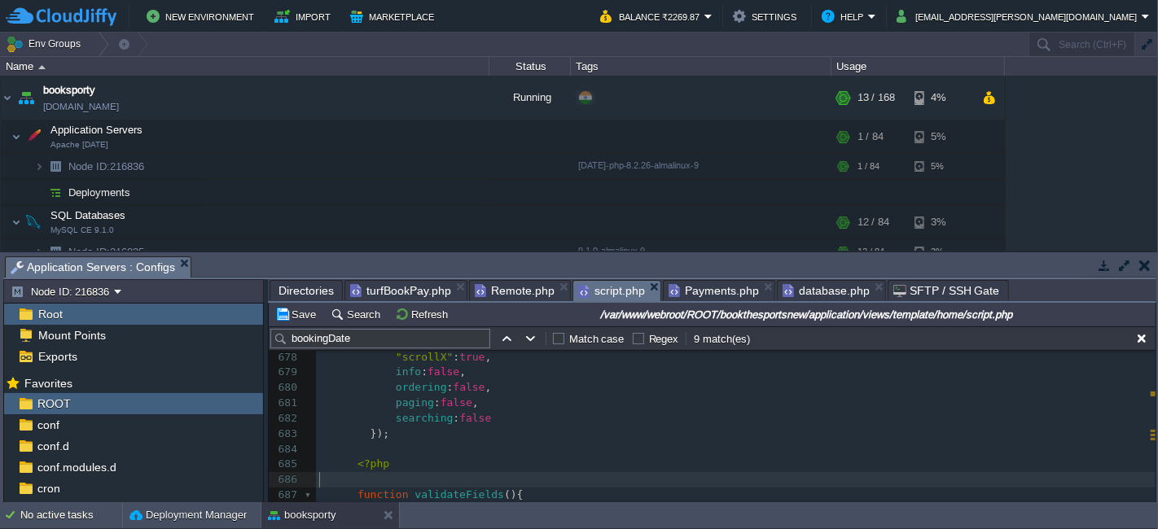
type textarea "?>"
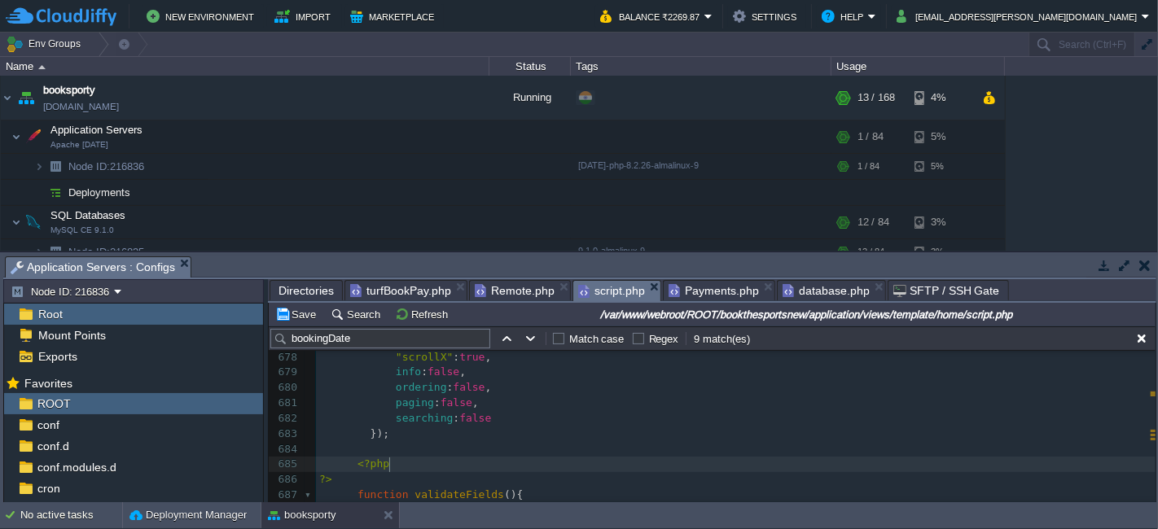
click at [437, 458] on pre "<?php" at bounding box center [735, 464] width 839 height 15
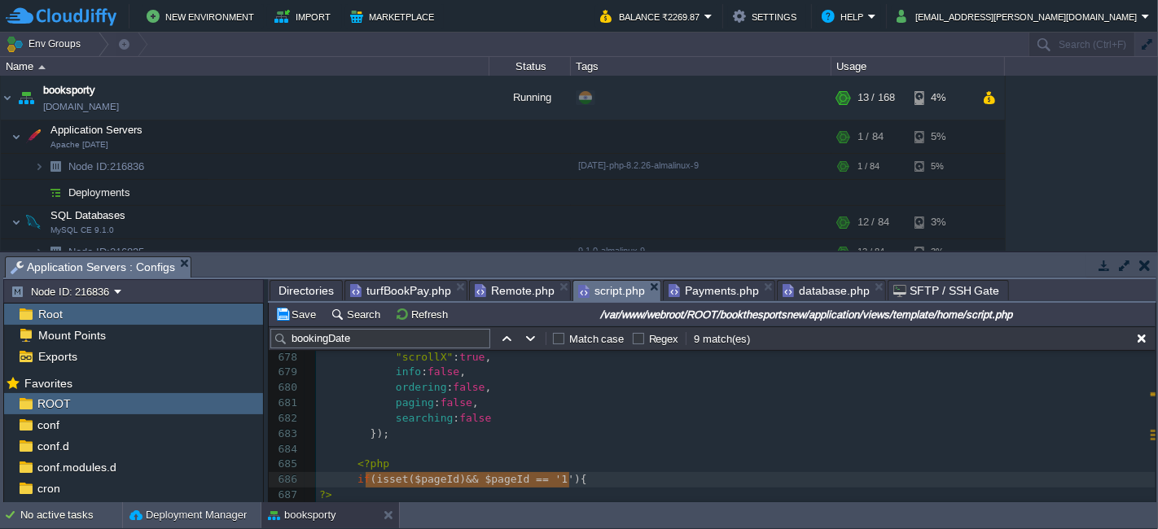
type textarea "if(isset($pageId) && $pageId == '1'){"
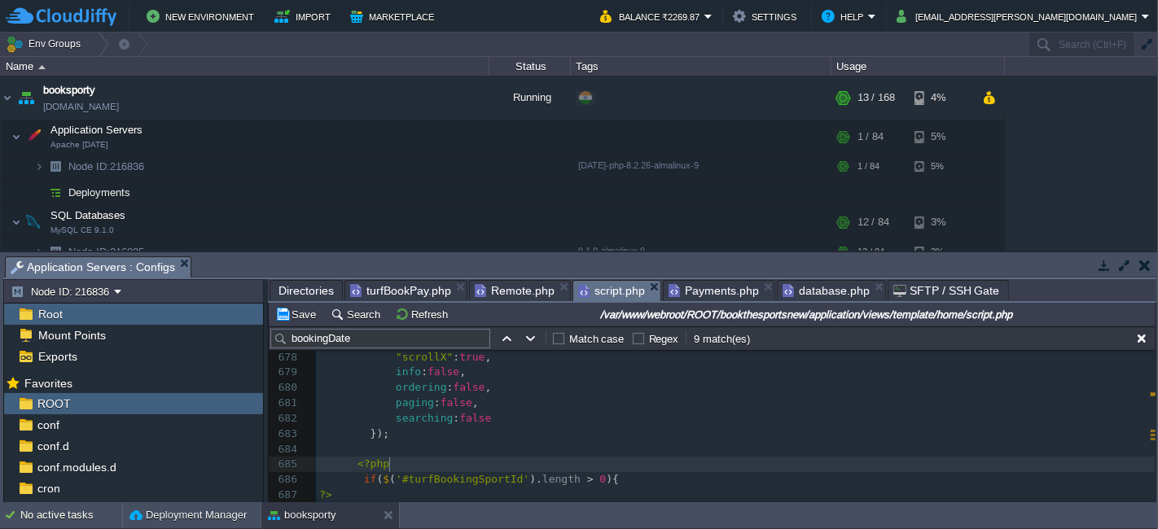
click at [406, 464] on pre "<?php" at bounding box center [735, 464] width 839 height 15
type textarea "<?php"
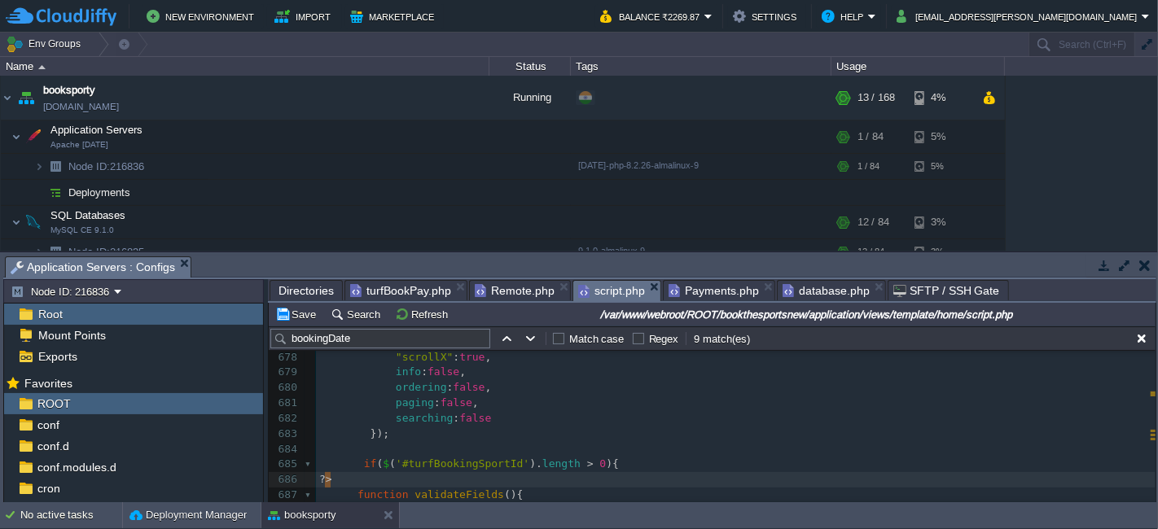
type textarea "?>"
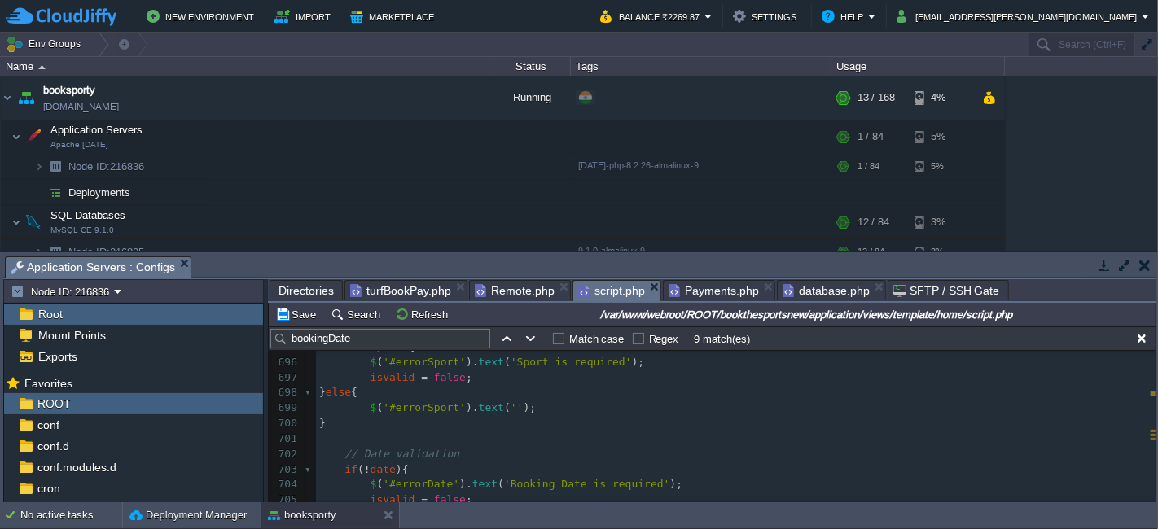
scroll to position [10684, 0]
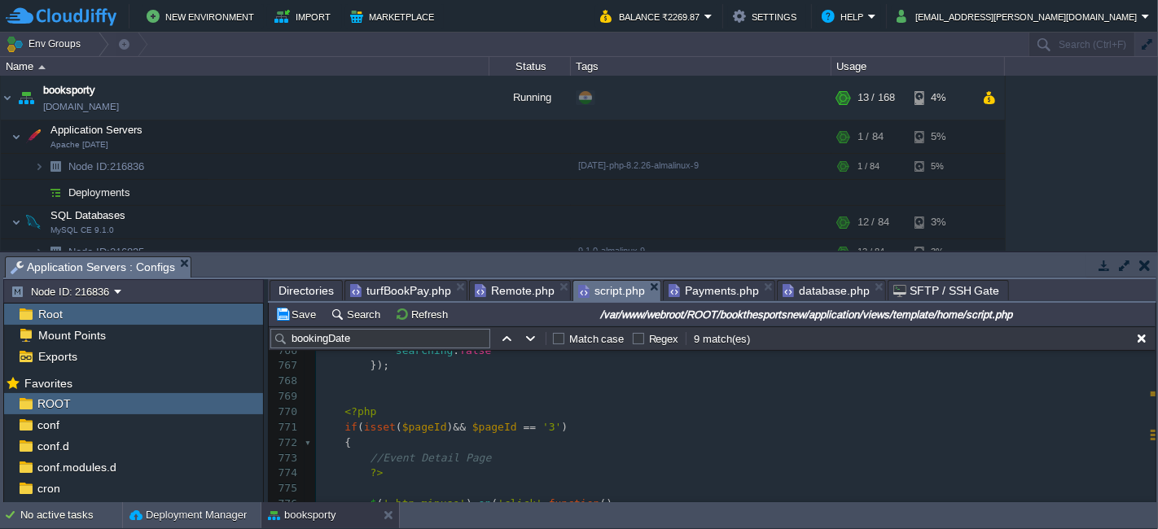
click at [404, 371] on pre "});" at bounding box center [735, 365] width 839 height 15
type textarea "}else{}"
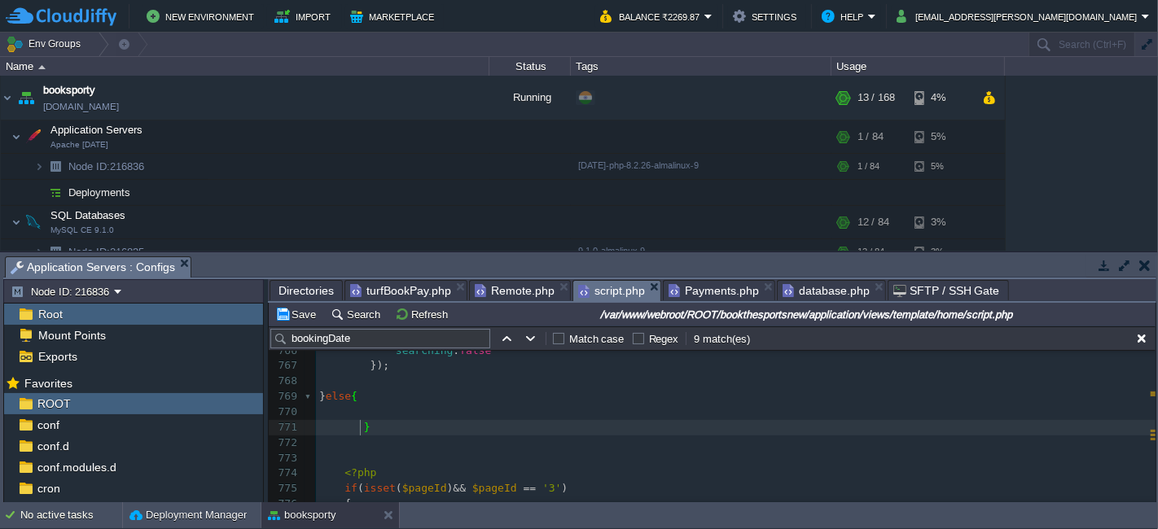
click at [418, 417] on pre at bounding box center [735, 412] width 839 height 15
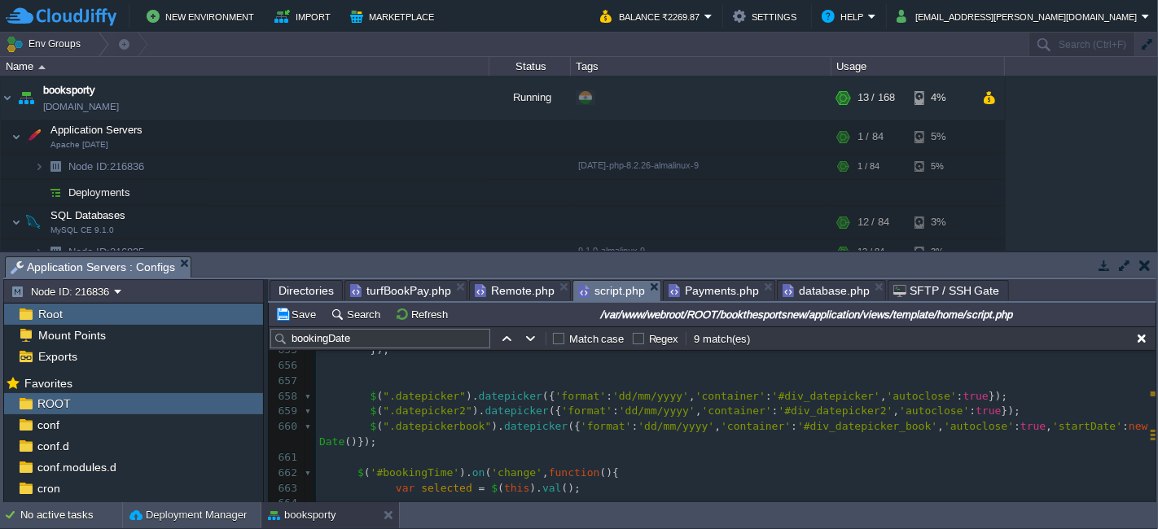
click at [353, 473] on div "x 637 480 : { items : 1 , stagePadding : 0 }, 638 575 : { items : 1 , stagePadd…" at bounding box center [735, 320] width 839 height 506
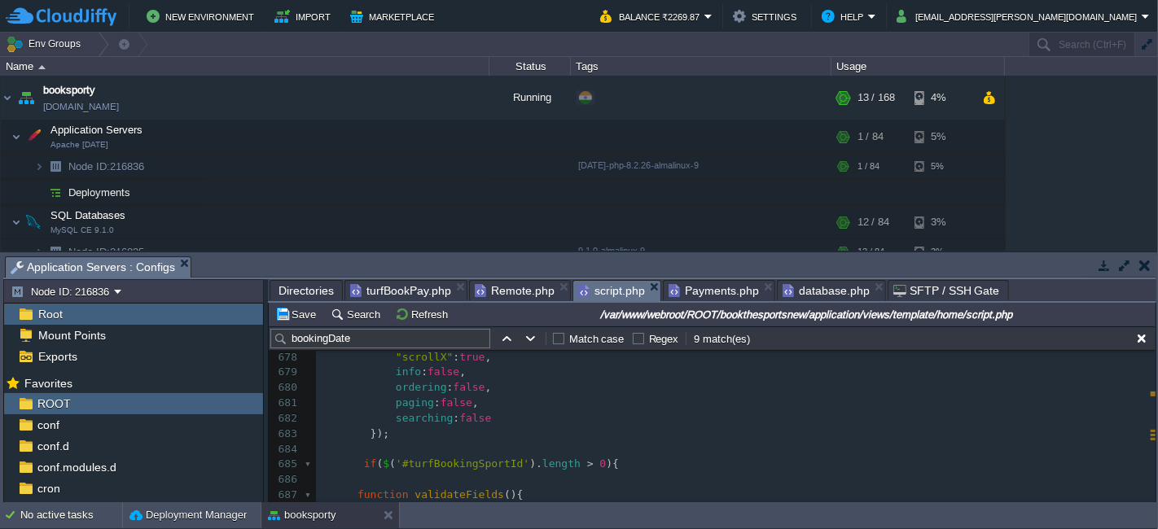
type textarea "$('#bookingTime').on('change', function(){ var selected = $(this).val(); //aler…"
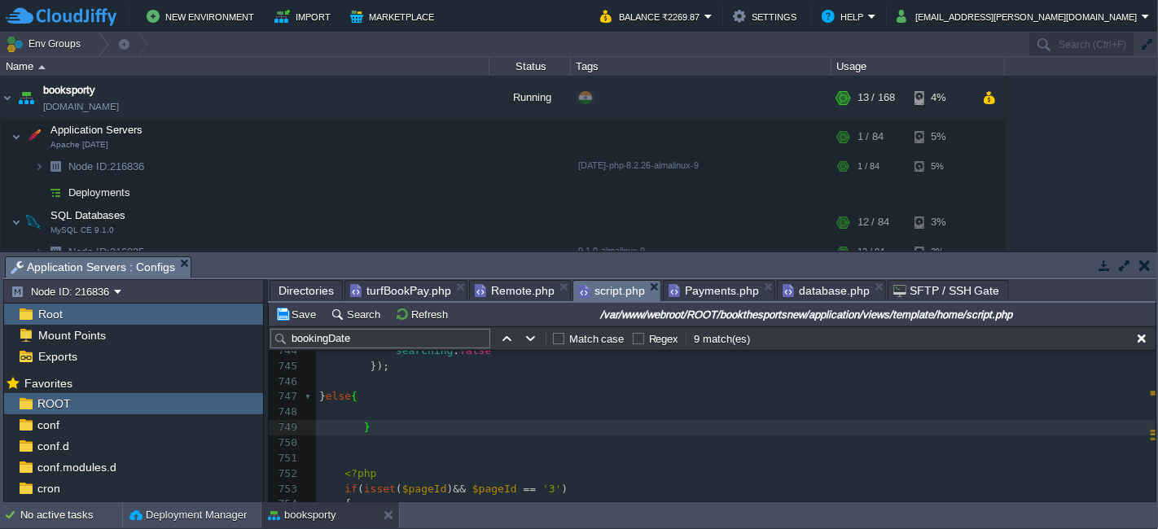
click at [528, 422] on pre "}" at bounding box center [735, 427] width 839 height 15
click at [549, 418] on pre at bounding box center [735, 412] width 839 height 15
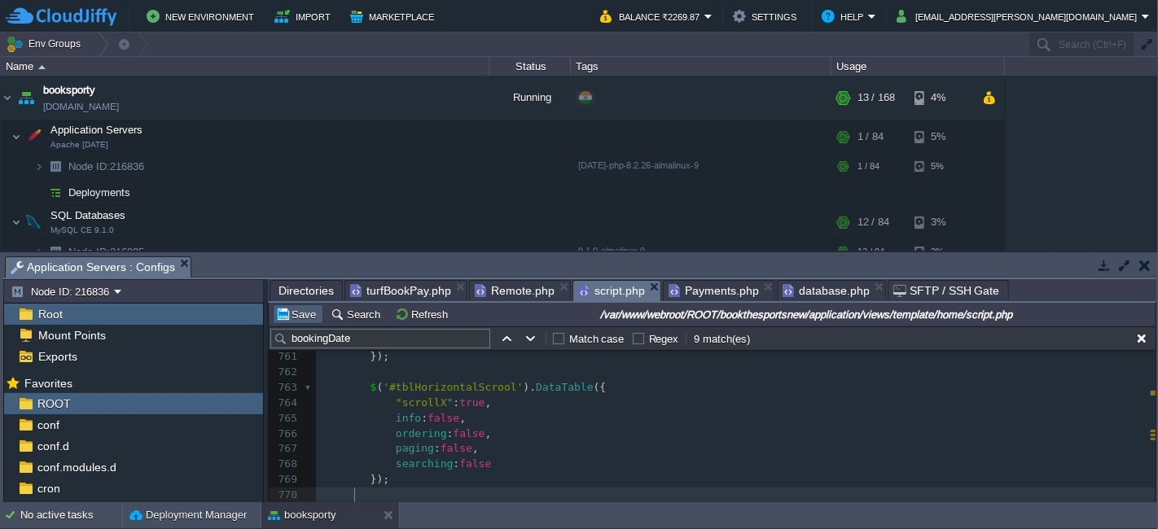
click at [300, 316] on button "Save" at bounding box center [298, 314] width 46 height 15
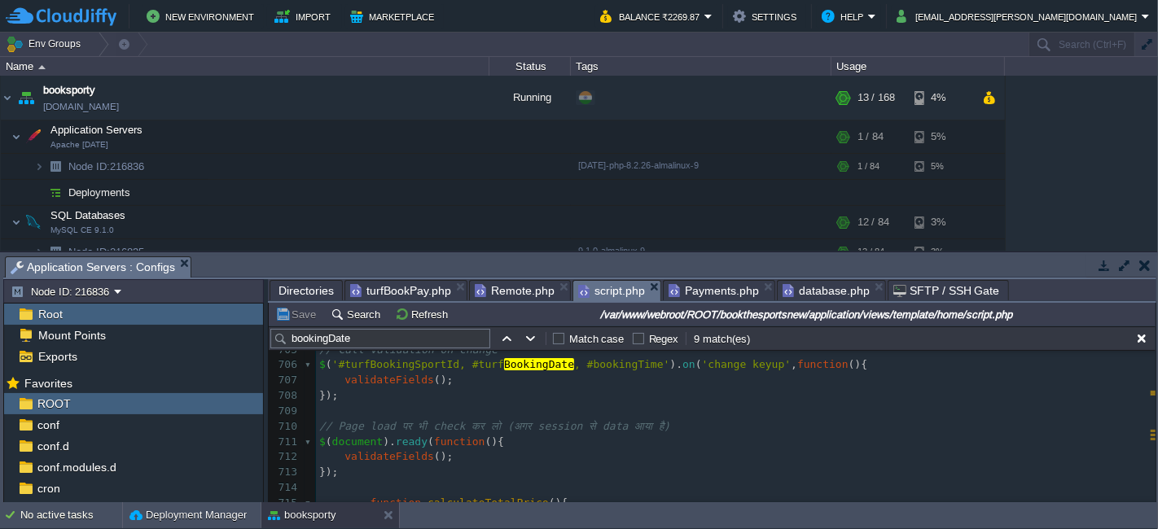
scroll to position [10872, 0]
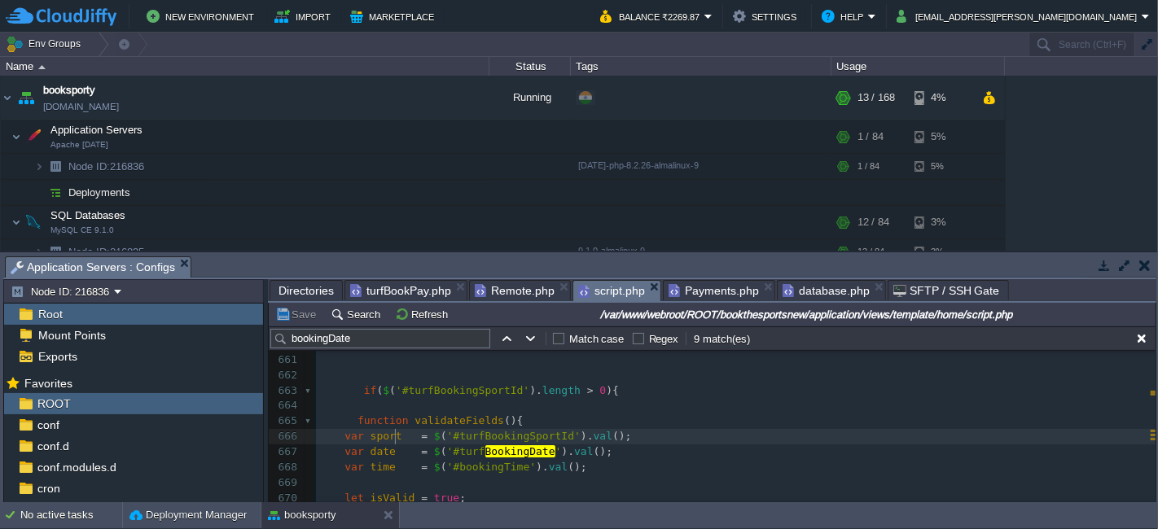
click at [392, 434] on span "sport" at bounding box center [386, 436] width 32 height 12
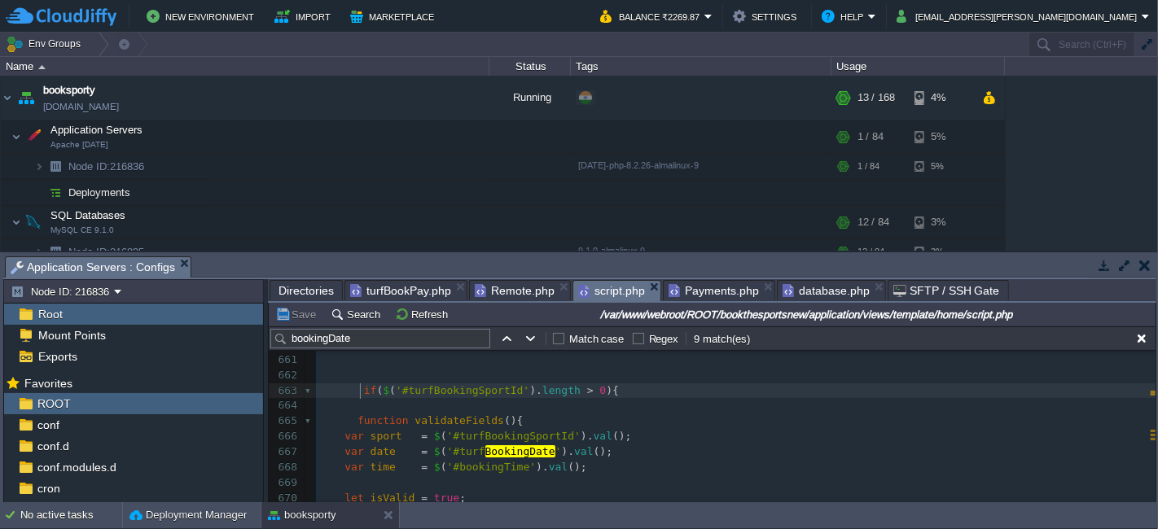
click at [361, 392] on div "x 638 575 : { items : 1 , stagePadding : 0 }, 639 768 : { items : 1 , stagePadd…" at bounding box center [735, 368] width 839 height 767
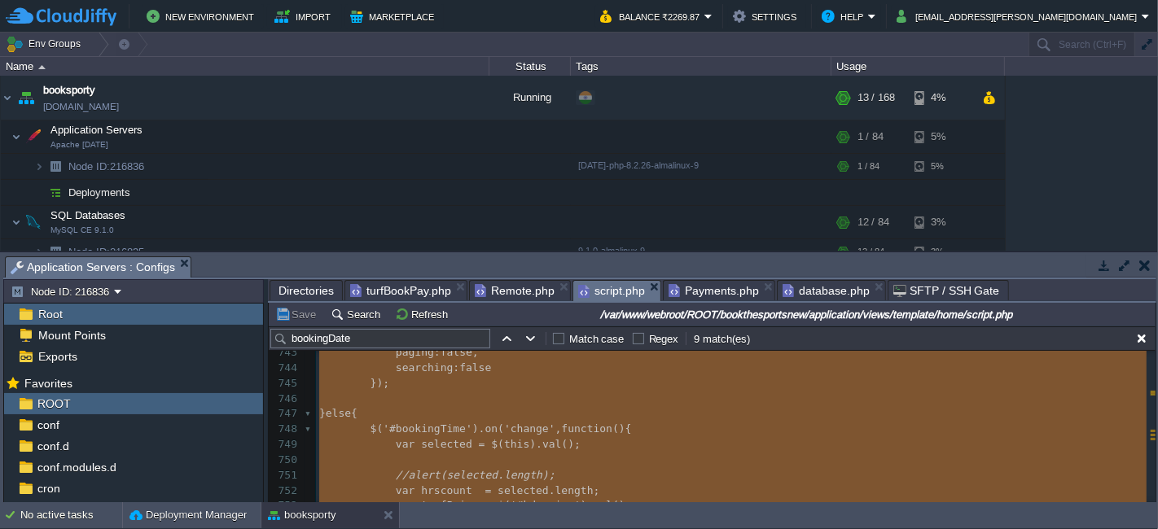
type textarea "-"
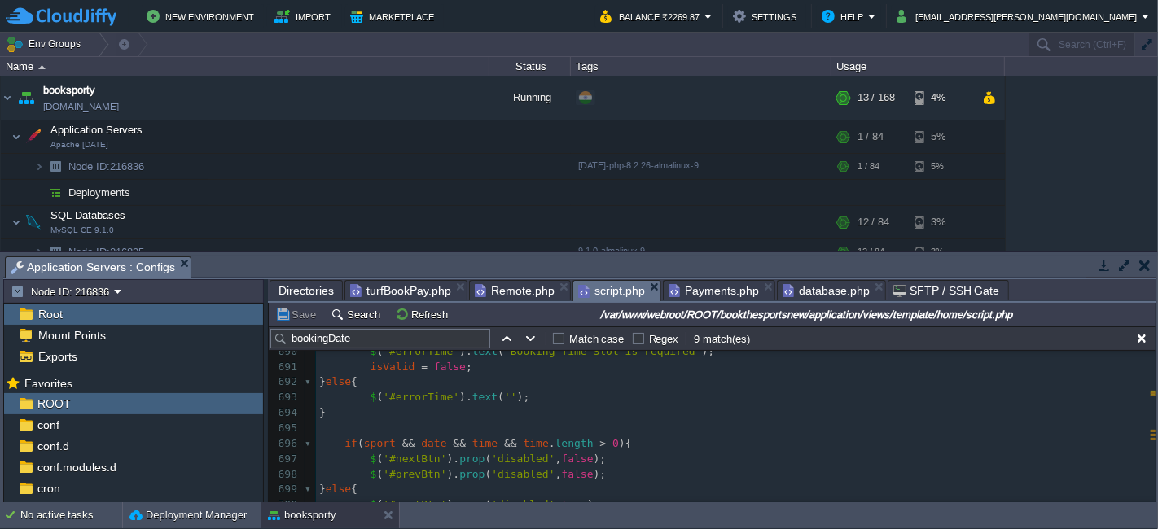
scroll to position [10677, 0]
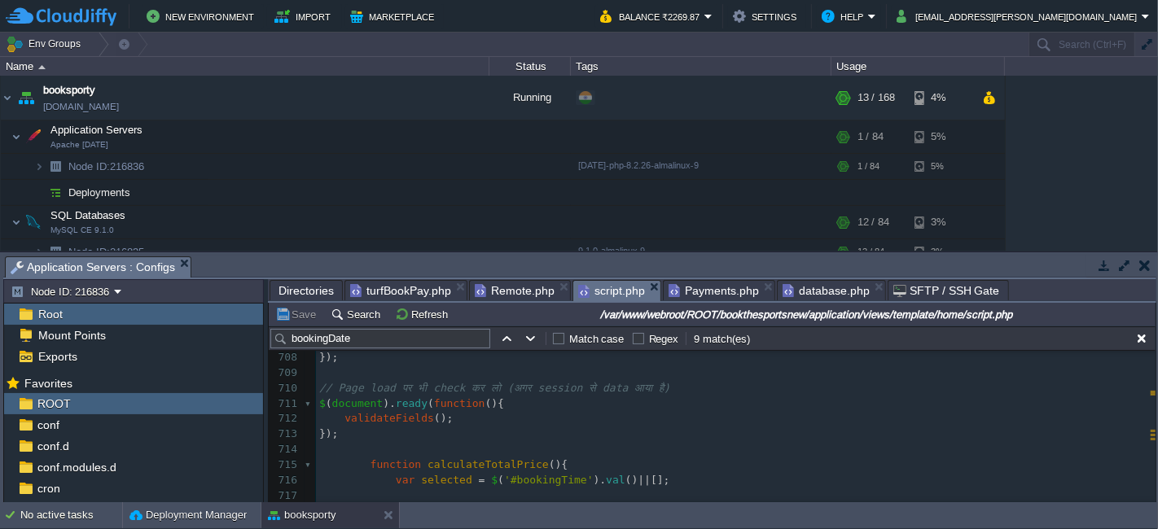
type textarea "-"
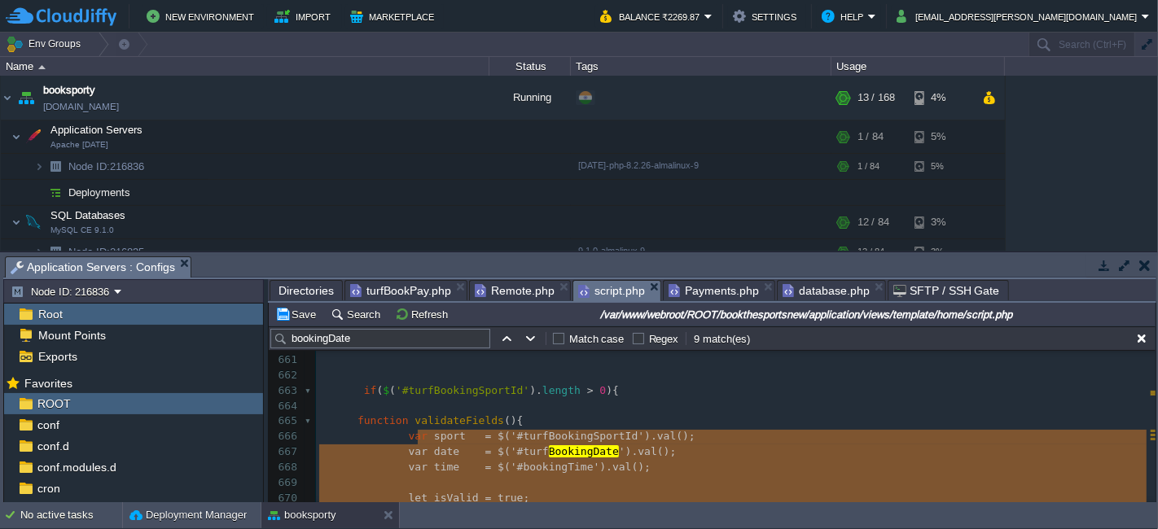
click at [350, 421] on div "x }); 650 $ ( 'ul.dropdown-menu [data-toggle=dropdown]' ). on ( 'click' , funct…" at bounding box center [735, 406] width 839 height 475
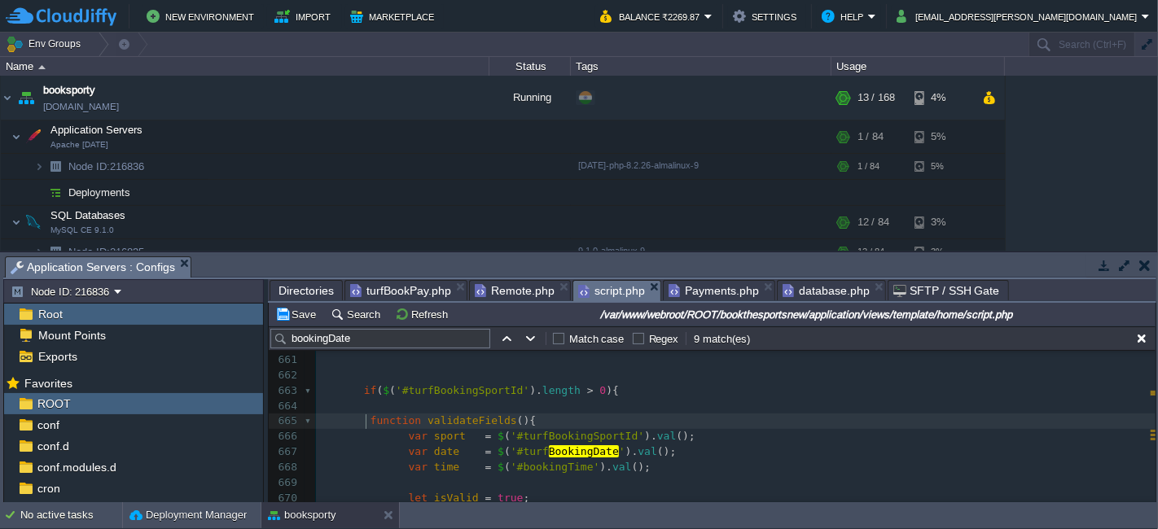
click at [360, 391] on div "x var dataString = 'turfId=' + escape ( turfId ) + '&turfBookingSportId=' + esc…" at bounding box center [735, 406] width 839 height 475
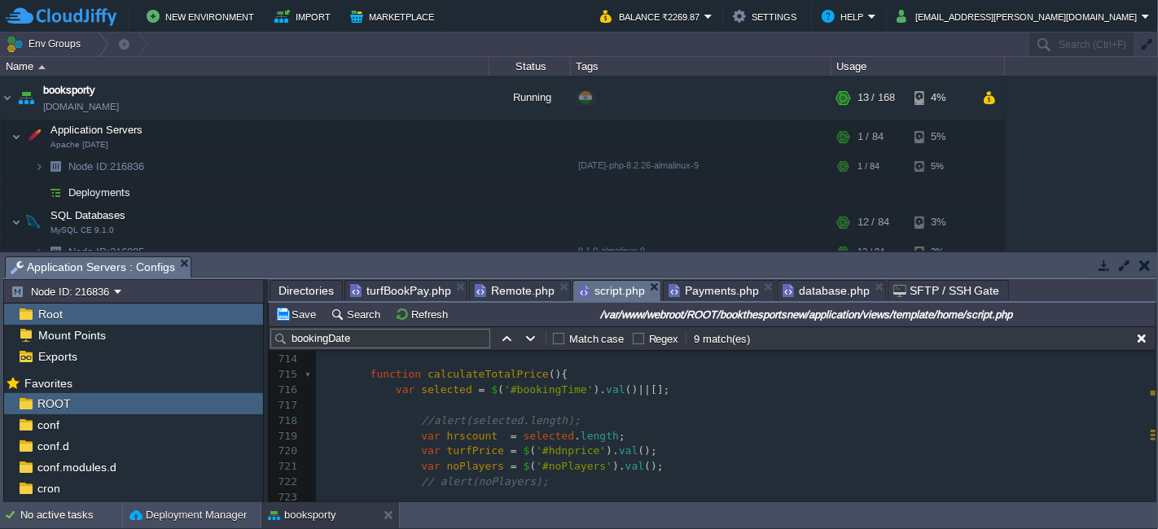
click at [365, 375] on div "x if ( $ ( '#turfBookingSportId' ). length > 0 ){ 703 } 704 ​ 705 // Call valid…" at bounding box center [735, 413] width 839 height 460
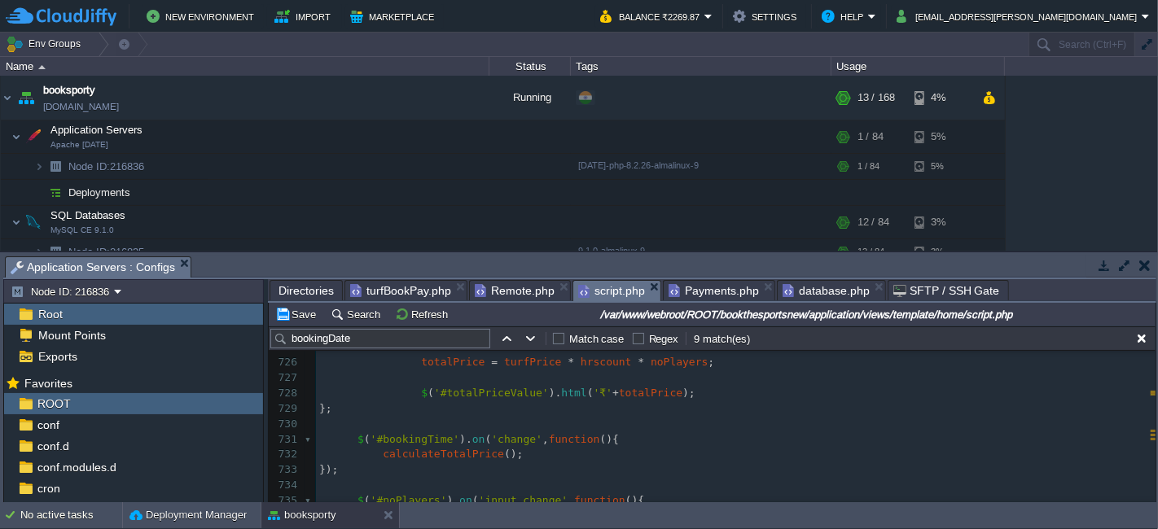
click at [402, 438] on div "x var dataString = 'turfId=' + escape ( turfId ) + '&turfBookingSportId=' + esc…" at bounding box center [735, 370] width 839 height 737
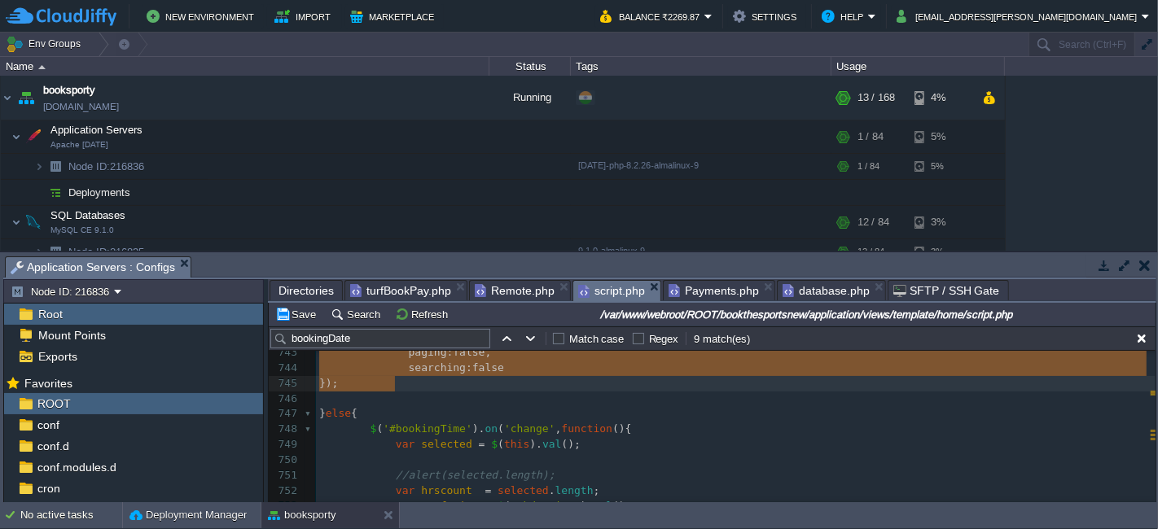
type textarea "ingTime').on('change', function(){ calculateTotalPrice(); }); $('#noPlayers').o…"
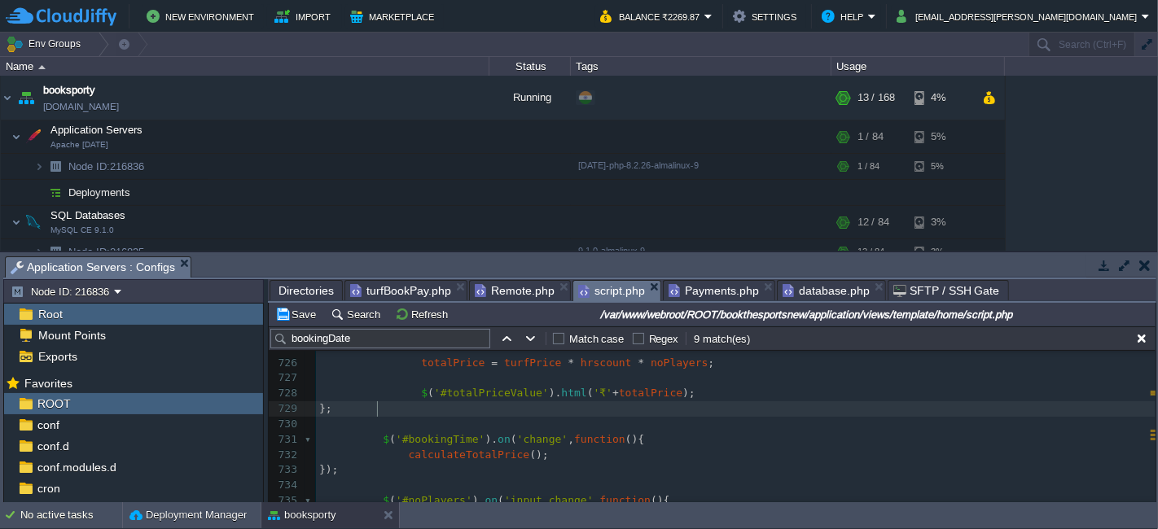
click at [395, 414] on pre "};" at bounding box center [735, 408] width 839 height 15
click at [362, 408] on div "x }); 698 $ ( '#prevBtn' ). prop ( 'disabled' , false ); 699 } else { 700 $ ( '…" at bounding box center [735, 286] width 839 height 721
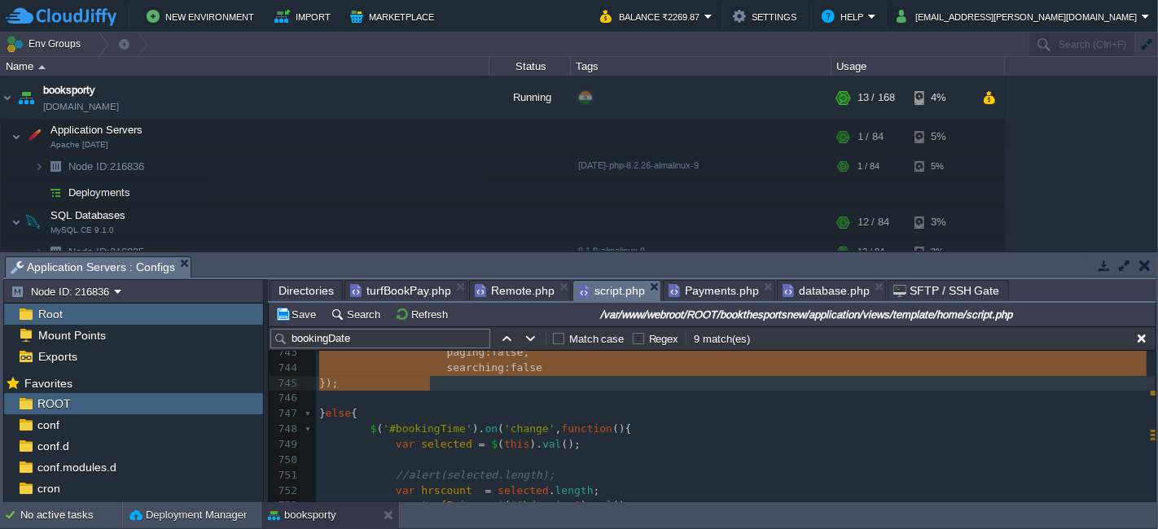
type textarea "('#bookingTime').on('change', function(){ calculateTotalPrice(); }); $('#noPlay…"
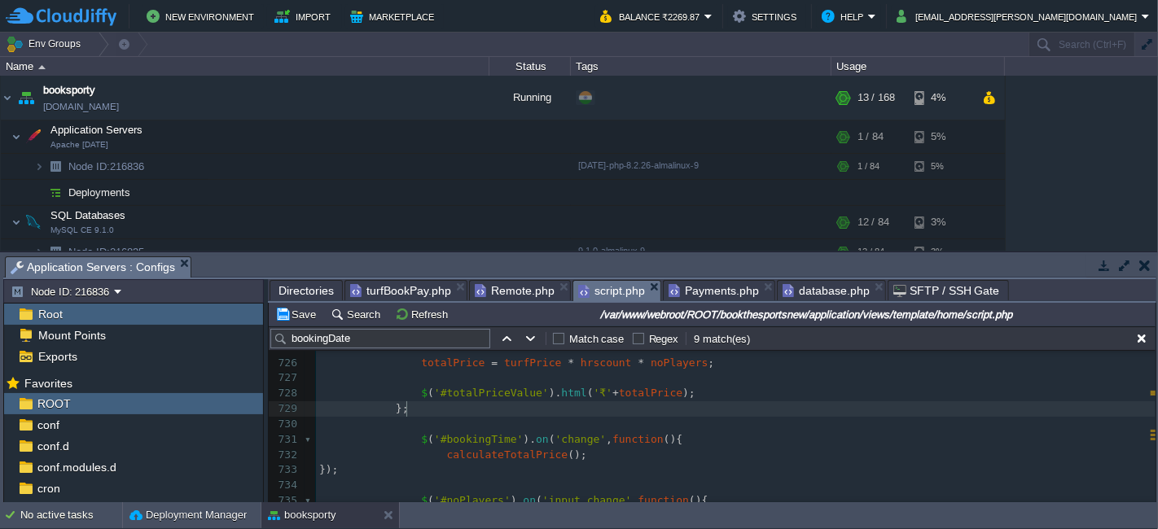
click at [423, 411] on pre "};" at bounding box center [735, 408] width 839 height 15
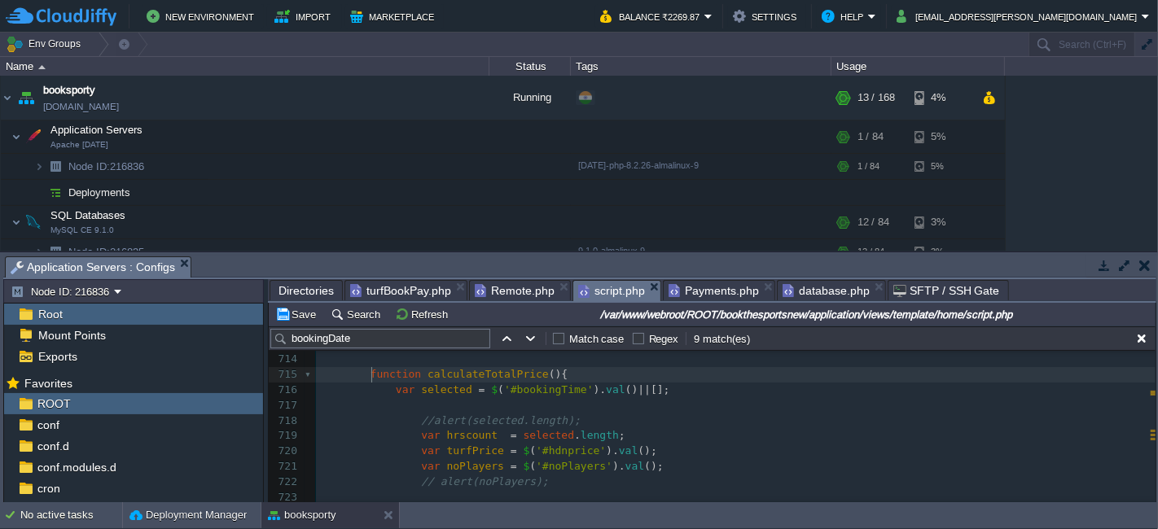
click at [370, 375] on span "function" at bounding box center [395, 374] width 51 height 12
click at [398, 389] on span "var" at bounding box center [405, 389] width 19 height 12
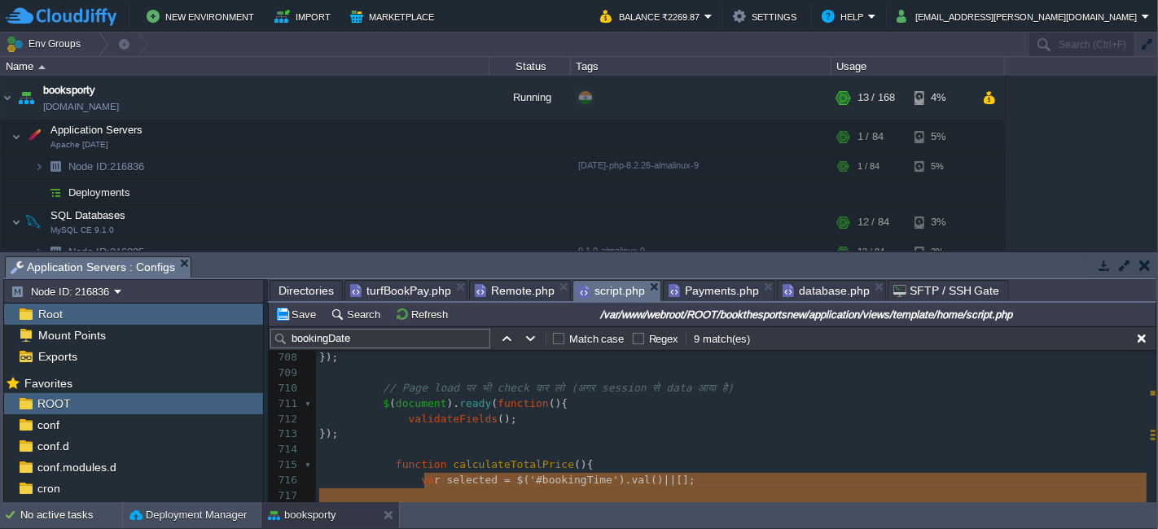
type textarea "r selected = $('#bookingTime').val() || []; //alert(selected.length); var hrsco…"
click at [649, 438] on pre "});" at bounding box center [735, 434] width 839 height 15
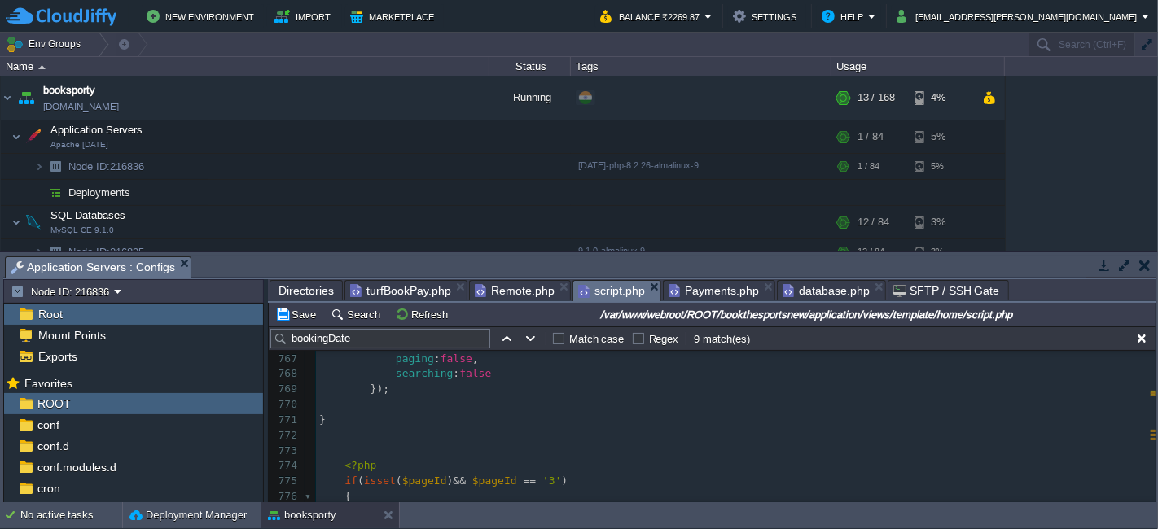
click at [356, 423] on div "x }); 751 //alert(selected.length); 752 var hrscount = selected . length ; 753 …" at bounding box center [735, 420] width 839 height 629
click at [295, 316] on button "Save" at bounding box center [298, 314] width 46 height 15
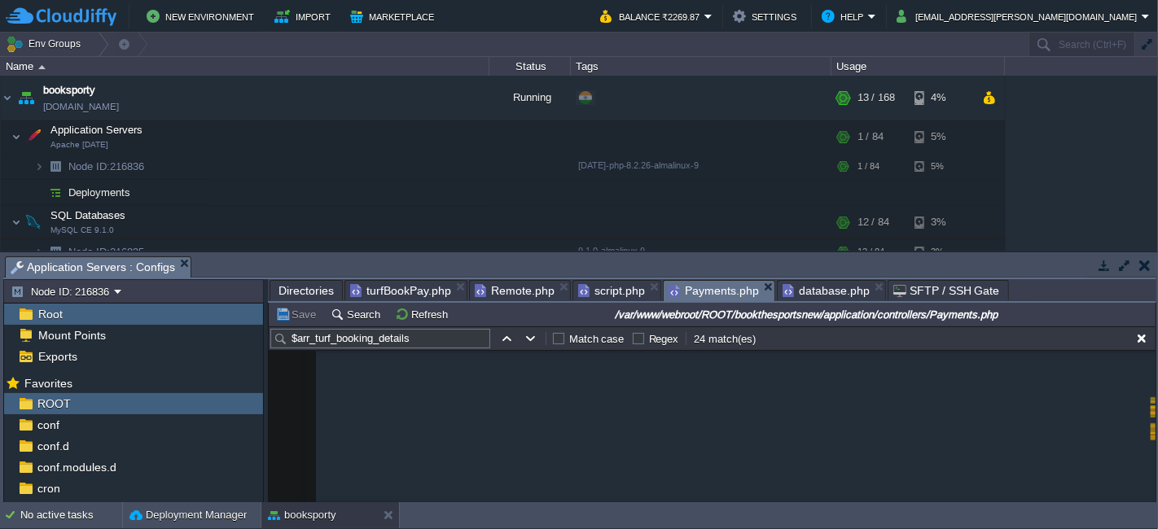
click at [699, 294] on span "Payments.php" at bounding box center [713, 291] width 90 height 20
type textarea "//"
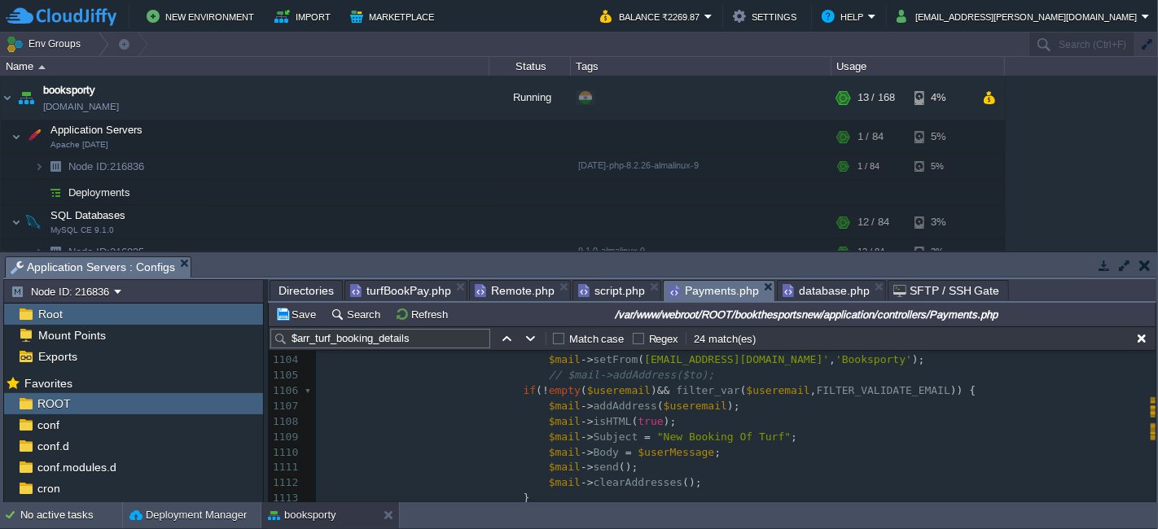
scroll to position [4470, 0]
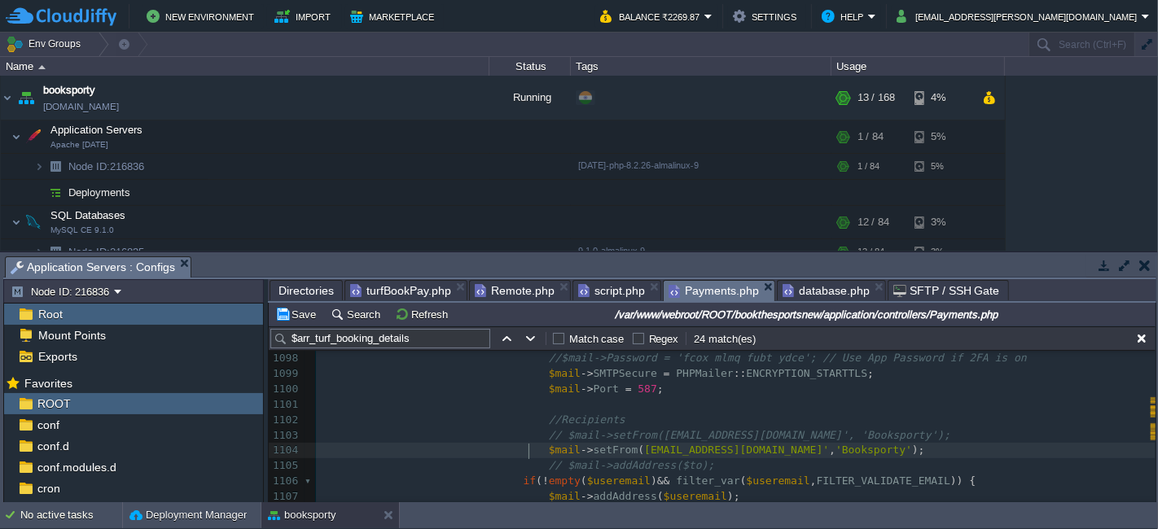
click at [531, 447] on div "x <td>' . $arr_turf_booking_details [ 'userFirstName' ]. ' ' . $arr_turf_bookin…" at bounding box center [735, 435] width 839 height 690
type textarea "//"
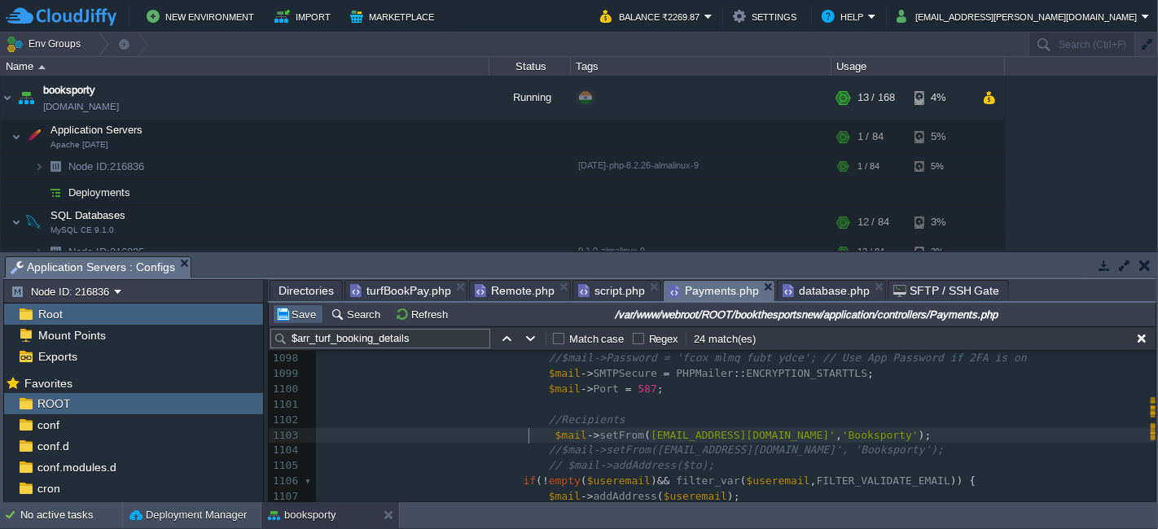
click at [295, 310] on button "Save" at bounding box center [298, 314] width 46 height 15
